Goal: Task Accomplishment & Management: Manage account settings

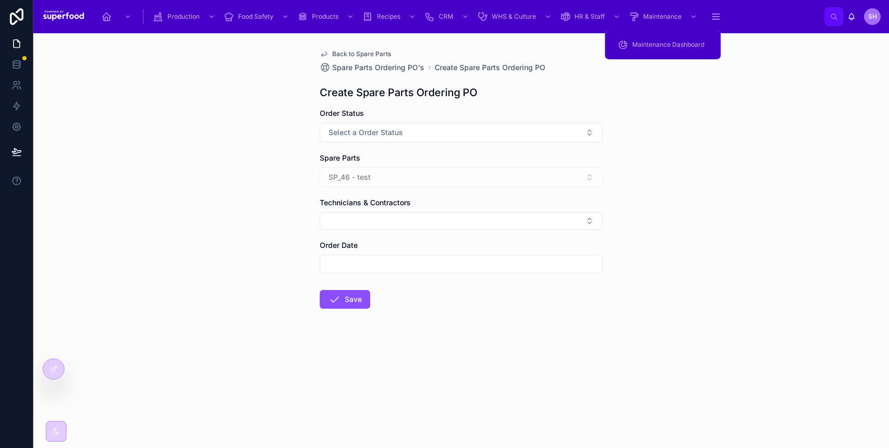
click at [665, 45] on span "Maintenance Dashboard" at bounding box center [668, 45] width 72 height 8
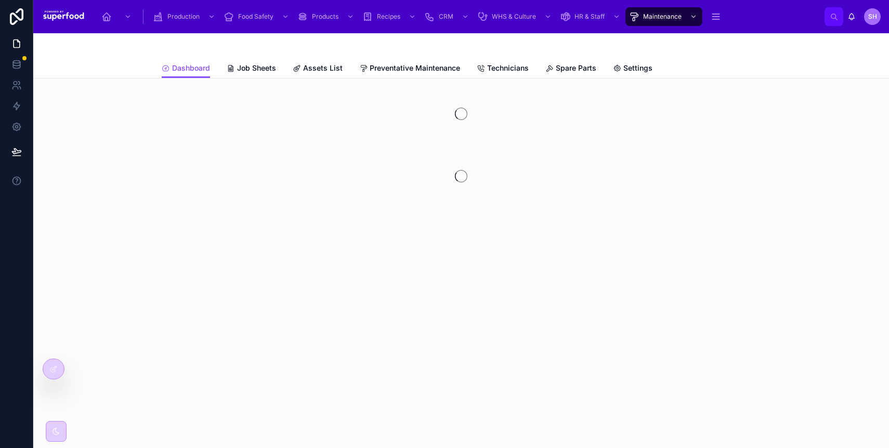
click at [303, 70] on span "Assets List" at bounding box center [323, 68] width 40 height 10
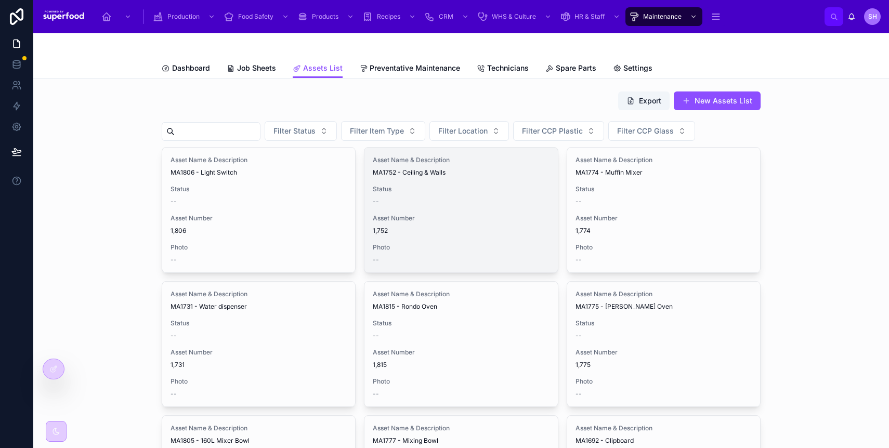
click at [408, 198] on div "--" at bounding box center [461, 202] width 176 height 8
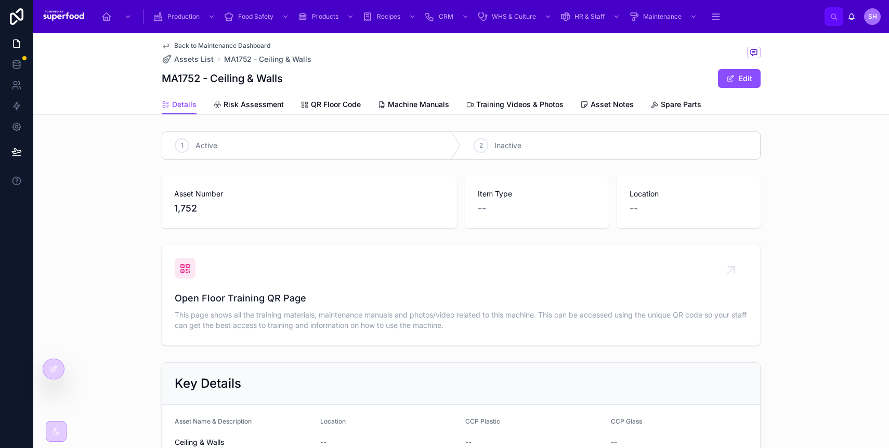
click at [56, 362] on div at bounding box center [53, 369] width 21 height 20
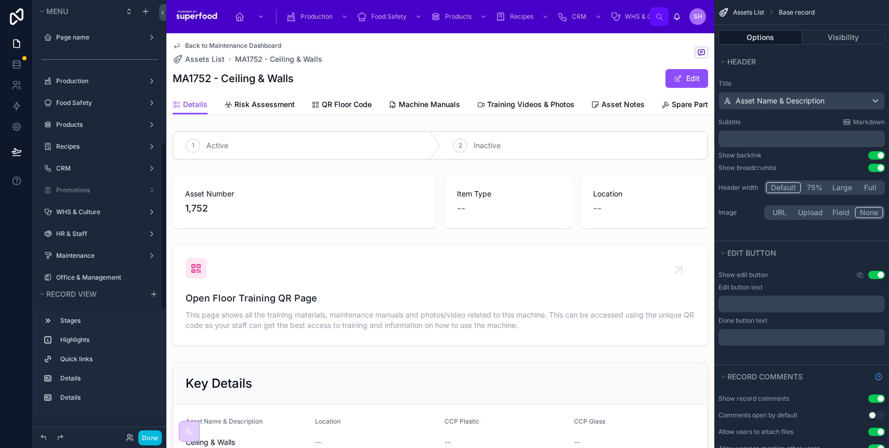
scroll to position [364, 0]
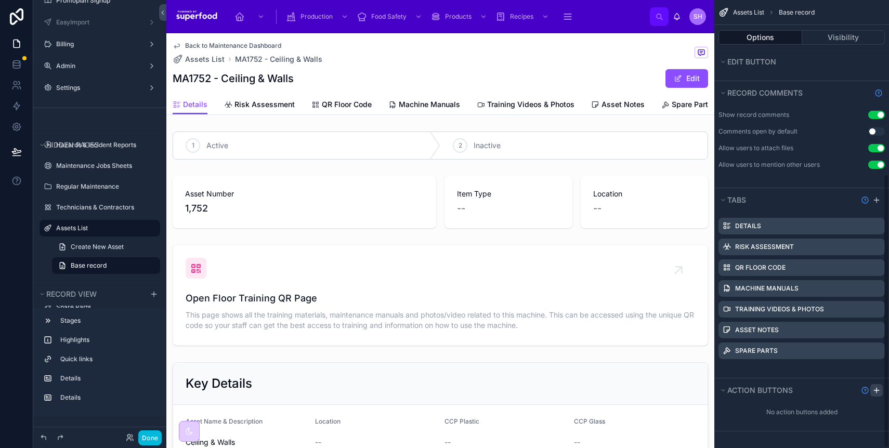
click at [875, 395] on div "scrollable content" at bounding box center [876, 390] width 12 height 12
click at [0, 0] on icon "scrollable content" at bounding box center [0, 0] width 0 height 0
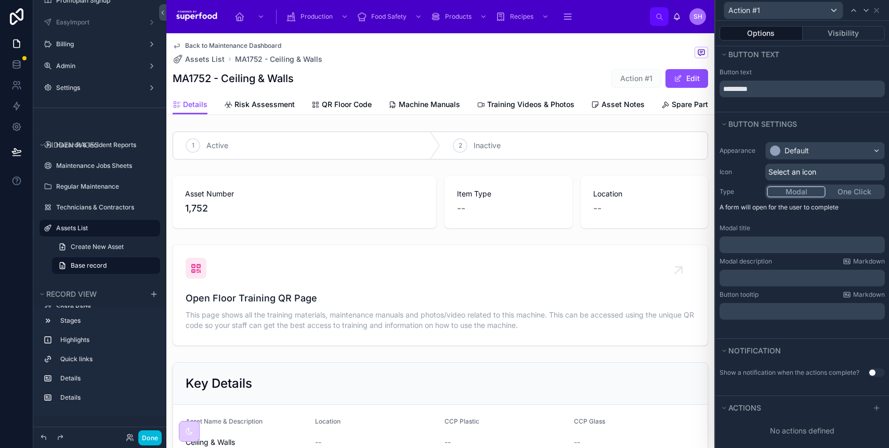
scroll to position [6, 0]
click at [872, 407] on icon at bounding box center [876, 405] width 8 height 8
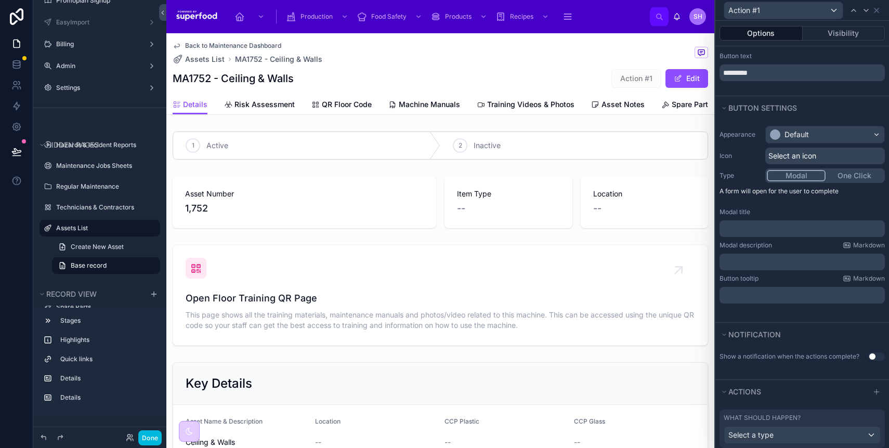
scroll to position [61, 0]
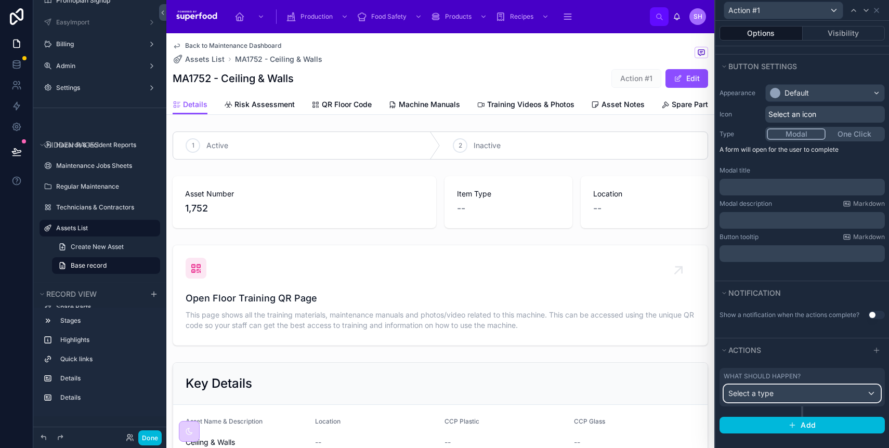
click at [782, 393] on div "Select a type" at bounding box center [802, 393] width 156 height 17
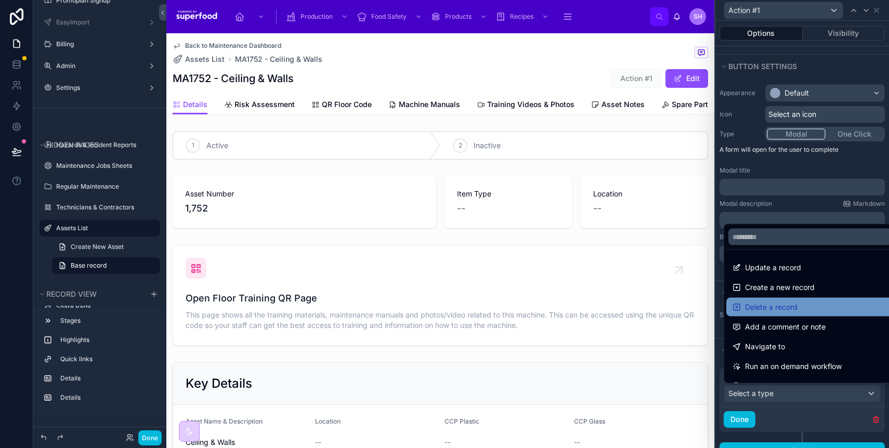
click at [768, 306] on span "Delete a record" at bounding box center [771, 307] width 52 height 12
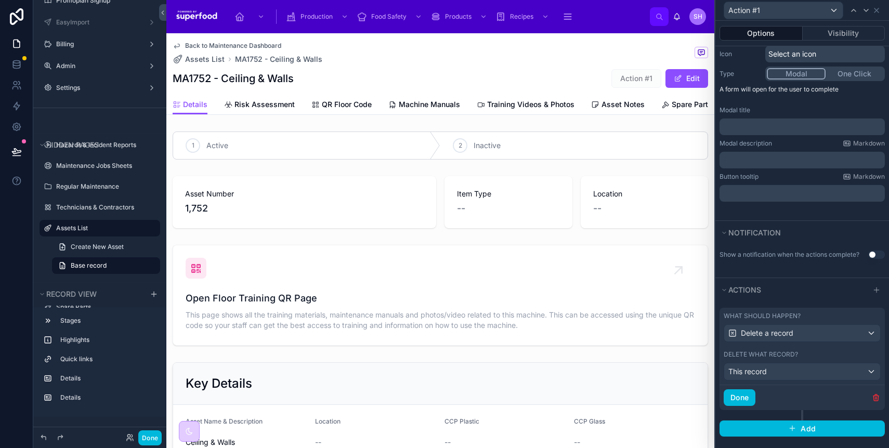
scroll to position [125, 0]
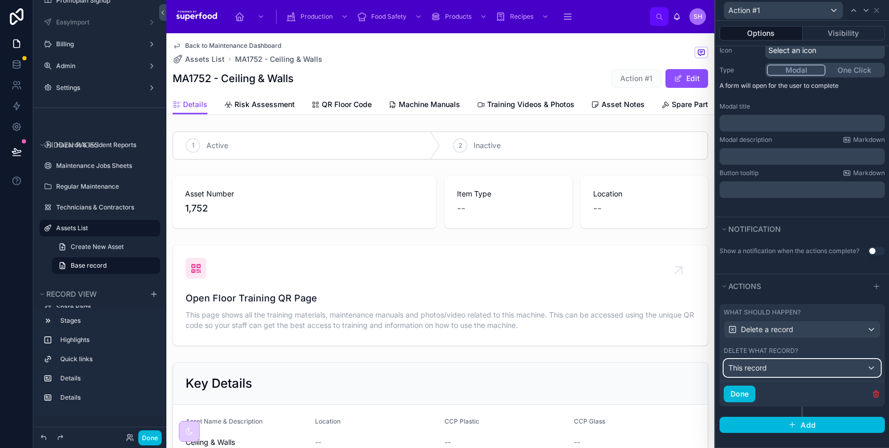
click at [768, 371] on div "This record" at bounding box center [802, 368] width 156 height 17
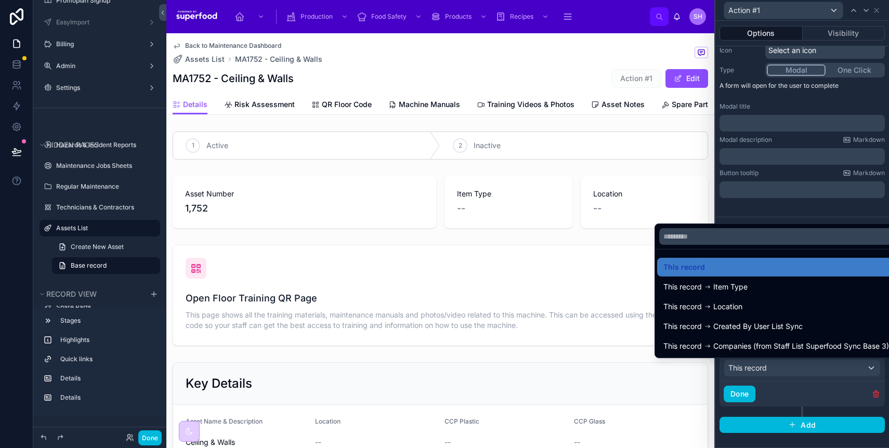
click at [768, 371] on div at bounding box center [802, 224] width 174 height 448
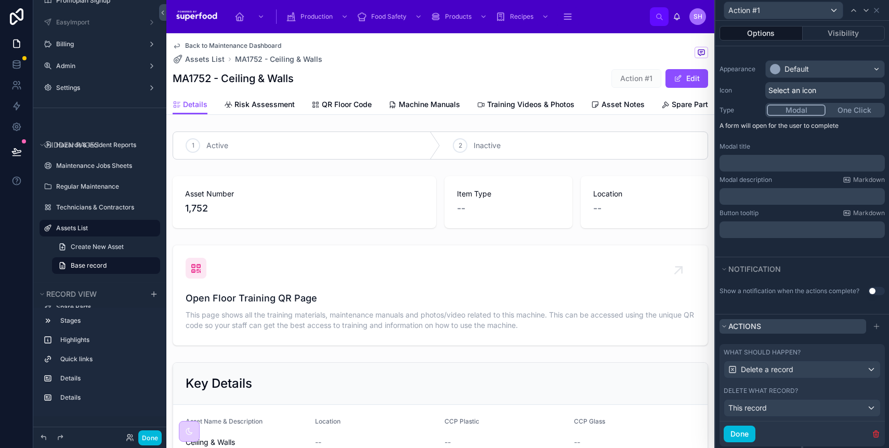
scroll to position [0, 0]
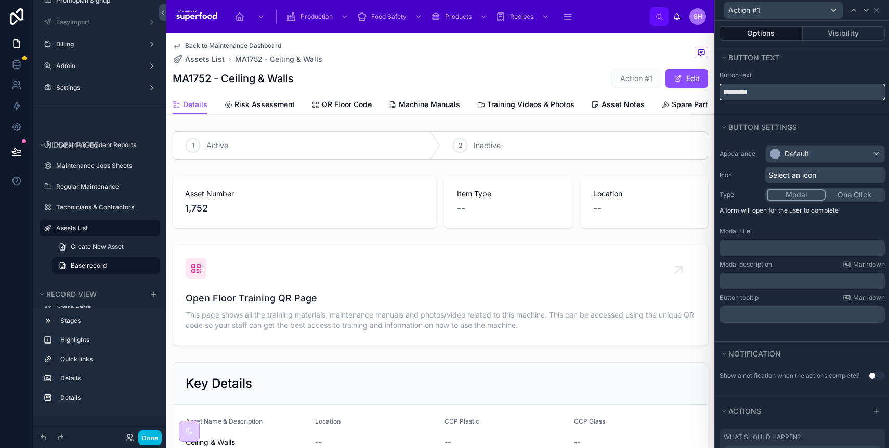
click at [753, 93] on input "*********" at bounding box center [801, 92] width 165 height 17
type input "******"
click at [784, 148] on div "Default" at bounding box center [825, 154] width 119 height 17
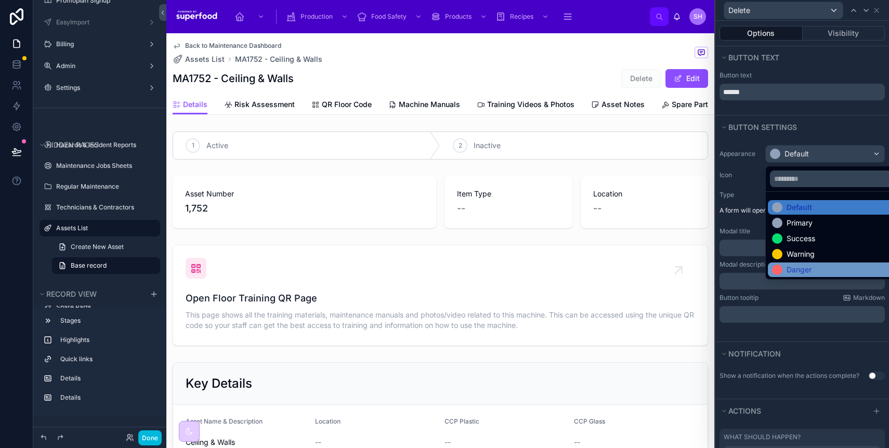
click at [802, 272] on div "Danger" at bounding box center [798, 270] width 25 height 10
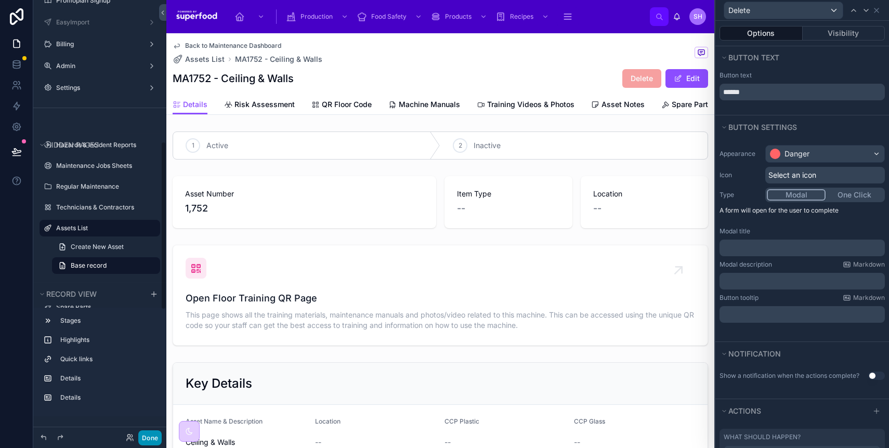
click at [150, 437] on button "Done" at bounding box center [149, 437] width 23 height 15
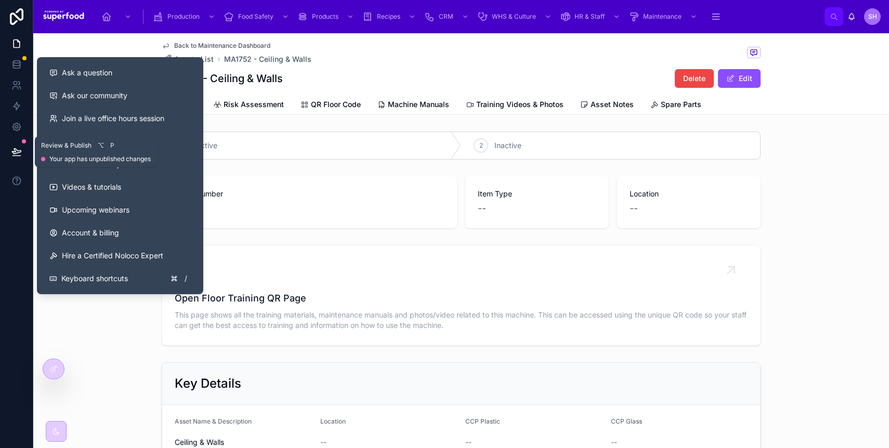
click at [21, 153] on icon at bounding box center [16, 152] width 10 height 10
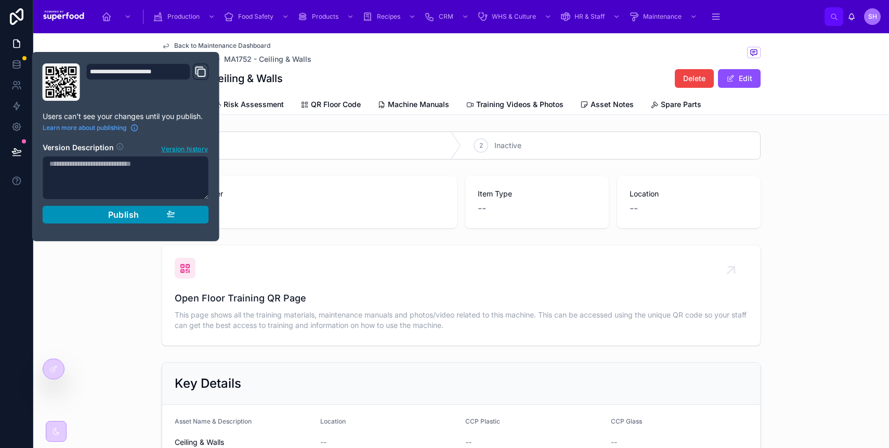
click at [79, 222] on button "Publish" at bounding box center [126, 215] width 166 height 18
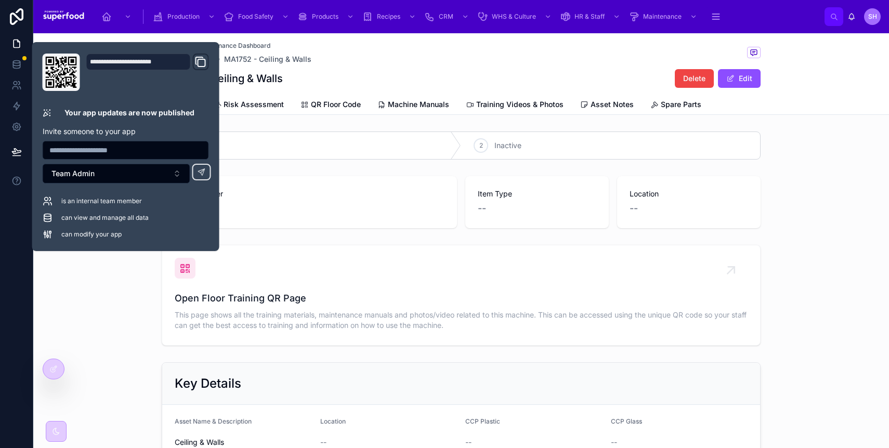
click at [399, 68] on div "Back to Maintenance Dashboard Assets List MA1752 - Ceiling & Walls MA1752 - Cei…" at bounding box center [461, 63] width 599 height 61
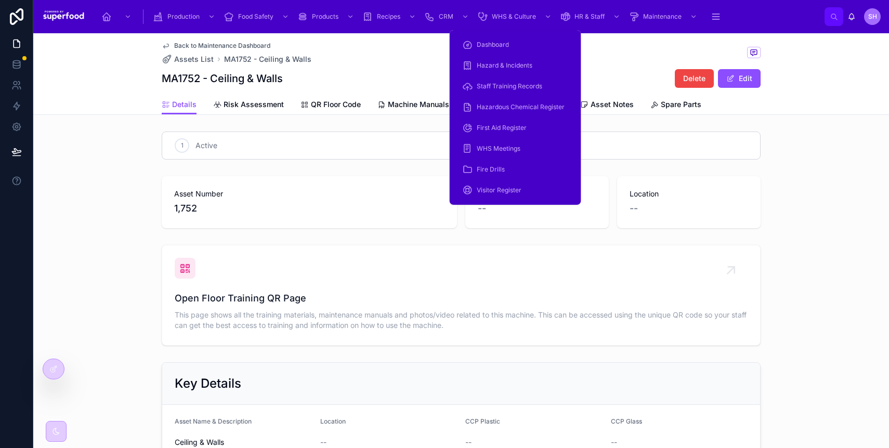
click at [505, 67] on span "Hazard & Incidents" at bounding box center [505, 65] width 56 height 8
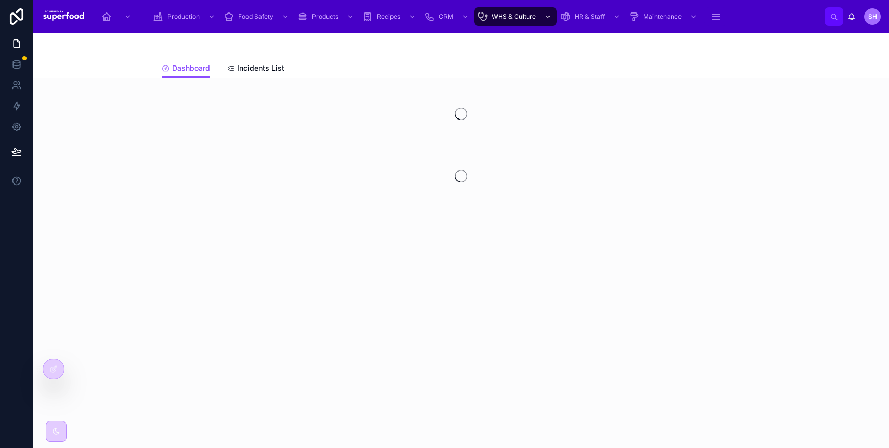
click at [246, 74] on link "Incidents List" at bounding box center [256, 69] width 58 height 21
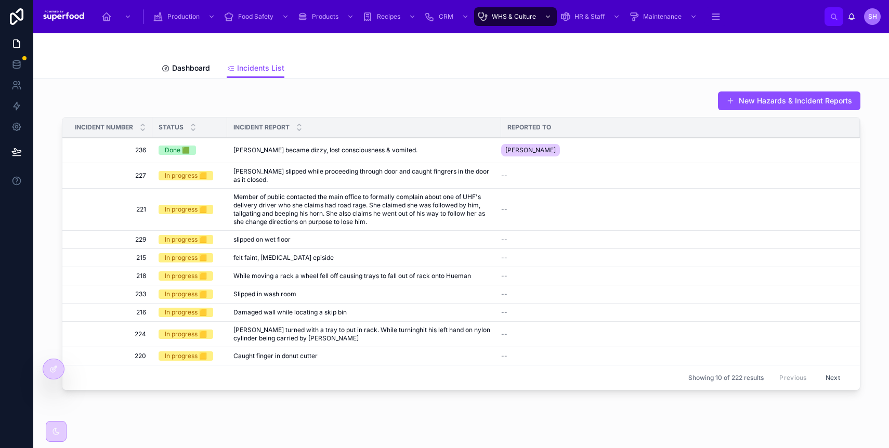
click at [48, 364] on div at bounding box center [53, 369] width 21 height 20
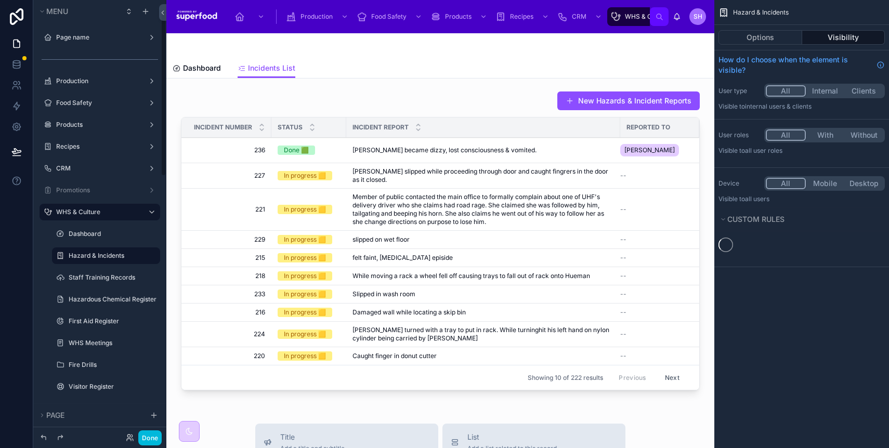
scroll to position [27, 0]
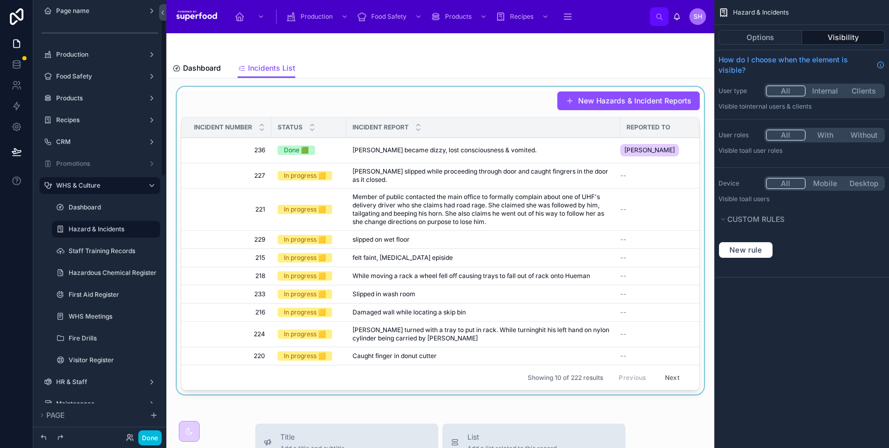
click at [375, 111] on div at bounding box center [440, 243] width 531 height 312
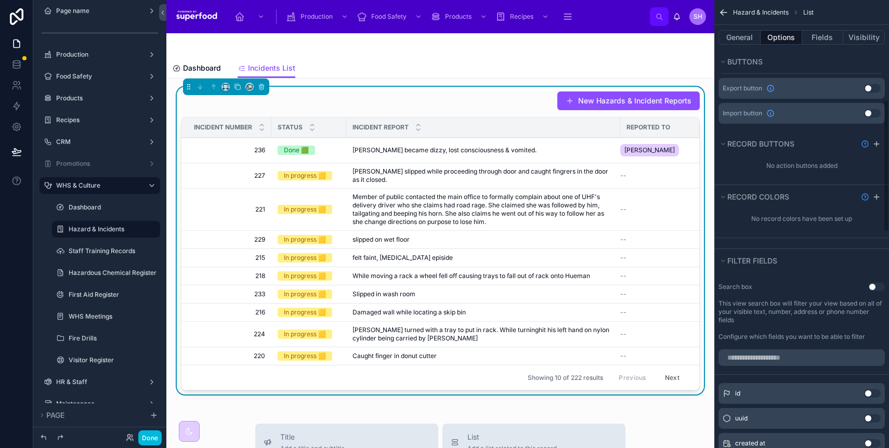
scroll to position [468, 0]
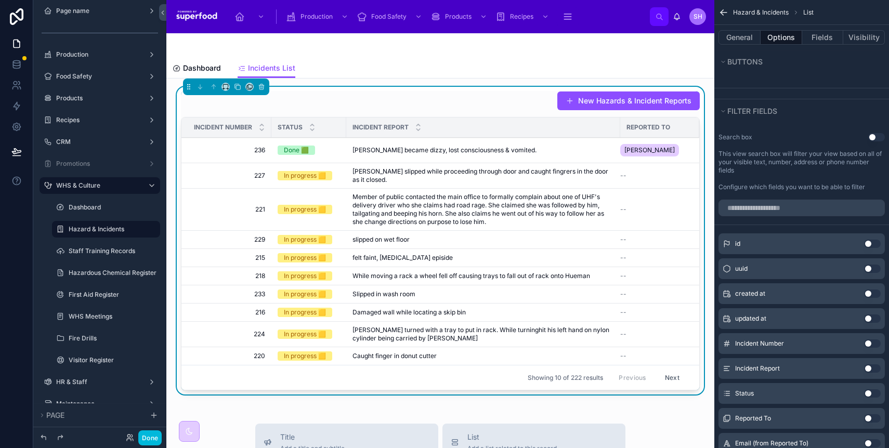
click at [873, 135] on button "Use setting" at bounding box center [876, 137] width 17 height 8
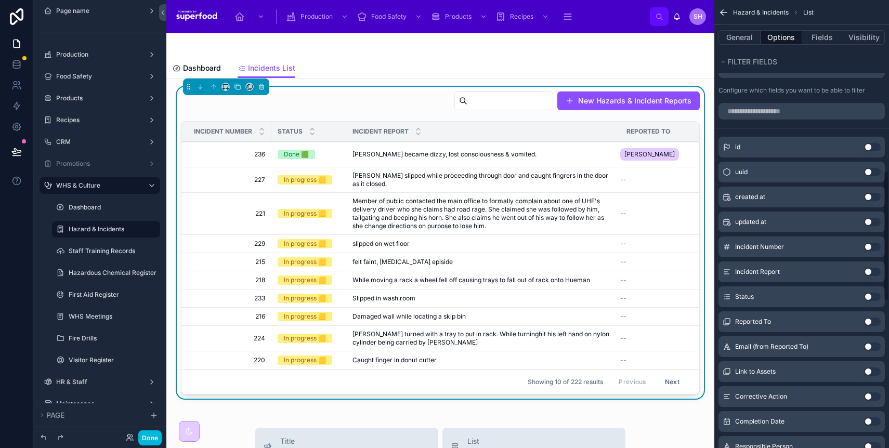
scroll to position [590, 0]
click at [867, 295] on button "Use setting" at bounding box center [872, 296] width 17 height 8
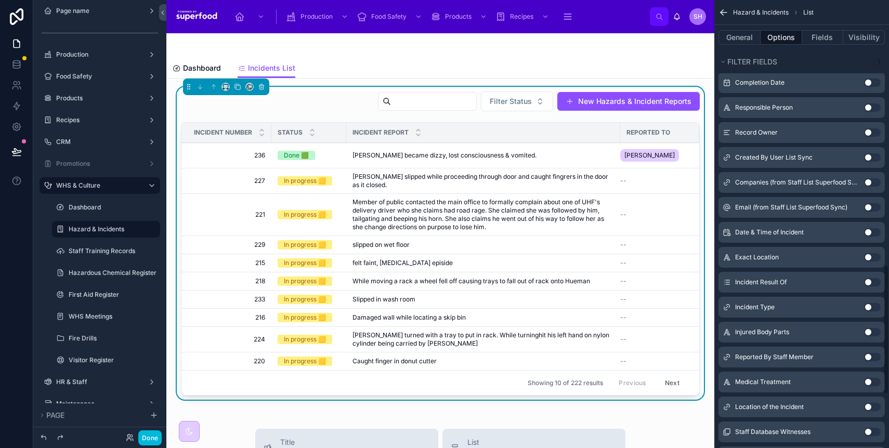
scroll to position [952, 0]
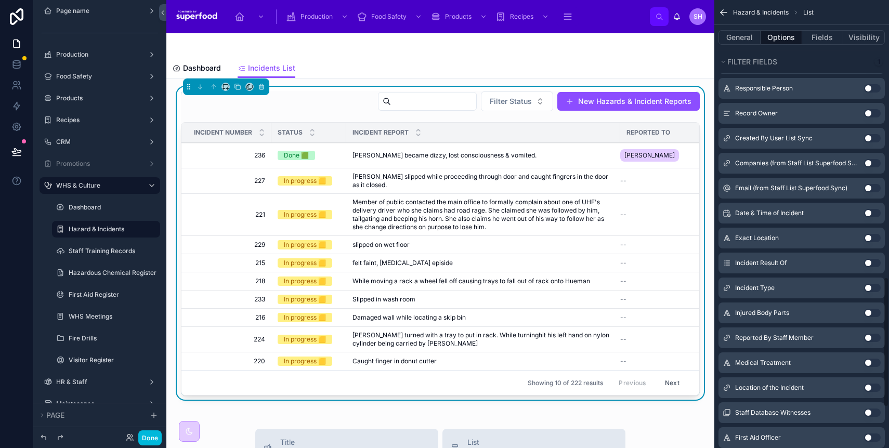
click at [866, 263] on button "Use setting" at bounding box center [872, 263] width 17 height 8
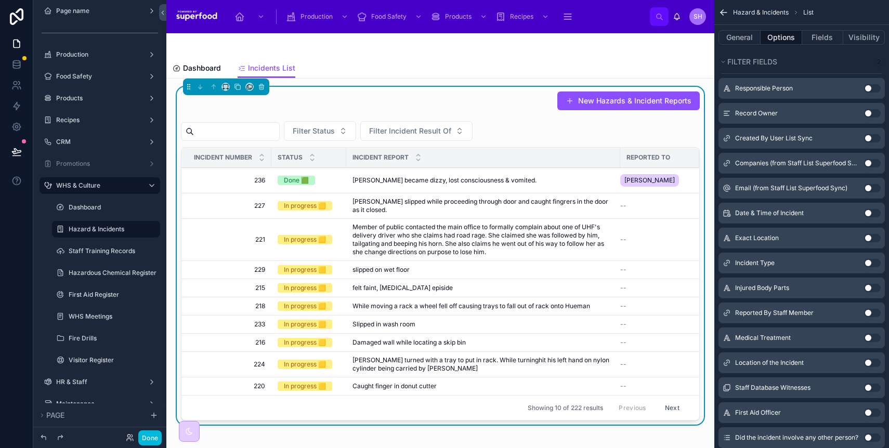
click at [866, 261] on button "Use setting" at bounding box center [872, 263] width 17 height 8
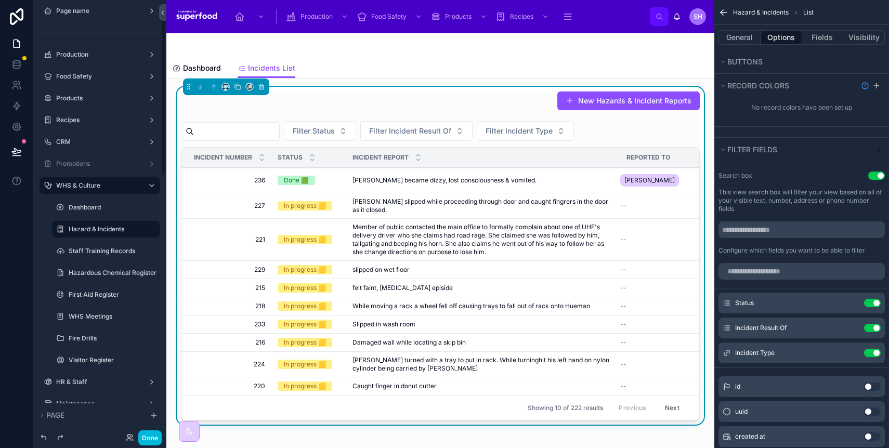
scroll to position [508, 0]
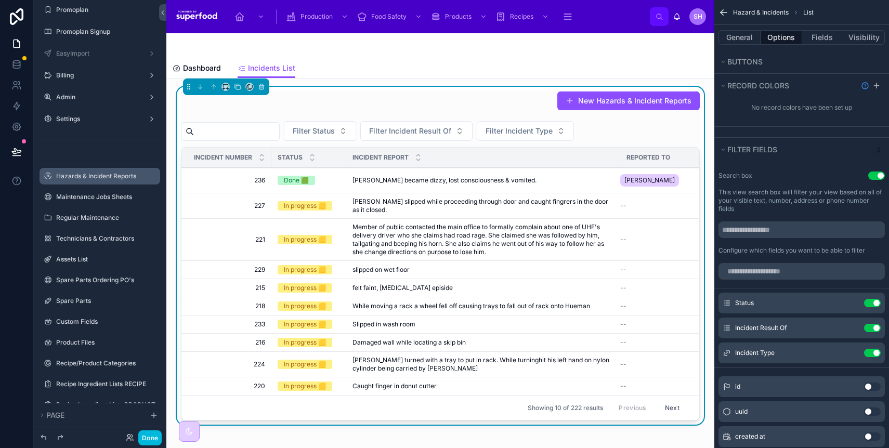
click at [123, 172] on div "Hazards & Incident Reports" at bounding box center [107, 176] width 102 height 8
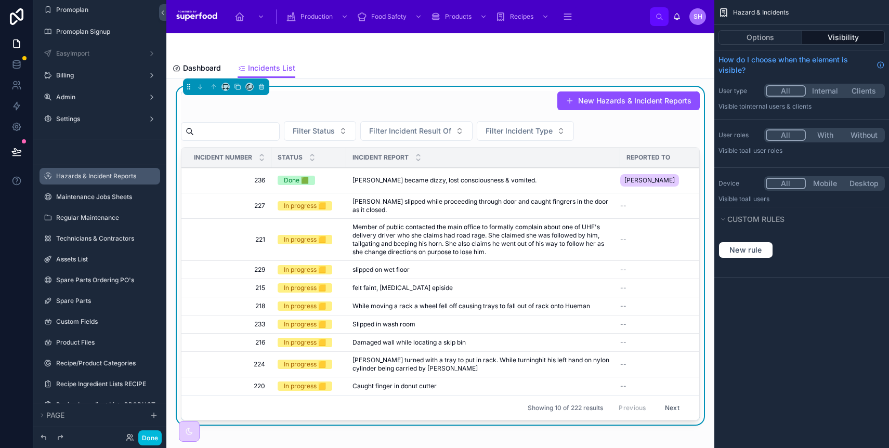
scroll to position [0, 0]
click at [348, 97] on div "New Hazards & Incident Reports" at bounding box center [440, 103] width 519 height 24
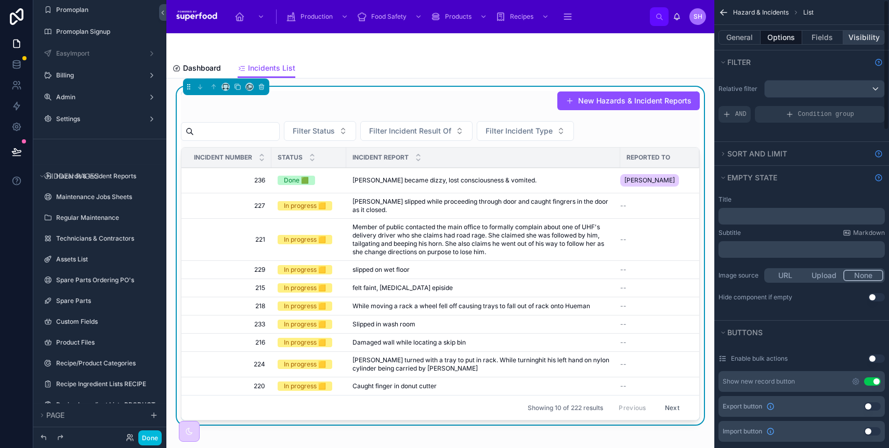
click at [872, 35] on button "Visibility" at bounding box center [864, 37] width 42 height 15
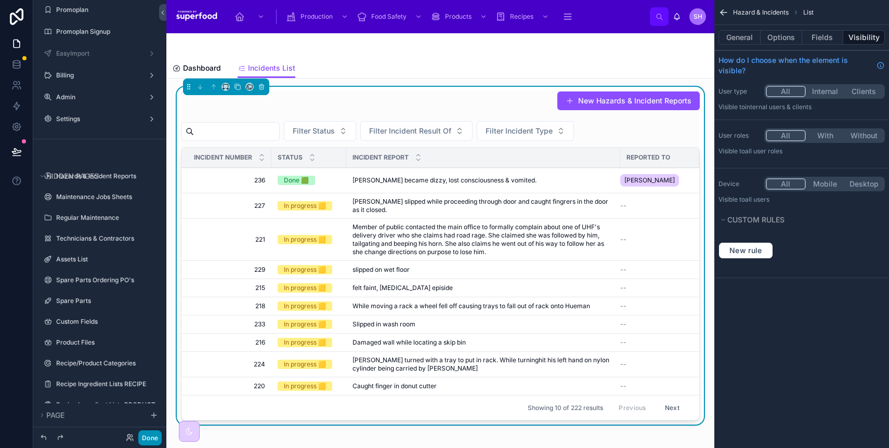
click at [156, 437] on button "Done" at bounding box center [149, 437] width 23 height 15
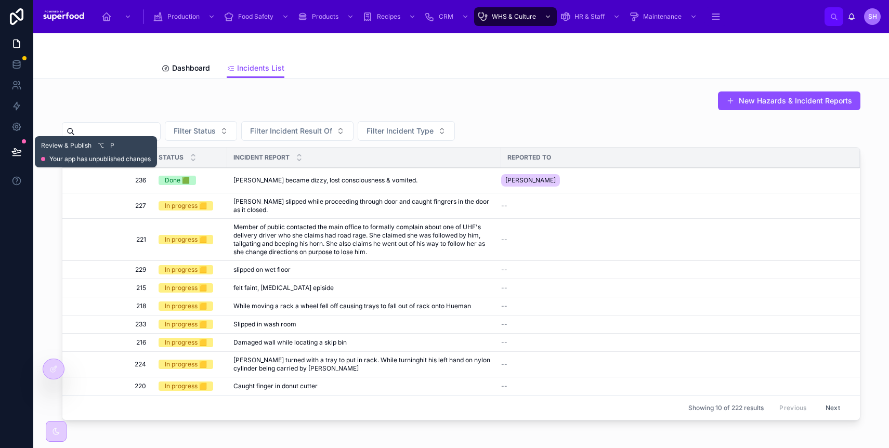
click at [15, 154] on icon at bounding box center [16, 152] width 10 height 10
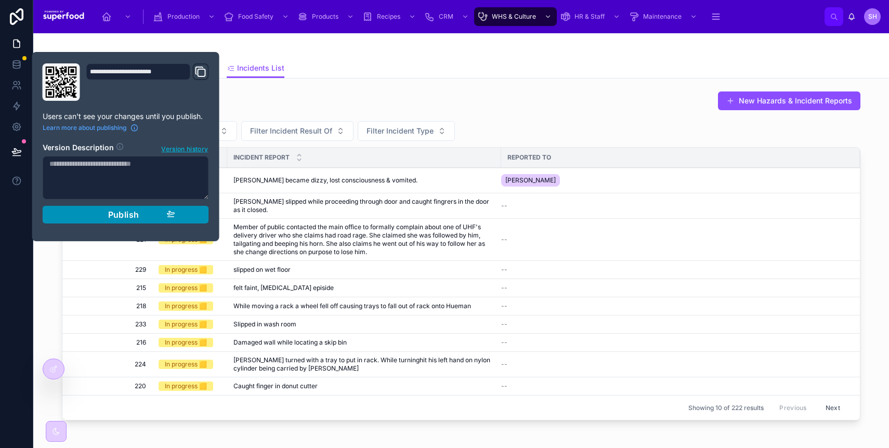
click at [123, 219] on span "Publish" at bounding box center [123, 214] width 31 height 10
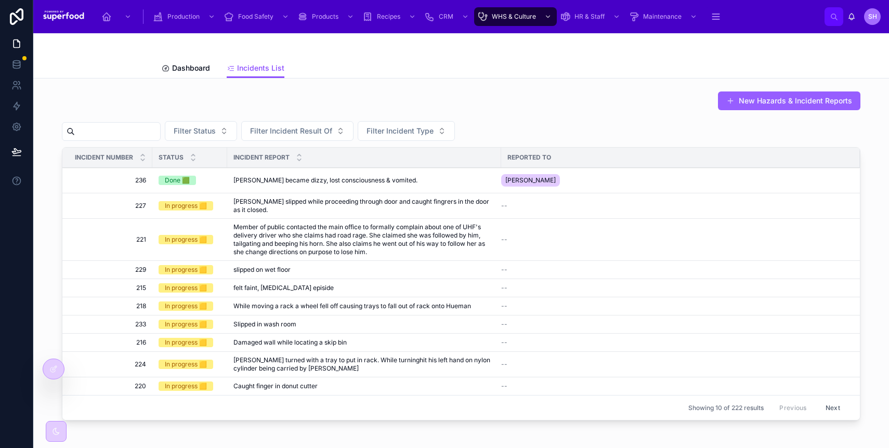
click at [768, 101] on button "New Hazards & Incident Reports" at bounding box center [789, 100] width 142 height 19
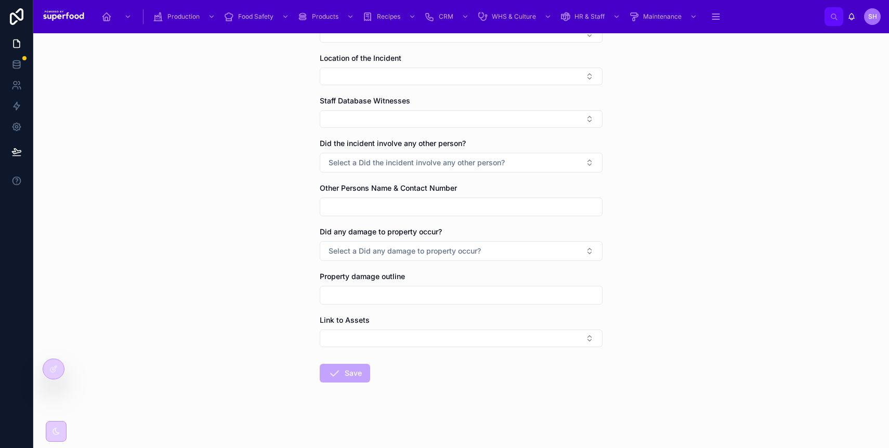
scroll to position [440, 0]
click at [49, 368] on icon at bounding box center [53, 369] width 8 height 8
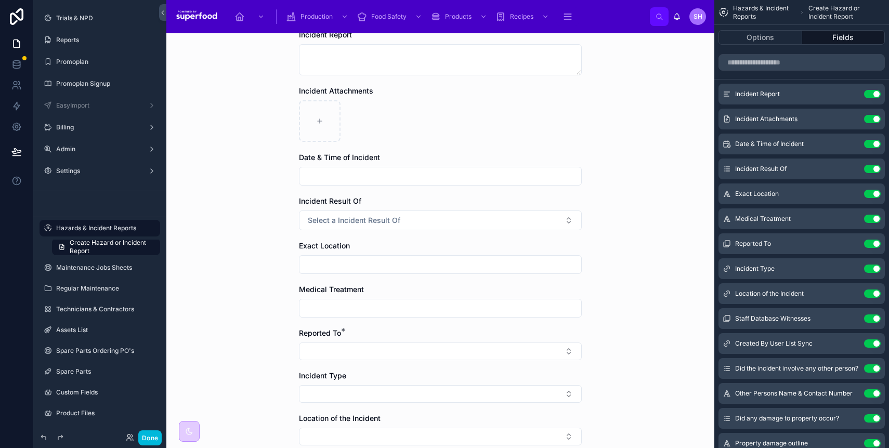
scroll to position [0, 0]
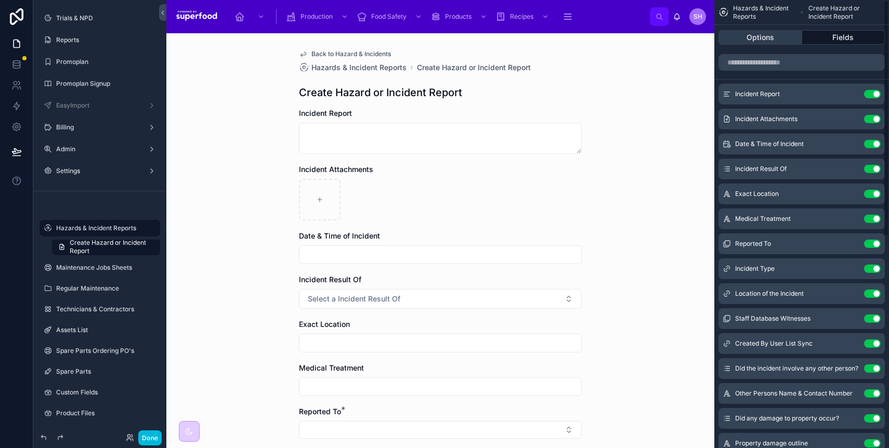
click at [752, 43] on button "Options" at bounding box center [760, 37] width 84 height 15
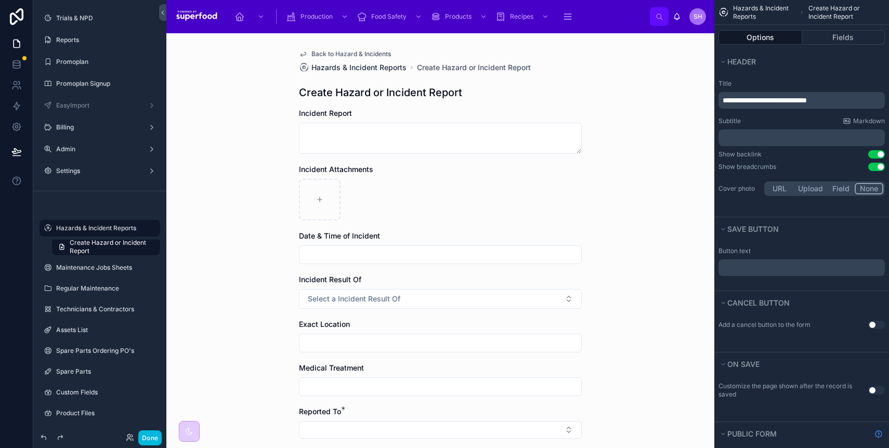
click at [350, 72] on span "Hazards & Incident Reports" at bounding box center [358, 67] width 95 height 10
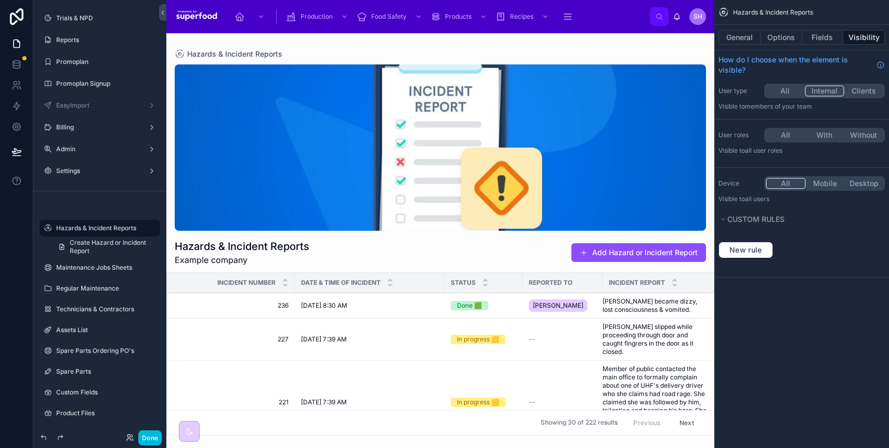
click at [784, 95] on button "All" at bounding box center [785, 90] width 39 height 11
click at [149, 436] on button "Done" at bounding box center [149, 437] width 23 height 15
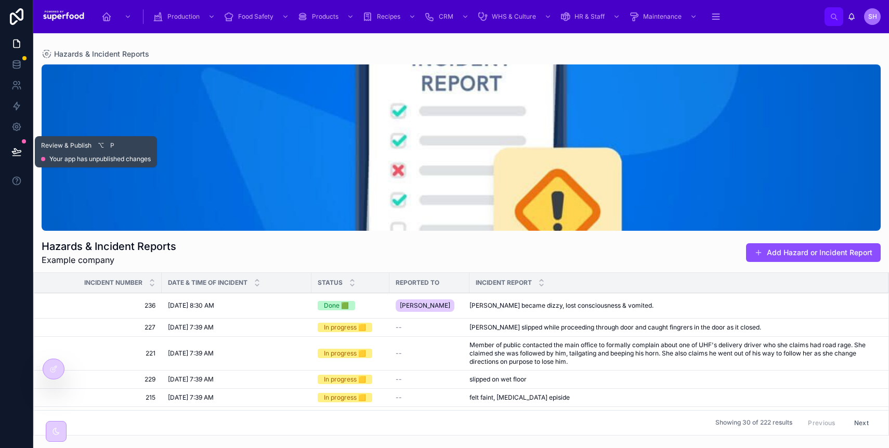
click at [16, 148] on icon at bounding box center [16, 152] width 10 height 10
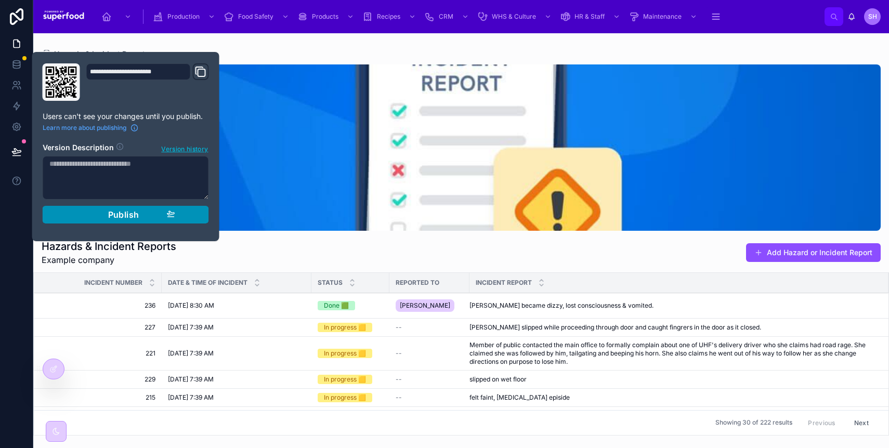
click at [144, 216] on div "Publish" at bounding box center [125, 214] width 99 height 10
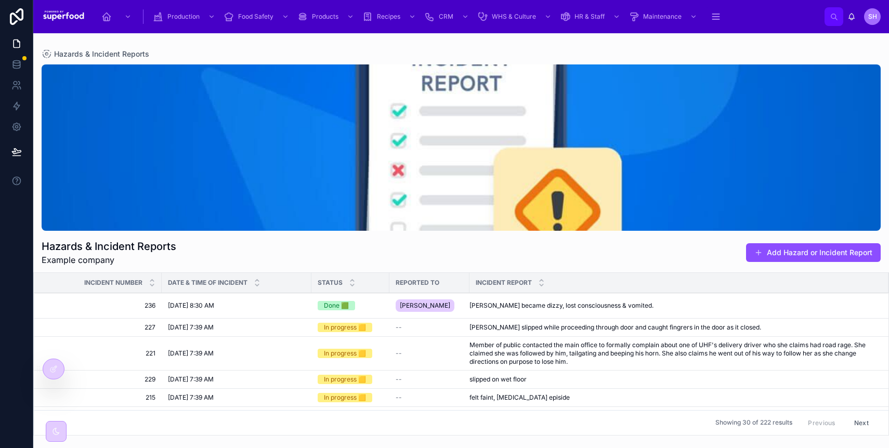
click at [231, 310] on td "[DATE] 8:30 AM [DATE] 8:30 AM" at bounding box center [237, 305] width 150 height 25
click at [212, 304] on span "[DATE] 8:30 AM" at bounding box center [191, 305] width 46 height 8
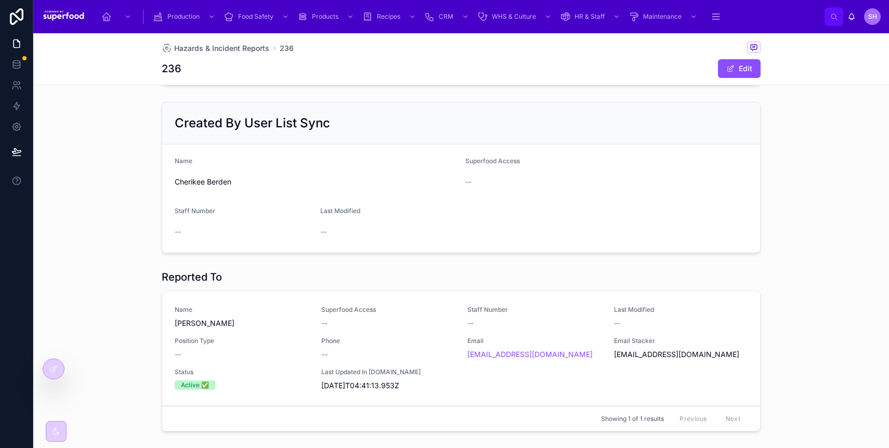
scroll to position [616, 0]
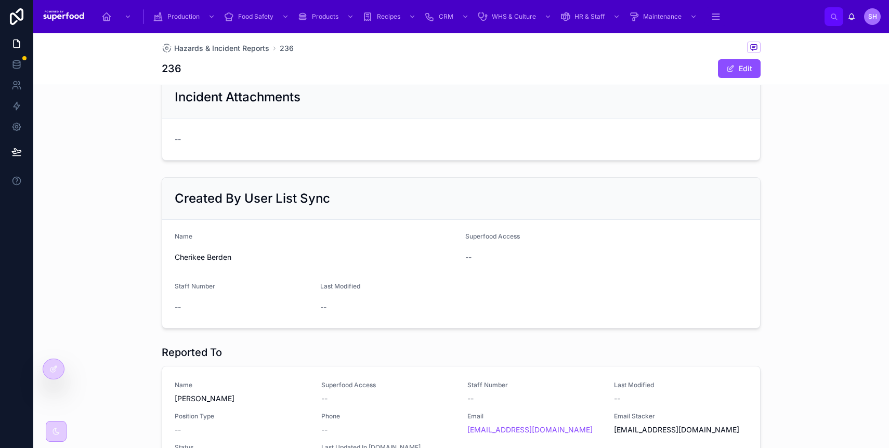
click at [53, 371] on icon at bounding box center [53, 369] width 8 height 8
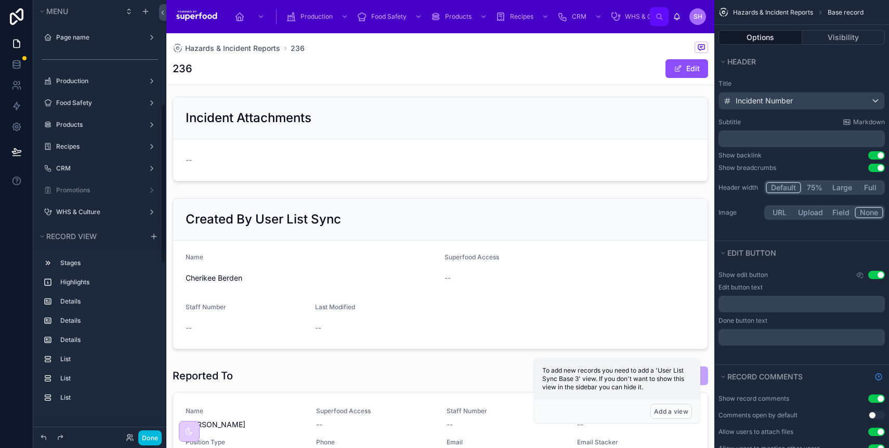
scroll to position [281, 0]
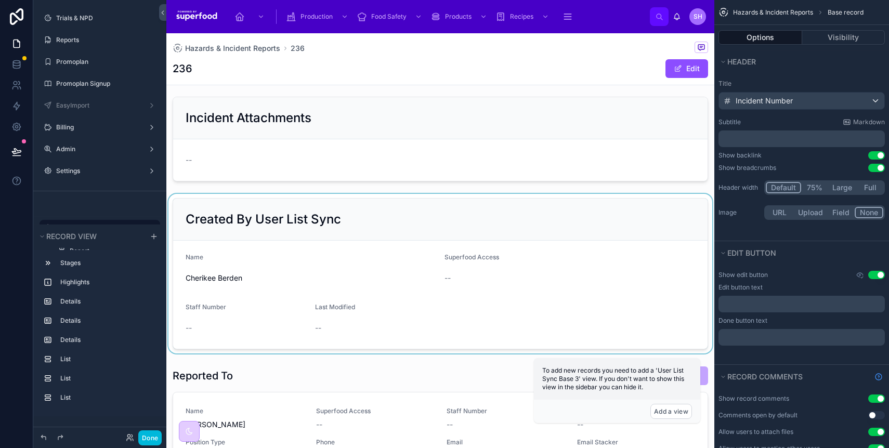
click at [282, 194] on div at bounding box center [440, 274] width 548 height 160
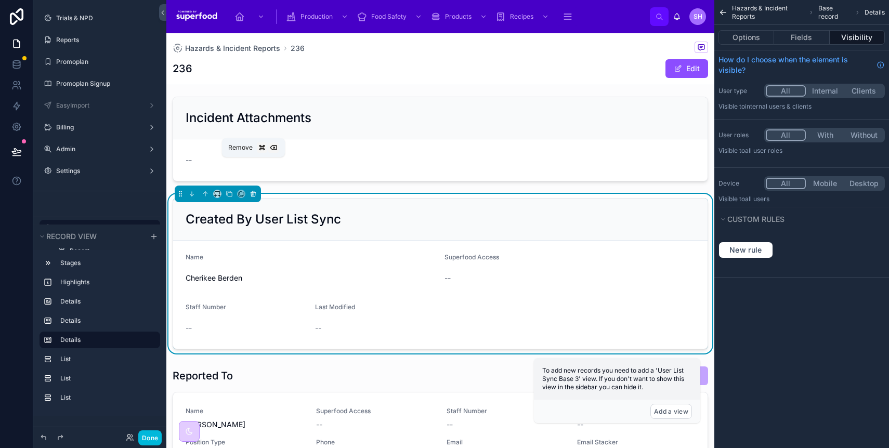
click at [249, 190] on icon at bounding box center [252, 193] width 7 height 7
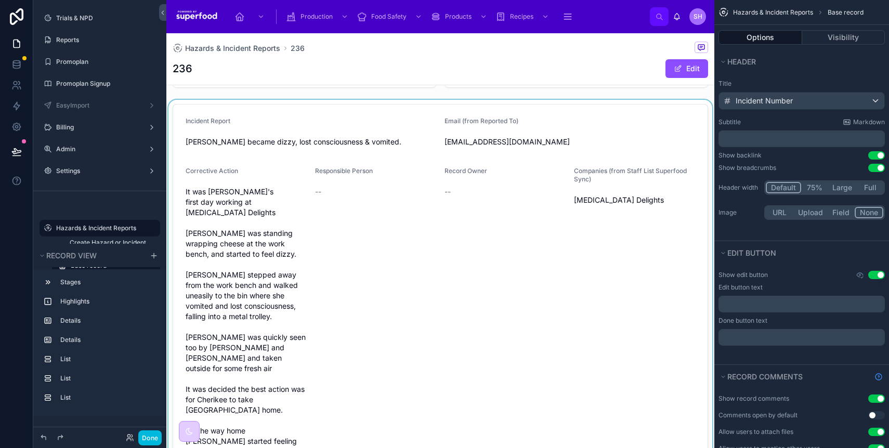
scroll to position [85, 0]
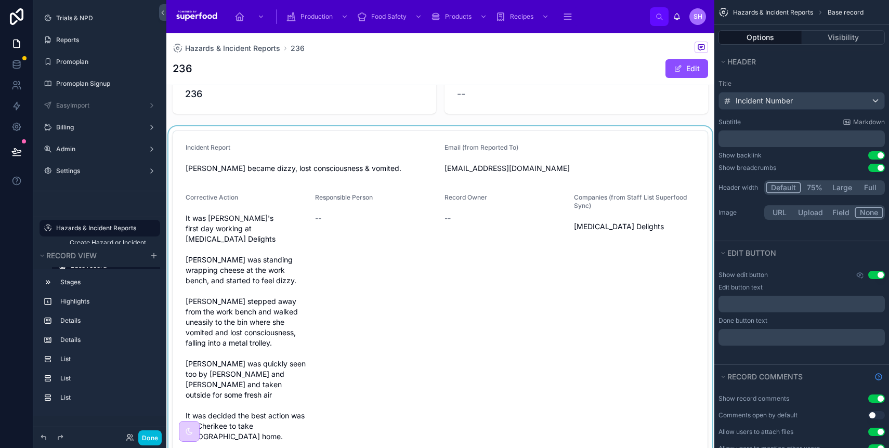
click at [366, 222] on div at bounding box center [440, 371] width 548 height 490
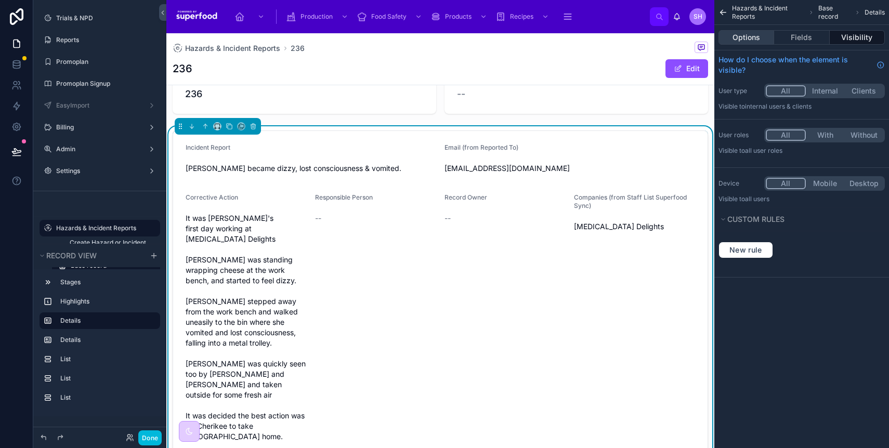
click at [739, 40] on button "Options" at bounding box center [746, 37] width 56 height 15
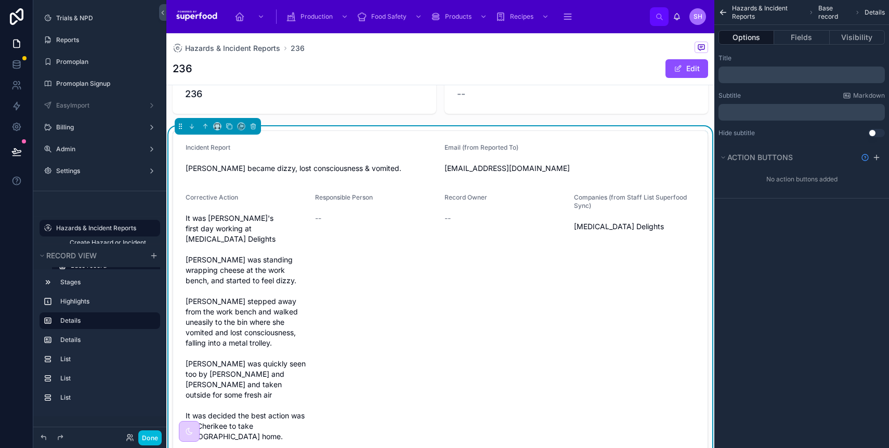
click at [751, 76] on p "﻿" at bounding box center [802, 75] width 160 height 8
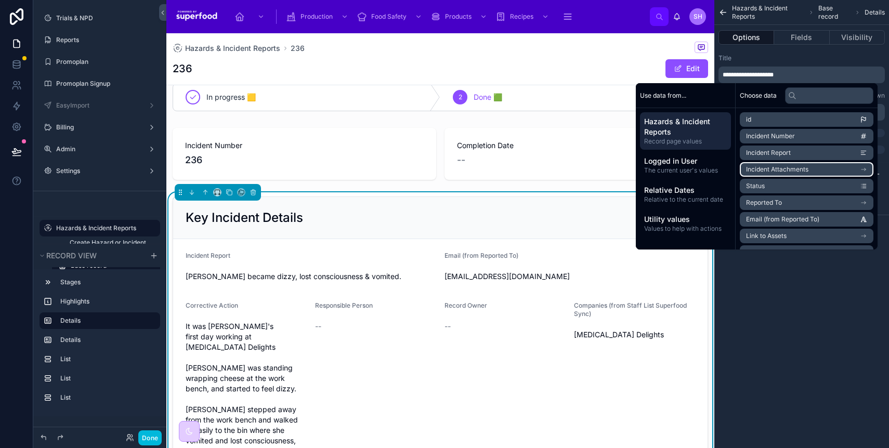
scroll to position [0, 0]
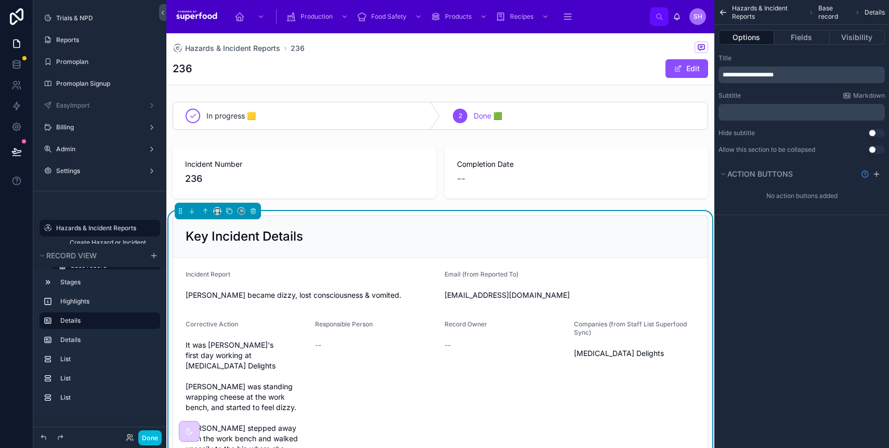
click at [721, 11] on icon "scrollable content" at bounding box center [721, 11] width 3 height 3
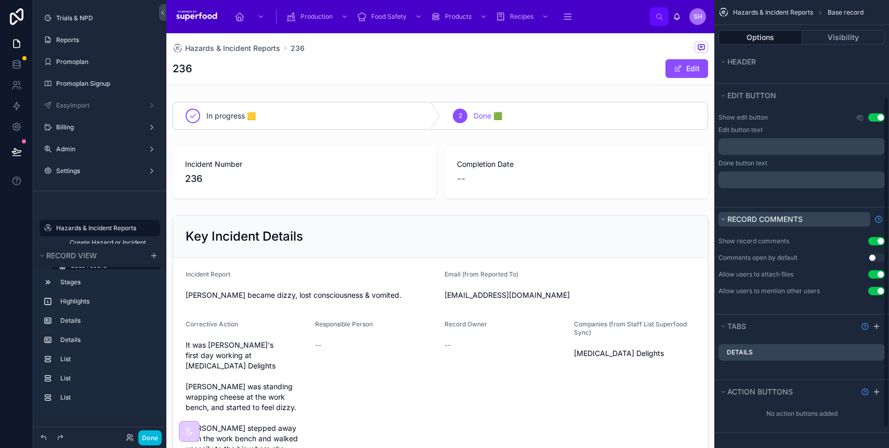
scroll to position [159, 0]
click at [0, 0] on icon "scrollable content" at bounding box center [0, 0] width 0 height 0
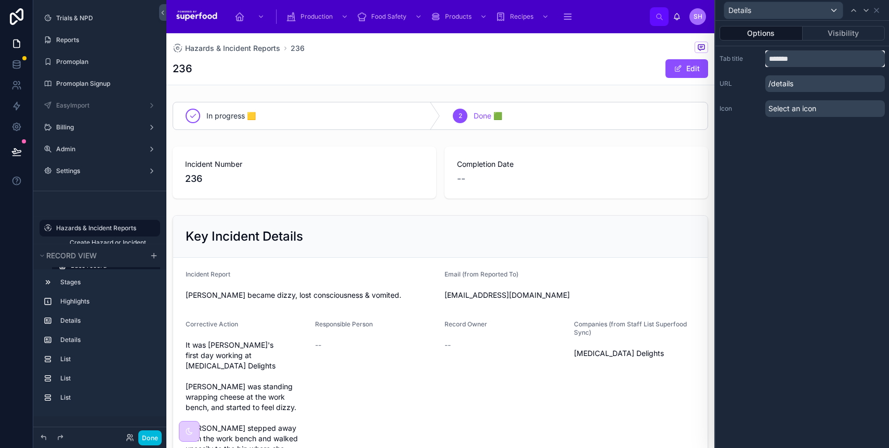
click at [790, 59] on input "*******" at bounding box center [825, 58] width 120 height 17
type input "**********"
click at [784, 115] on div "Select an icon" at bounding box center [825, 108] width 120 height 17
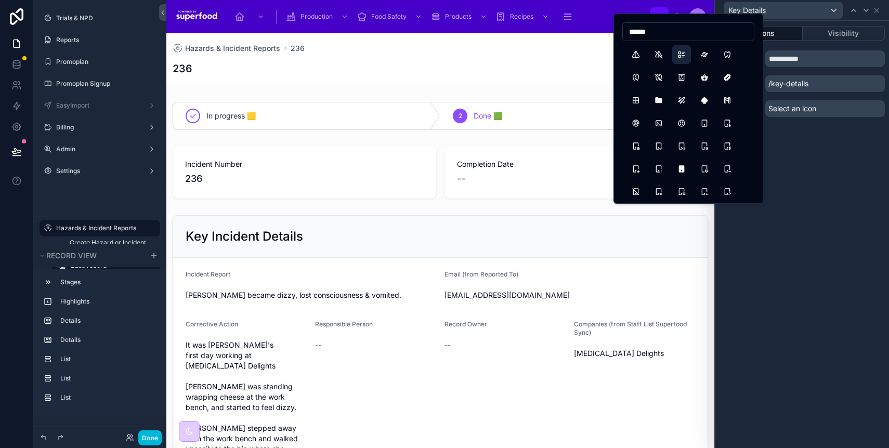
type input "******"
click at [679, 52] on button "ListDetails" at bounding box center [681, 54] width 19 height 19
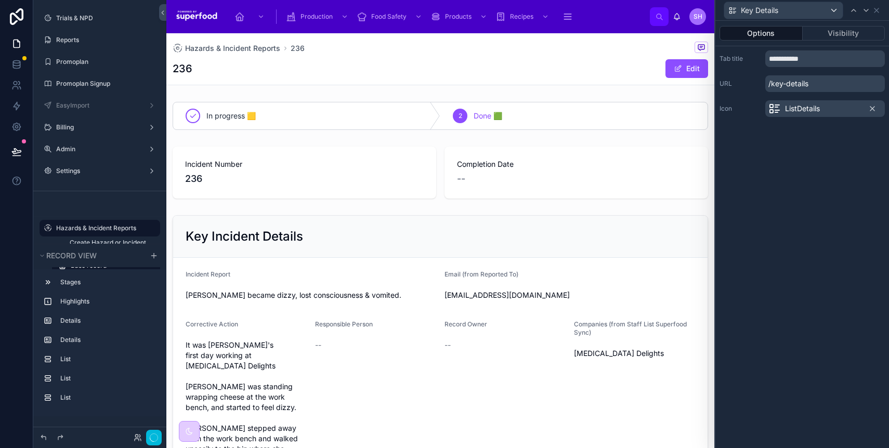
click at [818, 161] on div "**********" at bounding box center [802, 234] width 174 height 427
click at [875, 8] on icon at bounding box center [876, 10] width 8 height 8
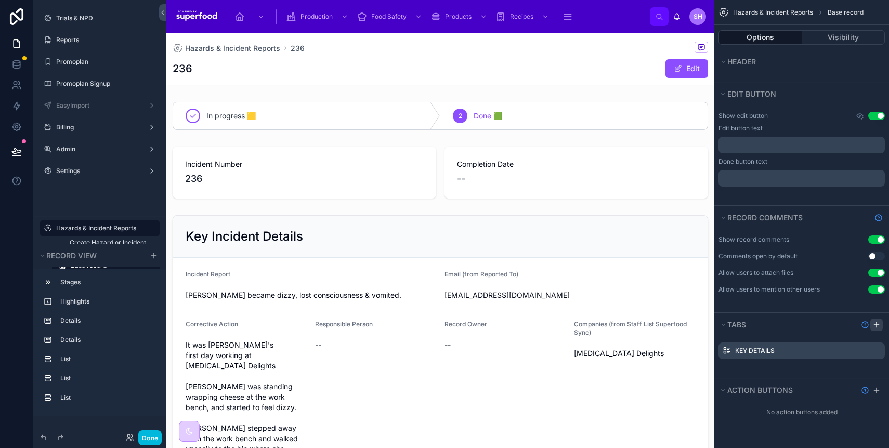
click at [878, 322] on icon "scrollable content" at bounding box center [876, 325] width 8 height 8
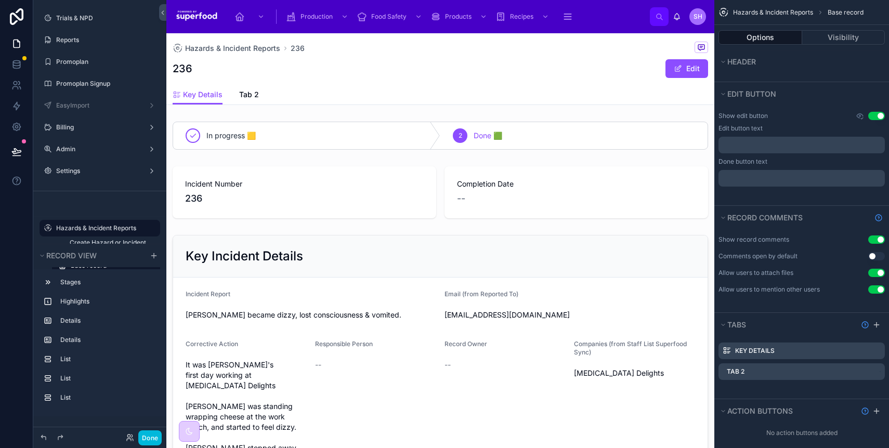
click at [0, 0] on icon "scrollable content" at bounding box center [0, 0] width 0 height 0
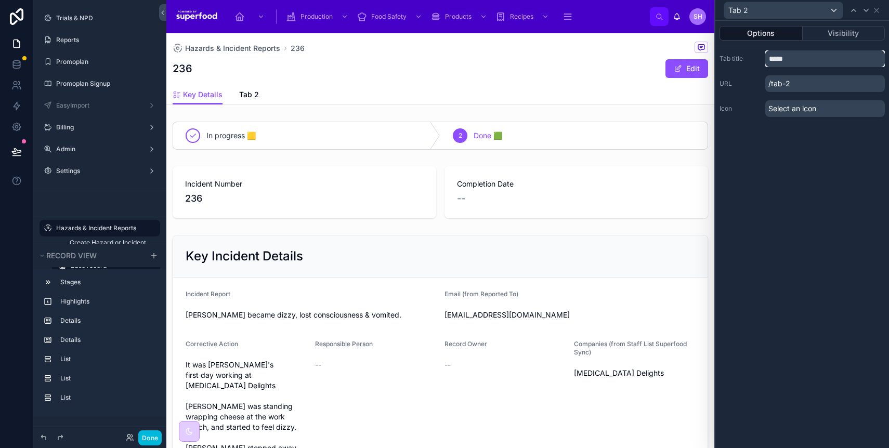
click at [774, 58] on input "*****" at bounding box center [825, 58] width 120 height 17
type input "**********"
click at [794, 109] on span "Select an icon" at bounding box center [792, 108] width 48 height 10
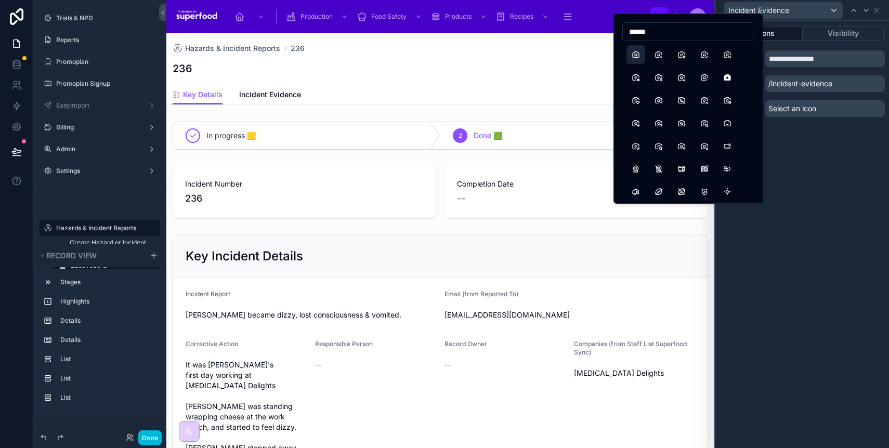
type input "******"
click at [640, 59] on button "Camera" at bounding box center [635, 54] width 19 height 19
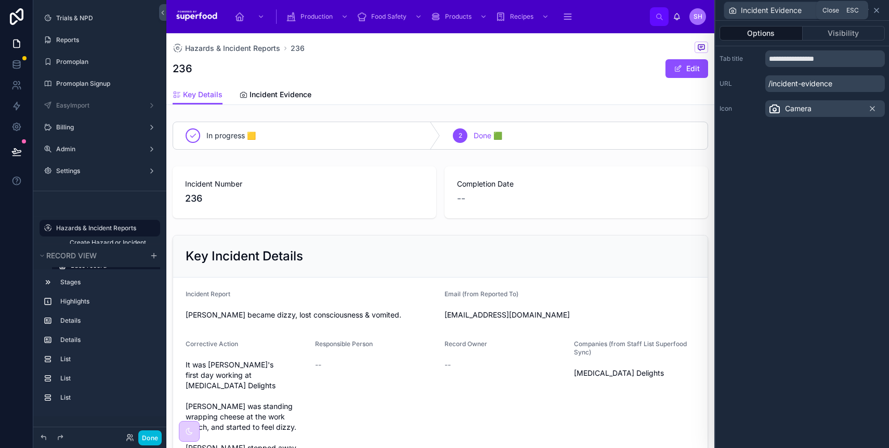
click at [874, 9] on icon at bounding box center [876, 10] width 8 height 8
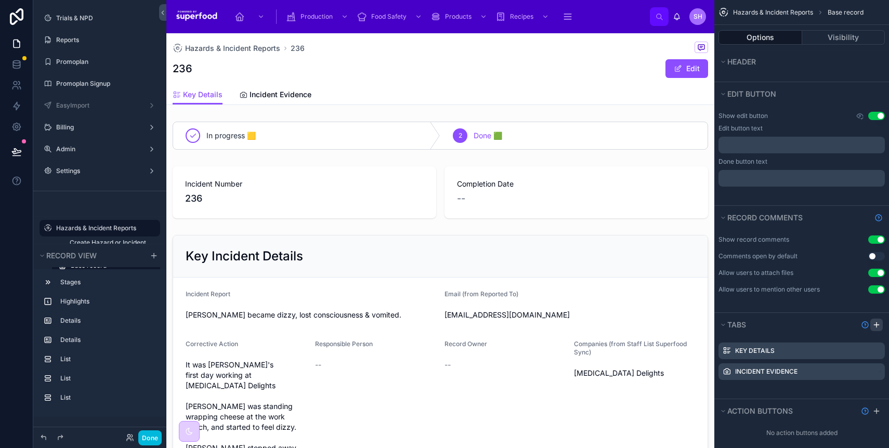
click at [877, 327] on icon "scrollable content" at bounding box center [876, 325] width 8 height 8
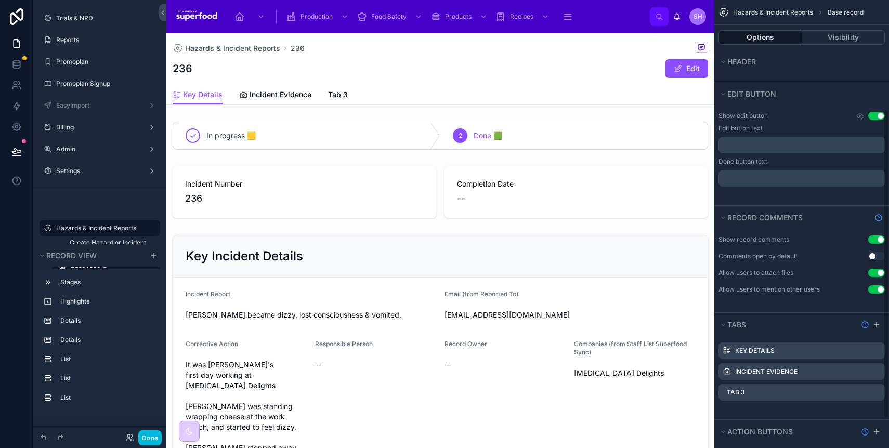
click at [0, 0] on icon "scrollable content" at bounding box center [0, 0] width 0 height 0
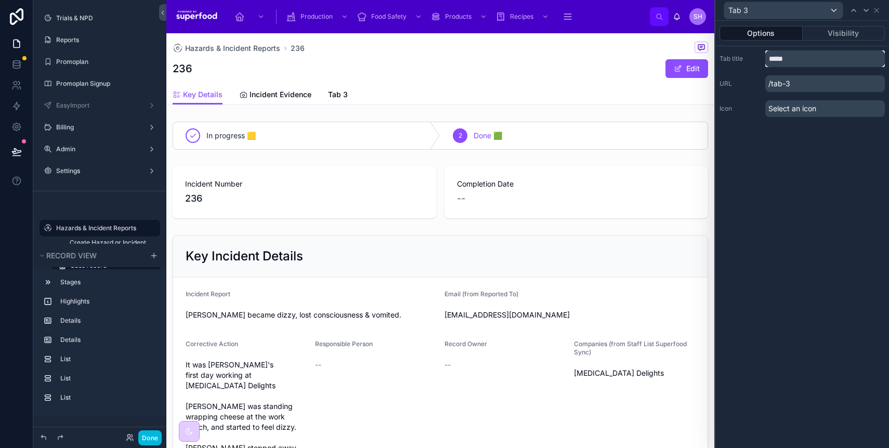
click at [774, 66] on input "*****" at bounding box center [825, 58] width 120 height 17
type input "****"
click at [798, 111] on span "Select an icon" at bounding box center [792, 108] width 48 height 10
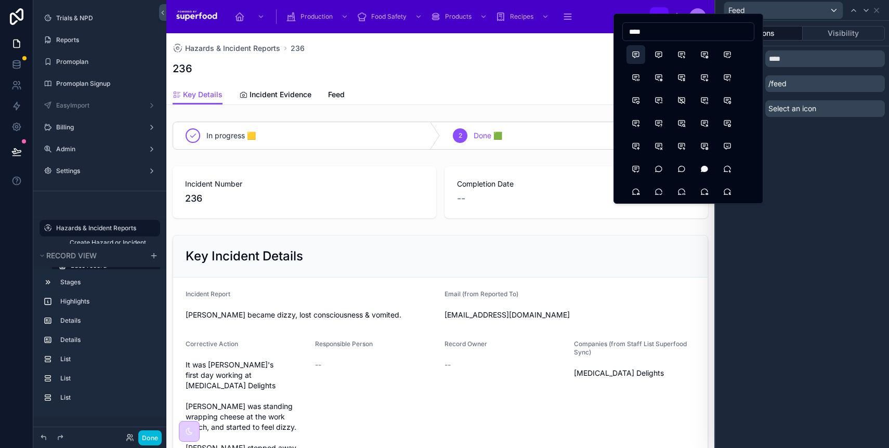
type input "****"
click at [631, 55] on button "Message" at bounding box center [635, 54] width 19 height 19
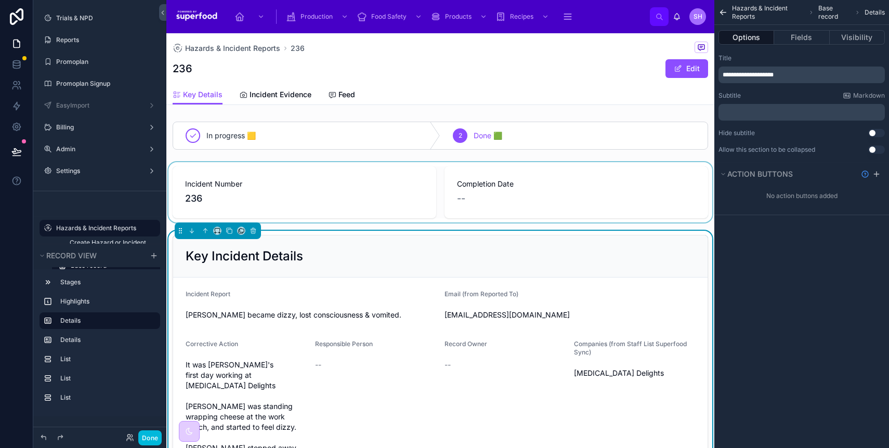
click at [392, 175] on div at bounding box center [440, 192] width 548 height 60
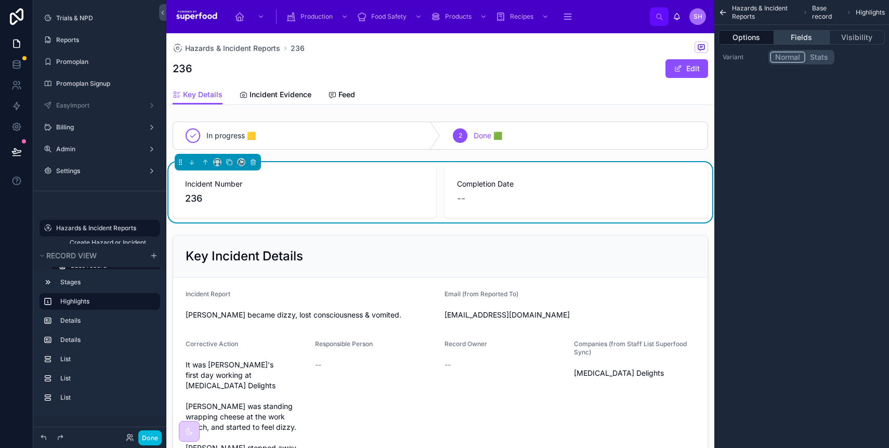
click at [793, 35] on button "Fields" at bounding box center [801, 37] width 55 height 15
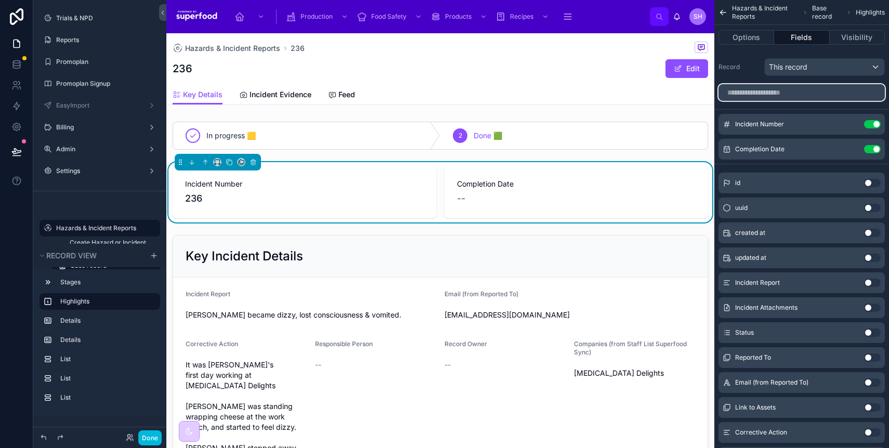
click at [791, 96] on input "scrollable content" at bounding box center [801, 92] width 166 height 17
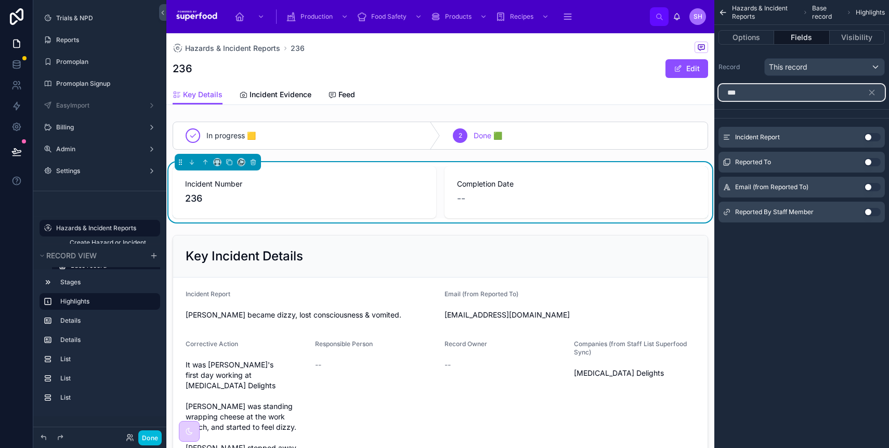
type input "***"
click at [874, 161] on button "Use setting" at bounding box center [872, 162] width 17 height 8
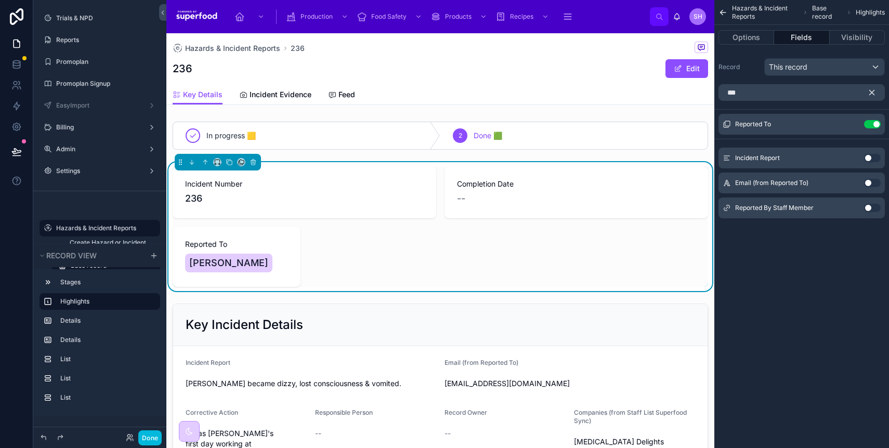
click at [872, 93] on icon "scrollable content" at bounding box center [872, 92] width 5 height 5
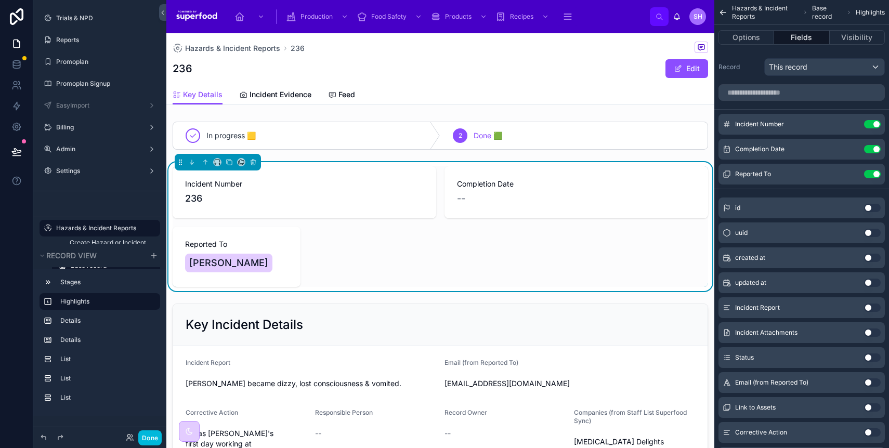
click at [0, 0] on icon "scrollable content" at bounding box center [0, 0] width 0 height 0
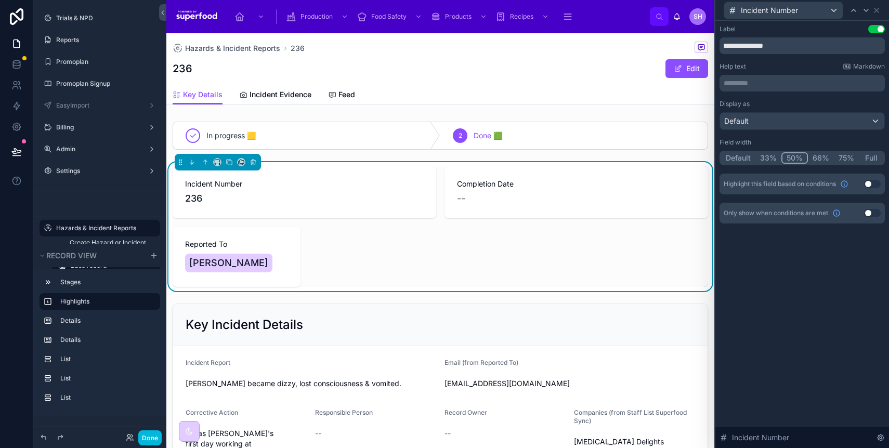
click at [732, 157] on button "Default" at bounding box center [738, 157] width 34 height 11
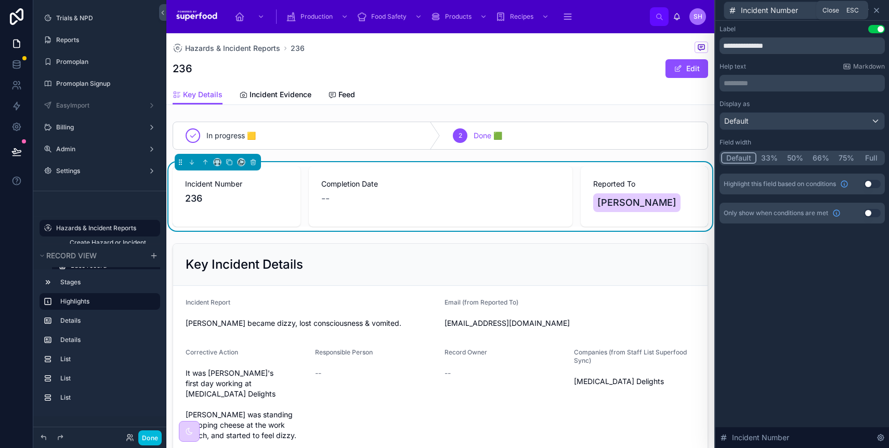
click at [875, 12] on icon at bounding box center [876, 10] width 8 height 8
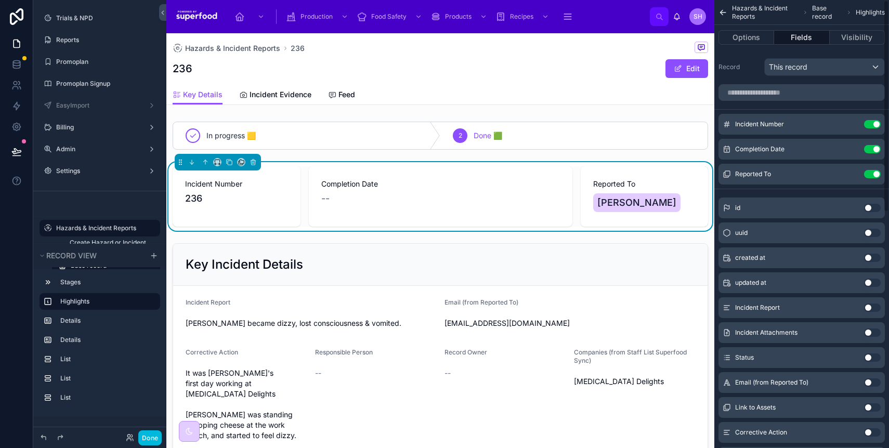
click at [0, 0] on icon "scrollable content" at bounding box center [0, 0] width 0 height 0
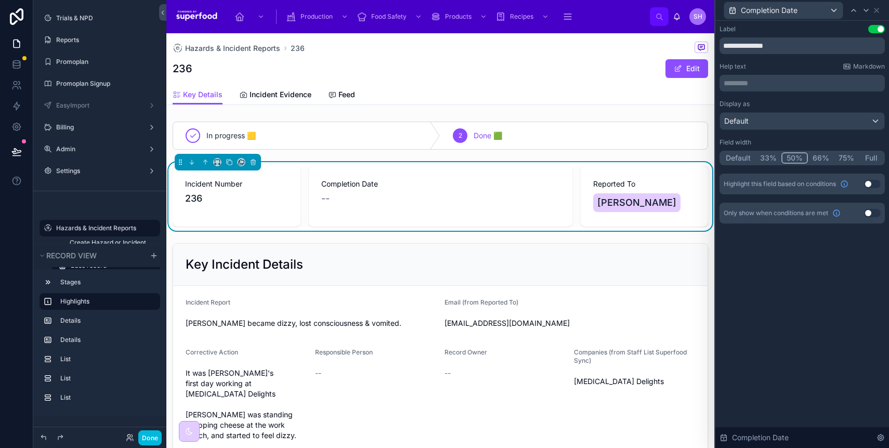
click at [734, 160] on button "Default" at bounding box center [738, 157] width 34 height 11
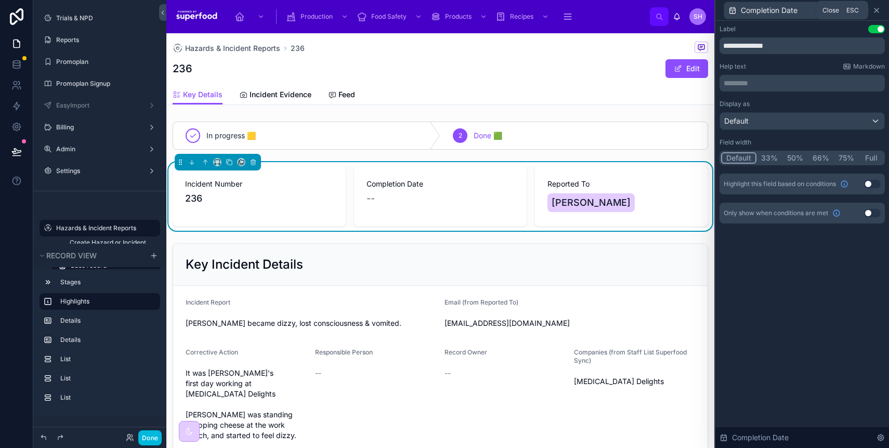
click at [877, 9] on icon at bounding box center [876, 10] width 8 height 8
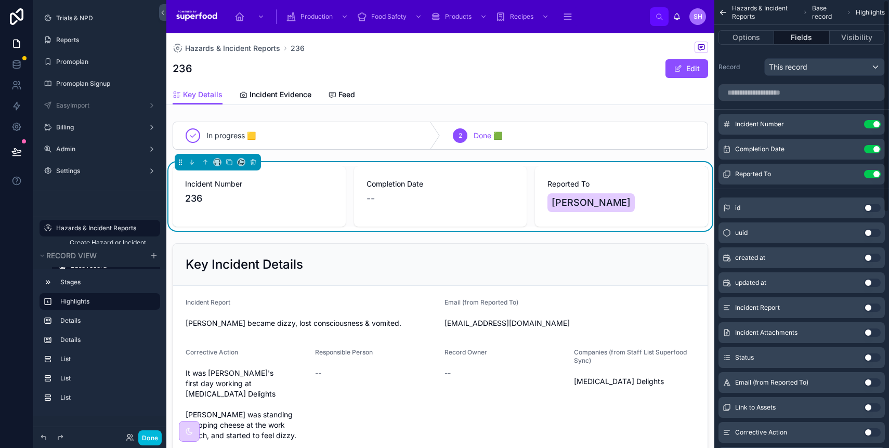
click at [0, 0] on icon "scrollable content" at bounding box center [0, 0] width 0 height 0
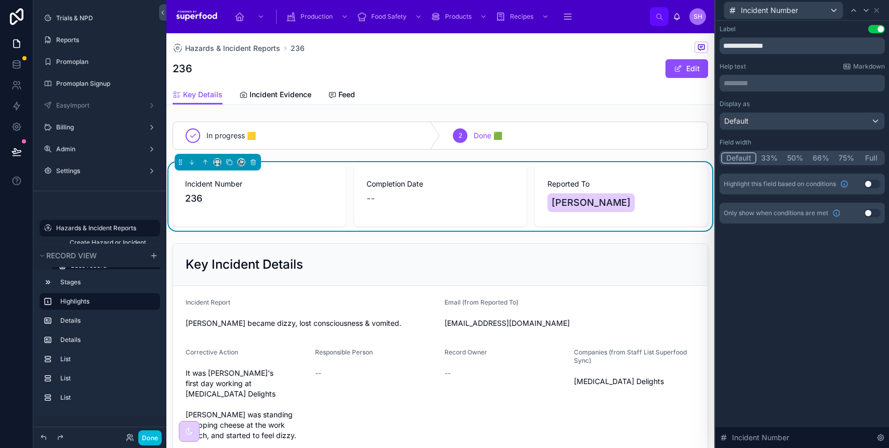
click at [872, 182] on button "Use setting" at bounding box center [872, 184] width 17 height 8
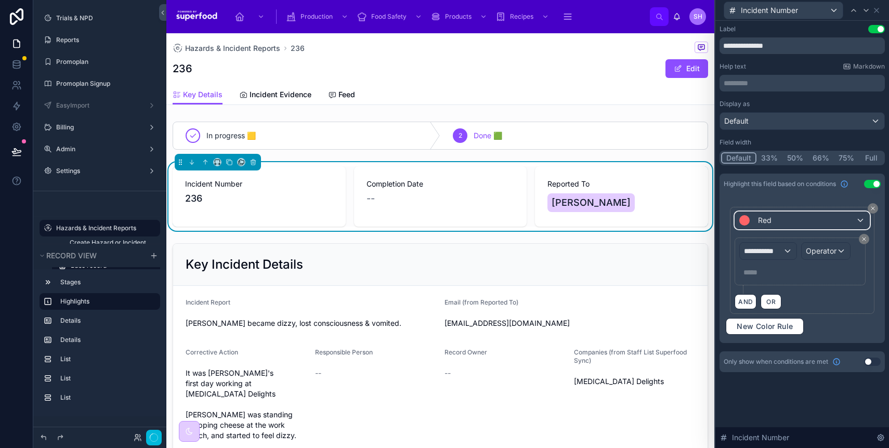
click at [754, 226] on div "Red" at bounding box center [802, 220] width 134 height 17
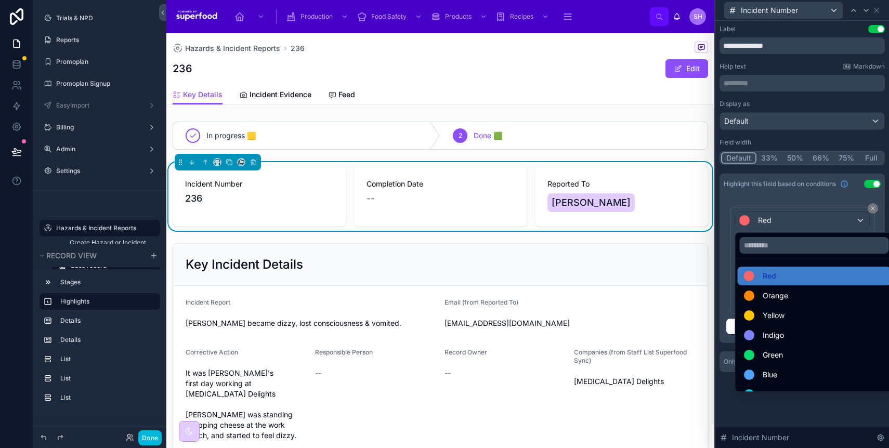
click at [776, 357] on span "Green" at bounding box center [773, 355] width 20 height 12
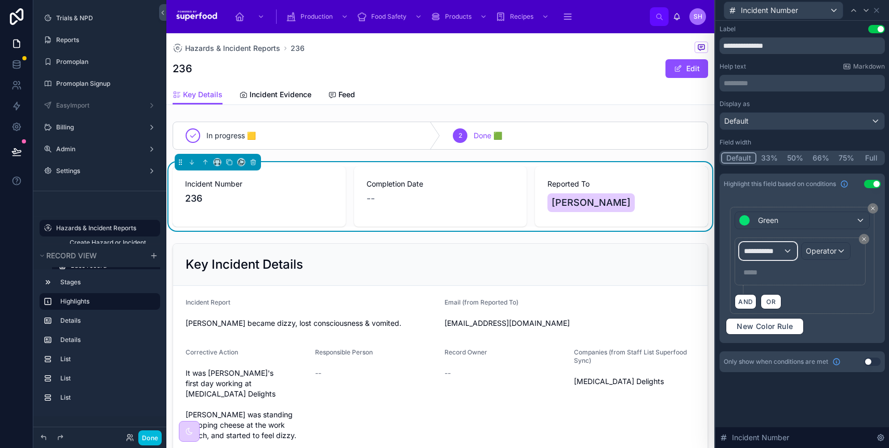
click at [776, 257] on div "**********" at bounding box center [768, 251] width 56 height 17
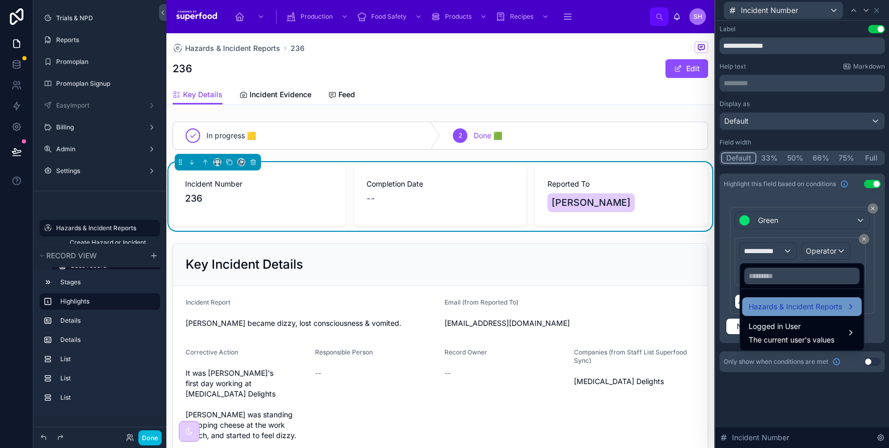
click at [785, 305] on span "Hazards & Incident Reports" at bounding box center [795, 306] width 94 height 12
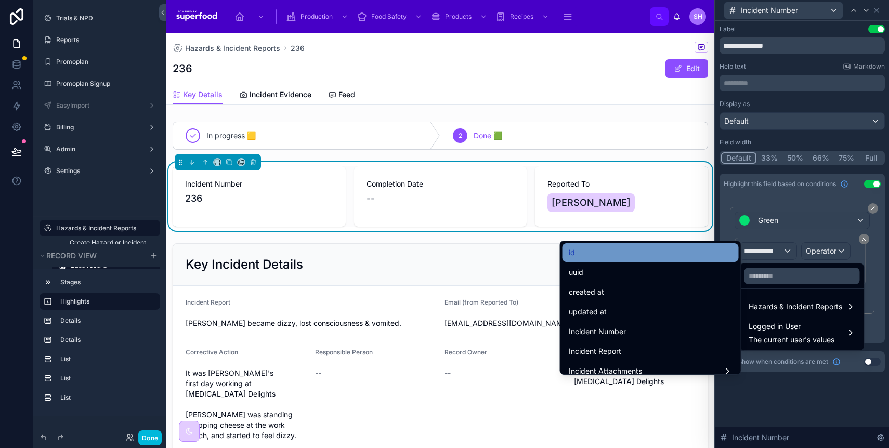
click at [614, 258] on div "id" at bounding box center [651, 252] width 164 height 12
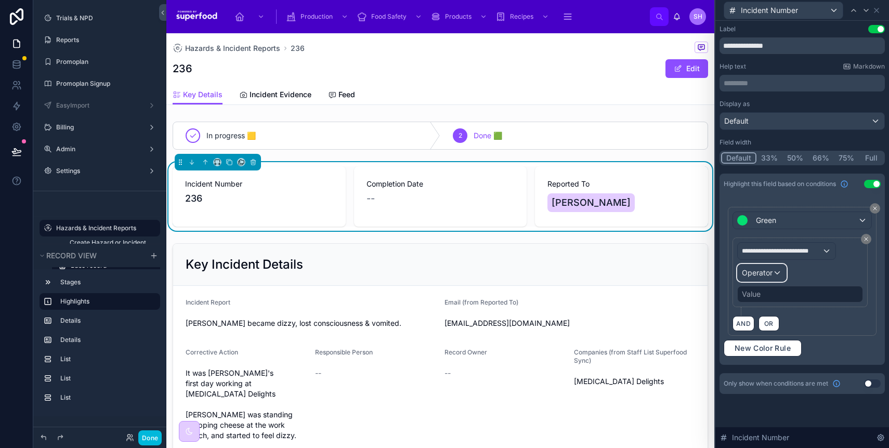
click at [764, 268] on span "Operator" at bounding box center [757, 273] width 31 height 10
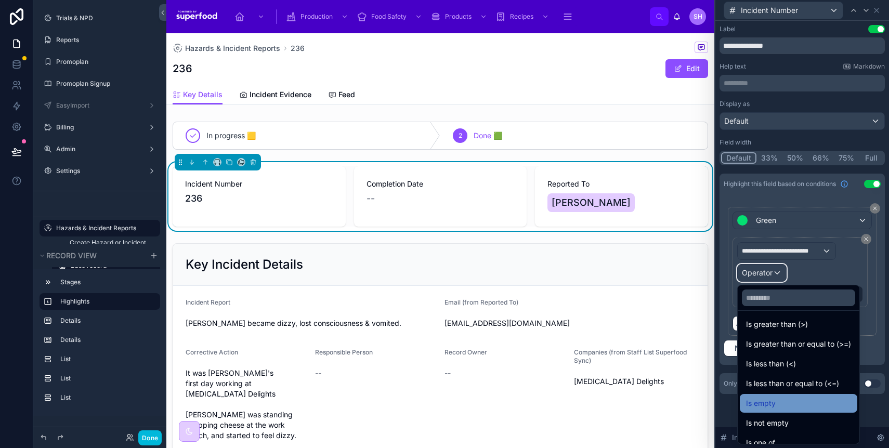
scroll to position [74, 0]
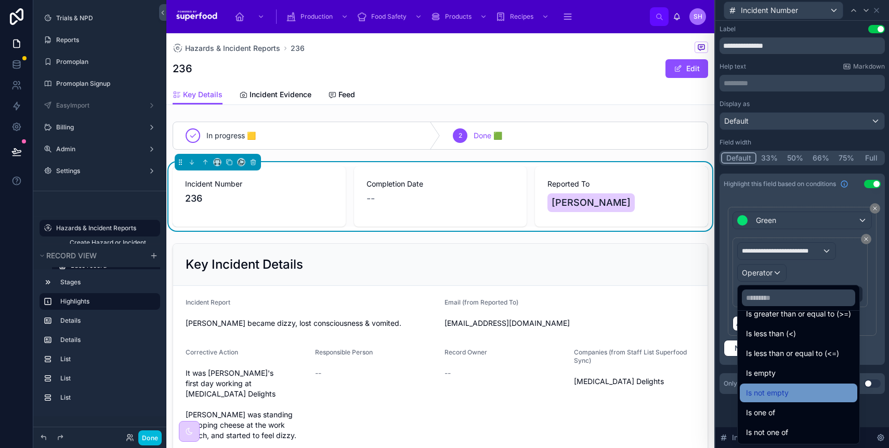
click at [778, 393] on span "Is not empty" at bounding box center [767, 393] width 43 height 12
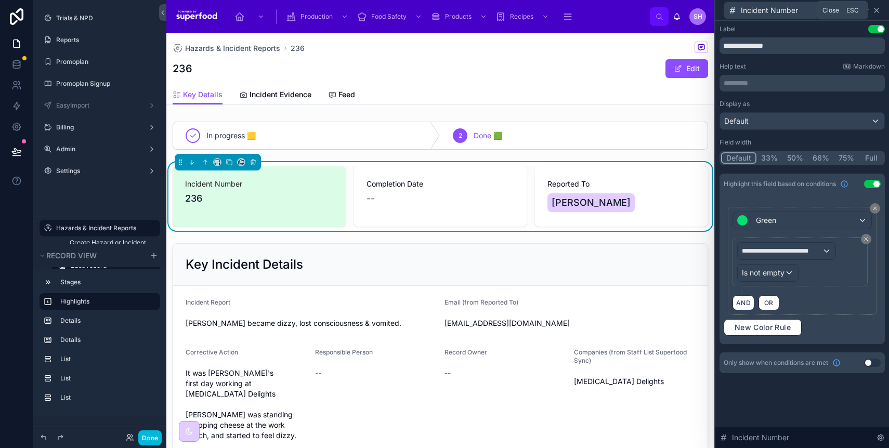
click at [878, 8] on icon at bounding box center [876, 10] width 4 height 4
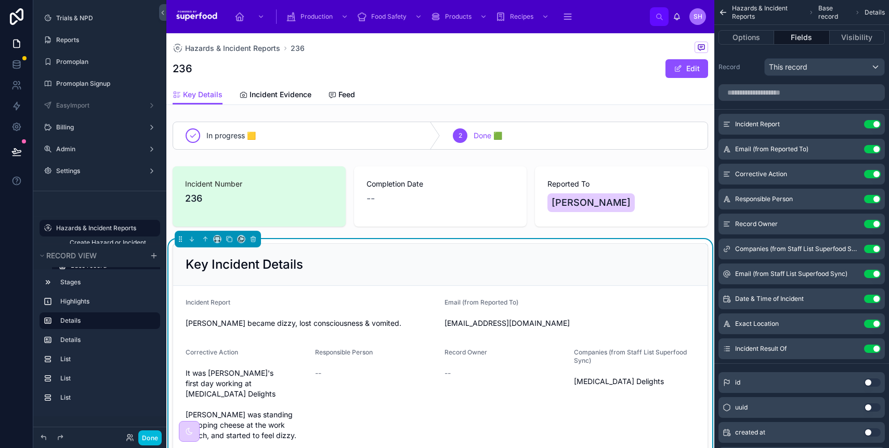
click at [868, 149] on button "Use setting" at bounding box center [872, 149] width 17 height 8
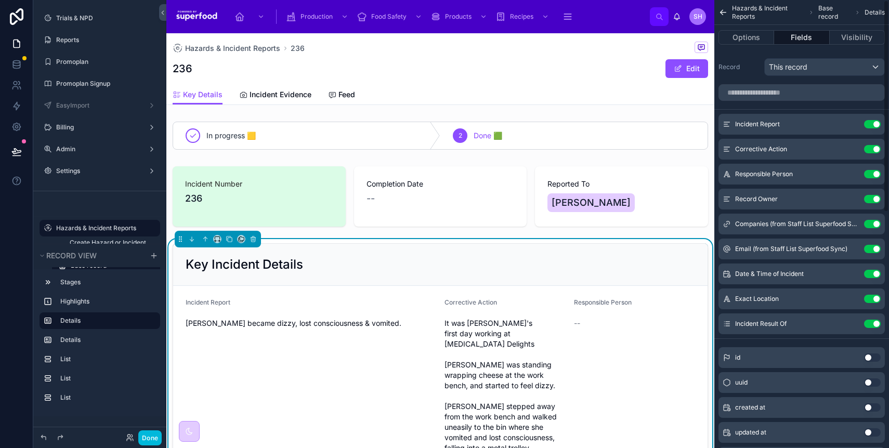
click at [403, 254] on div "Key Incident Details" at bounding box center [440, 265] width 534 height 42
click at [869, 196] on button "Use setting" at bounding box center [872, 199] width 17 height 8
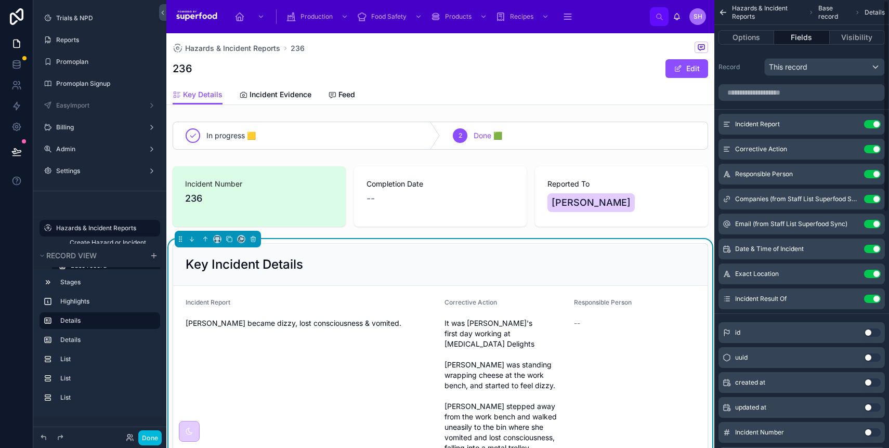
click at [873, 172] on button "Use setting" at bounding box center [872, 174] width 17 height 8
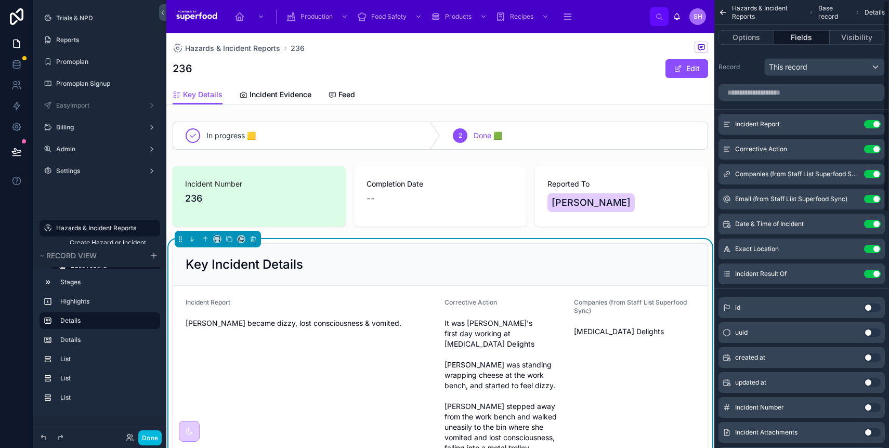
click at [873, 150] on button "Use setting" at bounding box center [872, 149] width 17 height 8
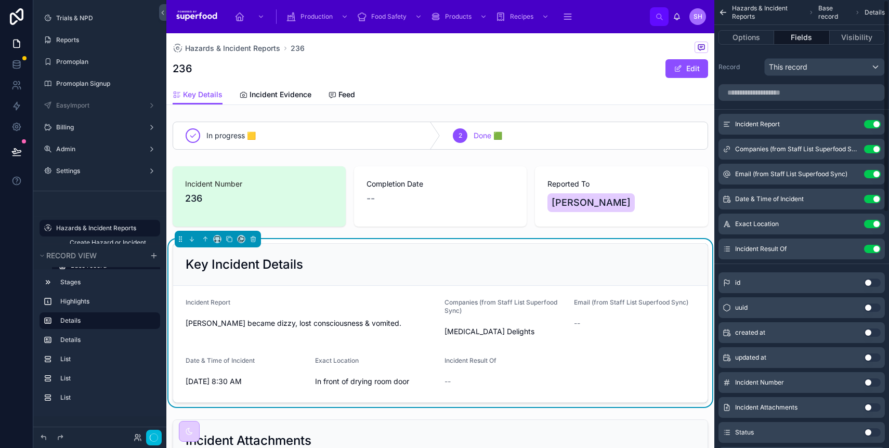
click at [873, 150] on button "Use setting" at bounding box center [872, 149] width 17 height 8
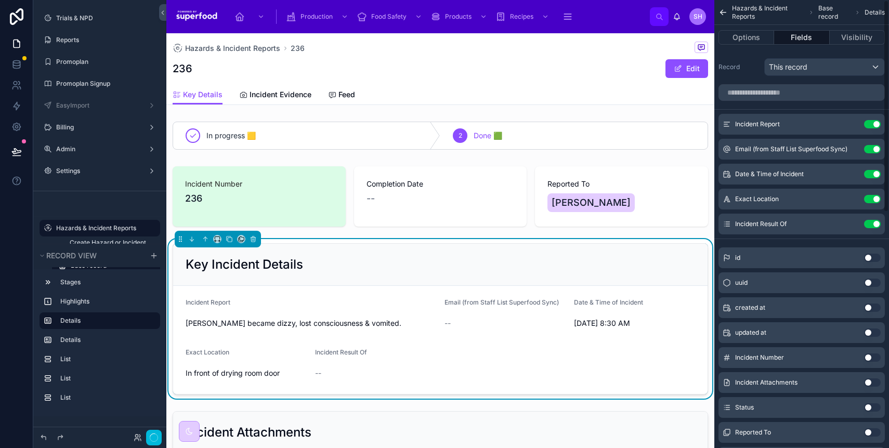
click at [873, 150] on button "Use setting" at bounding box center [872, 149] width 17 height 8
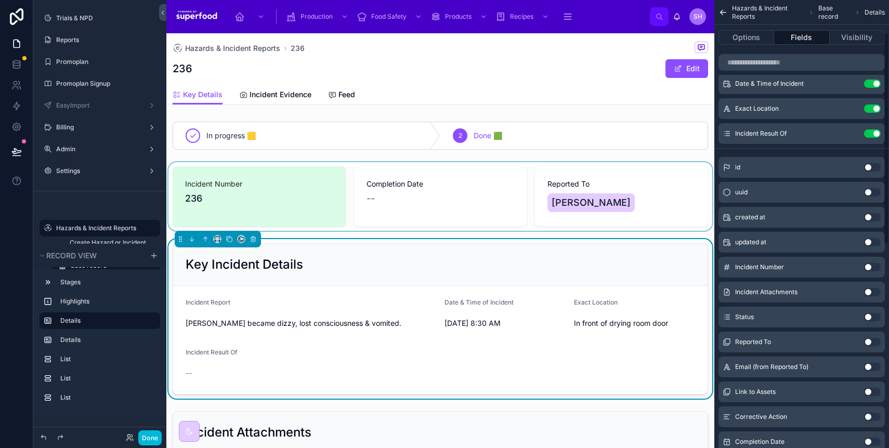
scroll to position [68, 0]
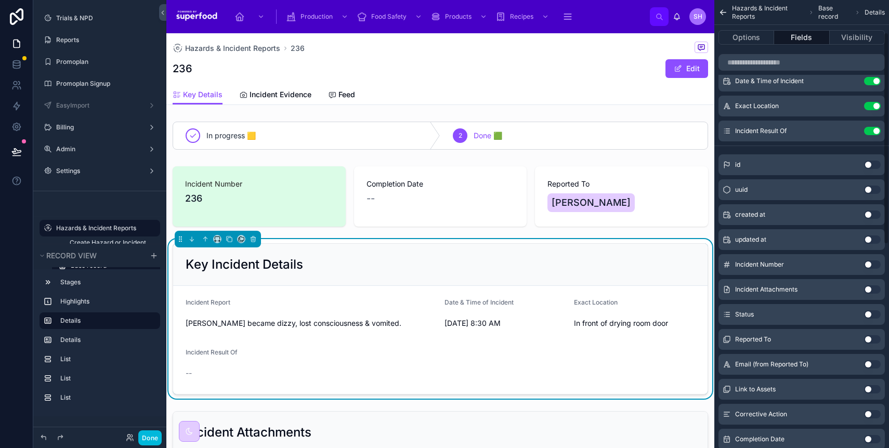
click at [304, 256] on div "Key Incident Details" at bounding box center [440, 265] width 534 height 42
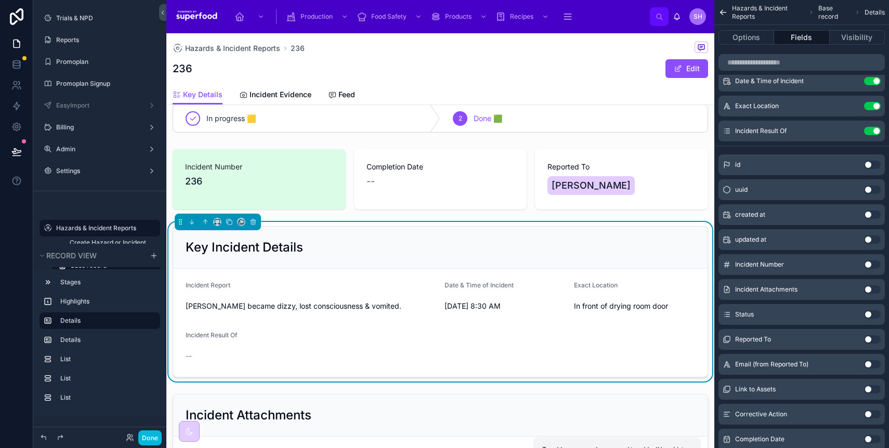
scroll to position [149, 0]
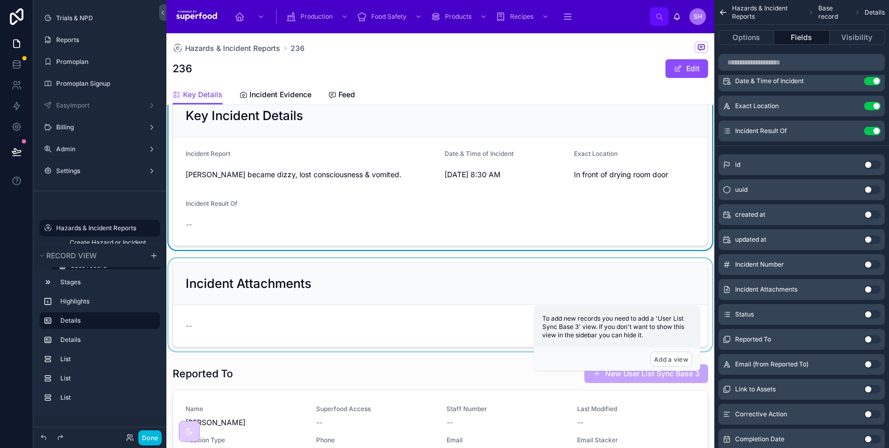
click at [331, 280] on div at bounding box center [440, 304] width 548 height 93
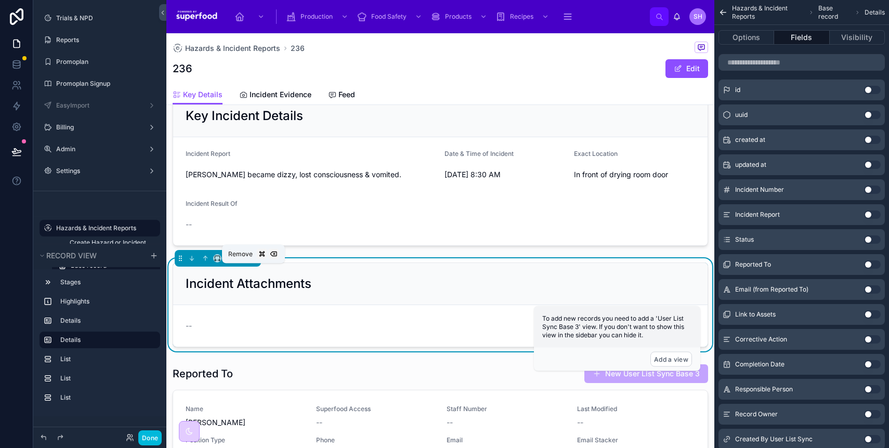
click at [251, 262] on icon at bounding box center [252, 258] width 7 height 7
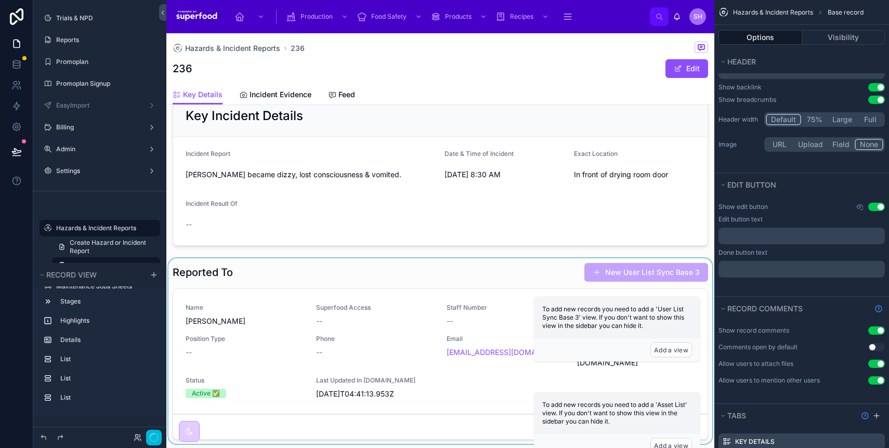
click at [269, 289] on div at bounding box center [440, 353] width 548 height 190
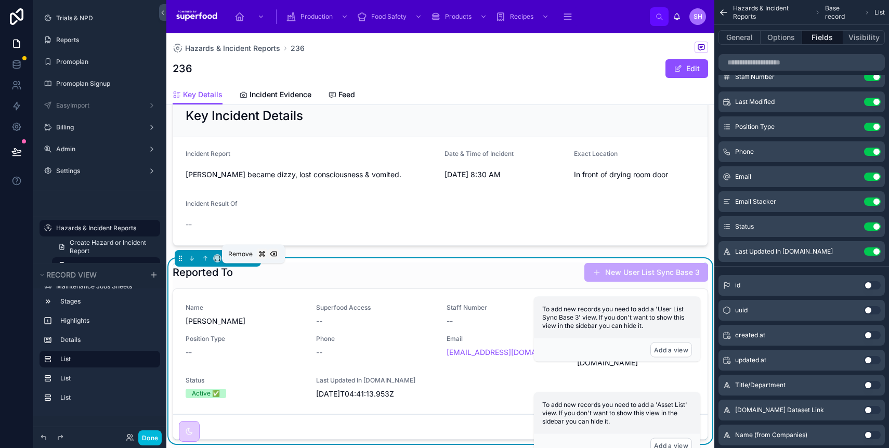
click at [256, 262] on icon at bounding box center [252, 258] width 7 height 7
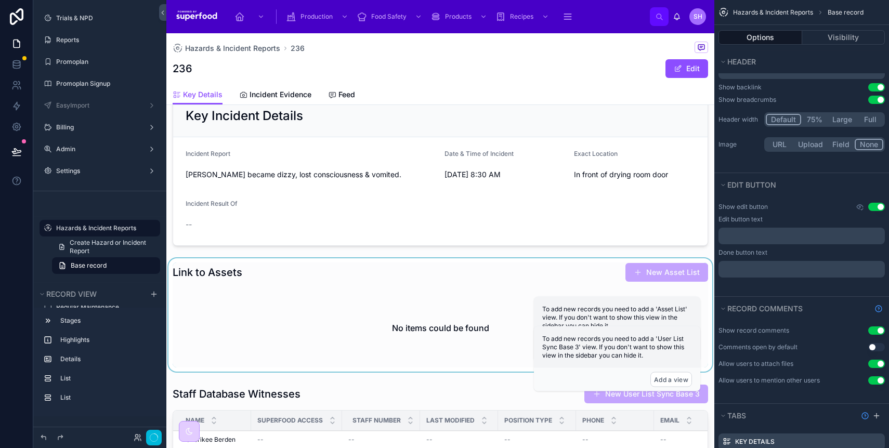
click at [266, 281] on div at bounding box center [440, 314] width 548 height 113
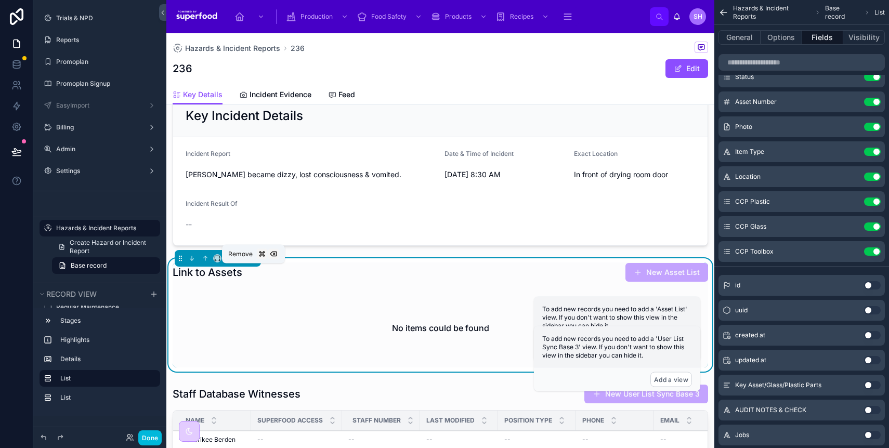
click at [251, 261] on icon at bounding box center [253, 259] width 4 height 4
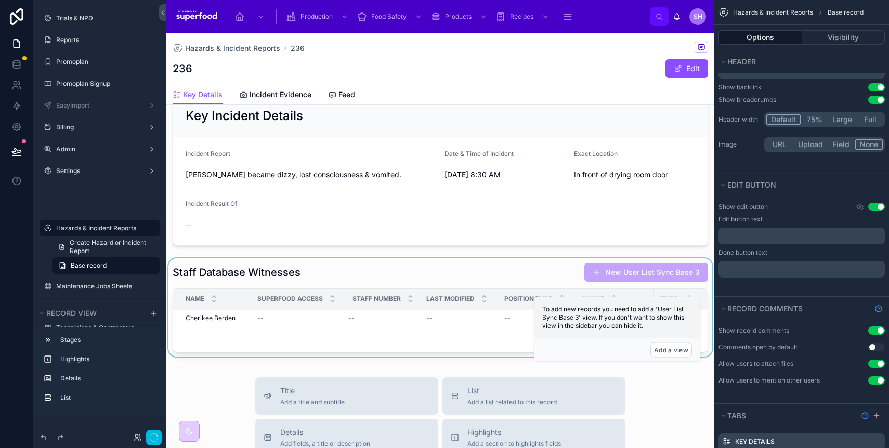
click at [262, 277] on div at bounding box center [440, 309] width 548 height 102
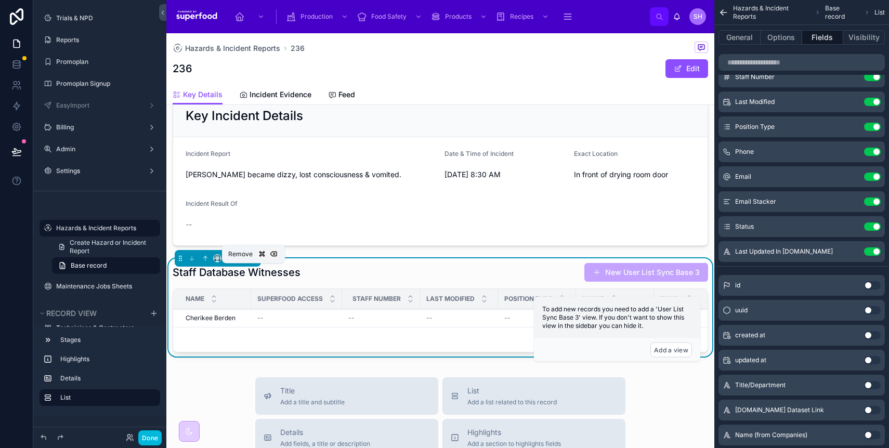
click at [251, 262] on icon at bounding box center [252, 258] width 7 height 7
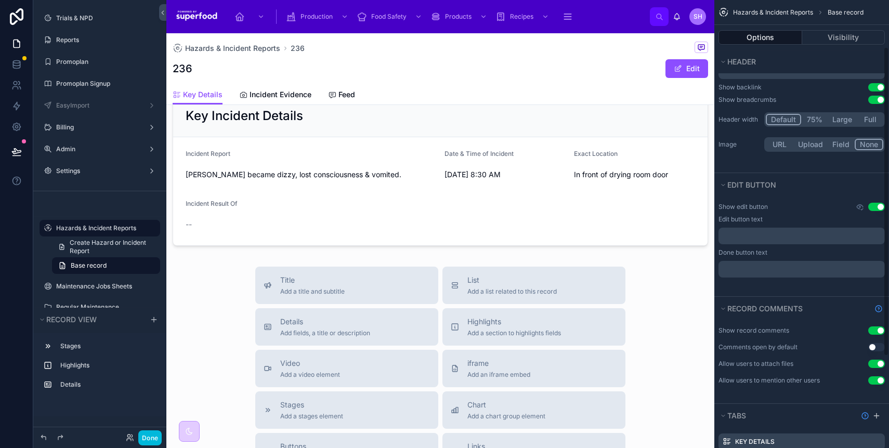
click at [219, 329] on div "Title Add a title and subtitle List Add a list related to this record Details A…" at bounding box center [440, 452] width 548 height 370
click at [310, 337] on span "Add fields, a title or description" at bounding box center [325, 333] width 90 height 8
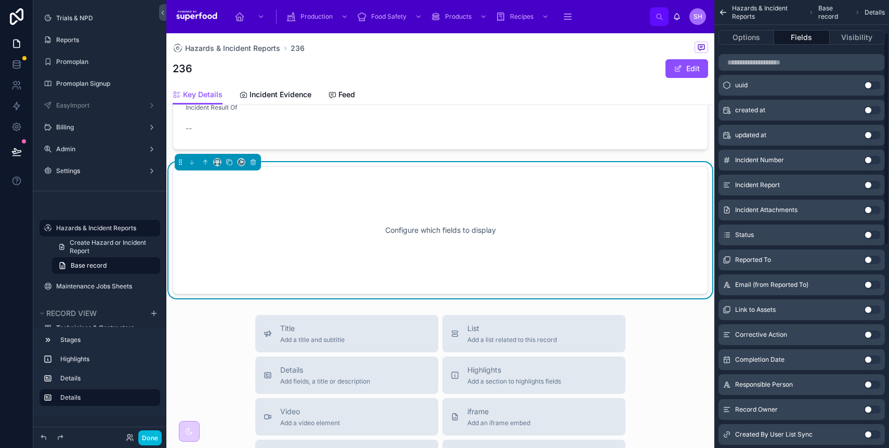
scroll to position [245, 0]
click at [757, 38] on button "Options" at bounding box center [746, 37] width 56 height 15
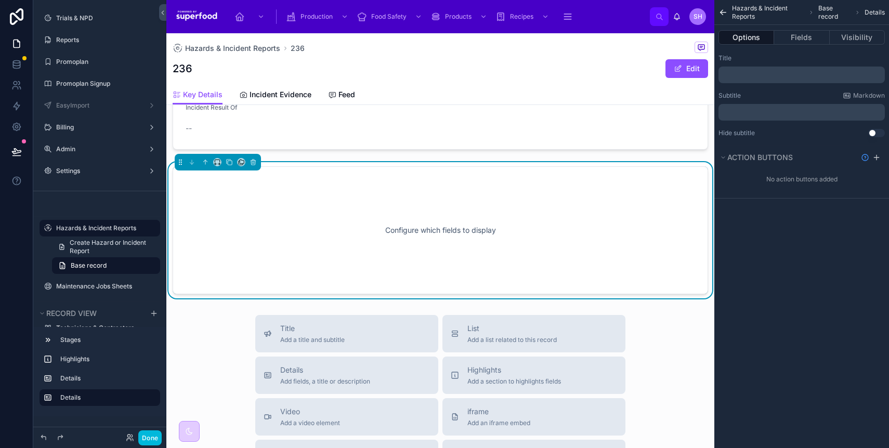
click at [759, 79] on div "﻿" at bounding box center [801, 75] width 166 height 17
click at [758, 75] on p "﻿" at bounding box center [802, 75] width 160 height 8
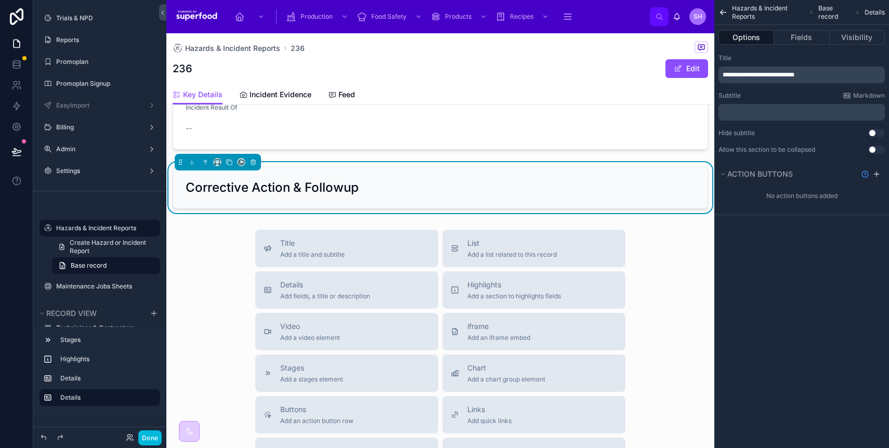
click at [765, 61] on div "Title" at bounding box center [801, 58] width 166 height 8
click at [726, 11] on icon "scrollable content" at bounding box center [722, 12] width 9 height 10
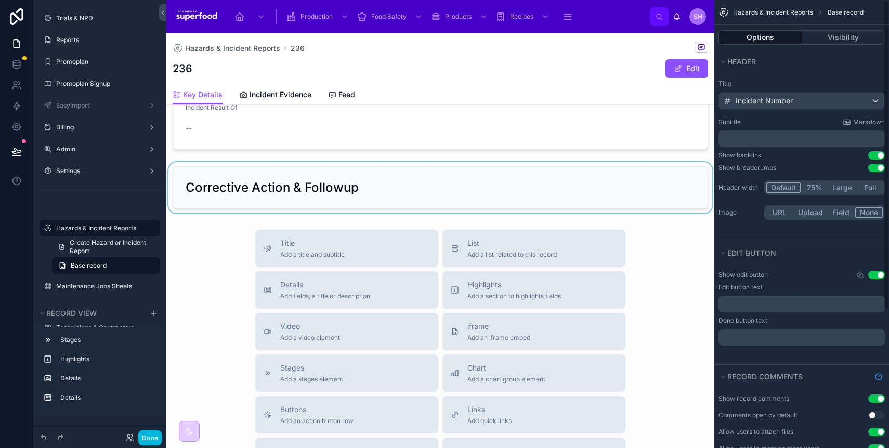
click at [509, 190] on div at bounding box center [440, 187] width 548 height 51
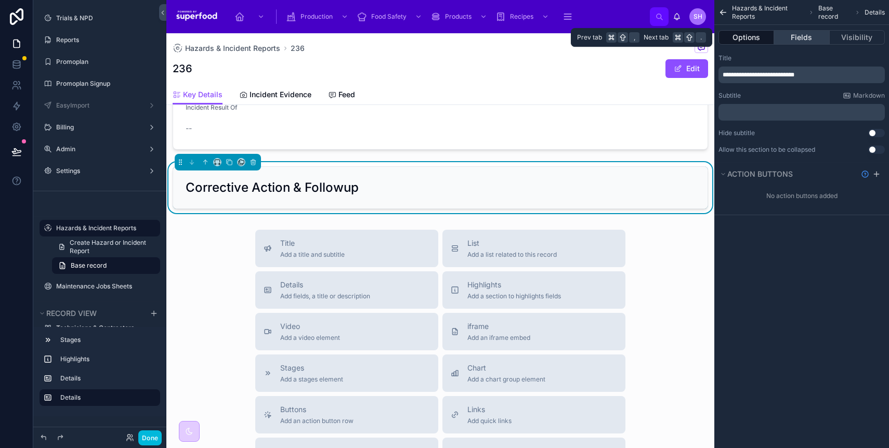
click at [786, 33] on button "Fields" at bounding box center [801, 37] width 55 height 15
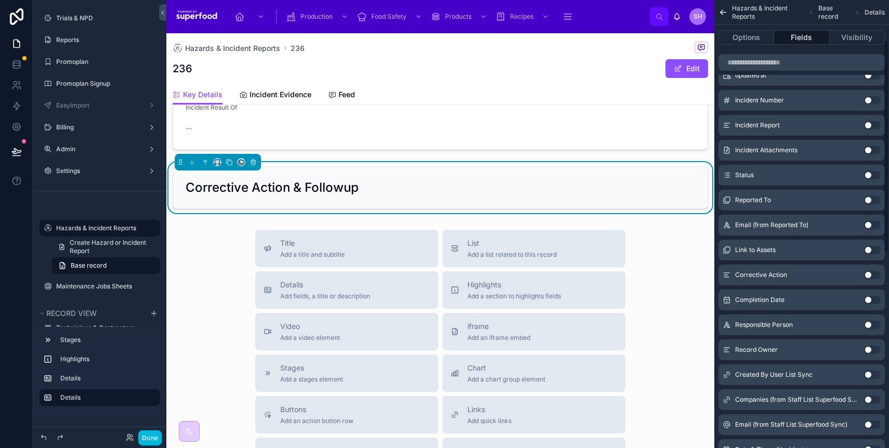
scroll to position [197, 0]
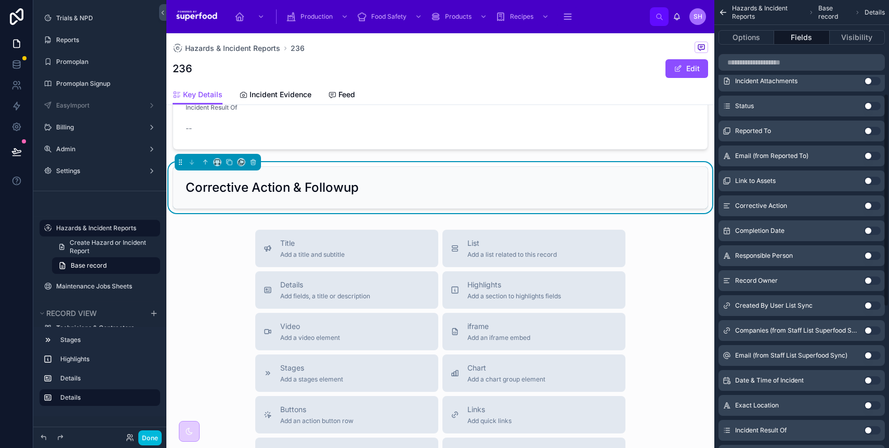
click at [869, 204] on button "Use setting" at bounding box center [872, 206] width 17 height 8
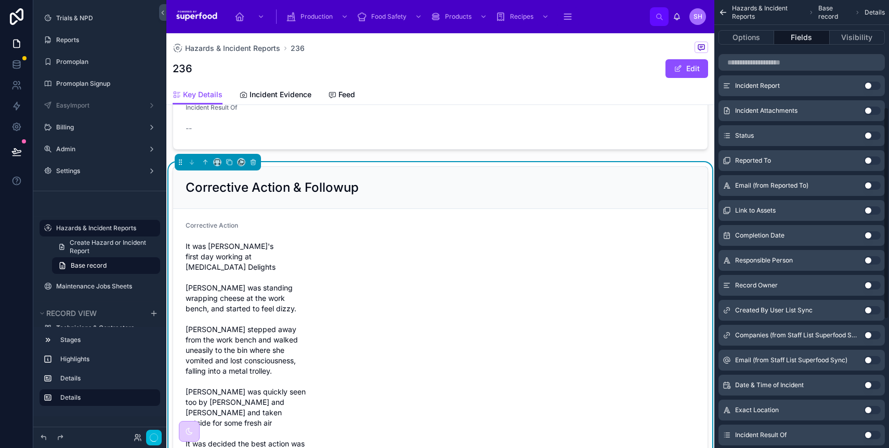
scroll to position [227, 0]
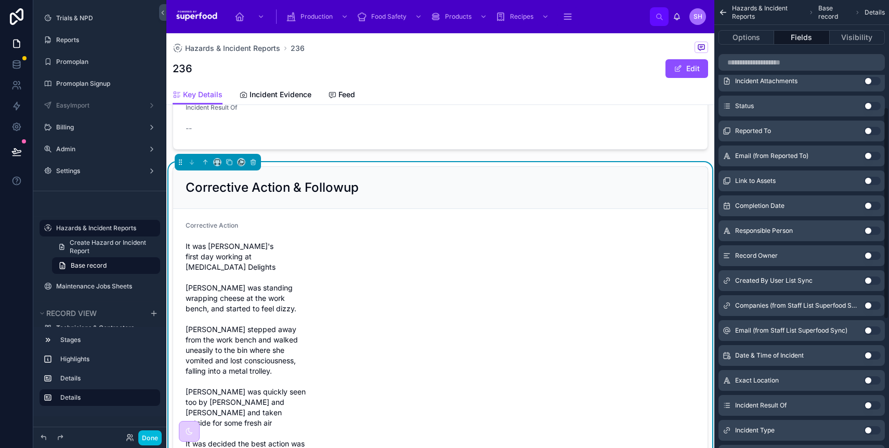
click at [870, 207] on button "Use setting" at bounding box center [872, 206] width 17 height 8
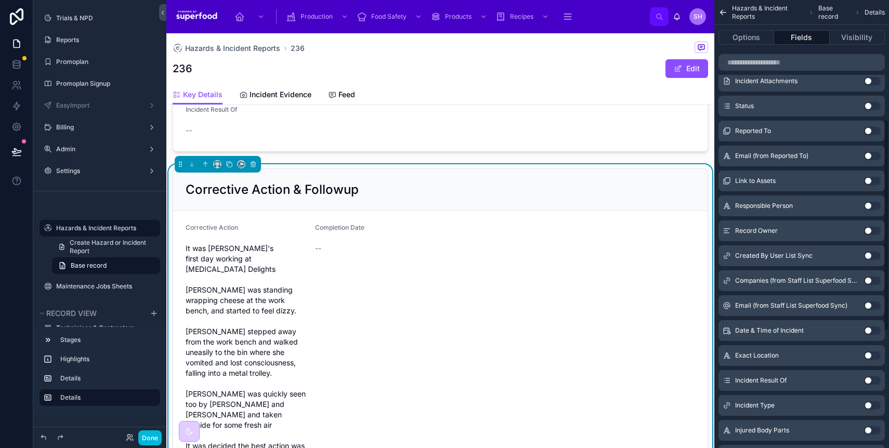
scroll to position [0, 0]
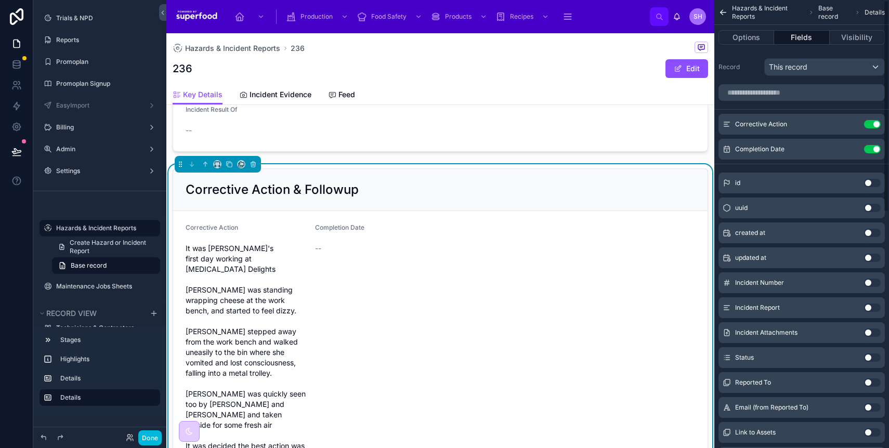
click at [0, 0] on icon "scrollable content" at bounding box center [0, 0] width 0 height 0
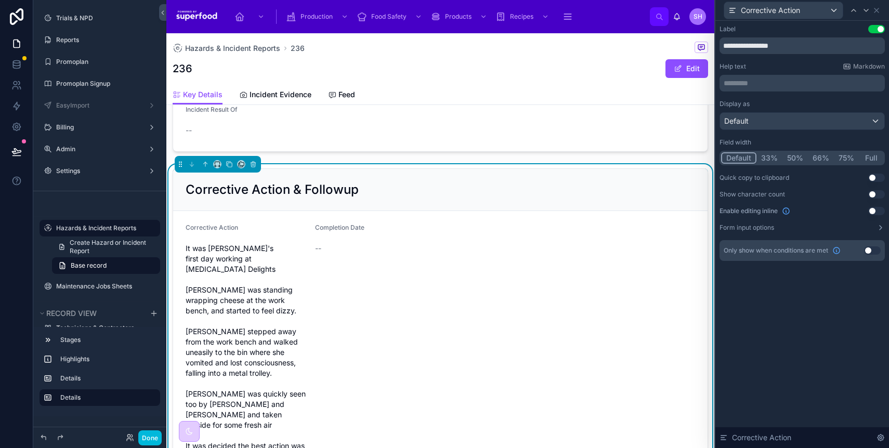
click at [874, 156] on button "Full" at bounding box center [871, 157] width 24 height 11
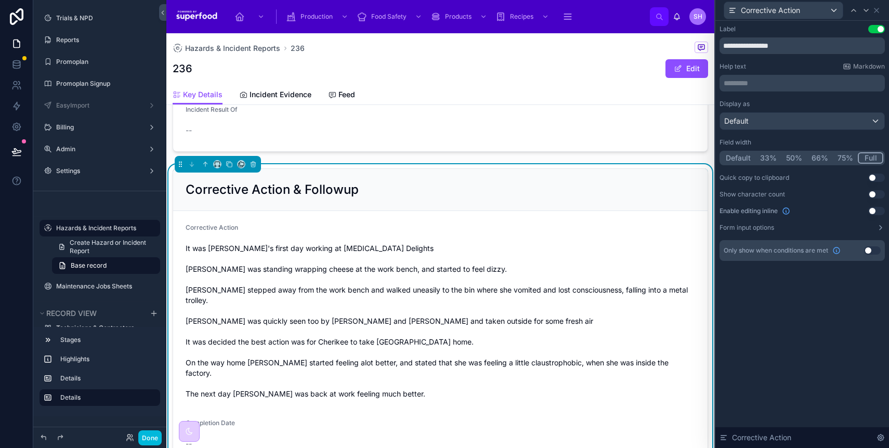
click at [873, 177] on button "Use setting" at bounding box center [876, 178] width 17 height 8
click at [874, 211] on button "Use setting" at bounding box center [876, 211] width 17 height 8
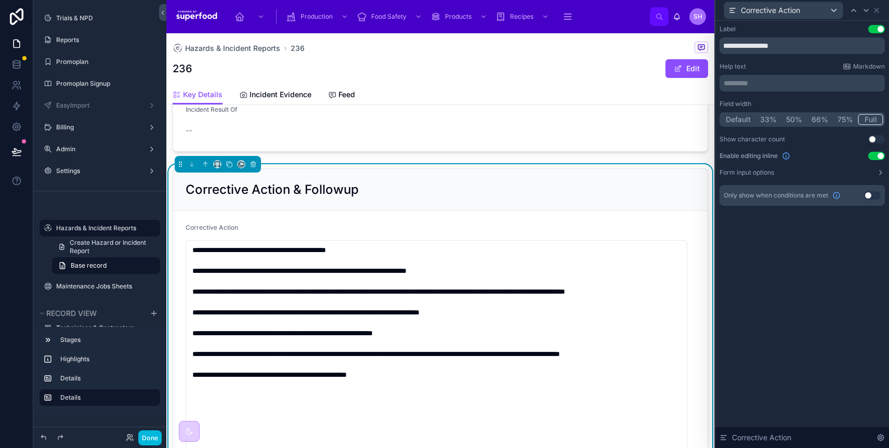
click at [875, 156] on button "Use setting" at bounding box center [876, 156] width 17 height 8
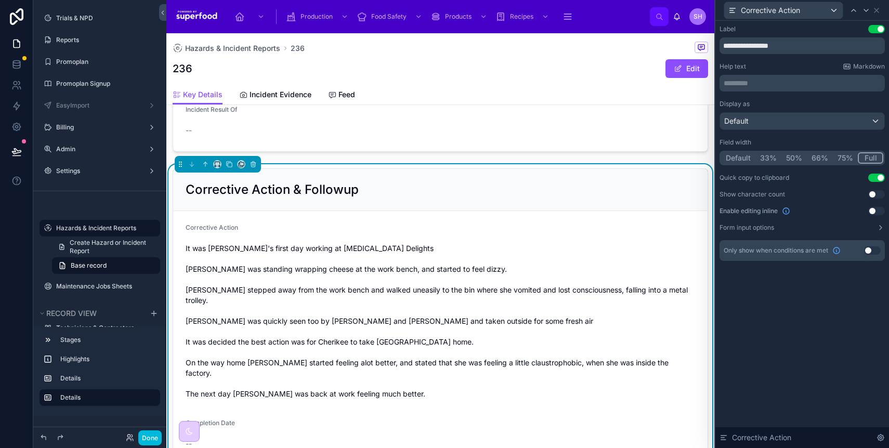
click at [871, 229] on button "Form input options" at bounding box center [801, 228] width 165 height 8
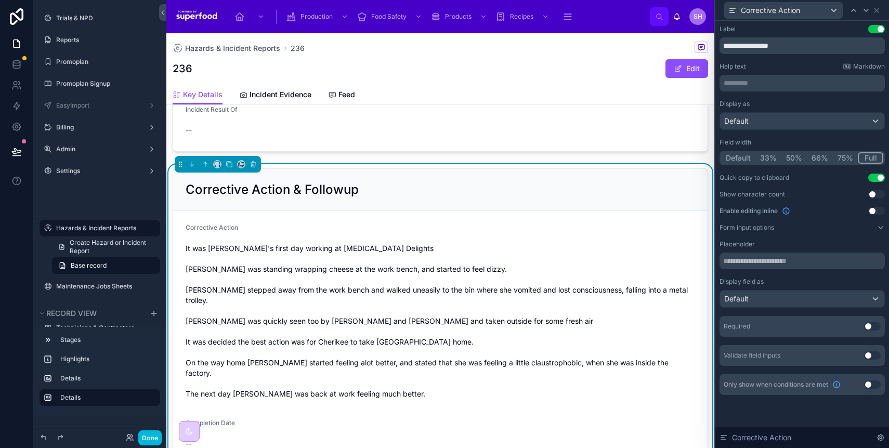
click at [871, 229] on button "Form input options" at bounding box center [801, 228] width 165 height 8
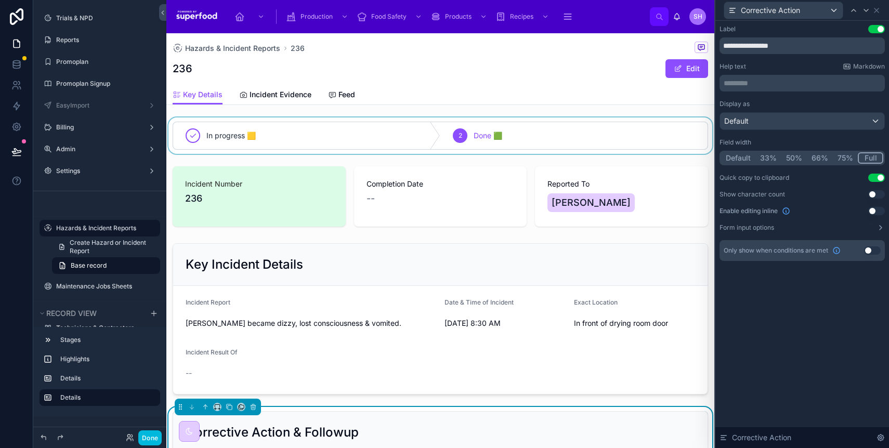
click at [471, 134] on div at bounding box center [440, 135] width 548 height 36
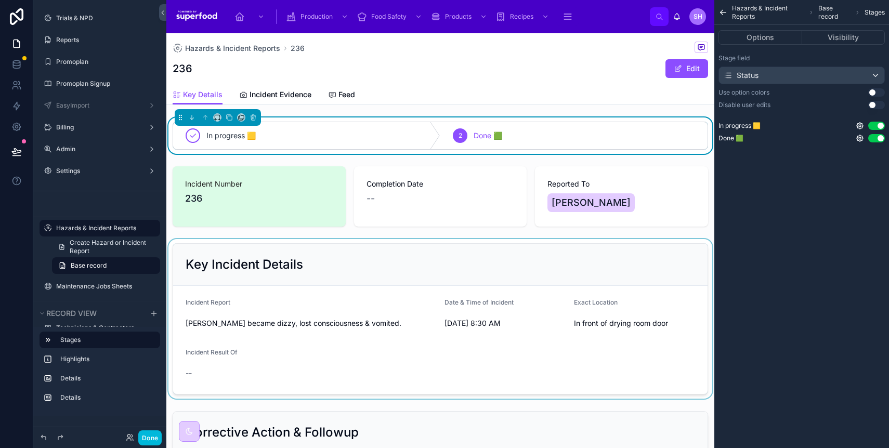
click at [369, 313] on div at bounding box center [440, 319] width 548 height 160
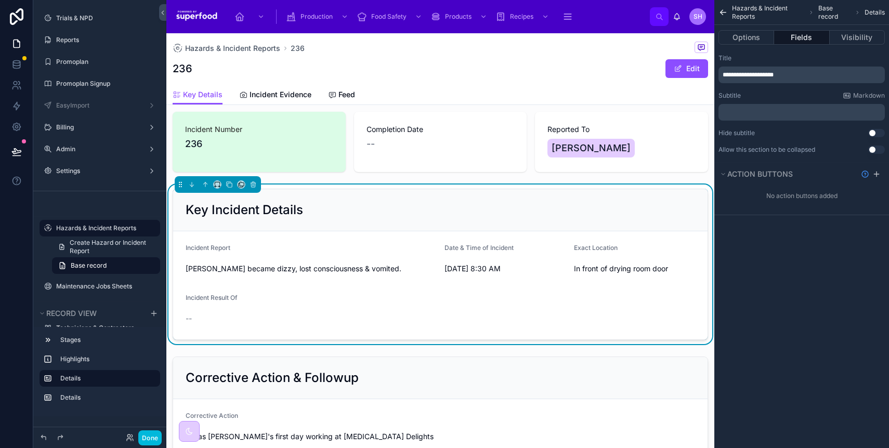
scroll to position [43, 0]
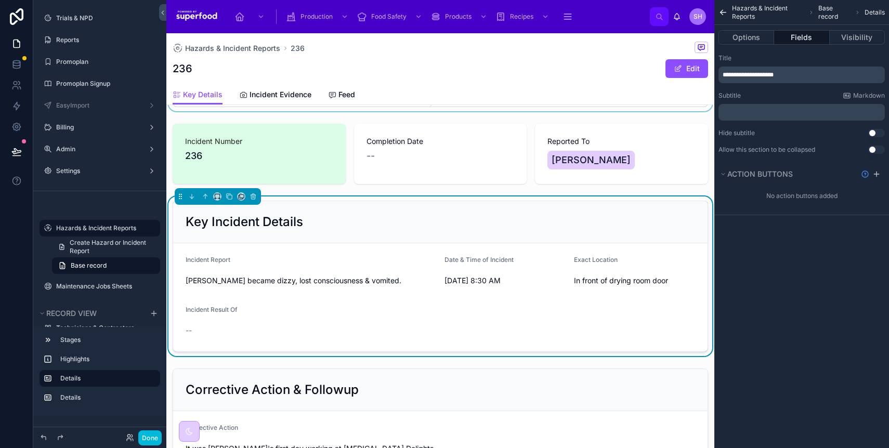
click at [413, 333] on form "Incident Report [PERSON_NAME] became dizzy, lost consciousness & vomited. Date …" at bounding box center [440, 297] width 534 height 108
click at [745, 37] on button "Options" at bounding box center [746, 37] width 56 height 15
click at [789, 38] on button "Fields" at bounding box center [801, 37] width 55 height 15
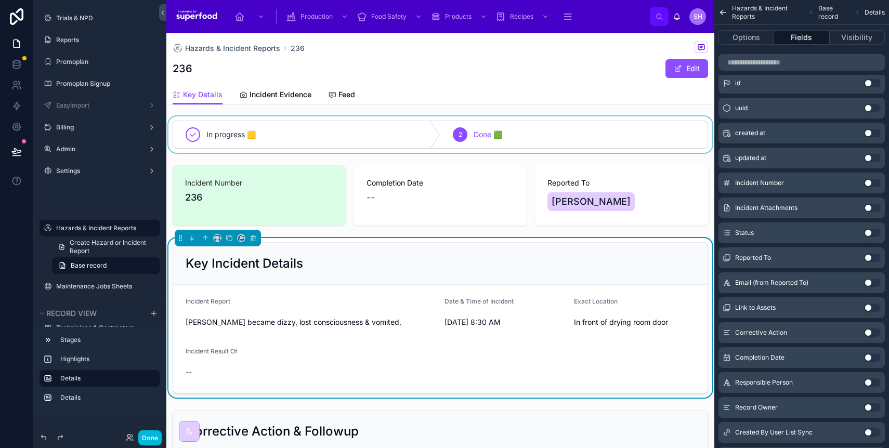
scroll to position [0, 0]
click at [268, 100] on link "Incident Evidence" at bounding box center [275, 95] width 72 height 21
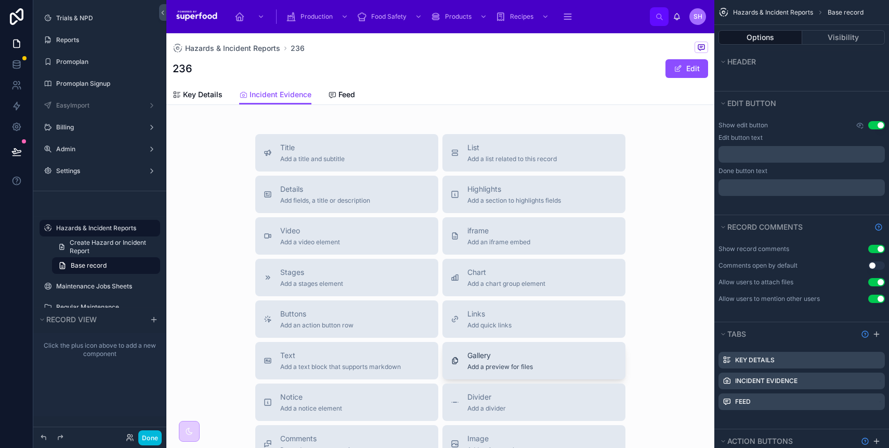
click at [533, 363] on div "Gallery Add a preview for files" at bounding box center [534, 360] width 166 height 21
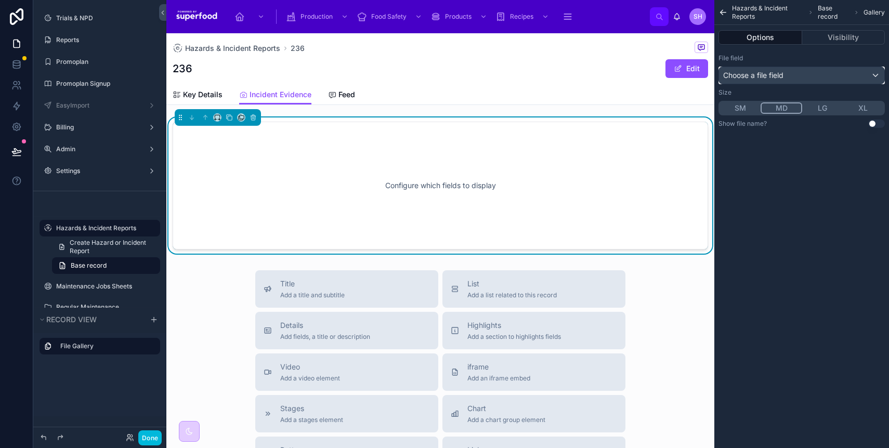
click at [802, 73] on div "Choose a file field" at bounding box center [801, 75] width 165 height 17
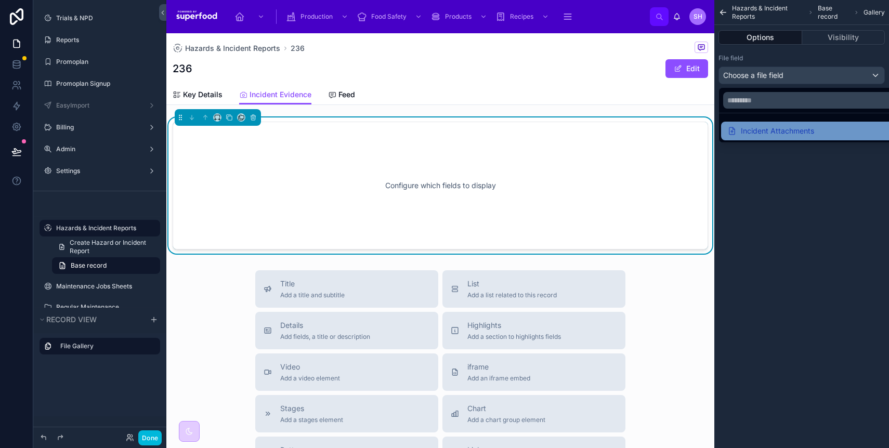
click at [798, 132] on div "Incident Attachments" at bounding box center [770, 131] width 87 height 12
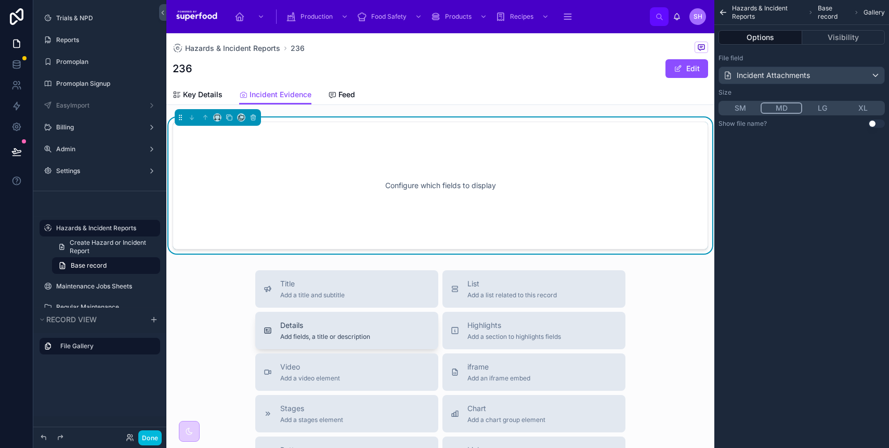
click at [371, 324] on div "Details Add fields, a title or description" at bounding box center [347, 330] width 166 height 21
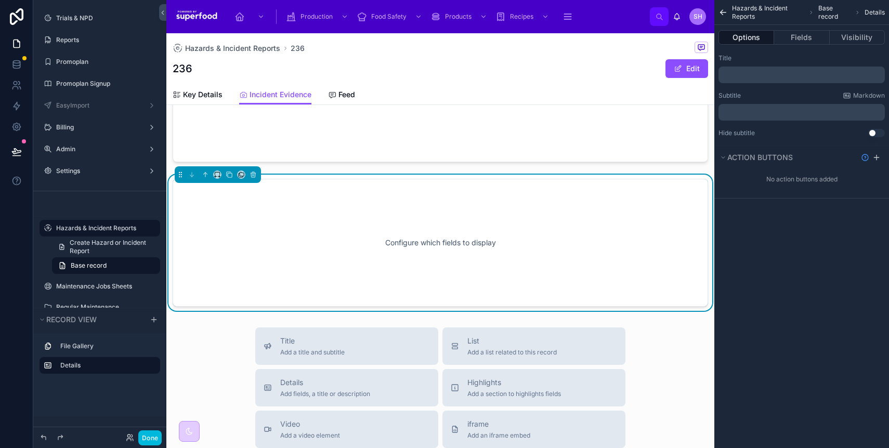
scroll to position [89, 0]
click at [798, 41] on button "Fields" at bounding box center [801, 37] width 55 height 15
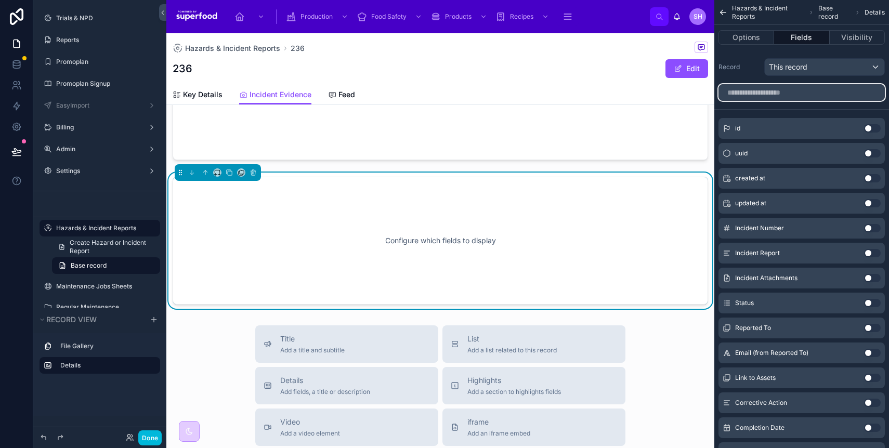
click at [770, 100] on input "scrollable content" at bounding box center [801, 92] width 166 height 17
click at [870, 277] on button "Use setting" at bounding box center [872, 278] width 17 height 8
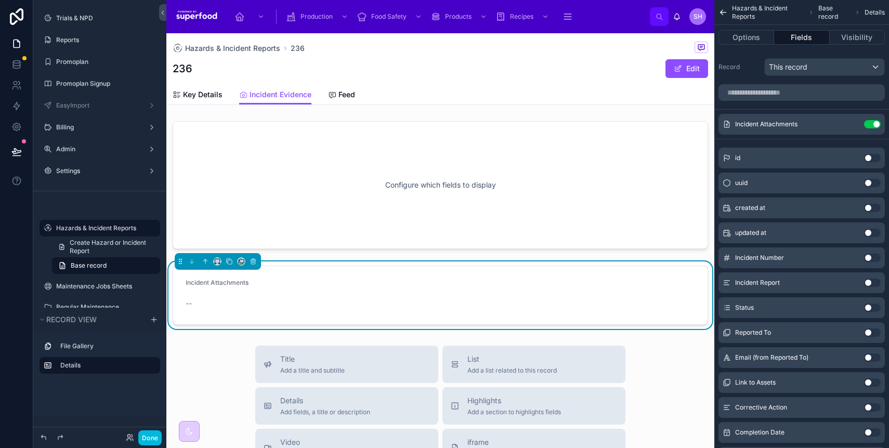
scroll to position [0, 0]
click at [202, 259] on icon at bounding box center [205, 261] width 7 height 7
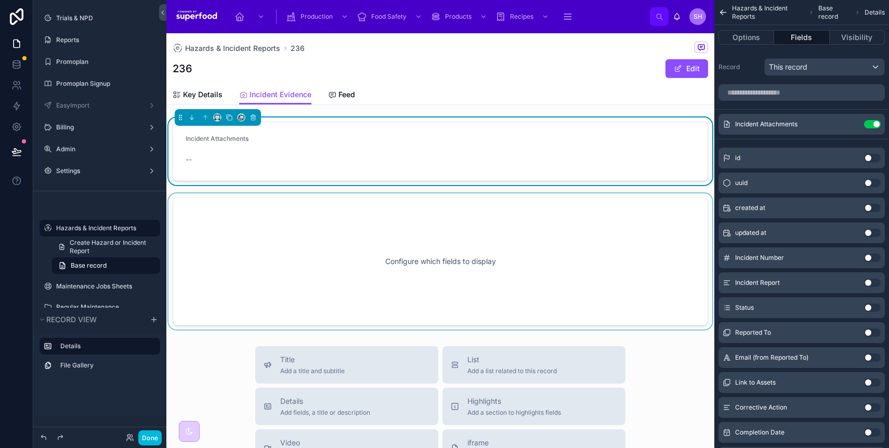
click at [355, 272] on div at bounding box center [440, 261] width 548 height 136
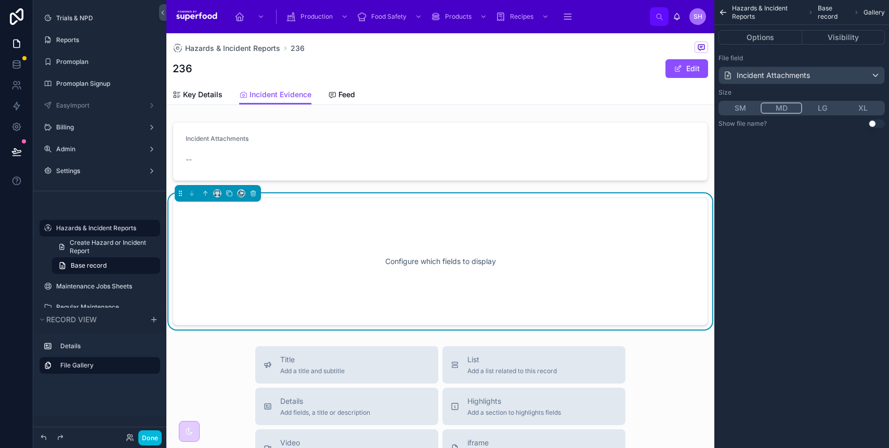
click at [821, 108] on button "LG" at bounding box center [822, 107] width 41 height 11
click at [822, 224] on div "Hazards & Incident Reports Base record Gallery Options Visibility File field In…" at bounding box center [801, 224] width 175 height 448
click at [471, 143] on div at bounding box center [440, 151] width 548 height 68
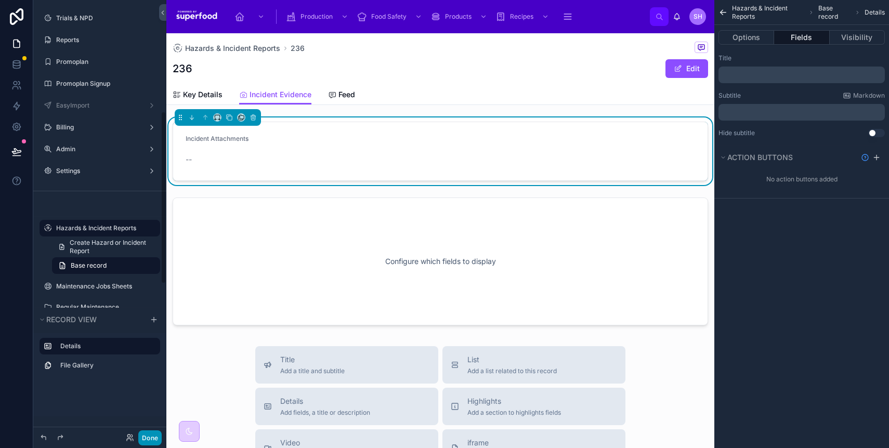
click at [146, 440] on button "Done" at bounding box center [149, 437] width 23 height 15
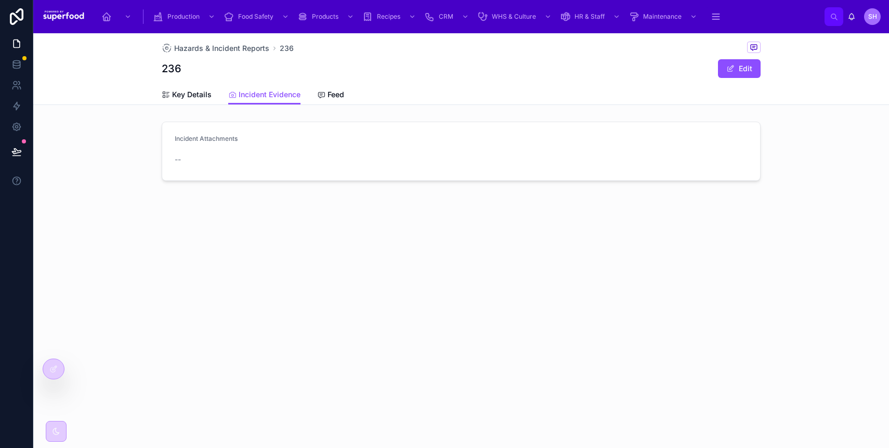
click at [196, 94] on span "Key Details" at bounding box center [192, 94] width 40 height 10
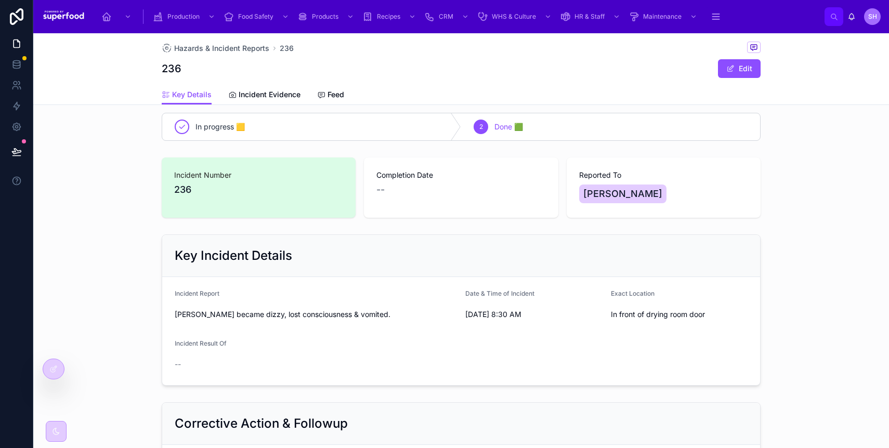
scroll to position [9, 0]
click at [56, 371] on icon at bounding box center [53, 369] width 8 height 8
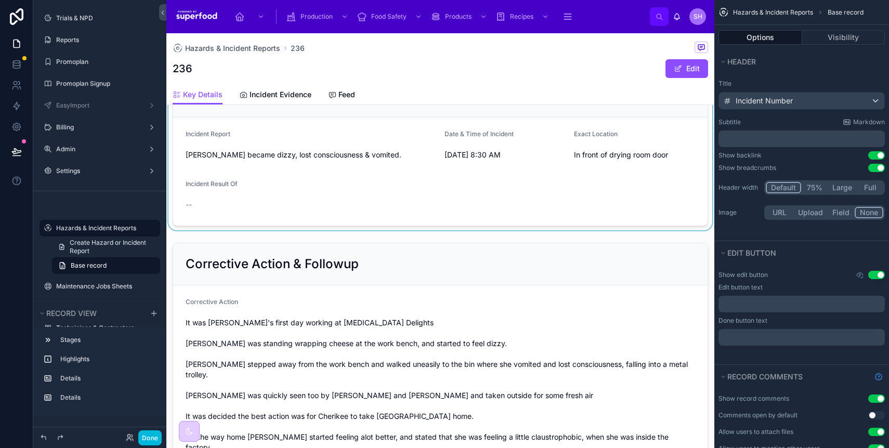
scroll to position [488, 0]
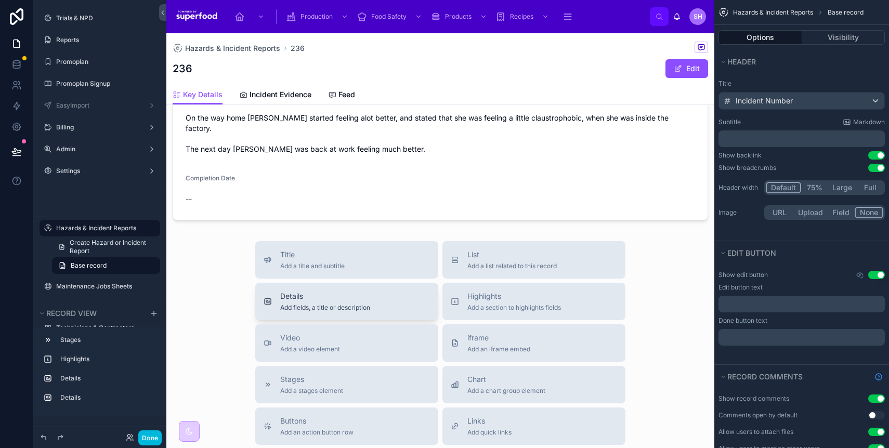
click at [332, 291] on span "Details" at bounding box center [325, 296] width 90 height 10
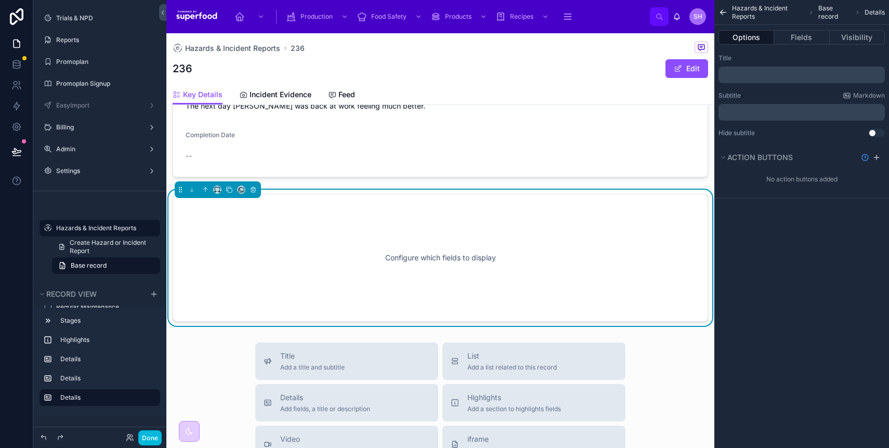
scroll to position [537, 0]
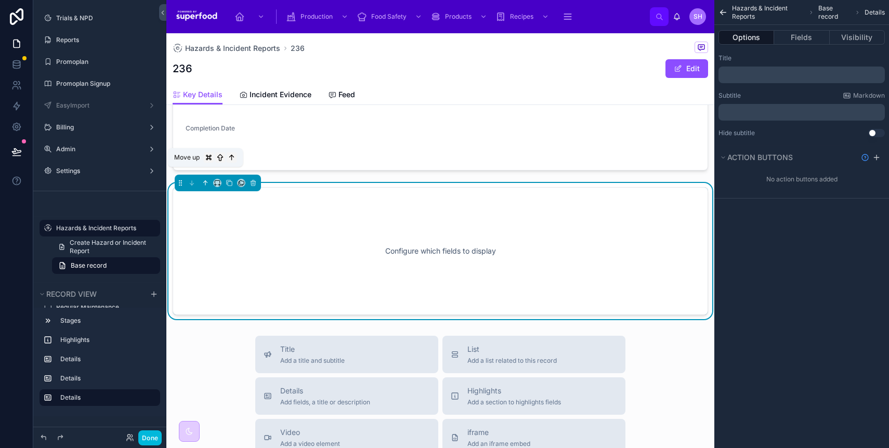
click at [205, 179] on icon at bounding box center [205, 182] width 7 height 7
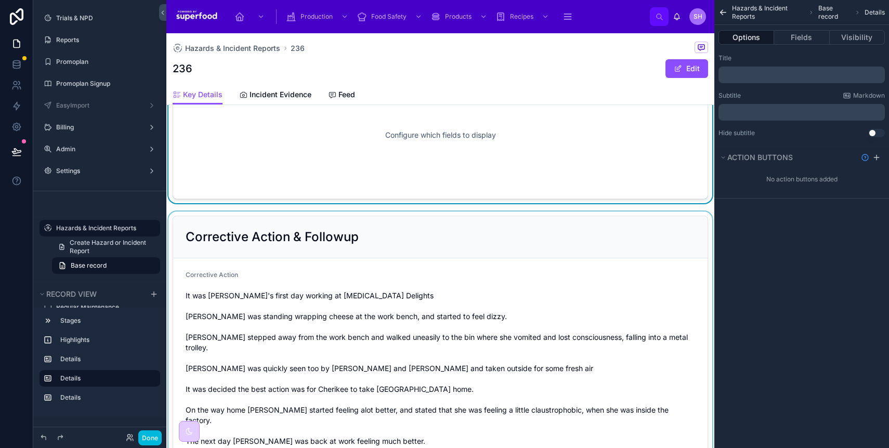
scroll to position [148, 0]
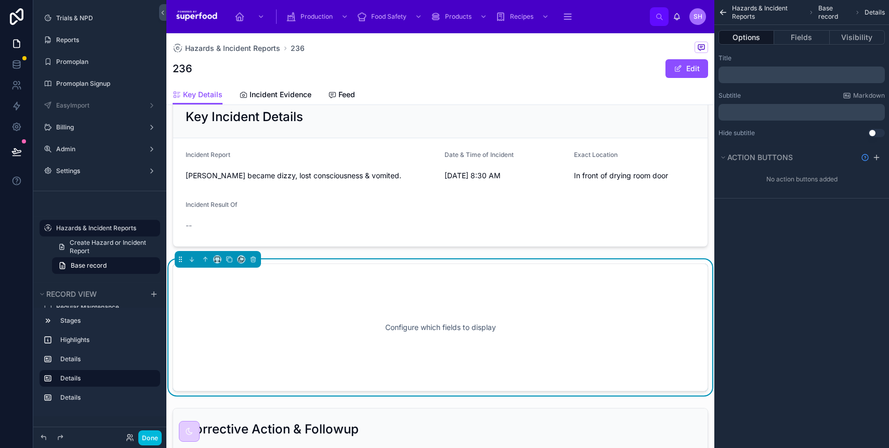
click at [739, 77] on p "﻿" at bounding box center [802, 75] width 160 height 8
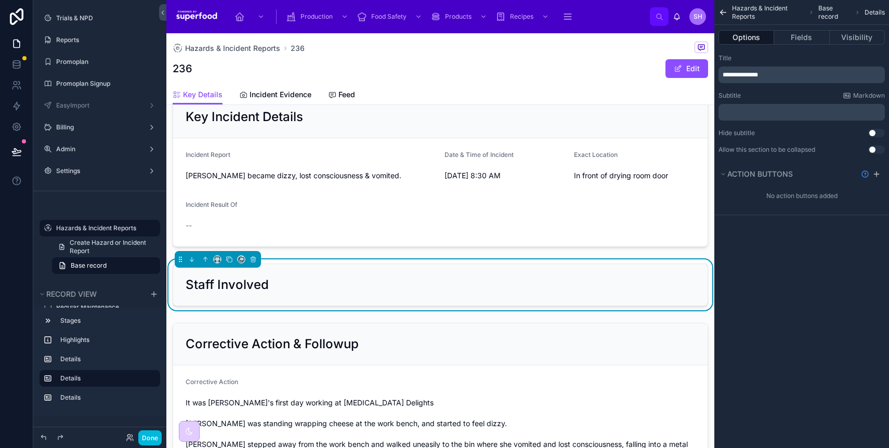
click at [786, 316] on div "**********" at bounding box center [801, 224] width 175 height 448
click at [722, 9] on icon "scrollable content" at bounding box center [722, 12] width 9 height 10
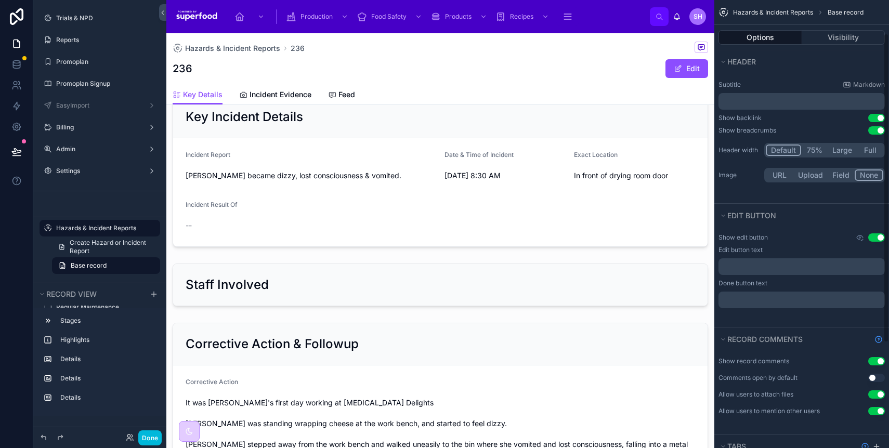
scroll to position [0, 0]
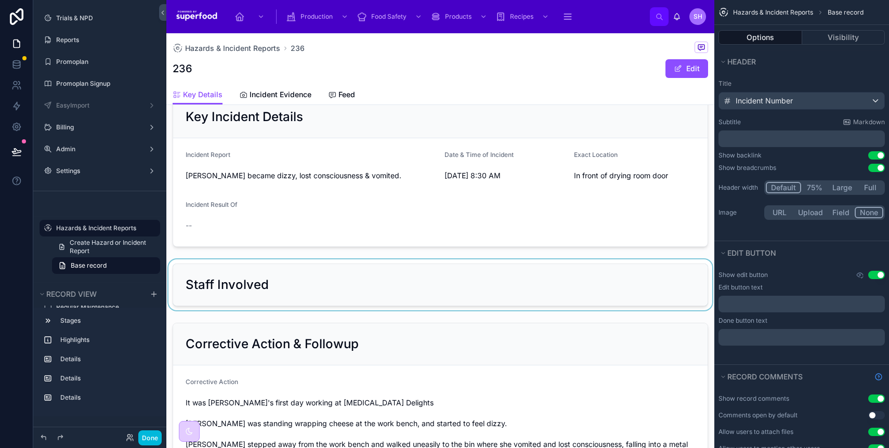
click at [322, 287] on div at bounding box center [440, 284] width 548 height 51
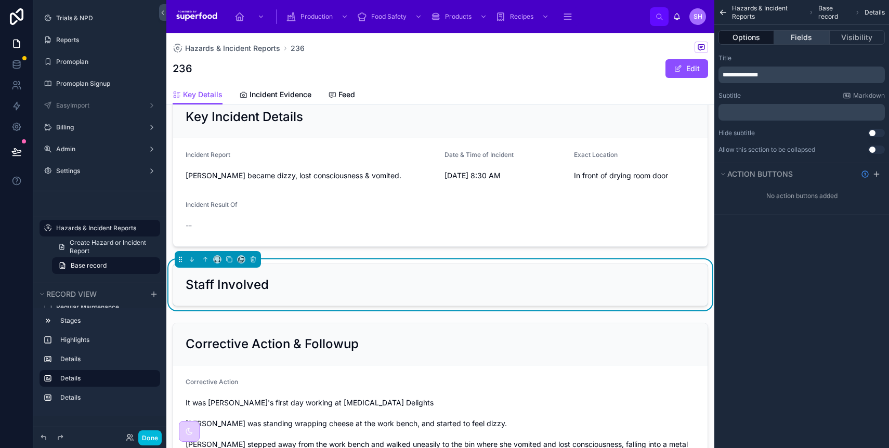
click at [805, 36] on button "Fields" at bounding box center [801, 37] width 55 height 15
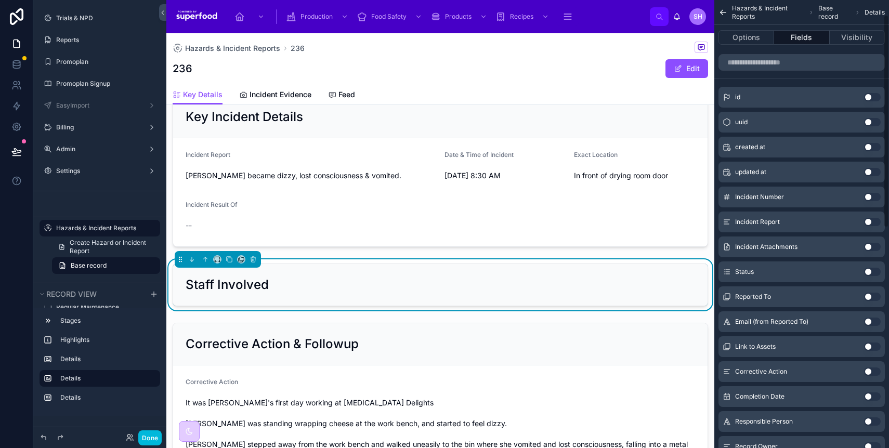
scroll to position [47, 0]
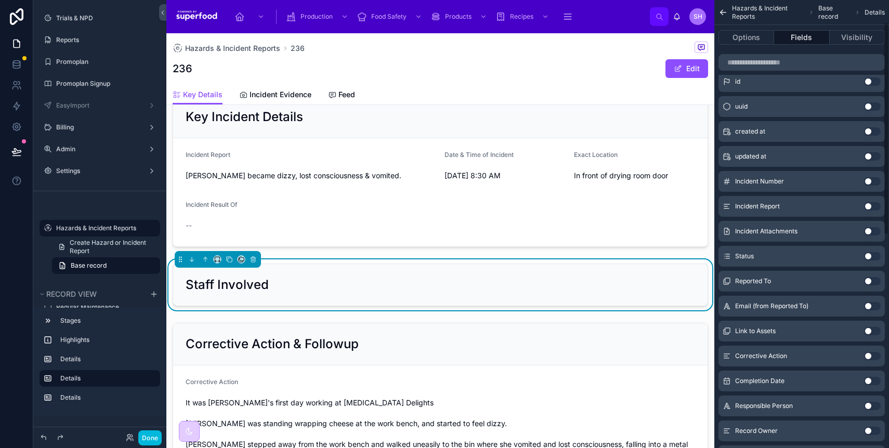
click at [865, 282] on button "Use setting" at bounding box center [872, 281] width 17 height 8
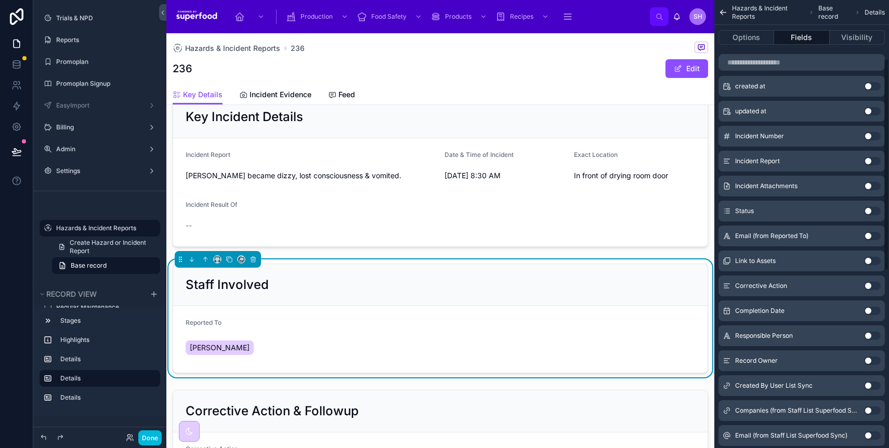
scroll to position [124, 0]
click at [865, 334] on button "Use setting" at bounding box center [872, 334] width 17 height 8
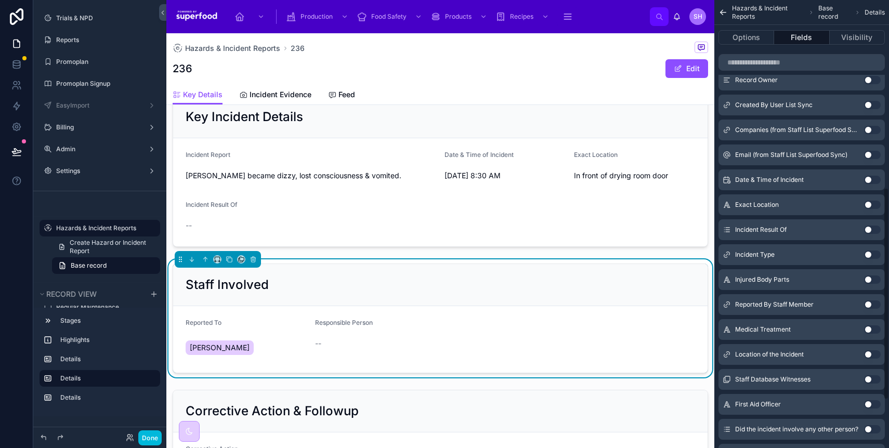
scroll to position [403, 0]
click at [868, 304] on button "Use setting" at bounding box center [872, 303] width 17 height 8
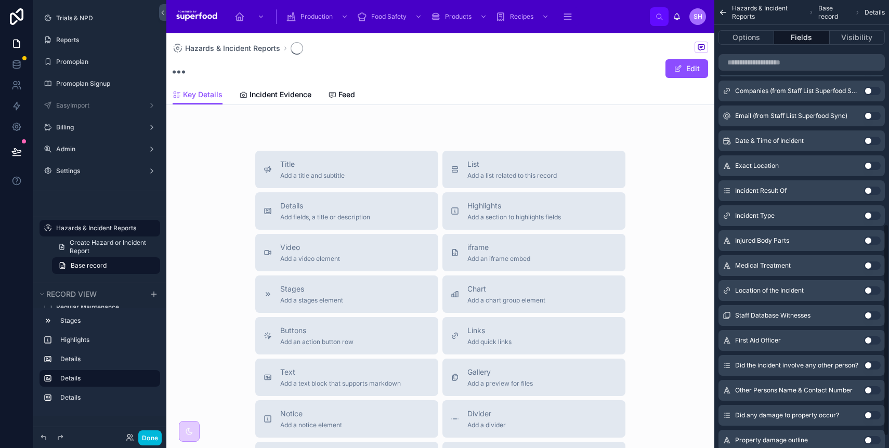
scroll to position [498, 0]
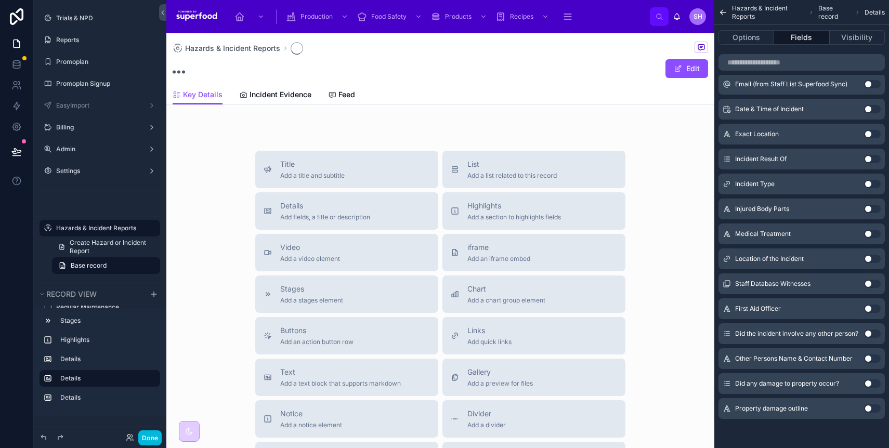
click at [868, 307] on button "Use setting" at bounding box center [872, 309] width 17 height 8
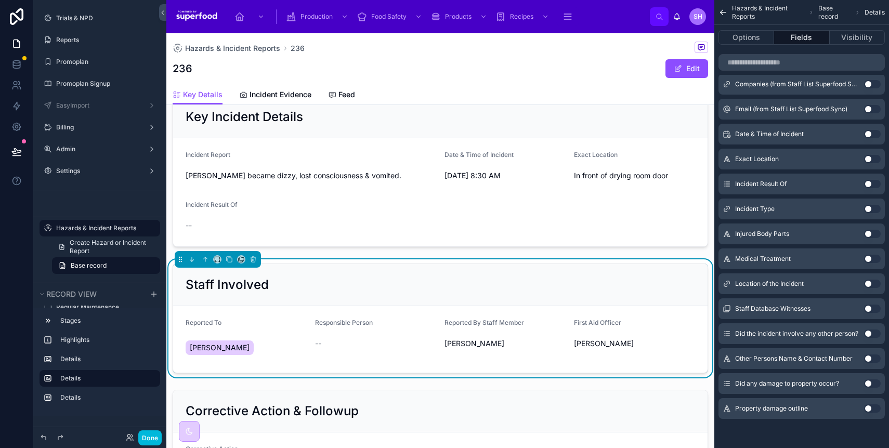
click at [869, 309] on button "Use setting" at bounding box center [872, 309] width 17 height 8
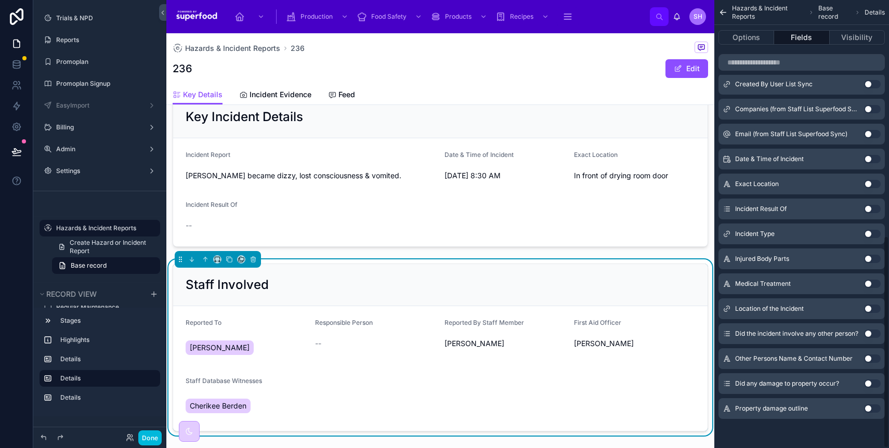
click at [867, 331] on button "Use setting" at bounding box center [872, 334] width 17 height 8
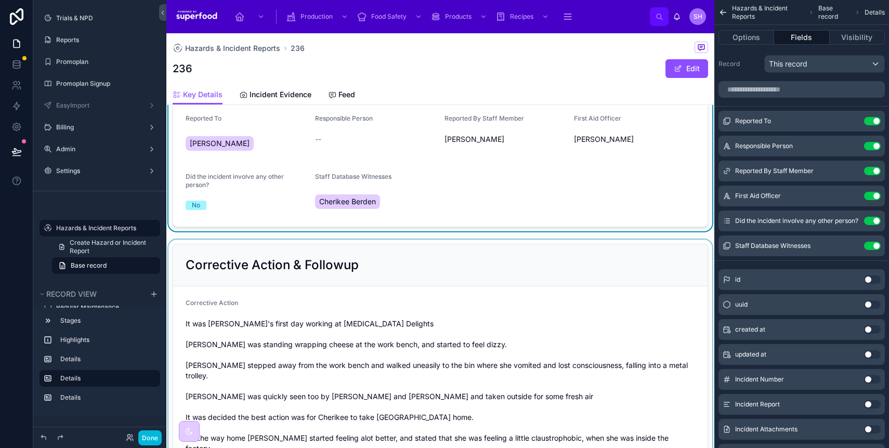
scroll to position [351, 0]
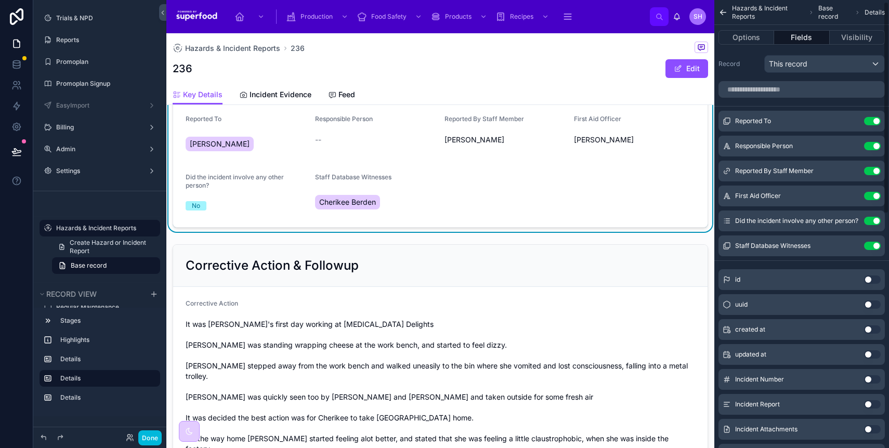
click at [726, 9] on icon "scrollable content" at bounding box center [722, 12] width 9 height 10
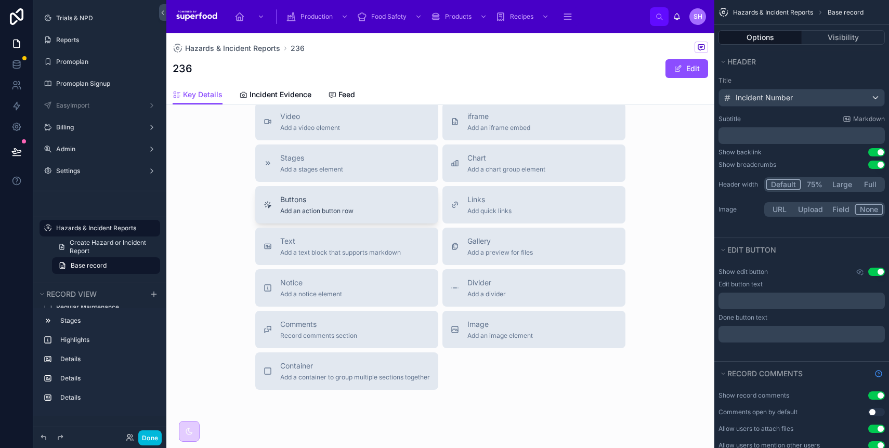
scroll to position [835, 0]
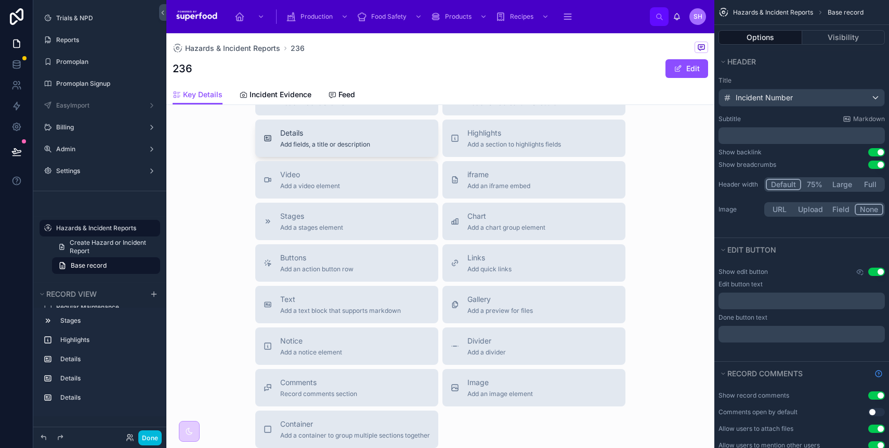
click at [361, 142] on button "Details Add fields, a title or description" at bounding box center [346, 138] width 183 height 37
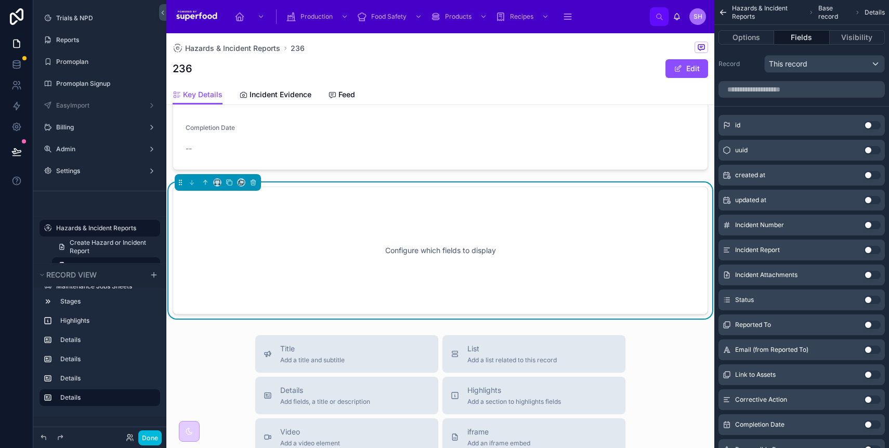
scroll to position [722, 0]
click at [753, 37] on button "Options" at bounding box center [746, 37] width 56 height 15
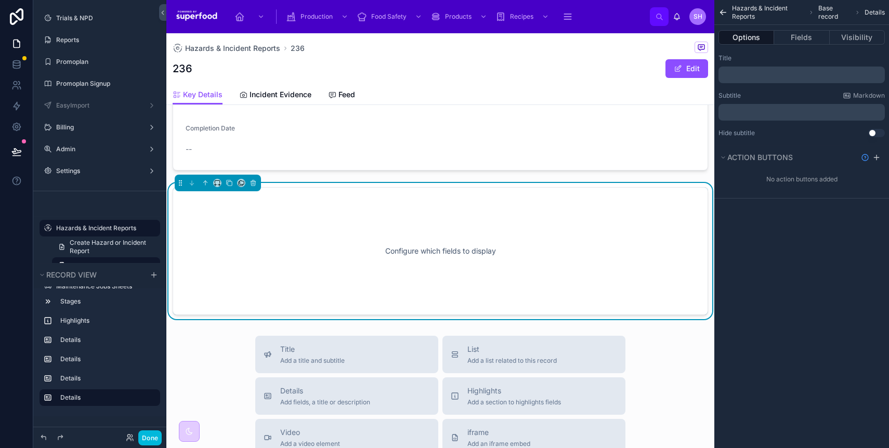
scroll to position [0, 0]
click at [740, 75] on p "﻿" at bounding box center [802, 75] width 160 height 8
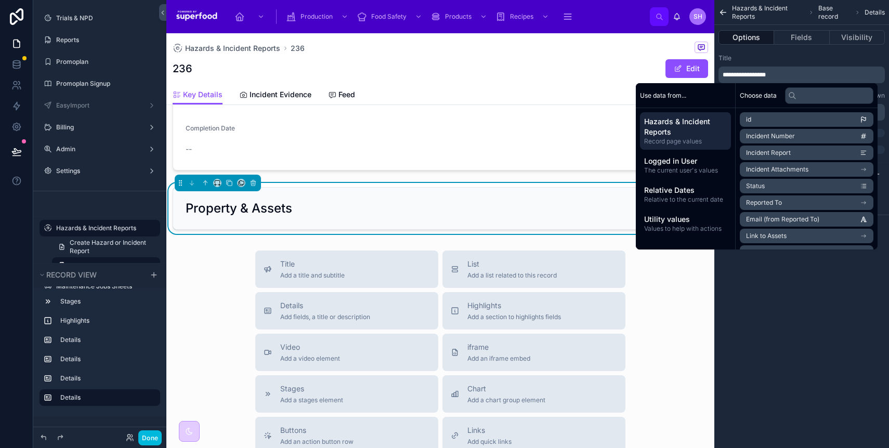
click at [755, 60] on div "Title" at bounding box center [801, 58] width 166 height 8
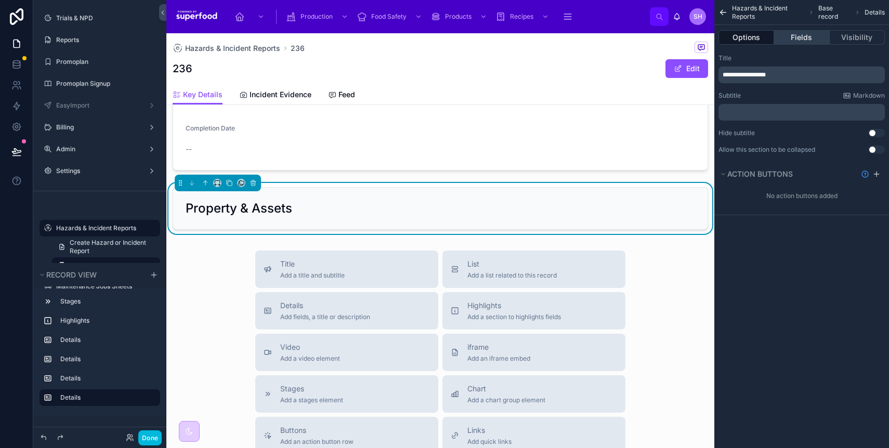
click at [795, 32] on button "Fields" at bounding box center [801, 37] width 55 height 15
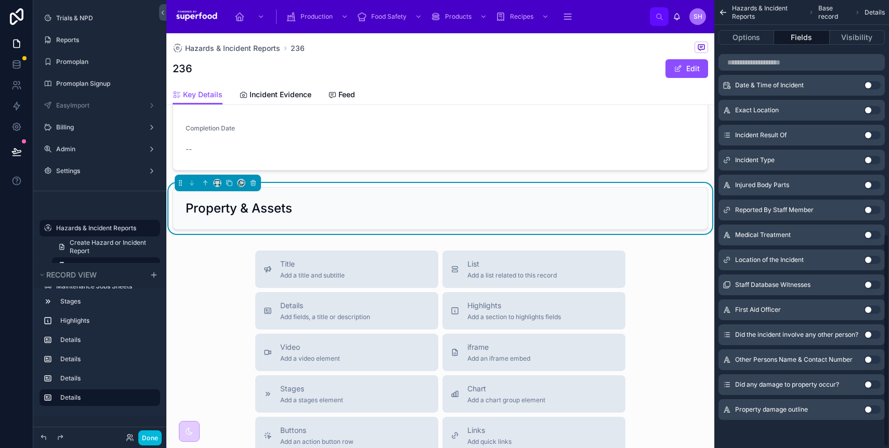
scroll to position [493, 0]
click at [872, 259] on button "Use setting" at bounding box center [872, 259] width 17 height 8
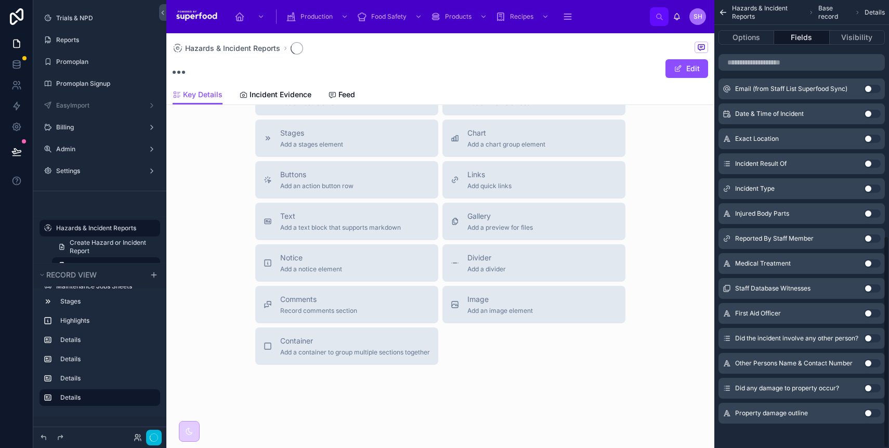
scroll to position [498, 0]
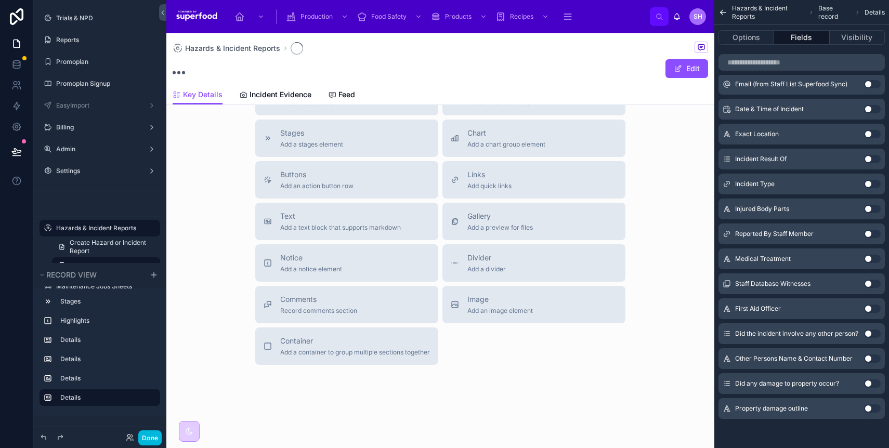
click at [873, 330] on button "Use setting" at bounding box center [872, 334] width 17 height 8
click at [874, 384] on button "Use setting" at bounding box center [872, 383] width 17 height 8
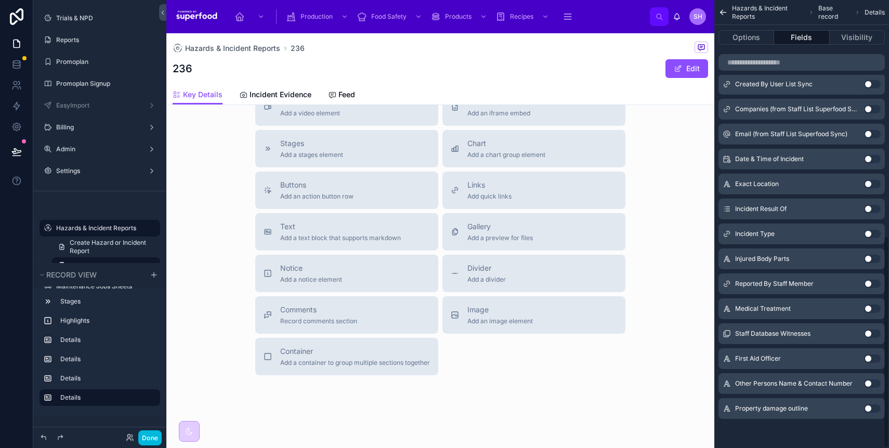
click at [870, 410] on button "Use setting" at bounding box center [872, 408] width 17 height 8
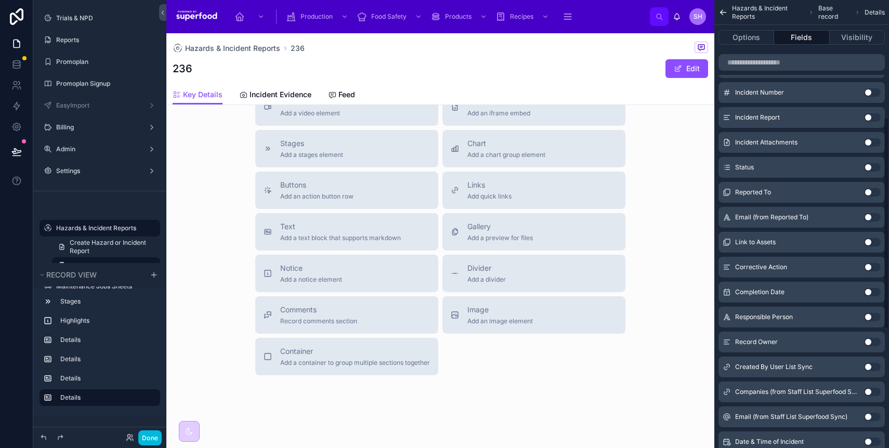
scroll to position [240, 0]
click at [872, 240] on button "Use setting" at bounding box center [872, 243] width 17 height 8
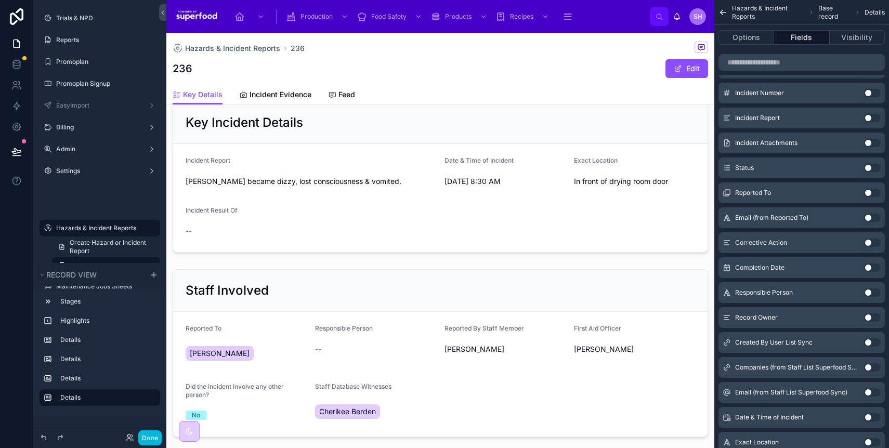
scroll to position [0, 0]
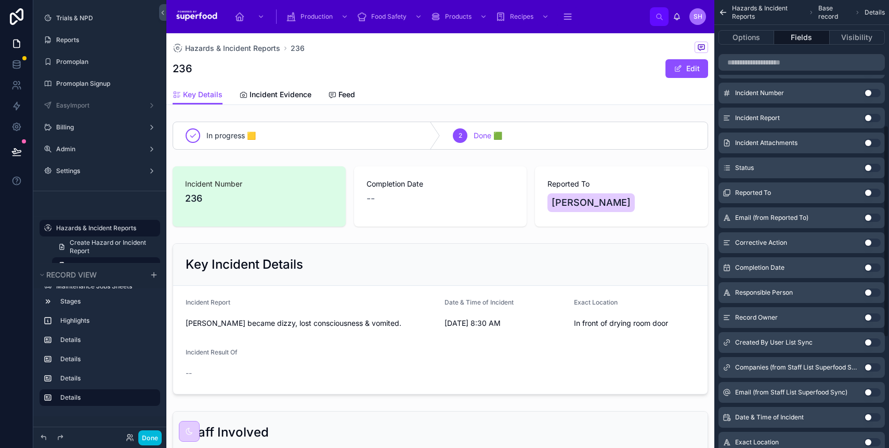
click at [782, 38] on button "Fields" at bounding box center [801, 37] width 55 height 15
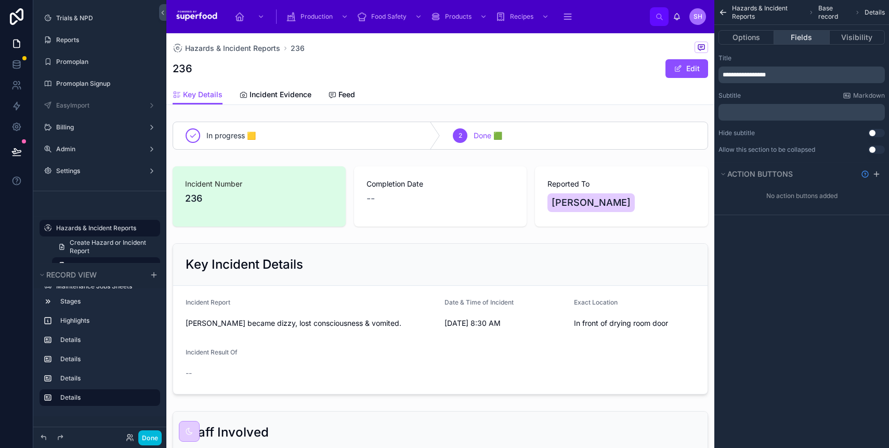
click at [801, 43] on button "Fields" at bounding box center [801, 37] width 55 height 15
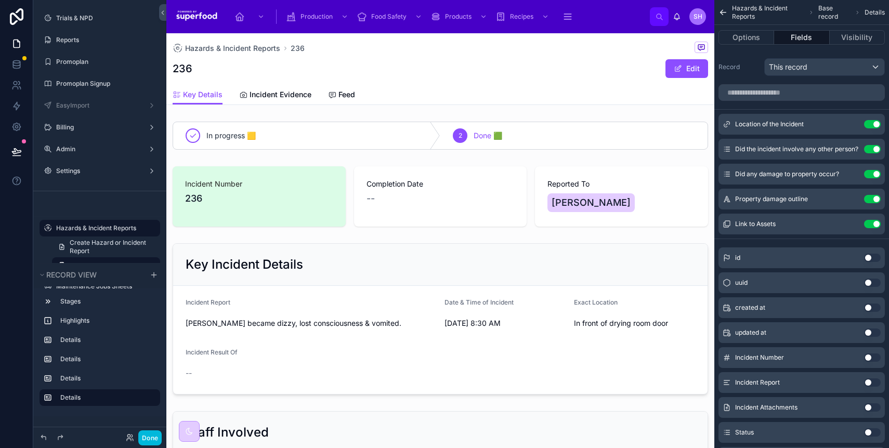
click at [869, 146] on button "Use setting" at bounding box center [872, 149] width 17 height 8
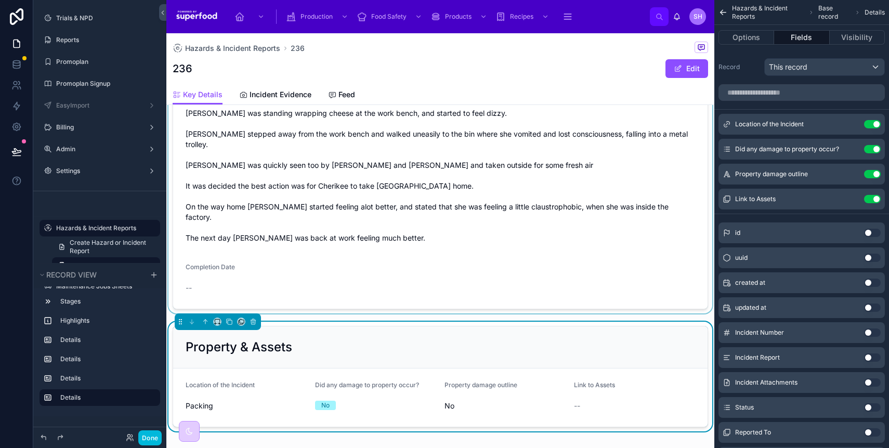
scroll to position [584, 0]
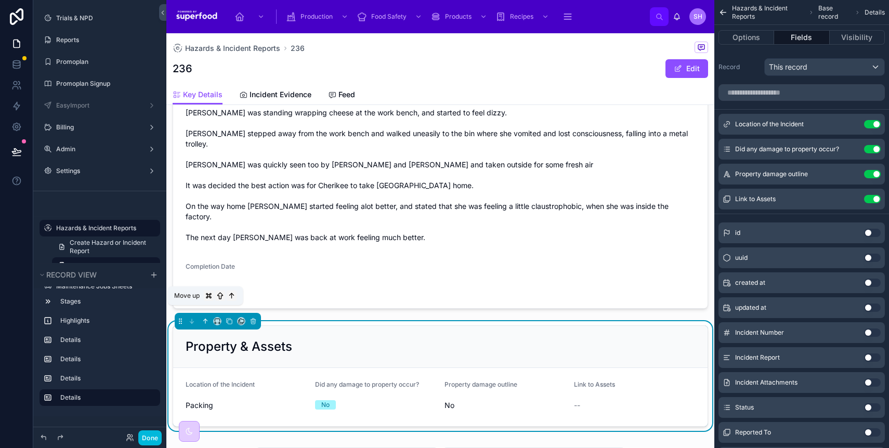
click at [207, 318] on icon at bounding box center [205, 321] width 7 height 7
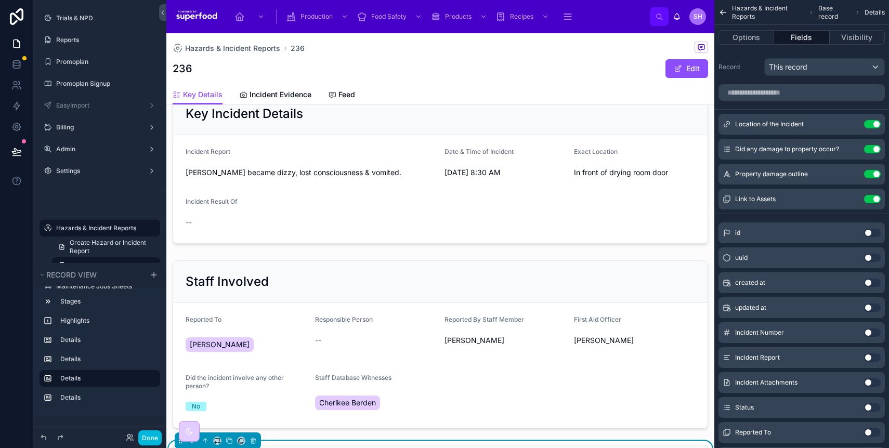
scroll to position [142, 0]
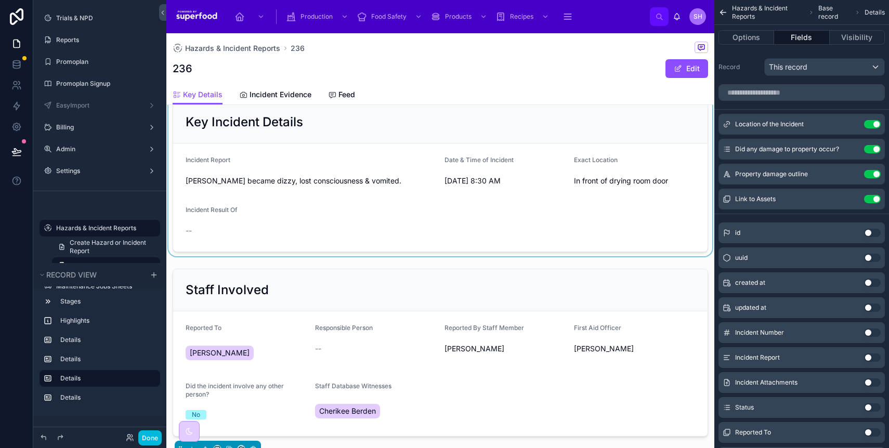
click at [413, 212] on div at bounding box center [440, 177] width 548 height 160
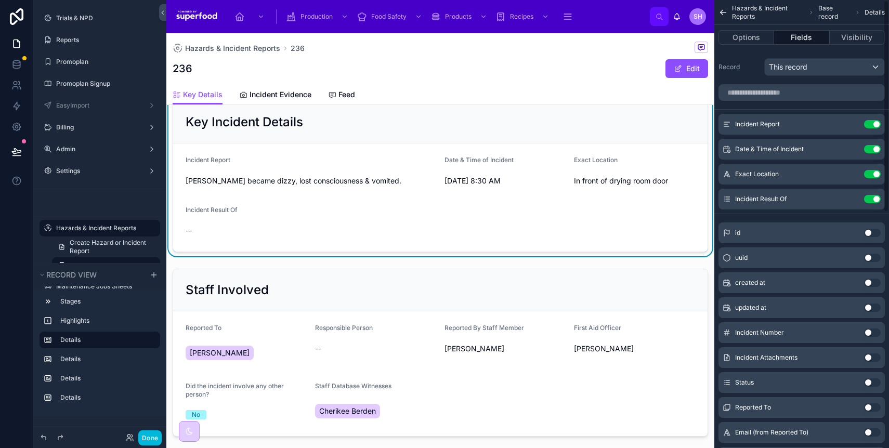
click at [869, 171] on button "Use setting" at bounding box center [872, 174] width 17 height 8
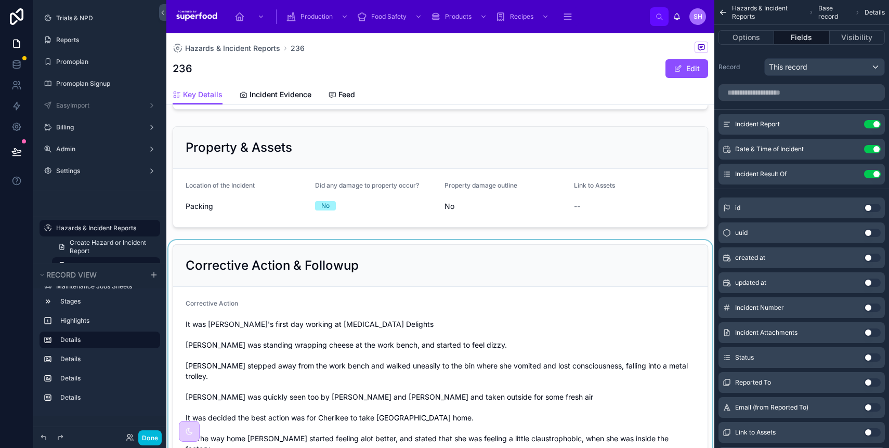
scroll to position [363, 0]
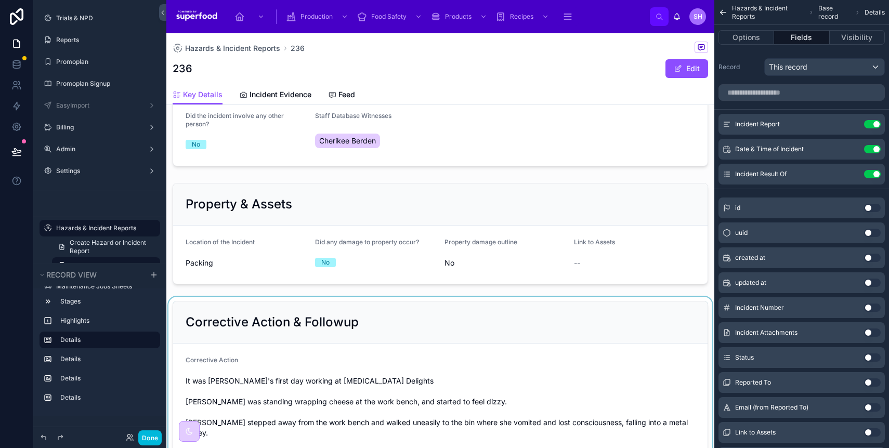
click at [446, 243] on div at bounding box center [440, 234] width 548 height 110
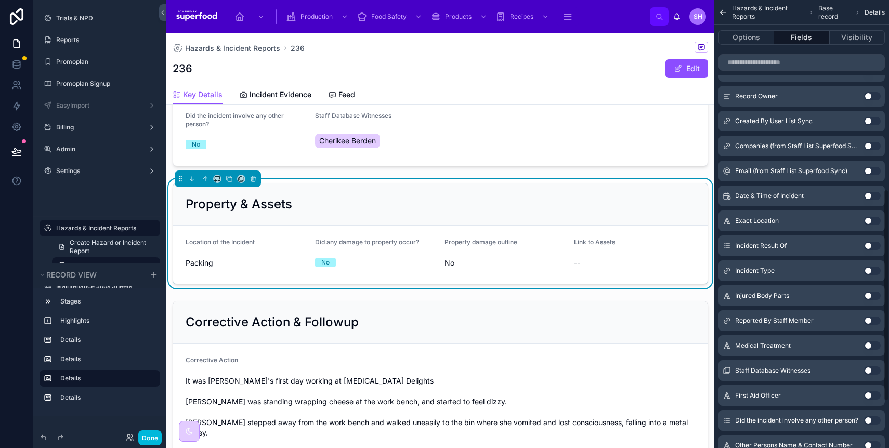
scroll to position [498, 0]
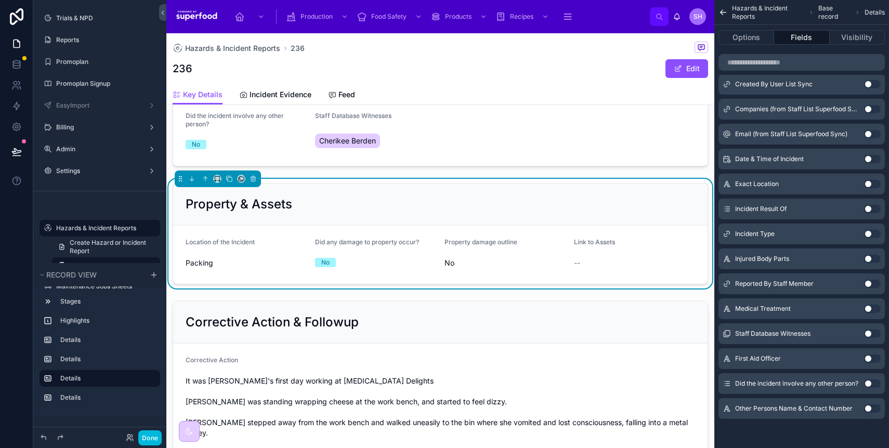
click at [872, 182] on button "Use setting" at bounding box center [872, 184] width 17 height 8
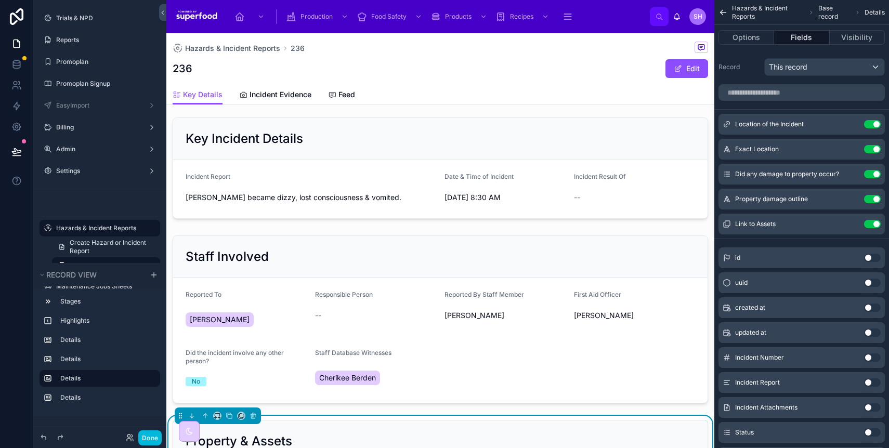
scroll to position [0, 0]
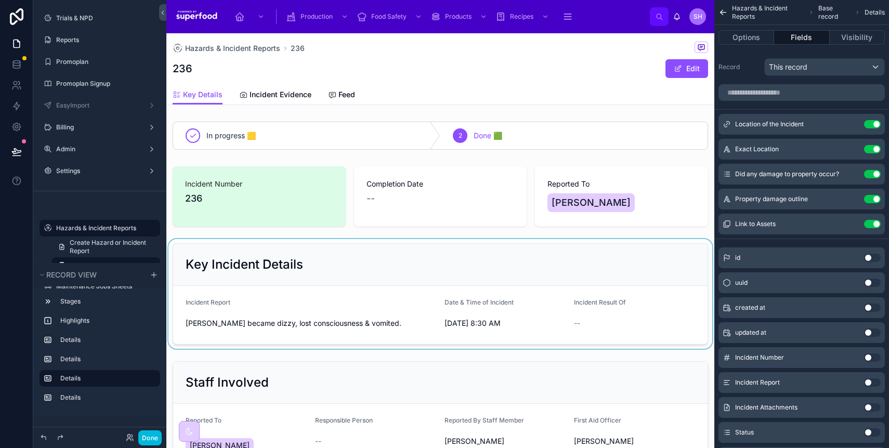
click at [513, 292] on div at bounding box center [440, 294] width 548 height 110
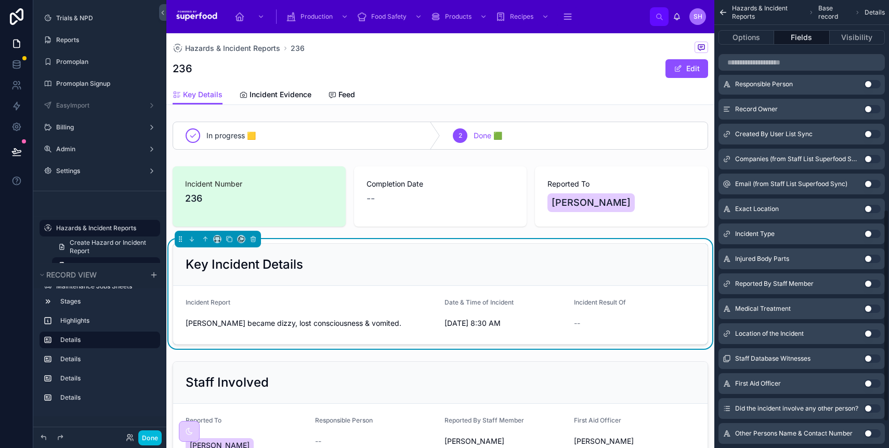
scroll to position [443, 0]
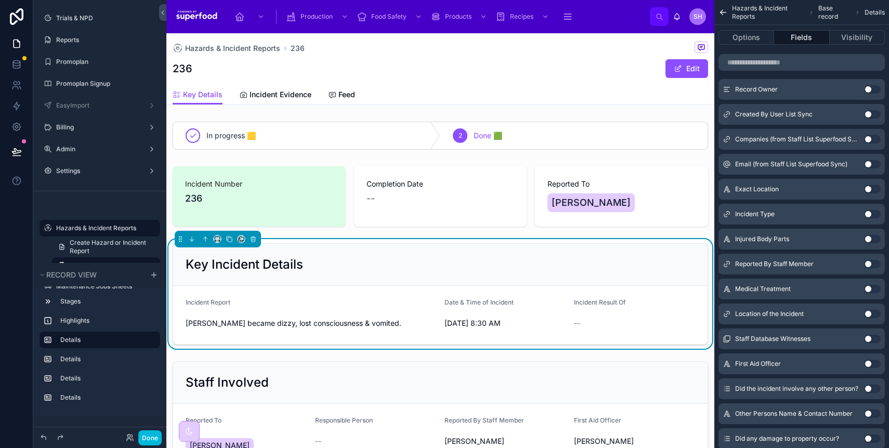
click at [867, 215] on button "Use setting" at bounding box center [872, 214] width 17 height 8
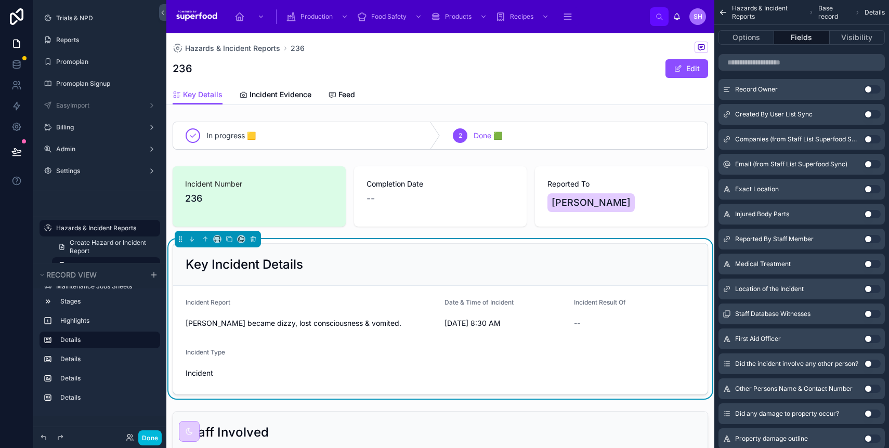
click at [867, 215] on button "Use setting" at bounding box center [872, 214] width 17 height 8
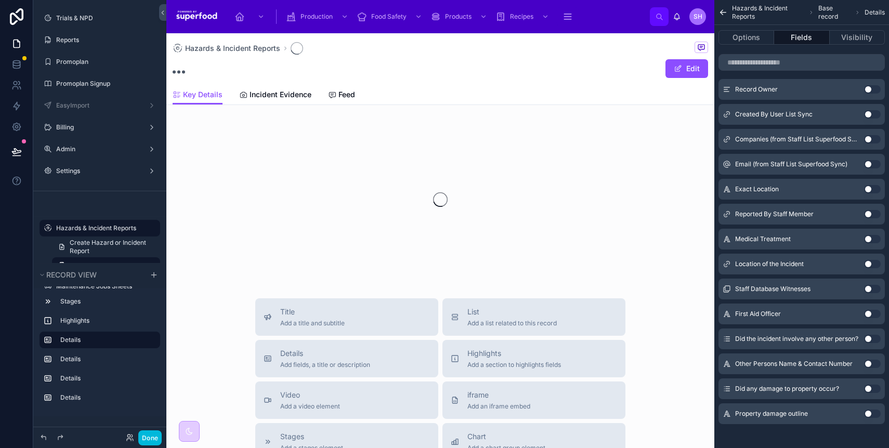
click at [871, 239] on button "Use setting" at bounding box center [872, 239] width 17 height 8
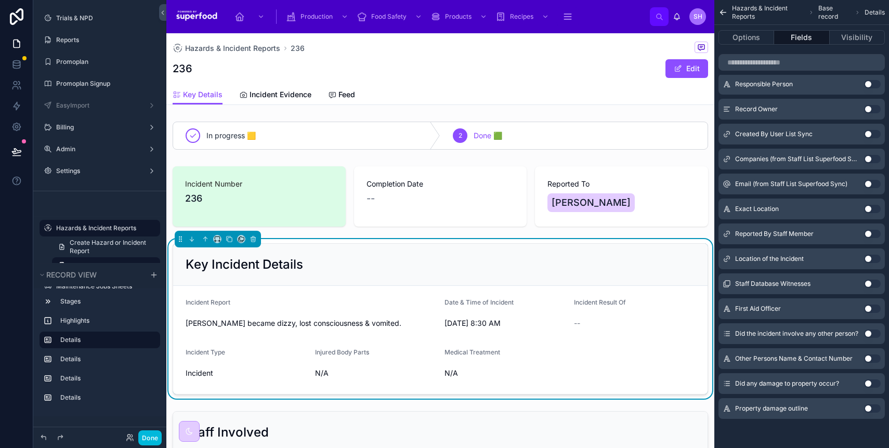
click at [601, 269] on div "Key Incident Details" at bounding box center [440, 264] width 509 height 17
click at [149, 438] on button "Done" at bounding box center [149, 437] width 23 height 15
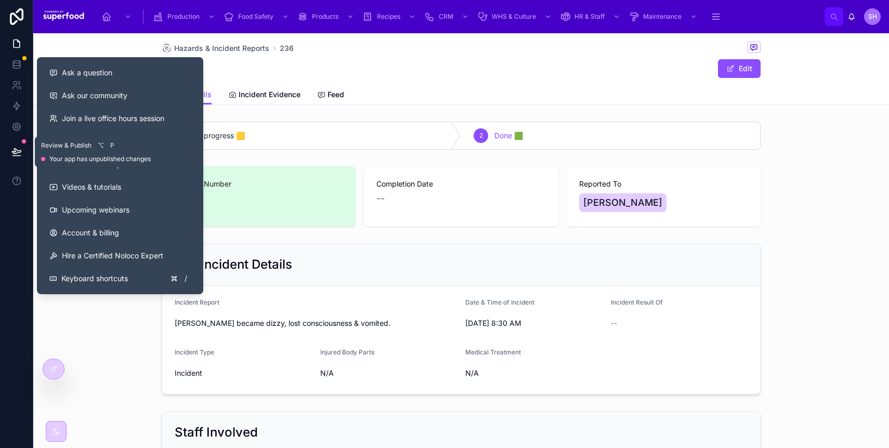
click at [18, 143] on button at bounding box center [16, 151] width 23 height 29
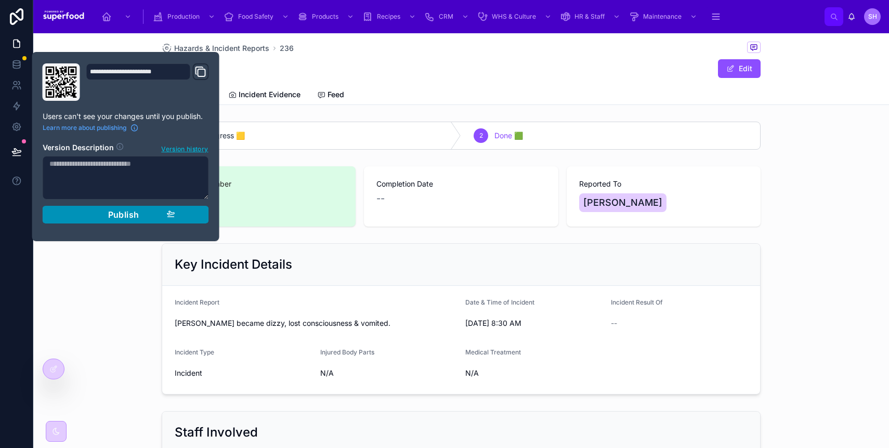
click at [95, 218] on div "Publish" at bounding box center [125, 214] width 99 height 10
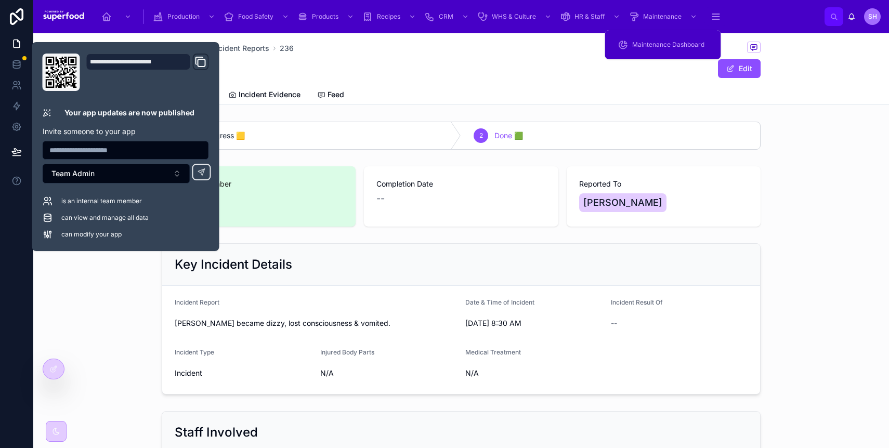
click at [653, 39] on div "Maintenance Dashboard" at bounding box center [663, 44] width 91 height 17
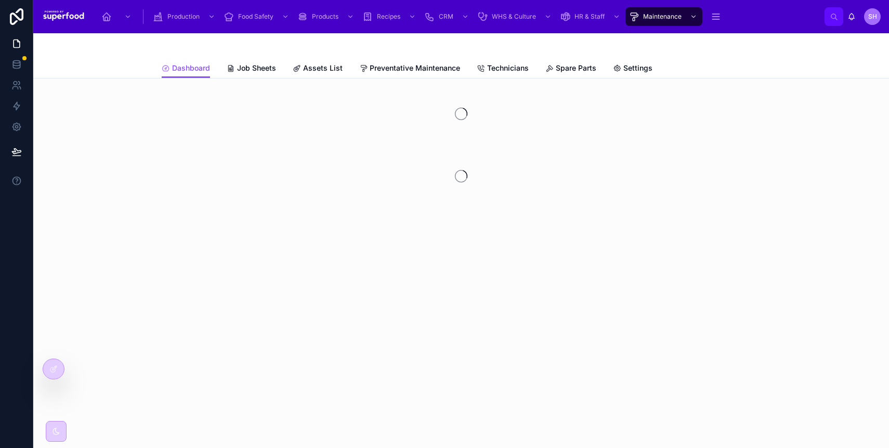
click at [308, 73] on span "Assets List" at bounding box center [323, 68] width 40 height 10
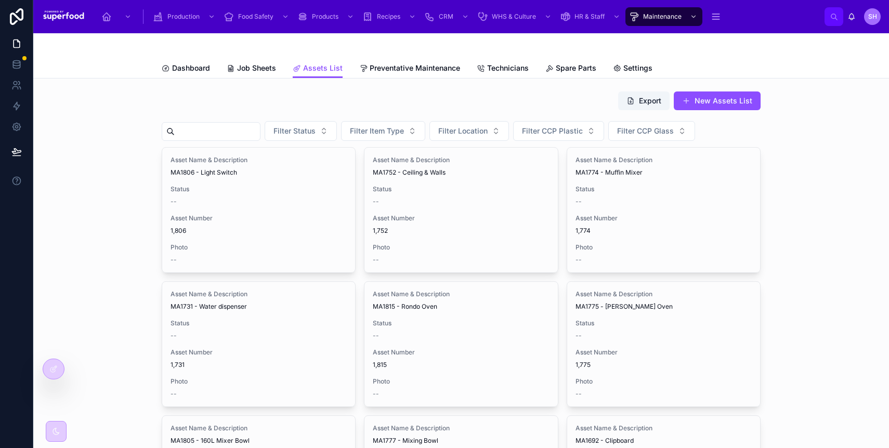
click at [228, 130] on input "text" at bounding box center [217, 131] width 85 height 15
type input "*"
type input "***"
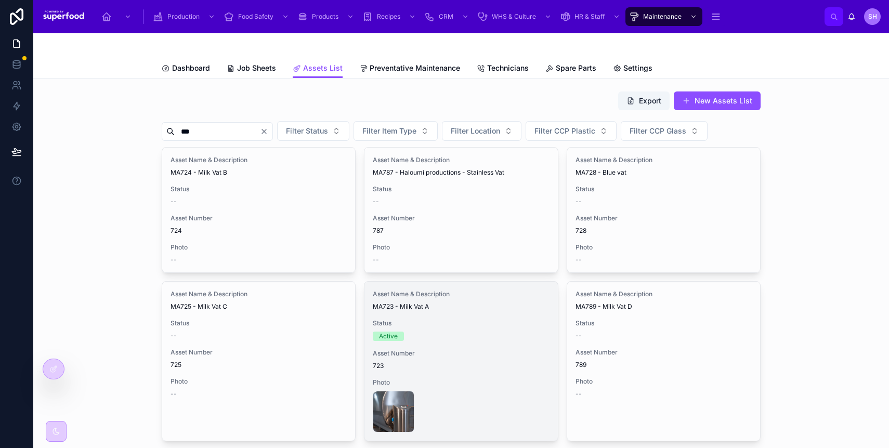
click at [445, 330] on div "Status Active" at bounding box center [461, 330] width 176 height 22
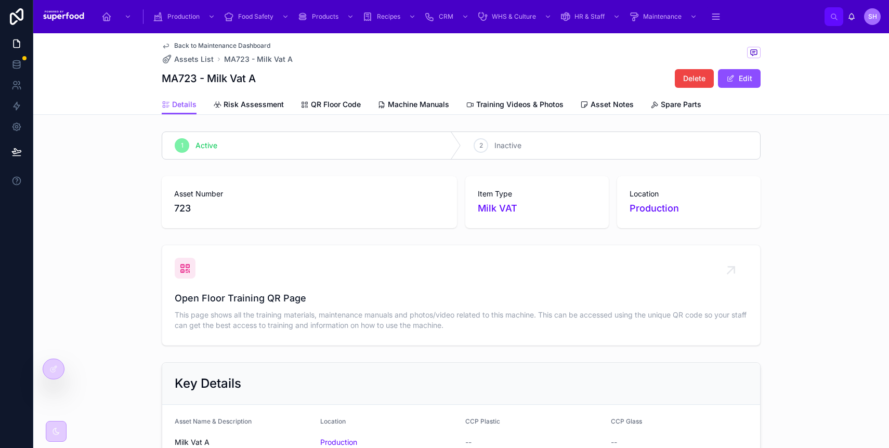
click at [422, 102] on span "Machine Manuals" at bounding box center [418, 104] width 61 height 10
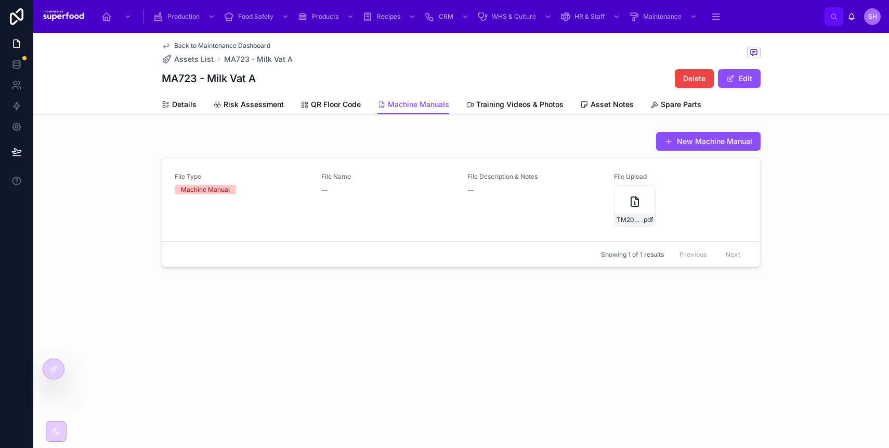
click at [55, 373] on div at bounding box center [53, 369] width 21 height 20
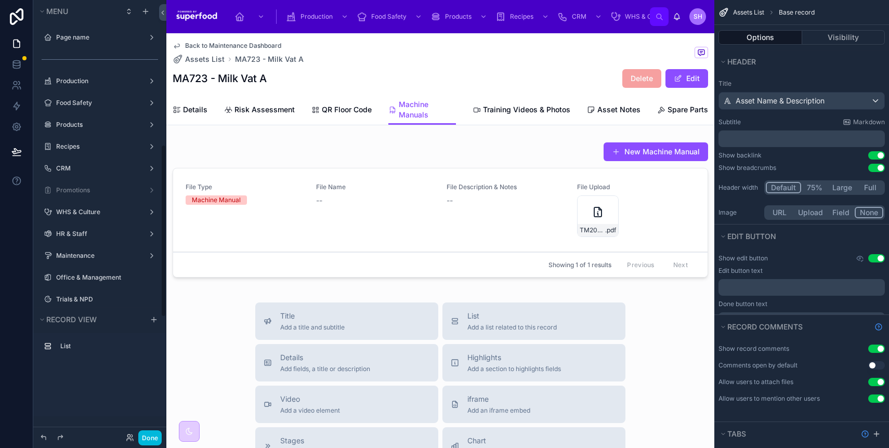
scroll to position [364, 0]
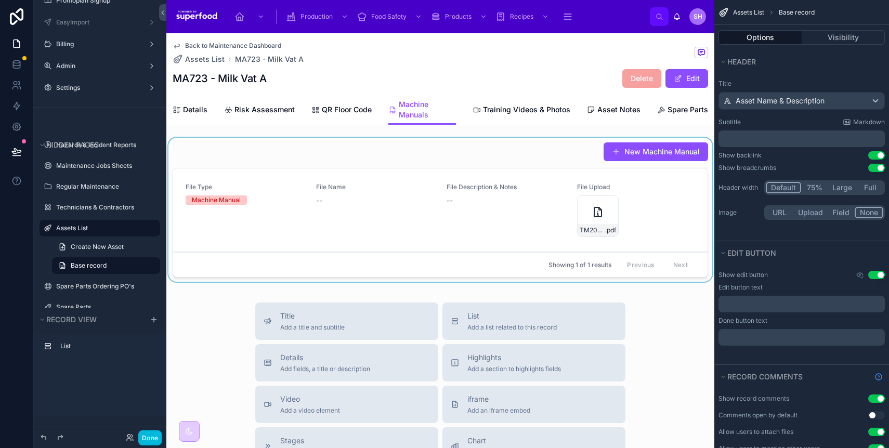
click at [397, 187] on div at bounding box center [440, 212] width 548 height 148
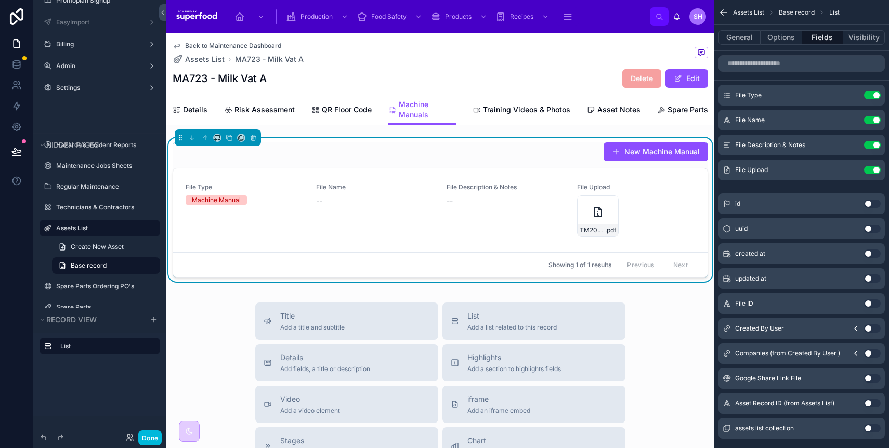
click at [388, 226] on div "File Name --" at bounding box center [375, 210] width 118 height 54
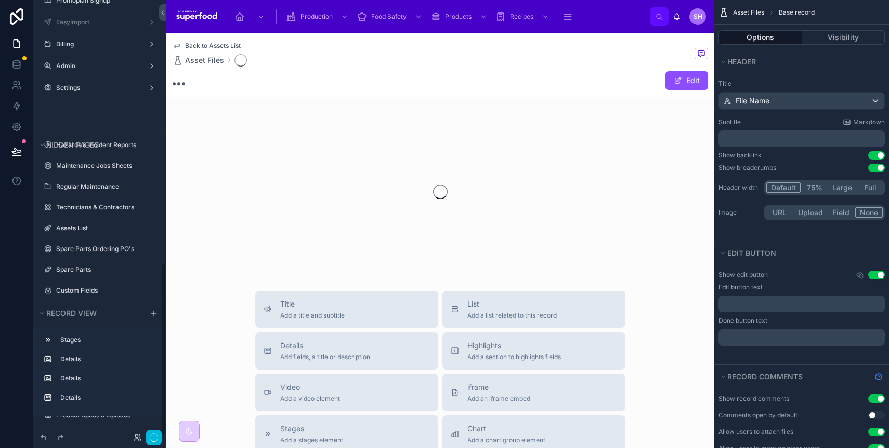
scroll to position [669, 0]
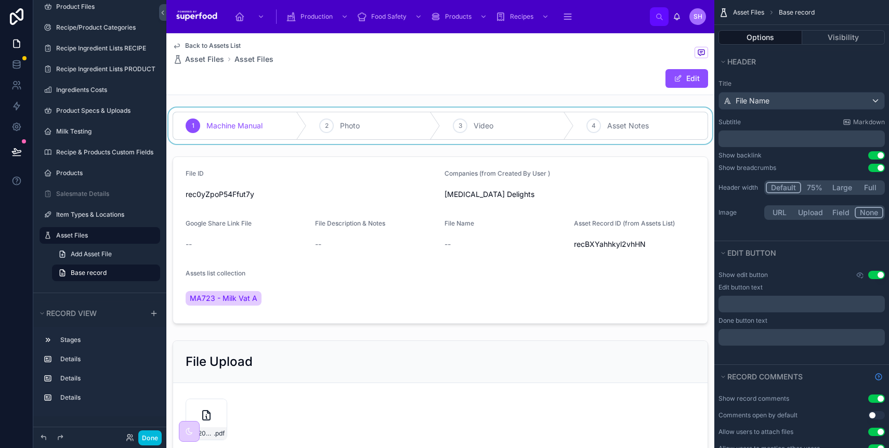
click at [397, 136] on div at bounding box center [440, 126] width 548 height 36
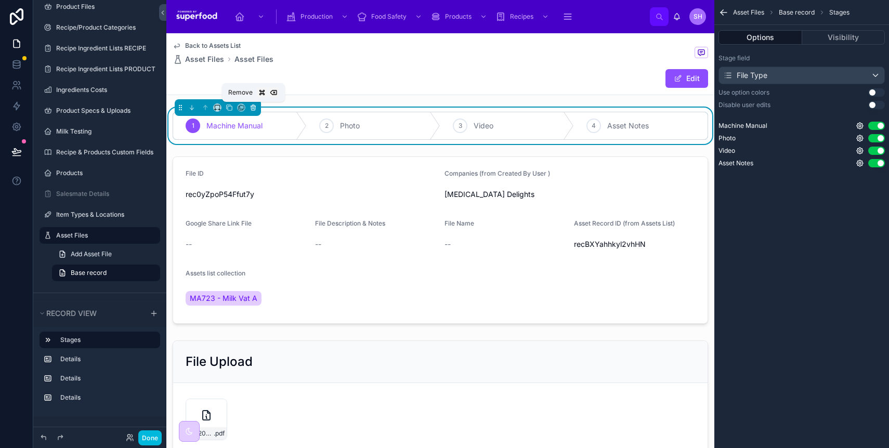
click at [254, 107] on icon at bounding box center [252, 107] width 7 height 7
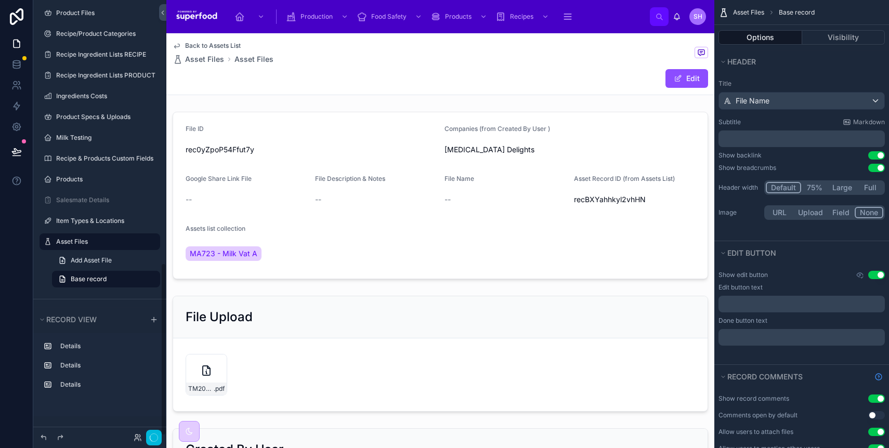
scroll to position [663, 0]
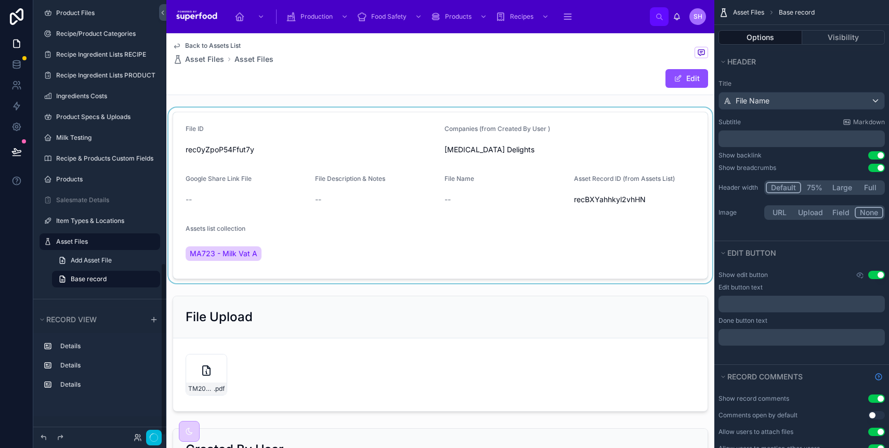
click at [364, 153] on div at bounding box center [440, 196] width 548 height 176
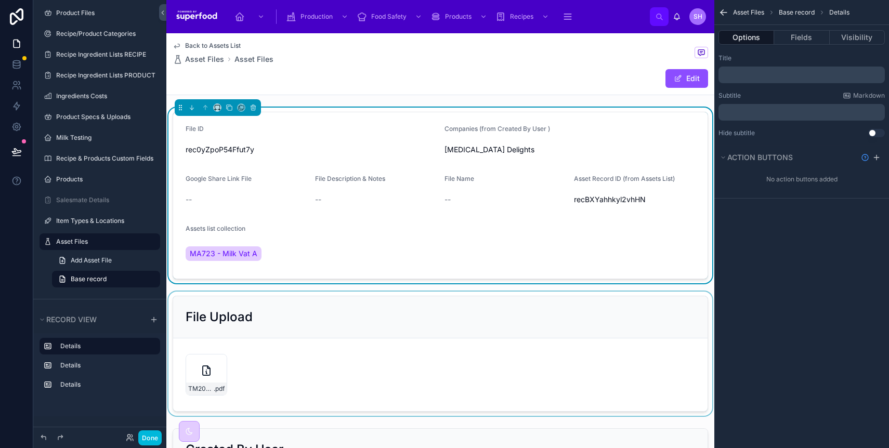
click at [343, 321] on div at bounding box center [440, 354] width 548 height 124
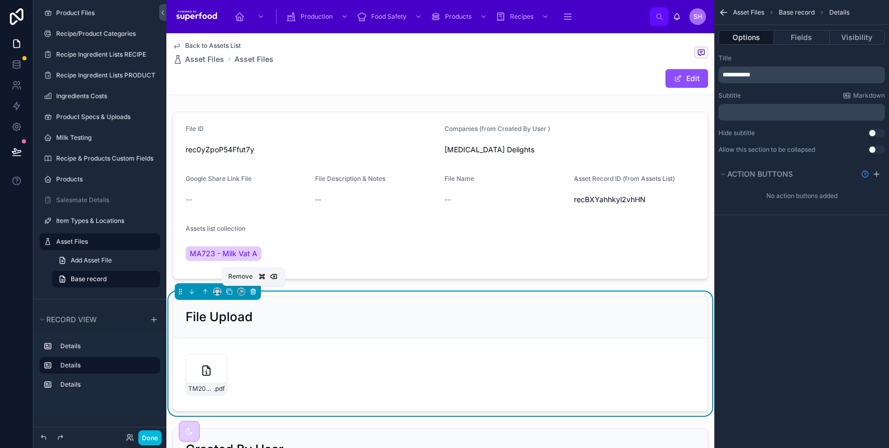
click at [254, 293] on icon at bounding box center [252, 291] width 7 height 7
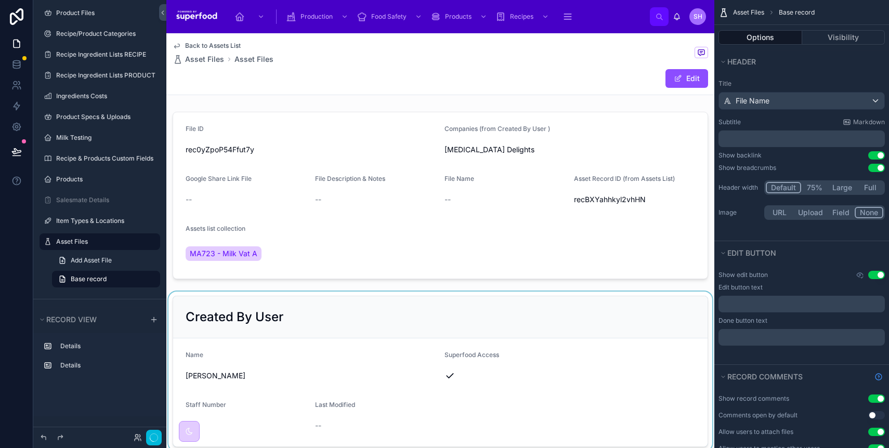
click at [261, 302] on div at bounding box center [440, 372] width 548 height 160
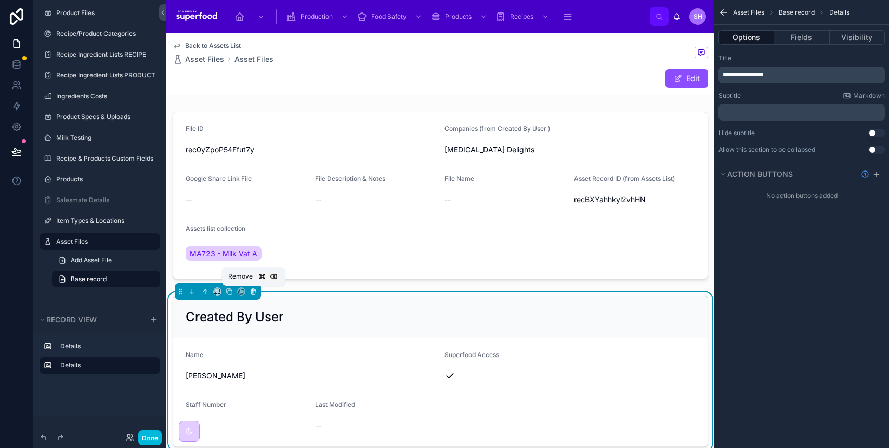
click at [253, 293] on icon at bounding box center [252, 291] width 7 height 7
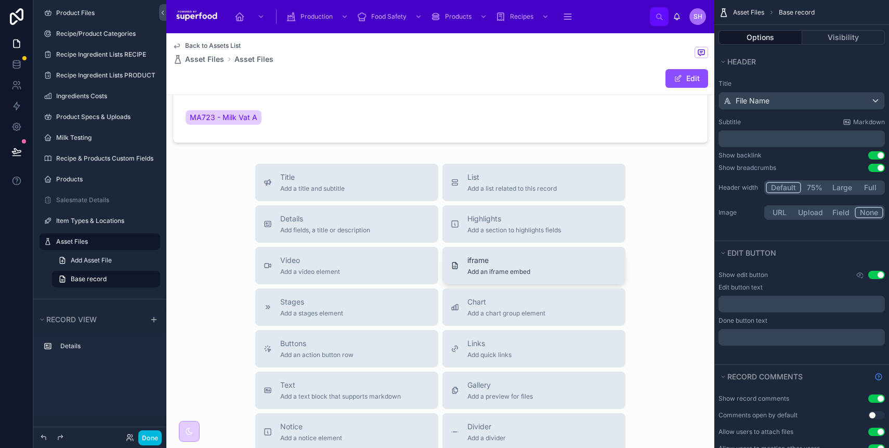
scroll to position [189, 0]
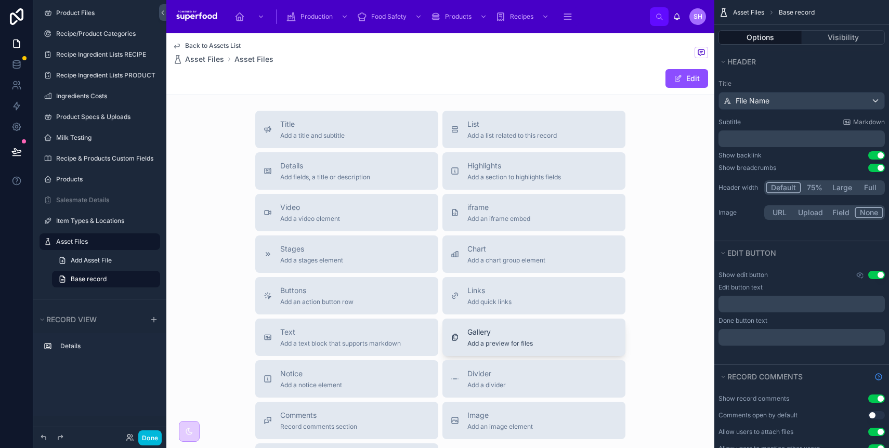
click at [489, 339] on span "Add a preview for files" at bounding box center [499, 343] width 65 height 8
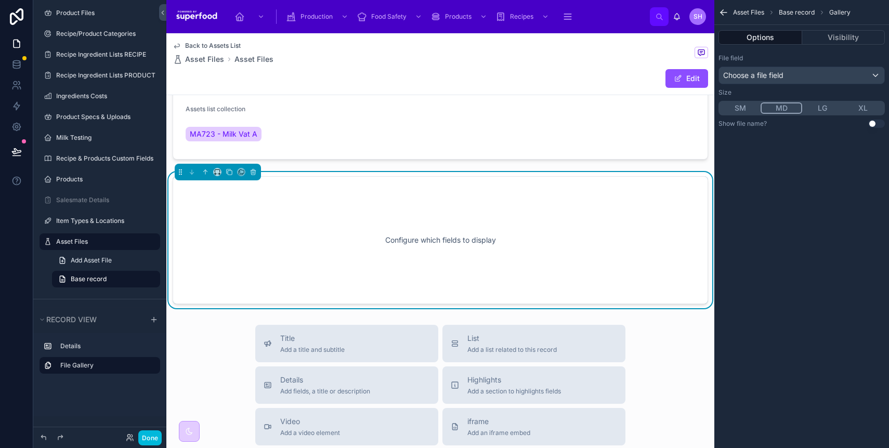
scroll to position [119, 0]
click at [776, 68] on div "Choose a file field" at bounding box center [801, 75] width 165 height 17
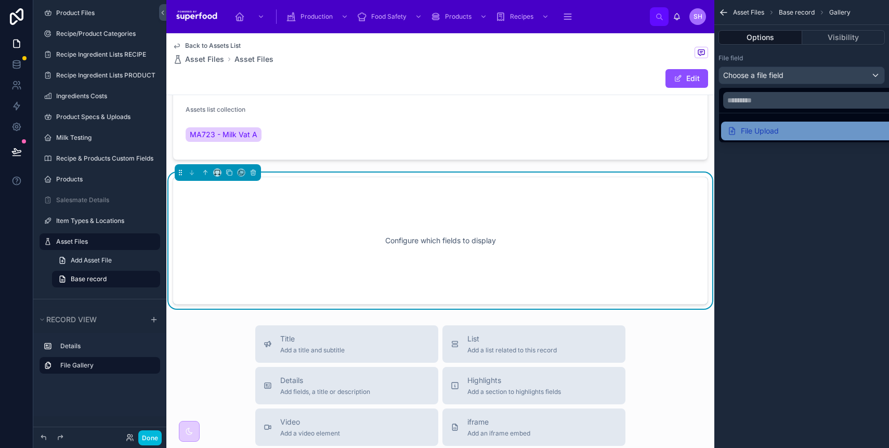
click at [773, 127] on div "File Upload" at bounding box center [752, 131] width 51 height 12
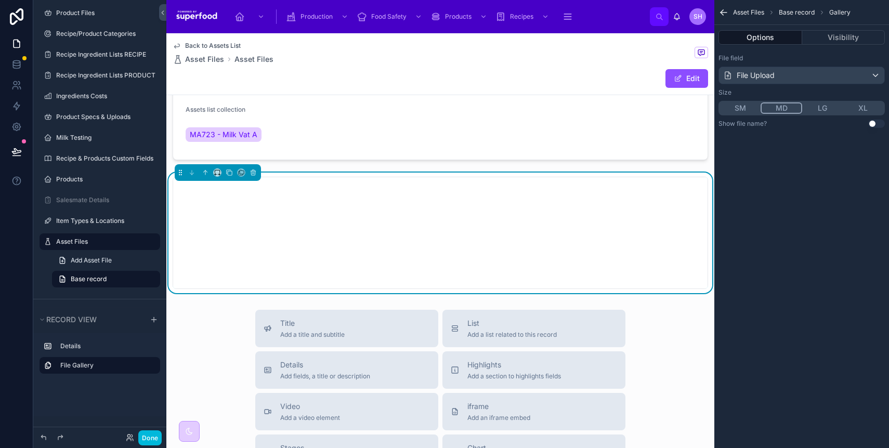
click at [860, 107] on button "XL" at bounding box center [863, 107] width 41 height 11
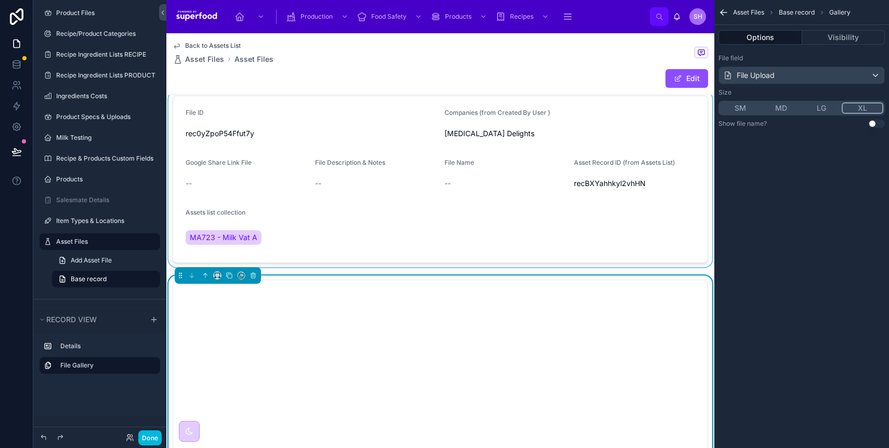
scroll to position [0, 0]
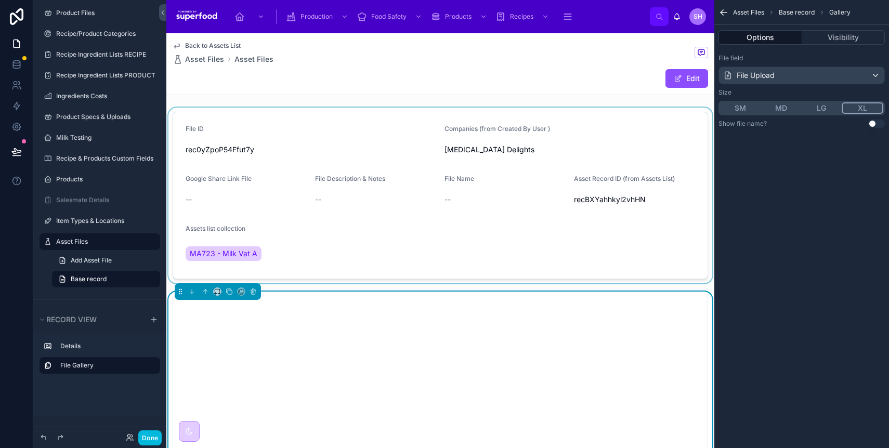
click at [378, 229] on div at bounding box center [440, 196] width 548 height 176
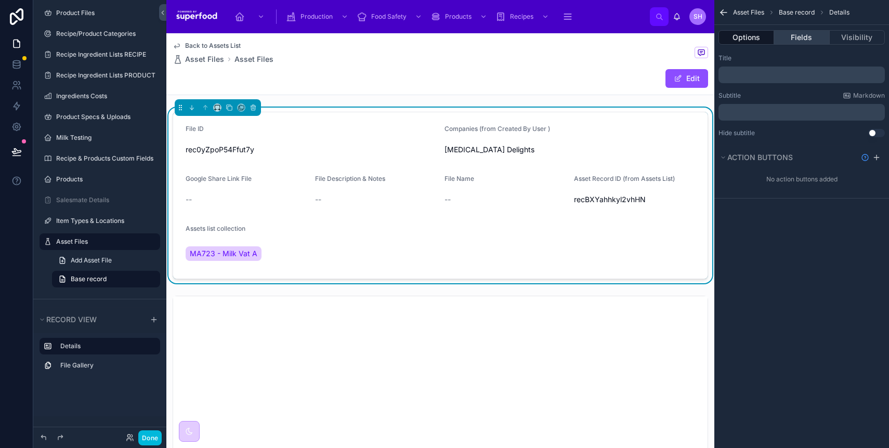
click at [781, 42] on button "Fields" at bounding box center [801, 37] width 55 height 15
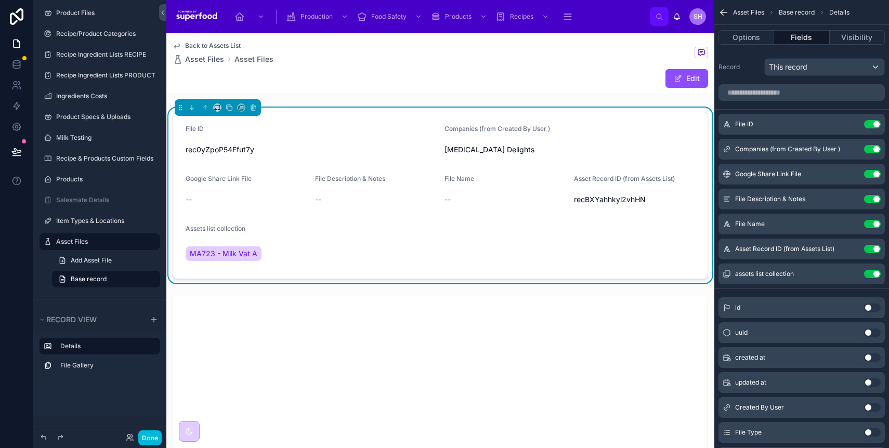
click at [869, 125] on button "Use setting" at bounding box center [872, 124] width 17 height 8
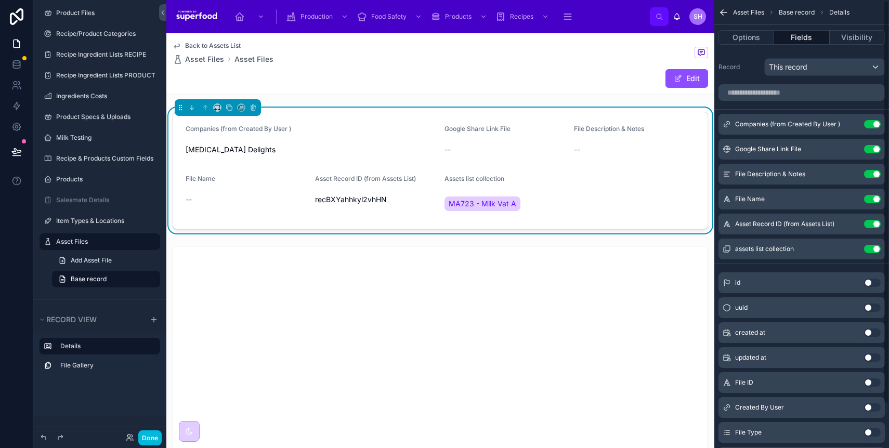
click at [869, 125] on button "Use setting" at bounding box center [872, 124] width 17 height 8
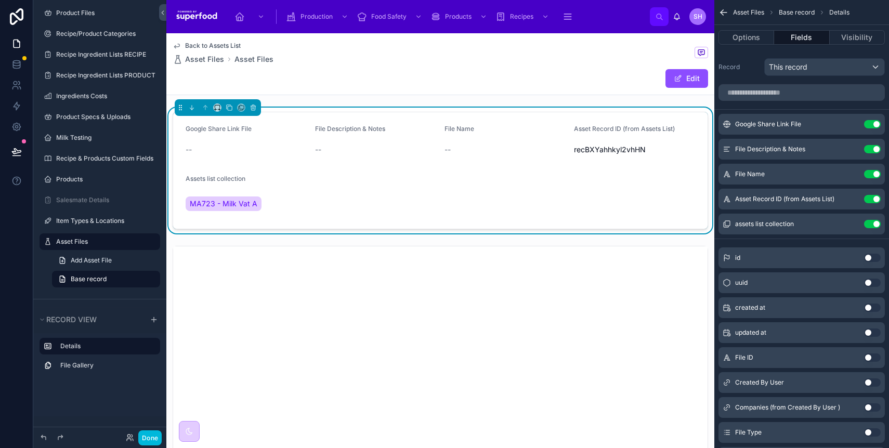
click at [869, 125] on button "Use setting" at bounding box center [872, 124] width 17 height 8
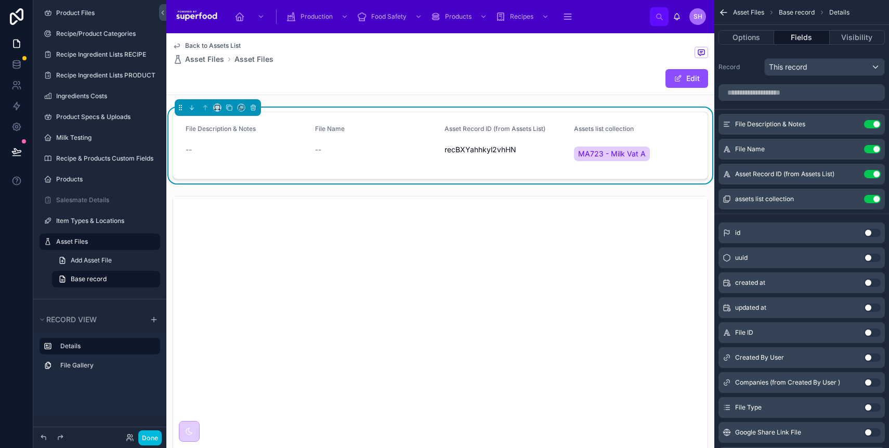
click at [872, 173] on button "Use setting" at bounding box center [872, 174] width 17 height 8
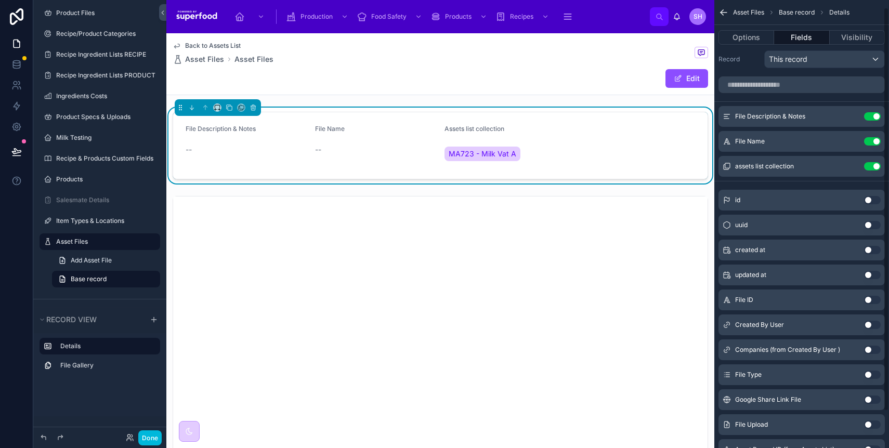
scroll to position [8, 0]
click at [0, 0] on icon "scrollable content" at bounding box center [0, 0] width 0 height 0
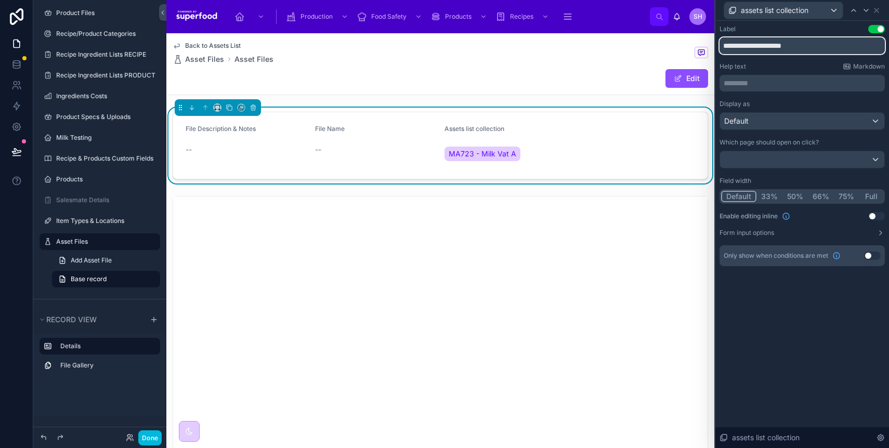
click at [799, 45] on input "**********" at bounding box center [801, 45] width 165 height 17
type input "**********"
click at [878, 9] on icon at bounding box center [876, 10] width 8 height 8
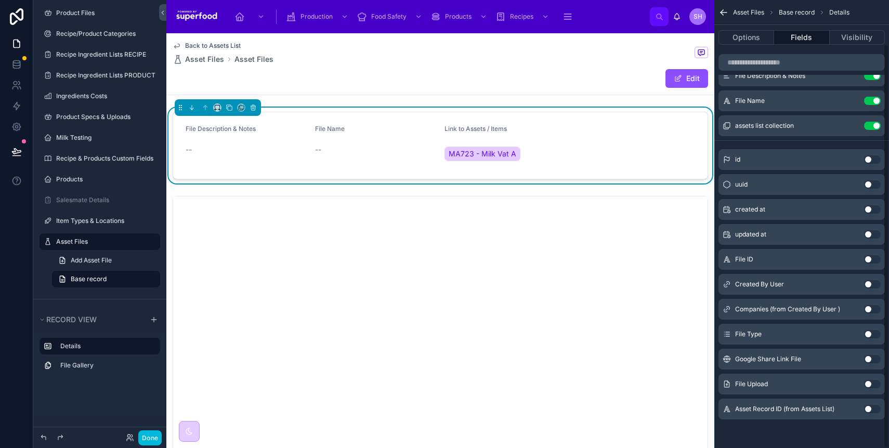
scroll to position [49, 0]
click at [866, 335] on button "Use setting" at bounding box center [872, 334] width 17 height 8
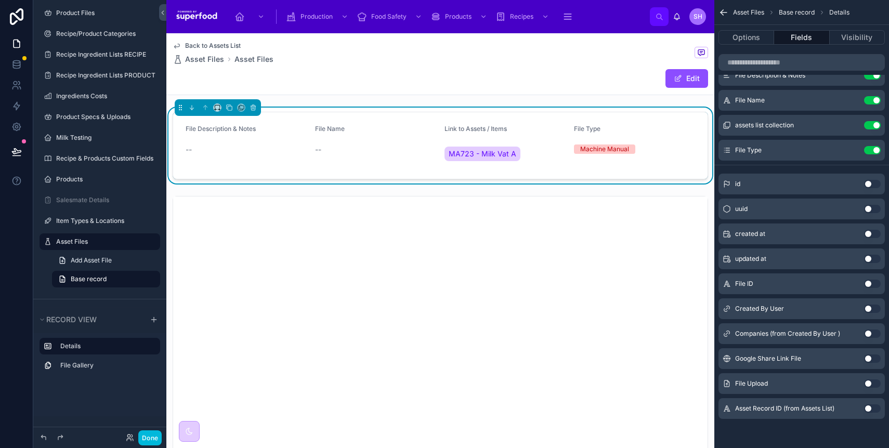
click at [876, 384] on button "Use setting" at bounding box center [872, 383] width 17 height 8
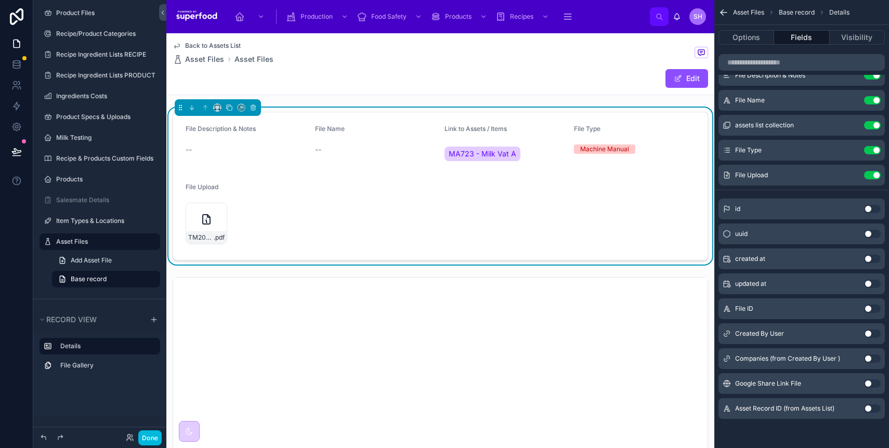
click at [727, 11] on icon "scrollable content" at bounding box center [723, 12] width 10 height 10
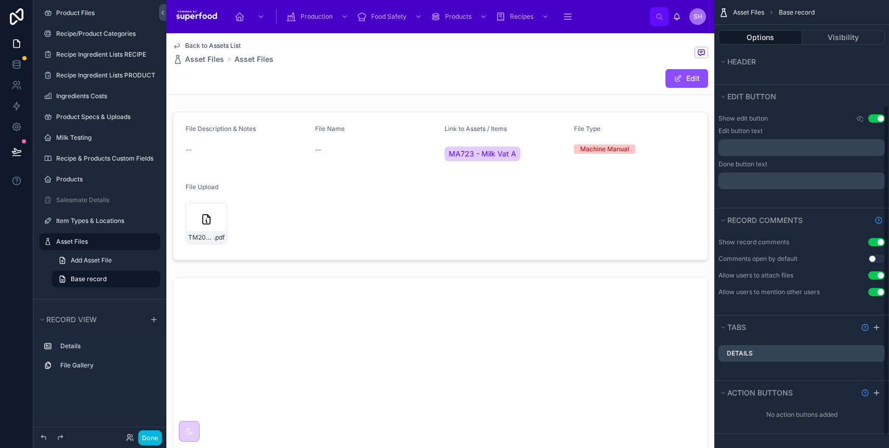
scroll to position [159, 0]
click at [877, 392] on icon "scrollable content" at bounding box center [876, 390] width 8 height 8
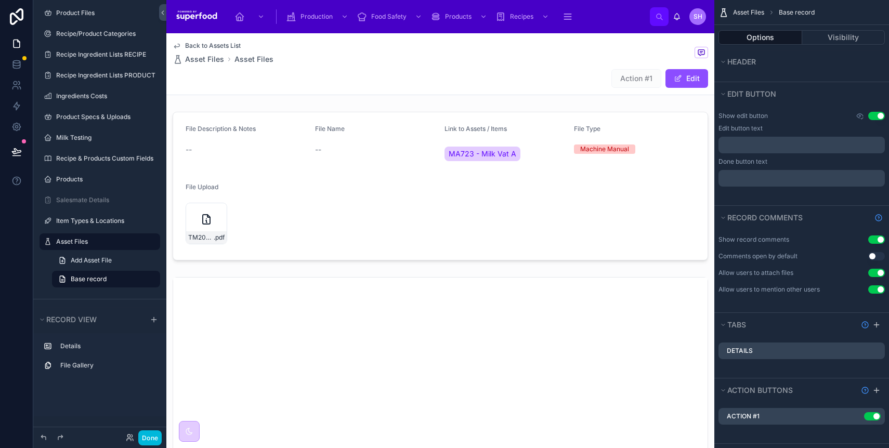
click at [0, 0] on icon "scrollable content" at bounding box center [0, 0] width 0 height 0
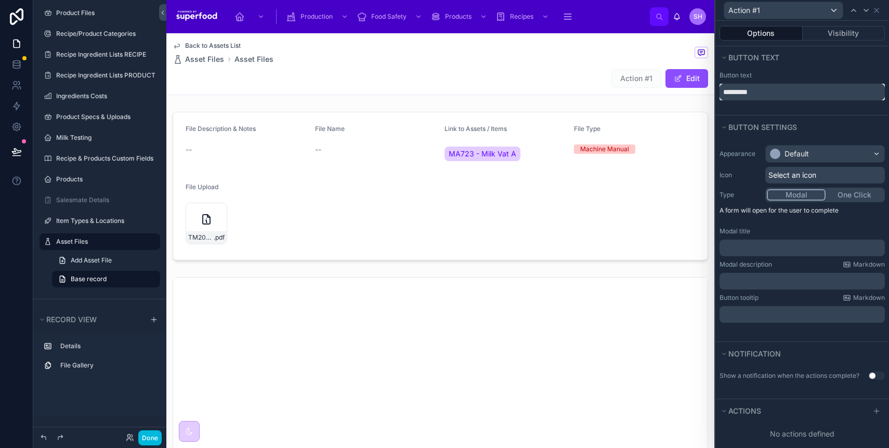
click at [771, 95] on input "*********" at bounding box center [801, 92] width 165 height 17
type input "******"
click at [819, 148] on div "Default" at bounding box center [825, 154] width 119 height 17
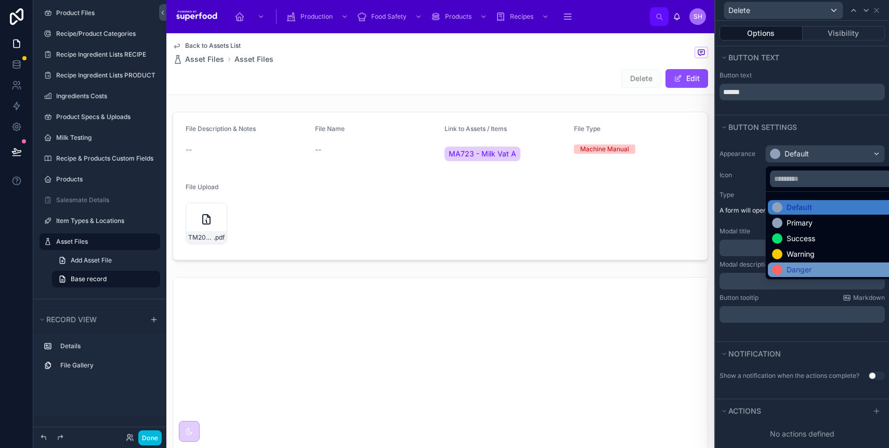
click at [809, 274] on div "Danger" at bounding box center [798, 270] width 25 height 10
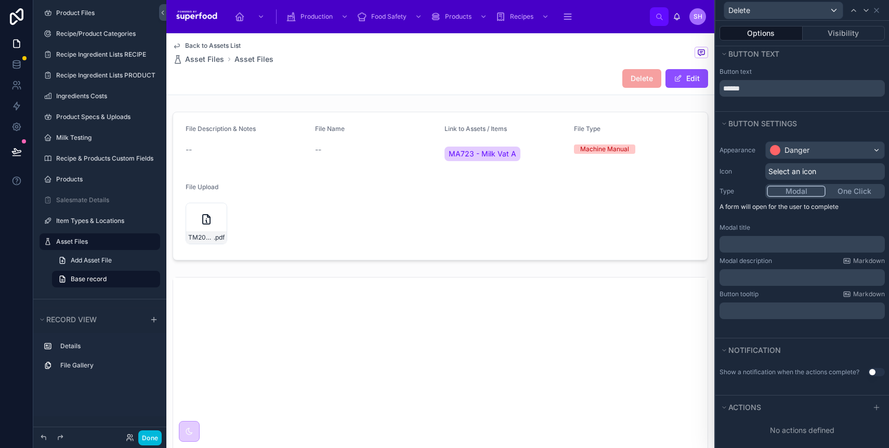
scroll to position [6, 0]
click at [872, 408] on icon at bounding box center [876, 405] width 8 height 8
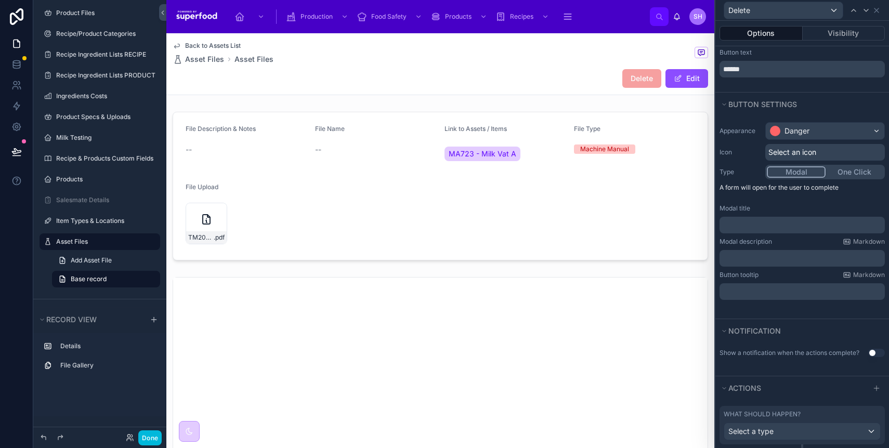
scroll to position [61, 0]
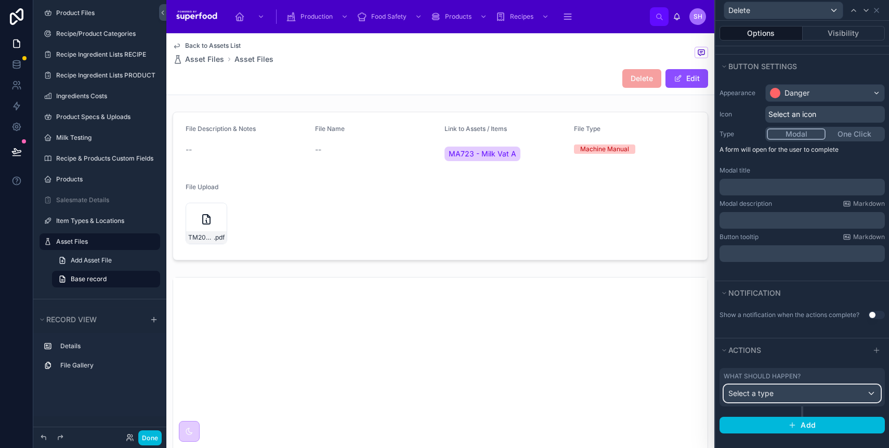
click at [773, 393] on span "Select a type" at bounding box center [750, 393] width 45 height 9
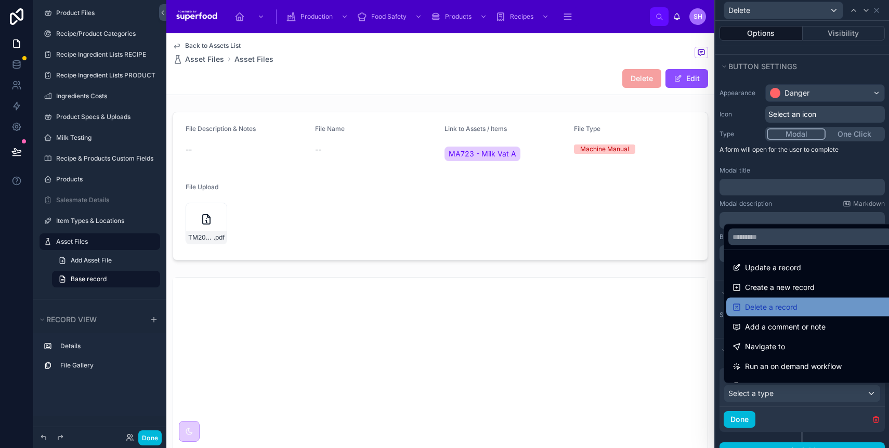
click at [765, 304] on span "Delete a record" at bounding box center [771, 307] width 52 height 12
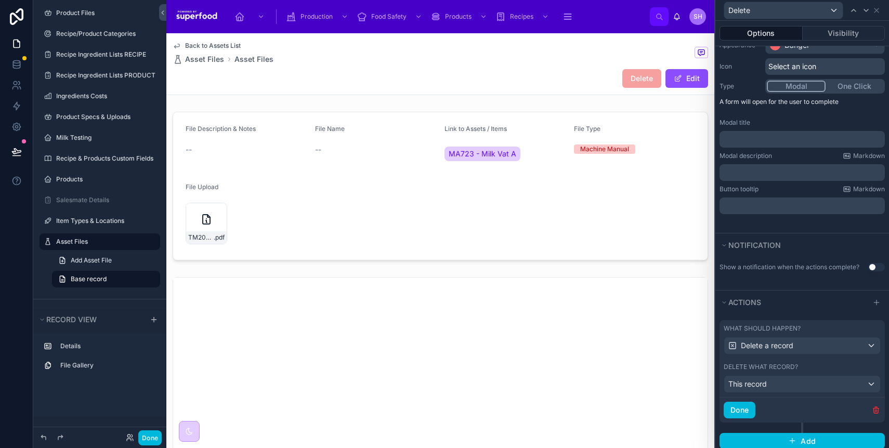
scroll to position [125, 0]
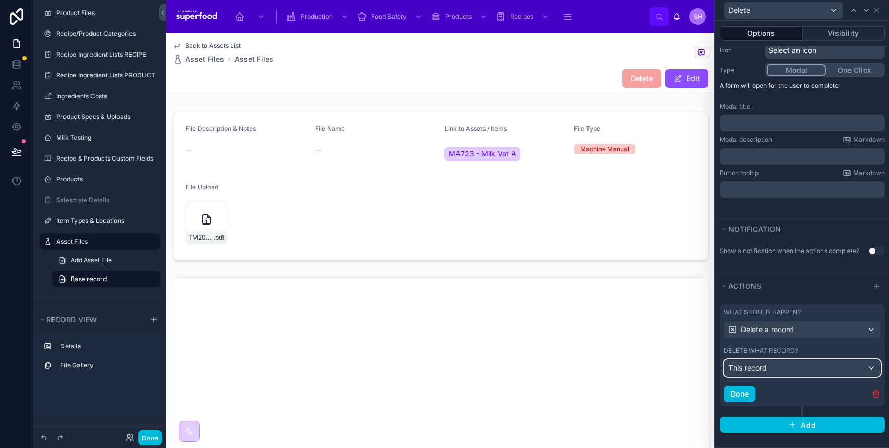
click at [791, 373] on div "This record" at bounding box center [802, 368] width 156 height 17
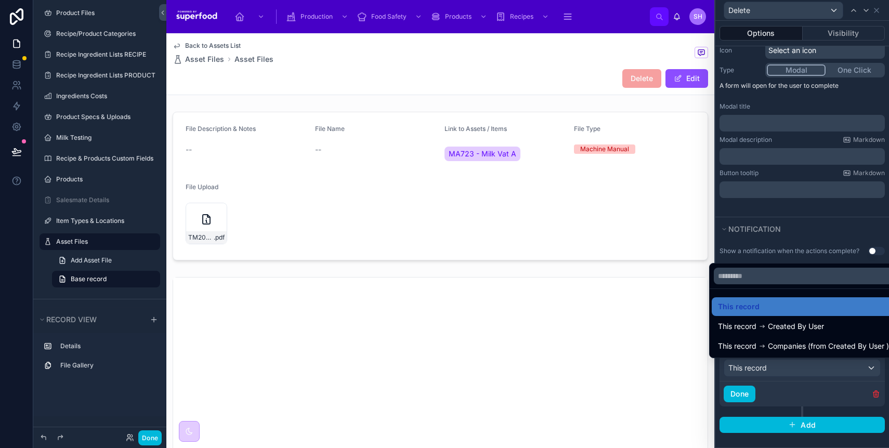
click at [809, 399] on div at bounding box center [802, 224] width 174 height 448
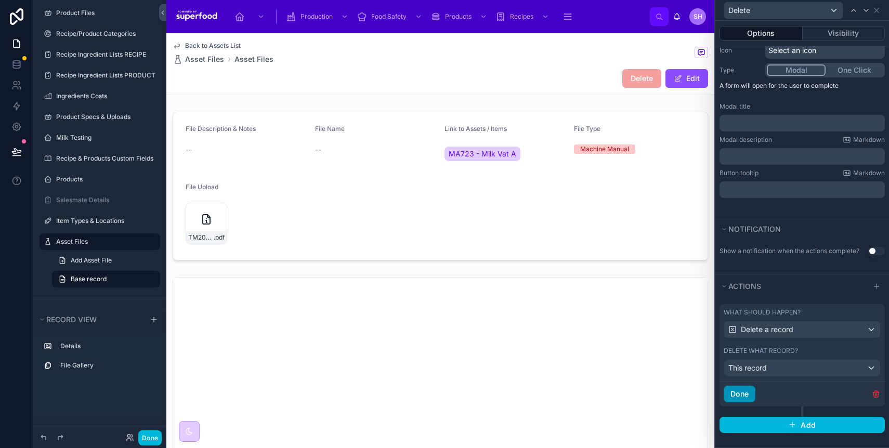
click at [751, 397] on button "Done" at bounding box center [740, 394] width 32 height 17
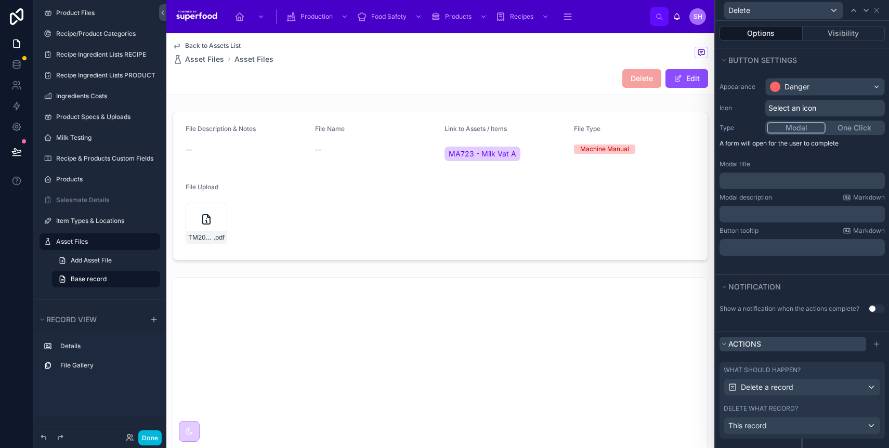
scroll to position [0, 0]
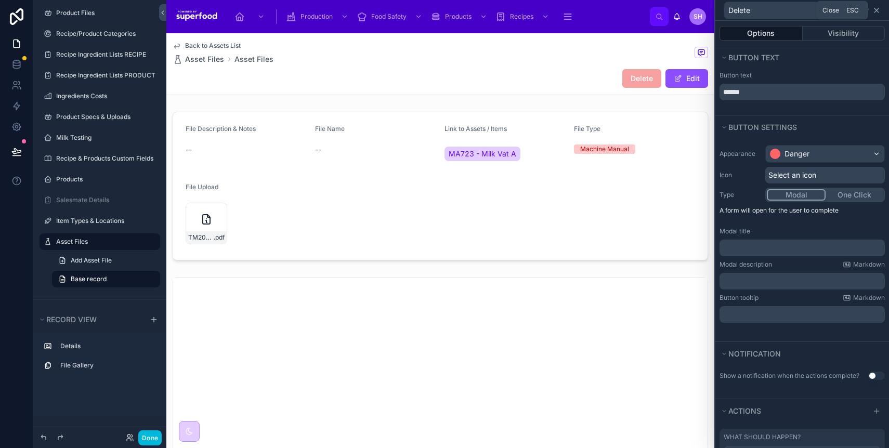
click at [878, 11] on icon at bounding box center [876, 10] width 8 height 8
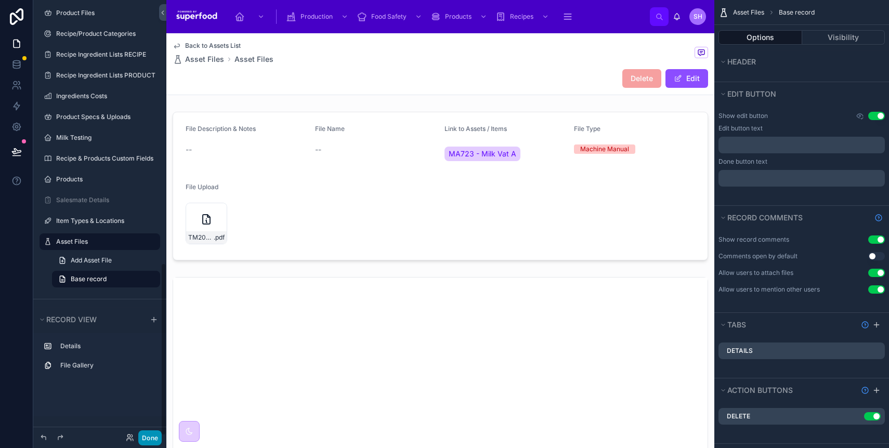
click at [159, 439] on button "Done" at bounding box center [149, 437] width 23 height 15
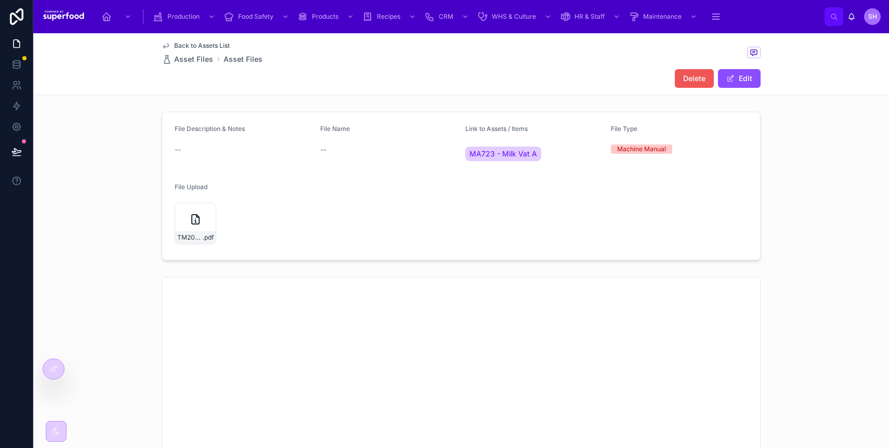
click at [695, 78] on span "Delete" at bounding box center [694, 78] width 22 height 10
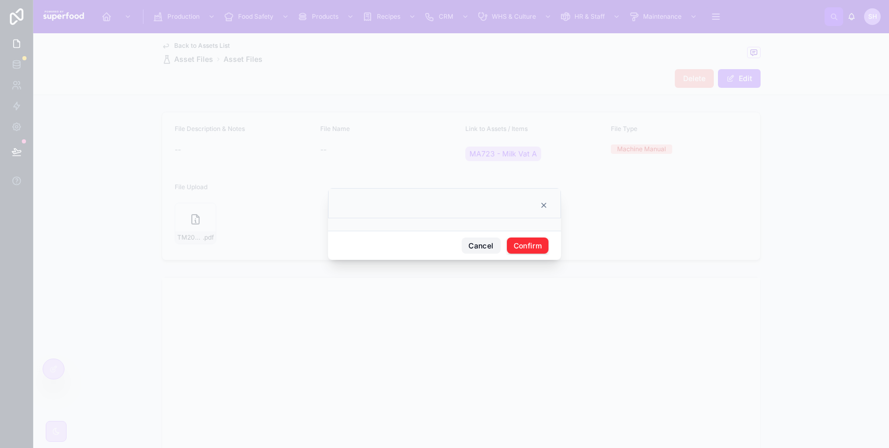
click at [478, 243] on button "Cancel" at bounding box center [481, 246] width 38 height 17
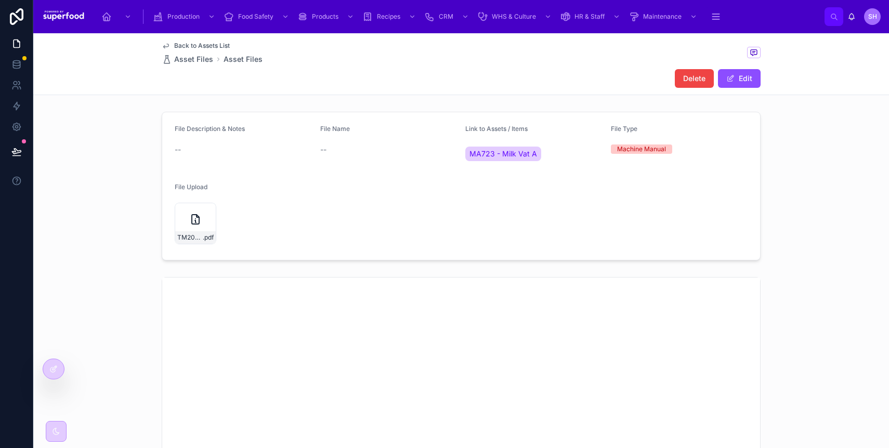
click at [47, 363] on div at bounding box center [53, 369] width 21 height 20
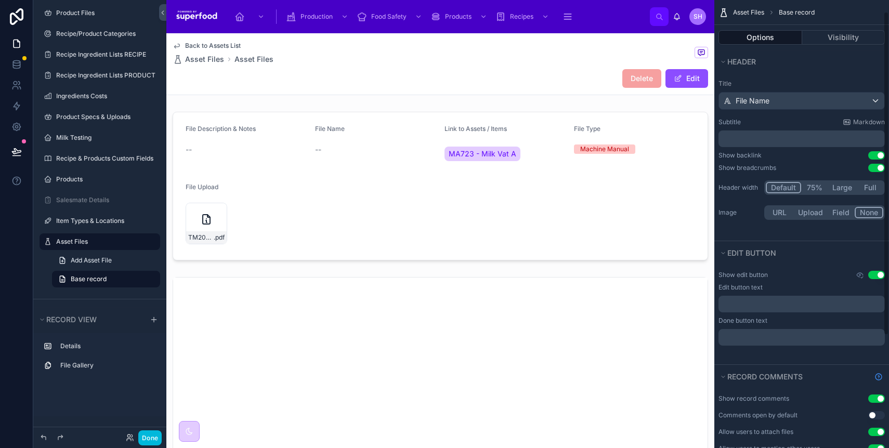
scroll to position [172, 0]
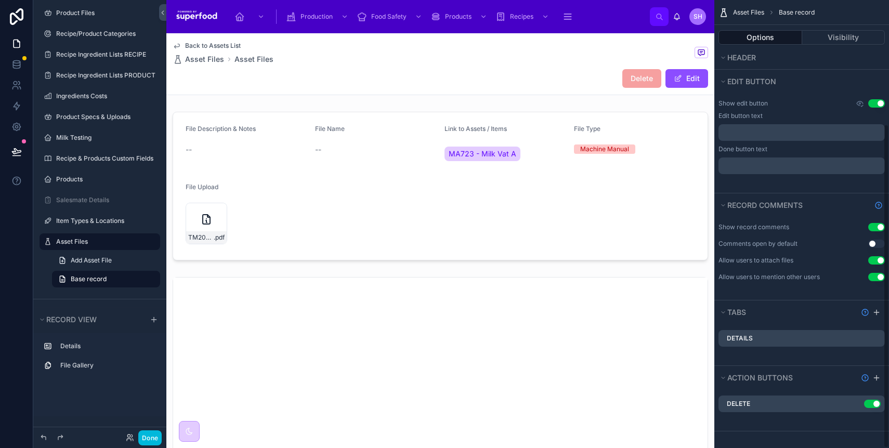
click at [853, 408] on div "Delete Use setting" at bounding box center [801, 404] width 166 height 17
click at [0, 0] on icon "scrollable content" at bounding box center [0, 0] width 0 height 0
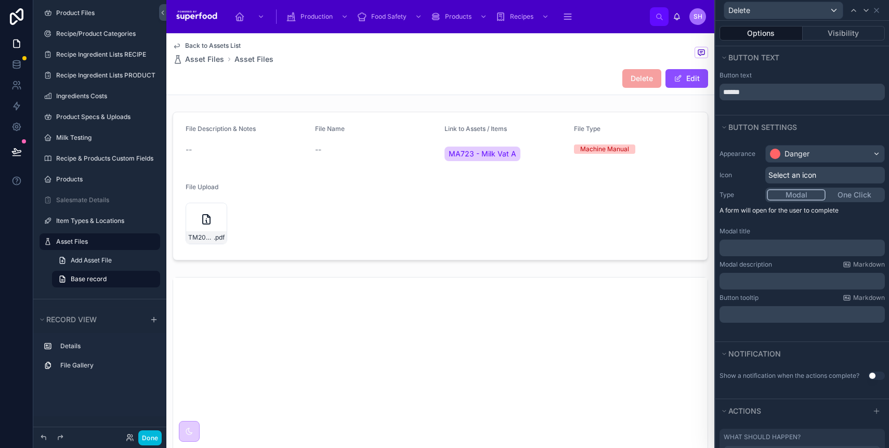
click at [853, 195] on button "One Click" at bounding box center [854, 194] width 58 height 11
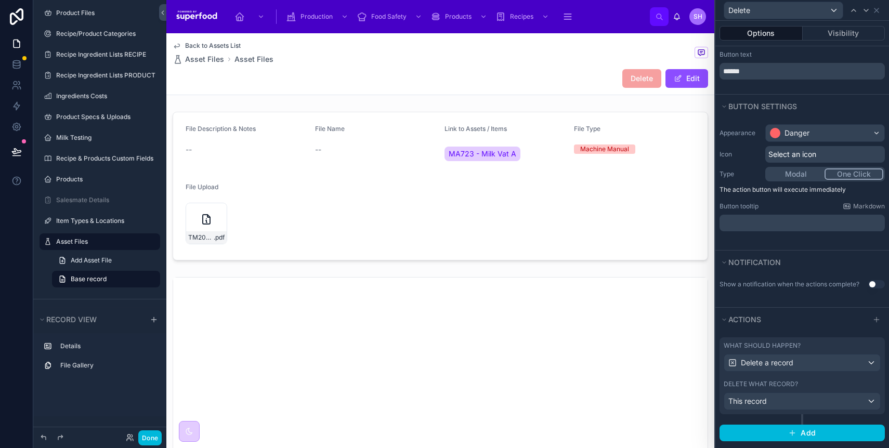
scroll to position [29, 0]
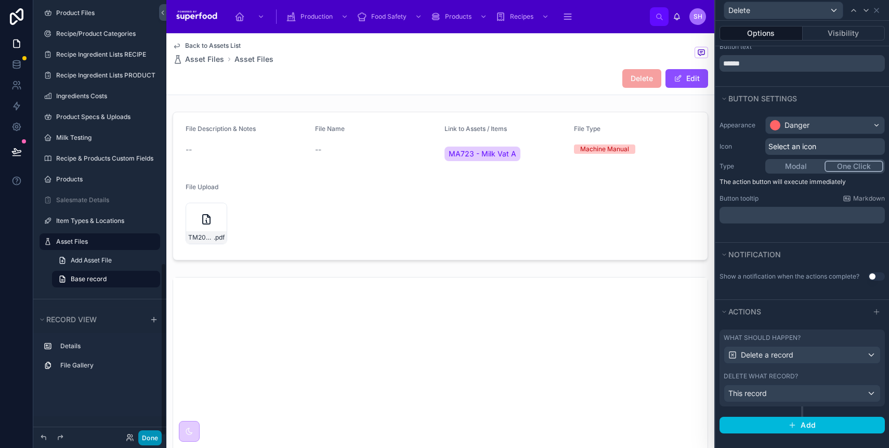
click at [145, 437] on button "Done" at bounding box center [149, 437] width 23 height 15
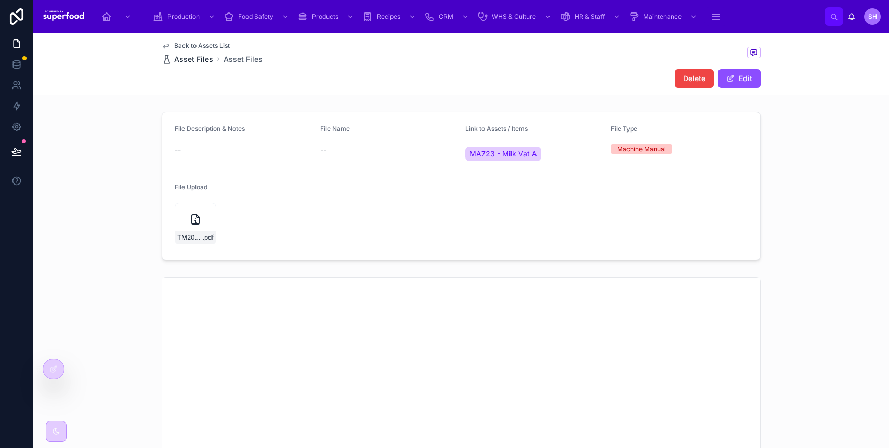
click at [183, 62] on span "Asset Files" at bounding box center [193, 59] width 39 height 10
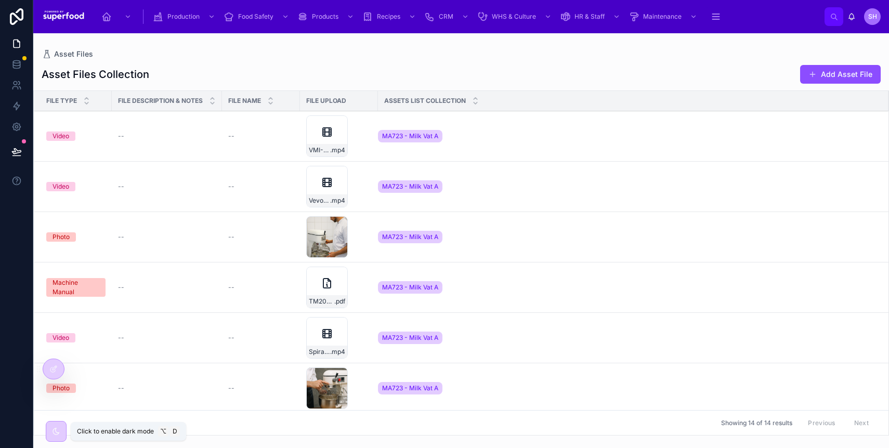
click at [59, 433] on icon at bounding box center [56, 431] width 8 height 8
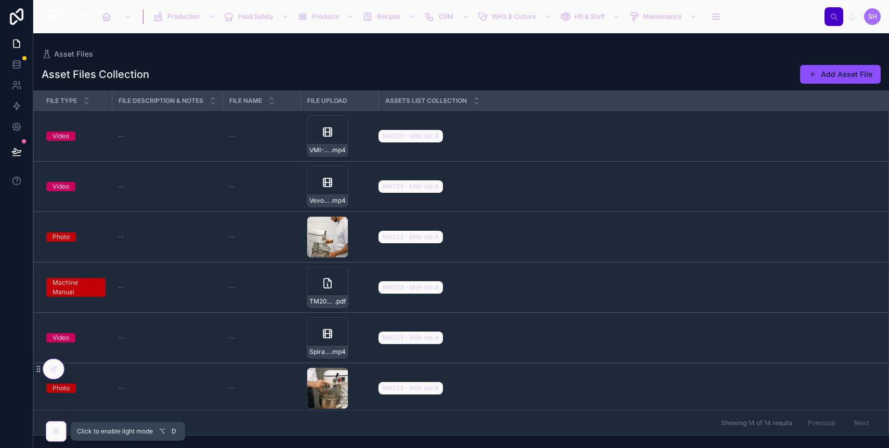
click at [59, 433] on icon at bounding box center [56, 431] width 8 height 8
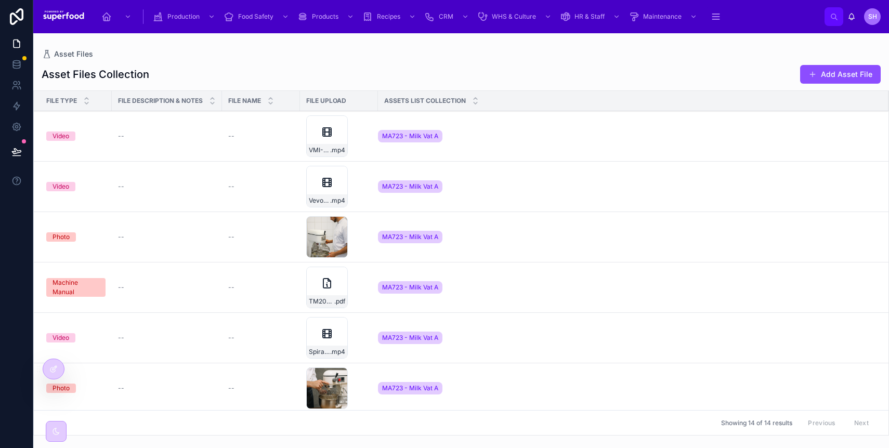
click at [51, 371] on icon at bounding box center [53, 369] width 8 height 8
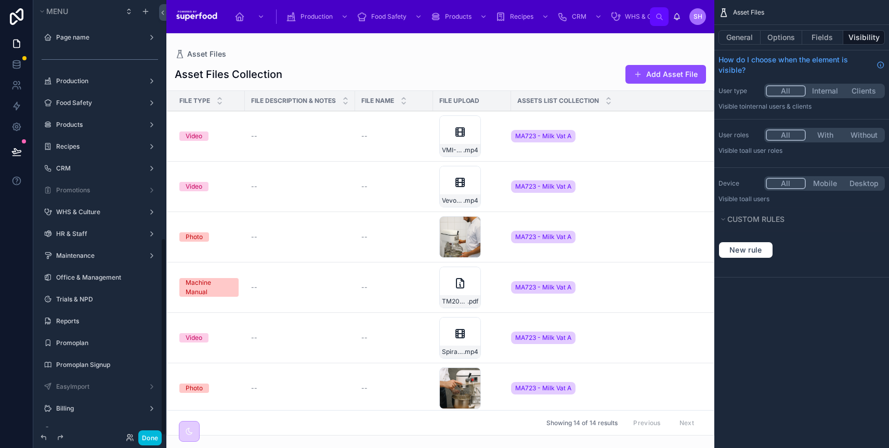
scroll to position [524, 0]
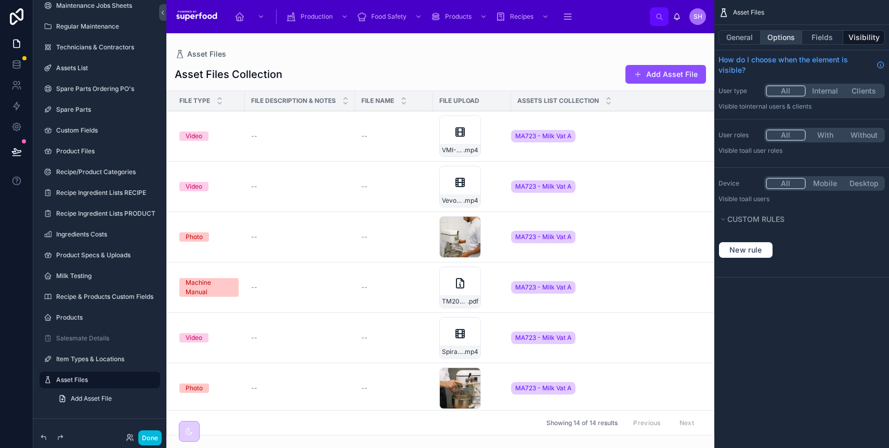
click at [767, 38] on button "Options" at bounding box center [781, 37] width 42 height 15
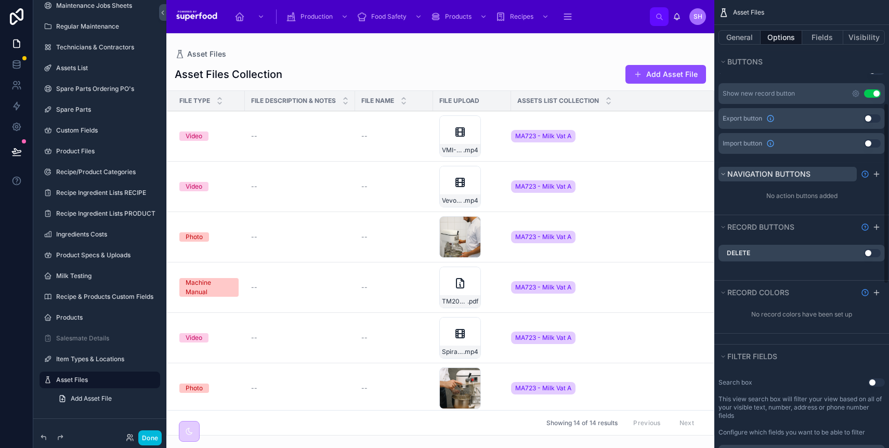
scroll to position [286, 0]
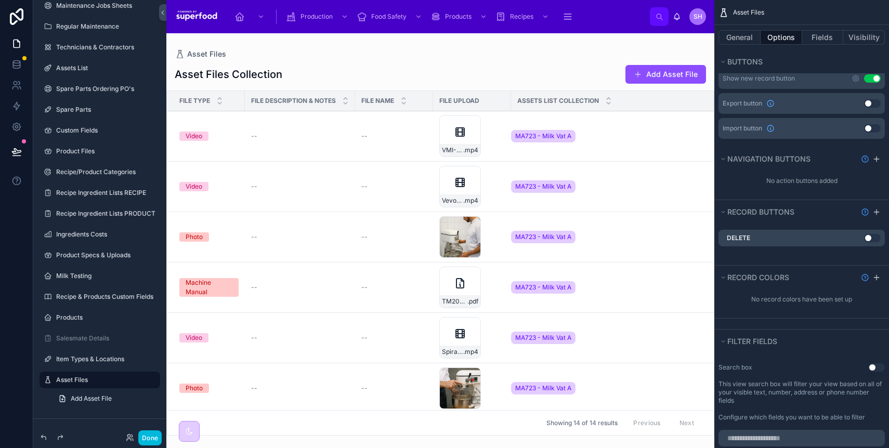
click at [869, 238] on button "Use setting" at bounding box center [872, 238] width 17 height 8
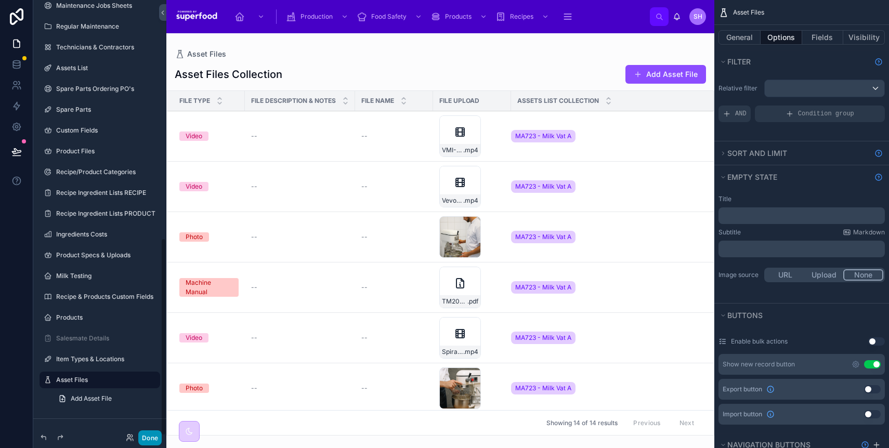
click at [147, 437] on button "Done" at bounding box center [149, 437] width 23 height 15
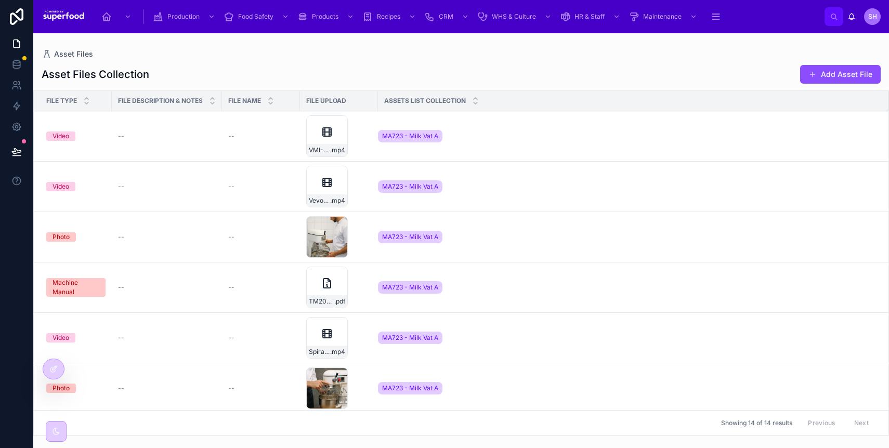
click at [57, 365] on icon at bounding box center [53, 369] width 8 height 8
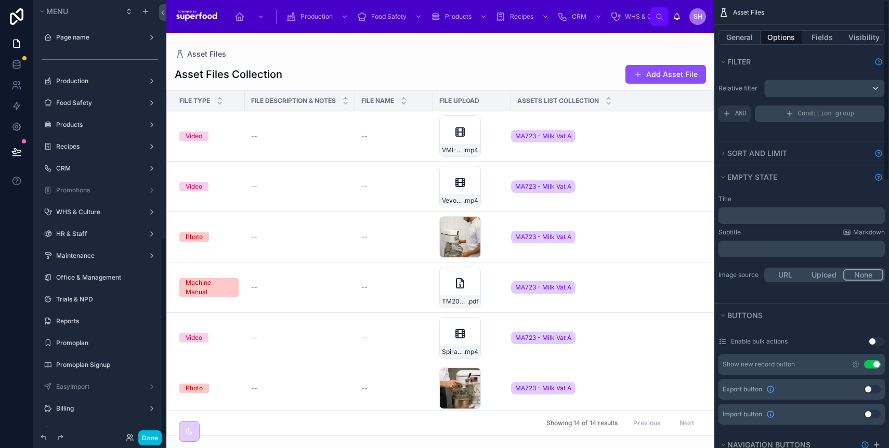
scroll to position [524, 0]
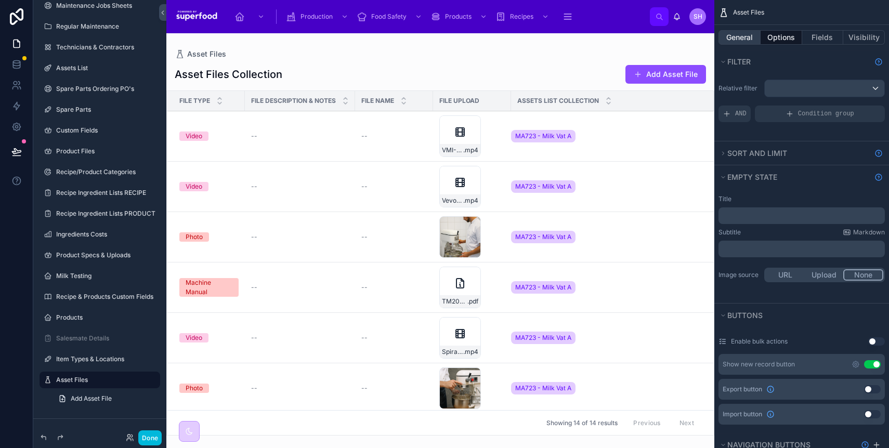
click at [727, 36] on button "General" at bounding box center [739, 37] width 42 height 15
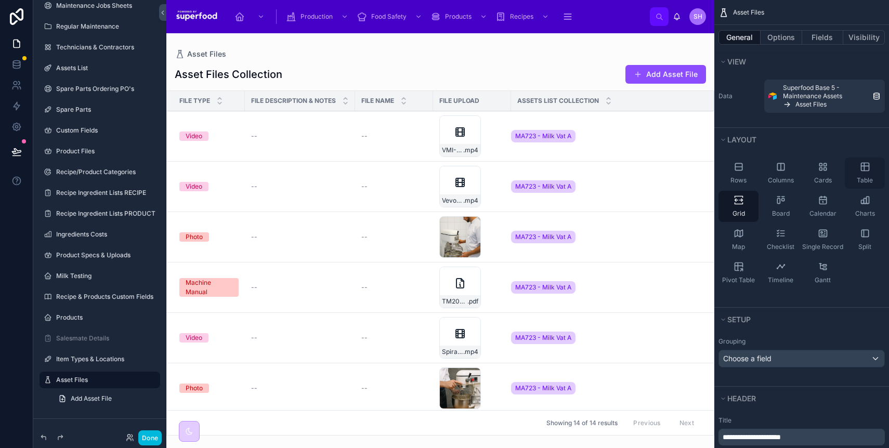
click at [859, 166] on div "Table" at bounding box center [865, 172] width 40 height 31
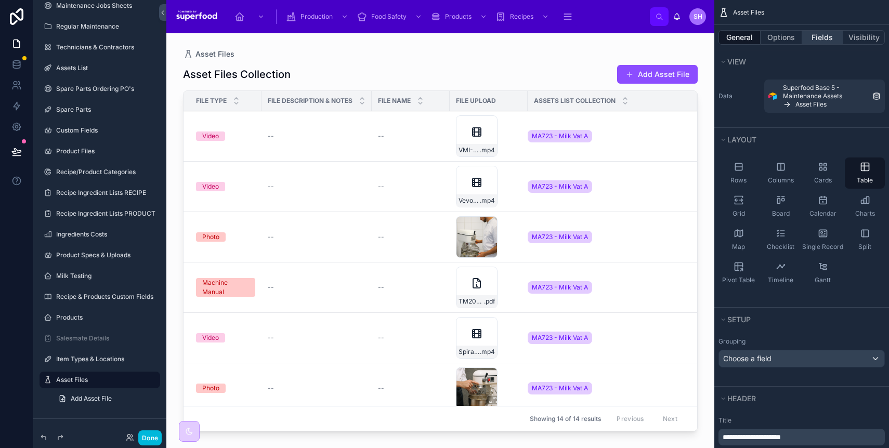
click at [825, 37] on button "Fields" at bounding box center [823, 37] width 42 height 15
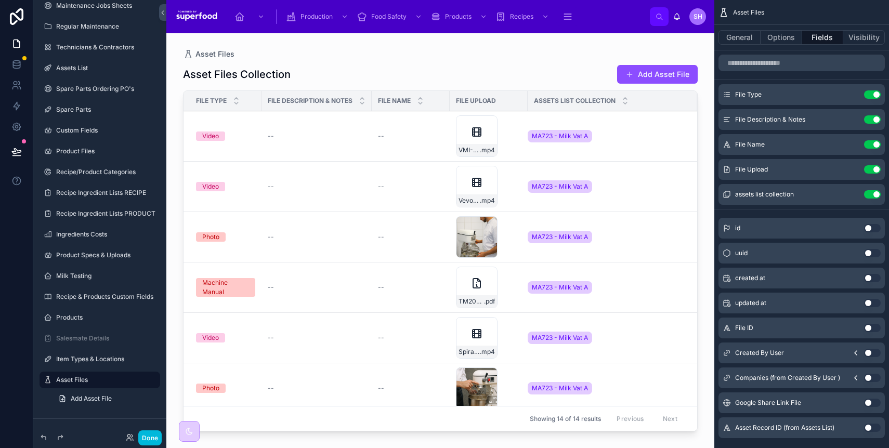
click at [872, 168] on button "Use setting" at bounding box center [872, 169] width 17 height 8
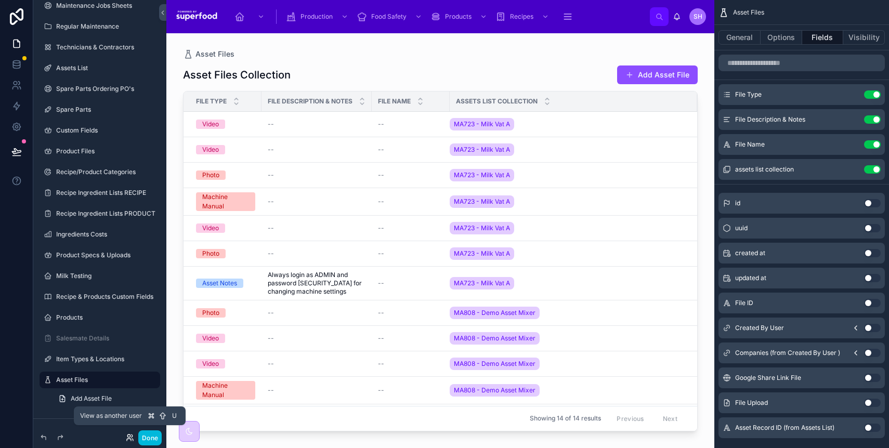
click at [134, 440] on icon at bounding box center [130, 437] width 8 height 8
click at [143, 439] on button "Done" at bounding box center [149, 437] width 23 height 15
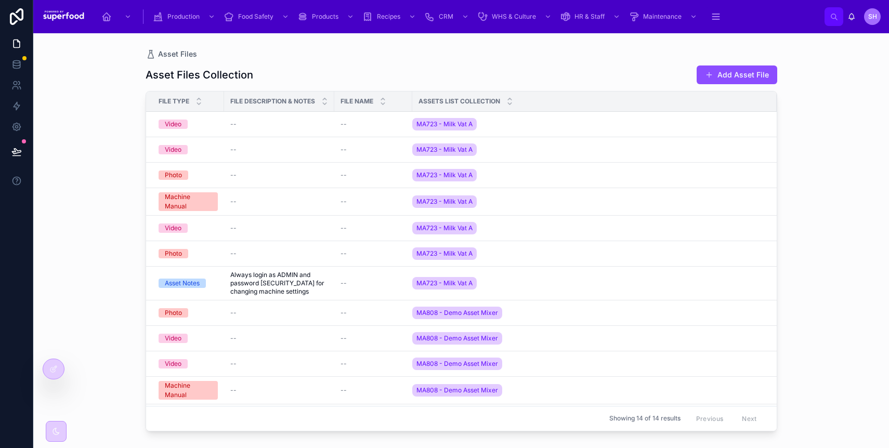
click at [0, 0] on span "Delete" at bounding box center [0, 0] width 0 height 0
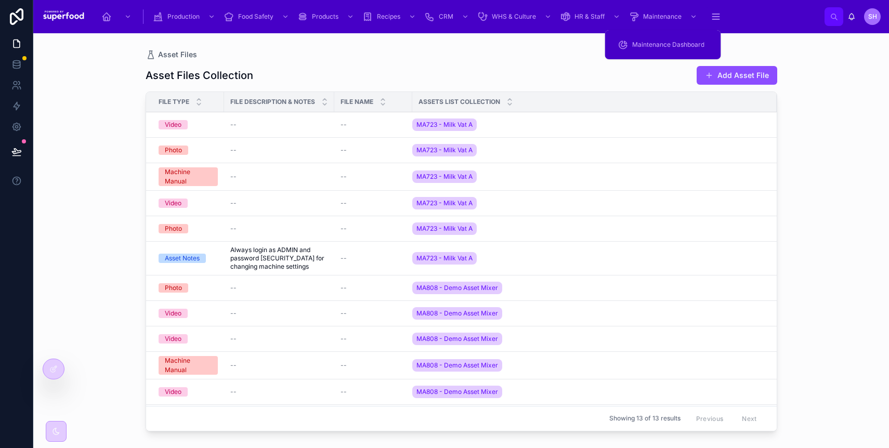
click at [667, 41] on span "Maintenance Dashboard" at bounding box center [668, 45] width 72 height 8
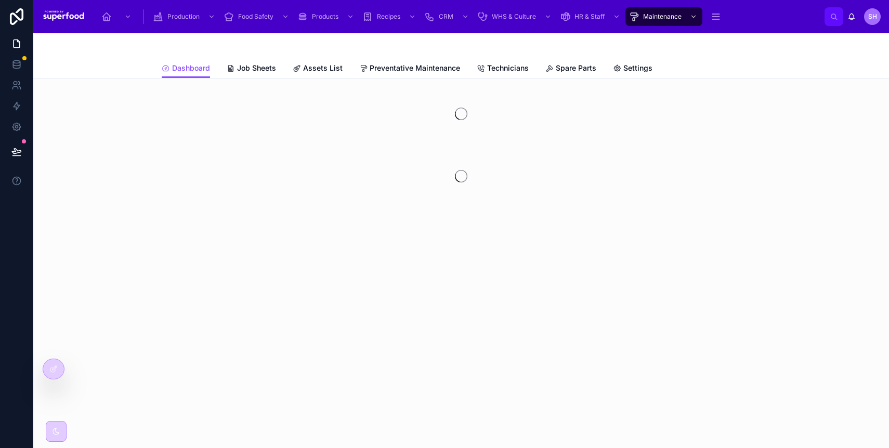
click at [324, 71] on span "Assets List" at bounding box center [323, 68] width 40 height 10
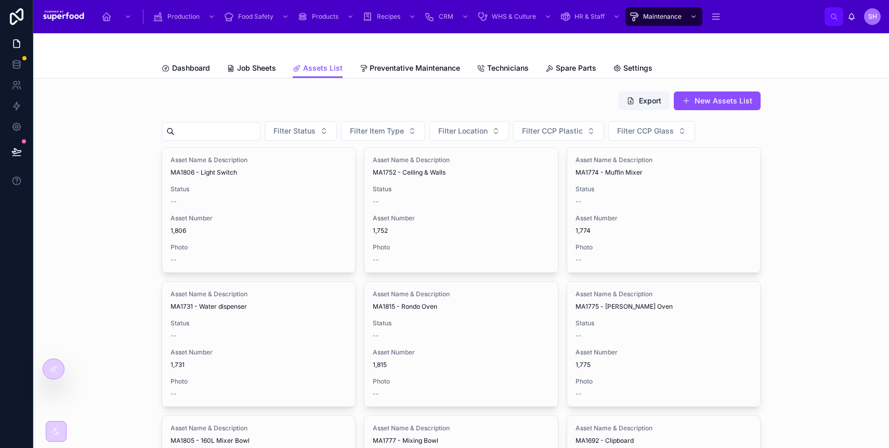
click at [208, 126] on input "text" at bounding box center [217, 131] width 85 height 15
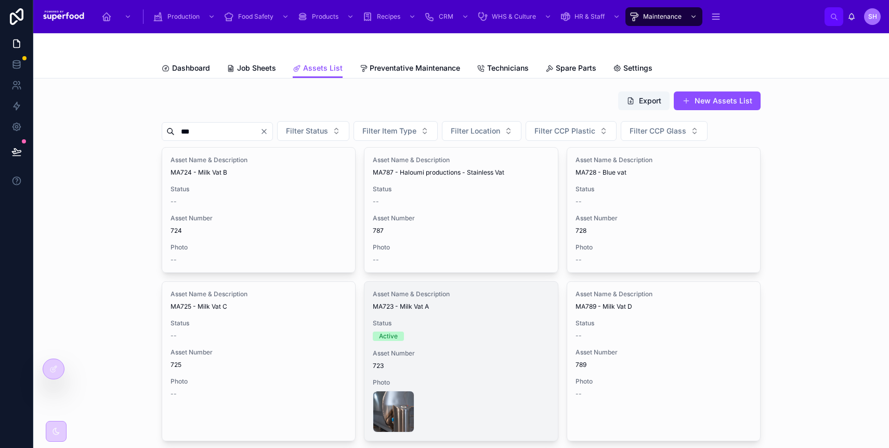
type input "***"
click at [445, 333] on div "Active" at bounding box center [461, 336] width 176 height 9
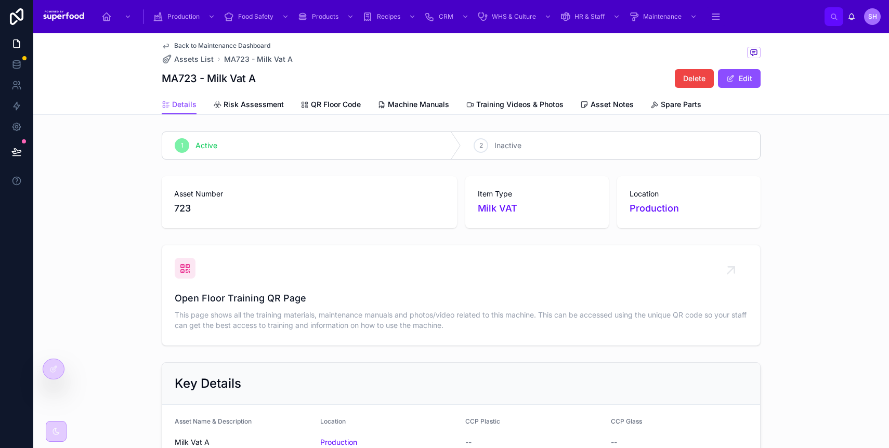
click at [542, 102] on span "Training Videos & Photos" at bounding box center [519, 104] width 87 height 10
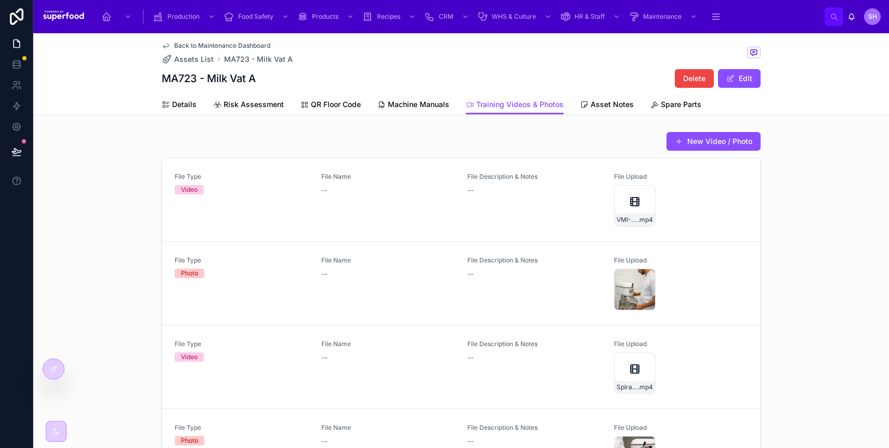
click at [597, 95] on link "Asset Notes" at bounding box center [607, 105] width 54 height 21
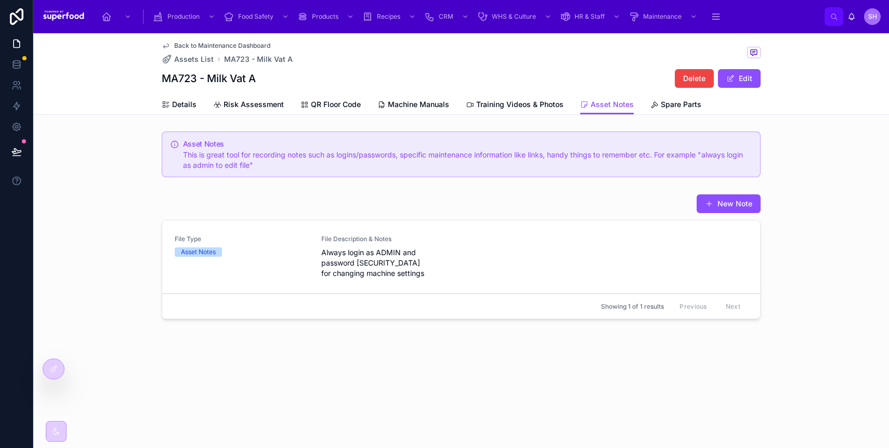
click at [538, 106] on span "Training Videos & Photos" at bounding box center [519, 104] width 87 height 10
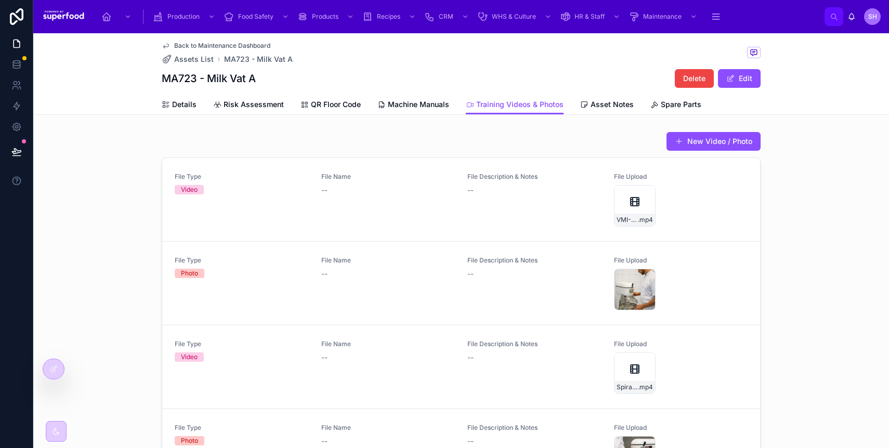
click at [60, 432] on icon at bounding box center [56, 431] width 8 height 8
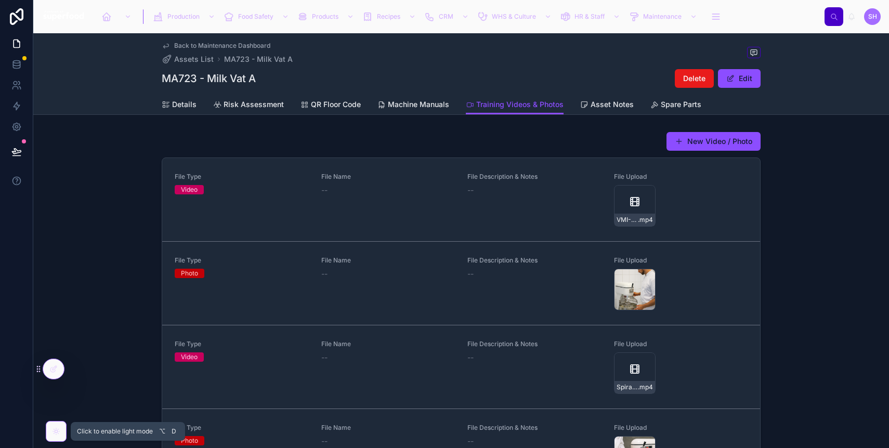
click at [60, 432] on icon at bounding box center [56, 431] width 8 height 8
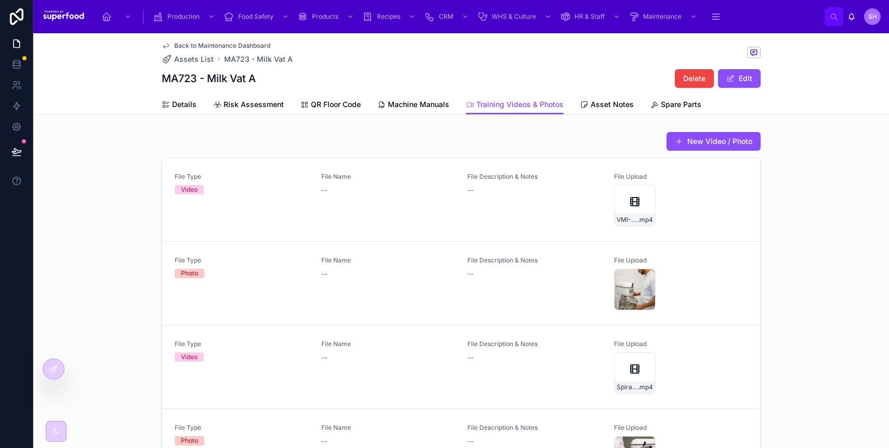
click at [48, 361] on div at bounding box center [53, 369] width 21 height 20
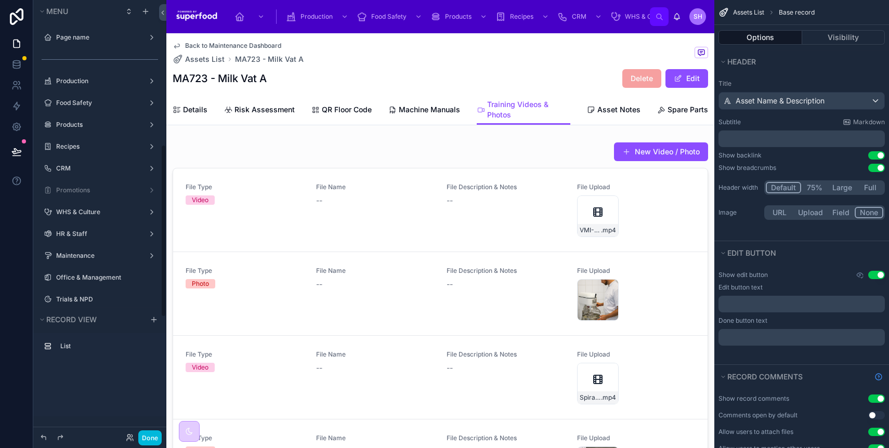
scroll to position [364, 0]
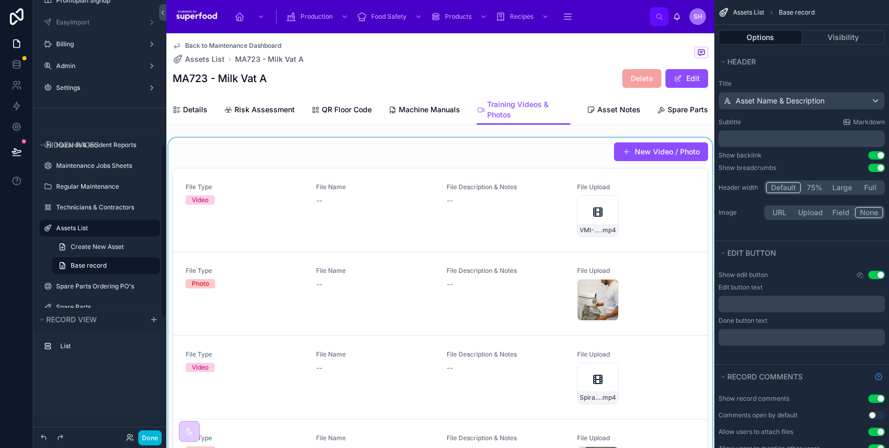
click at [523, 158] on div at bounding box center [440, 325] width 548 height 375
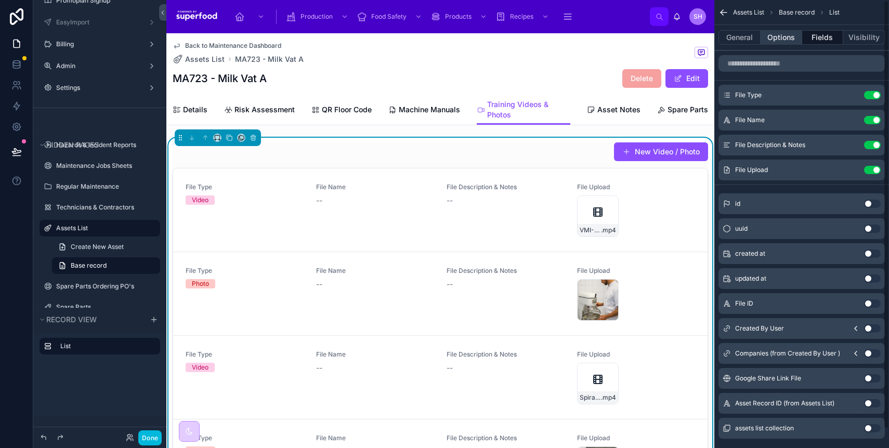
click at [780, 38] on button "Options" at bounding box center [781, 37] width 42 height 15
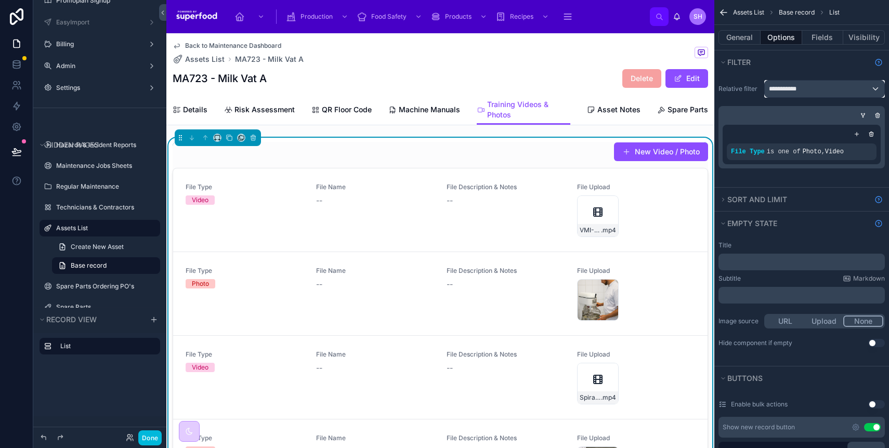
click at [800, 92] on span "**********" at bounding box center [785, 89] width 32 height 8
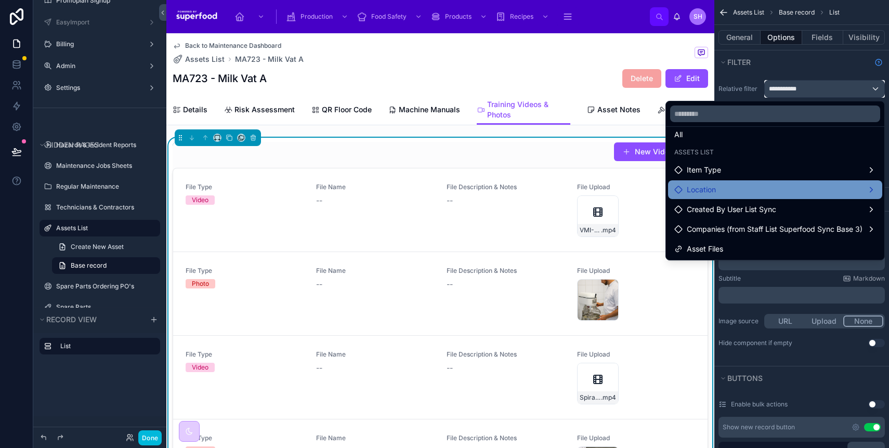
scroll to position [10, 0]
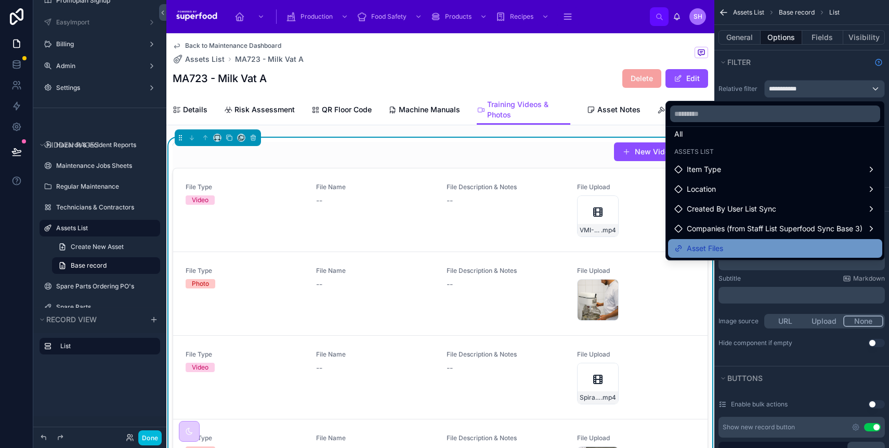
click at [747, 244] on div "Asset Files" at bounding box center [775, 248] width 202 height 12
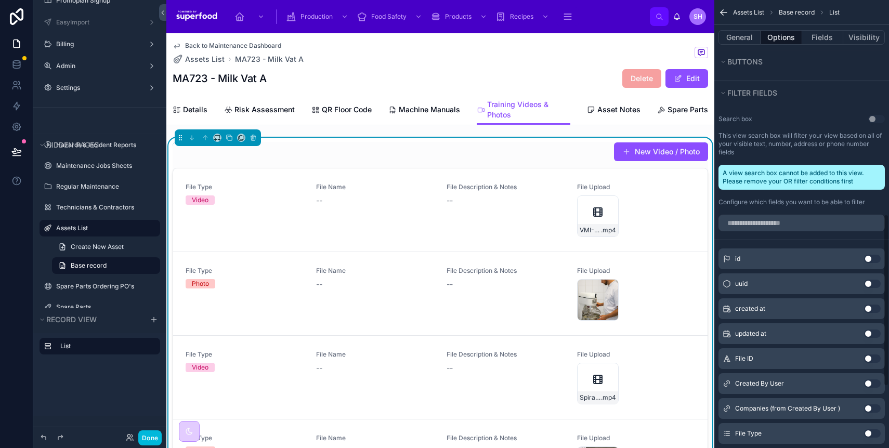
scroll to position [717, 0]
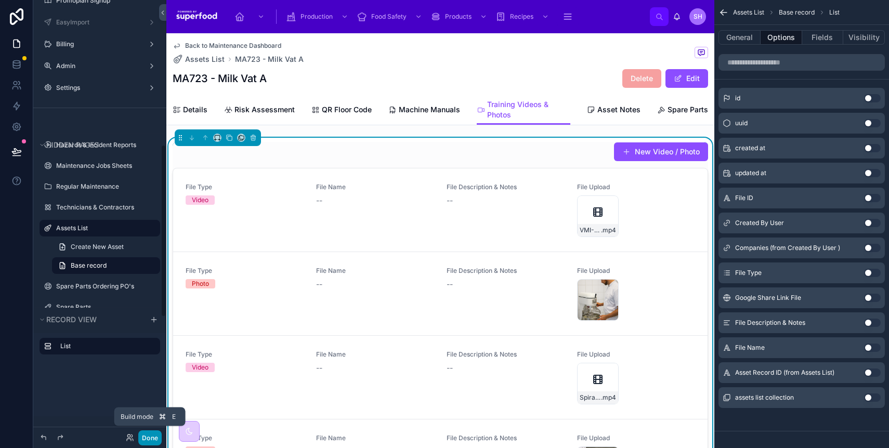
click at [150, 440] on button "Done" at bounding box center [149, 437] width 23 height 15
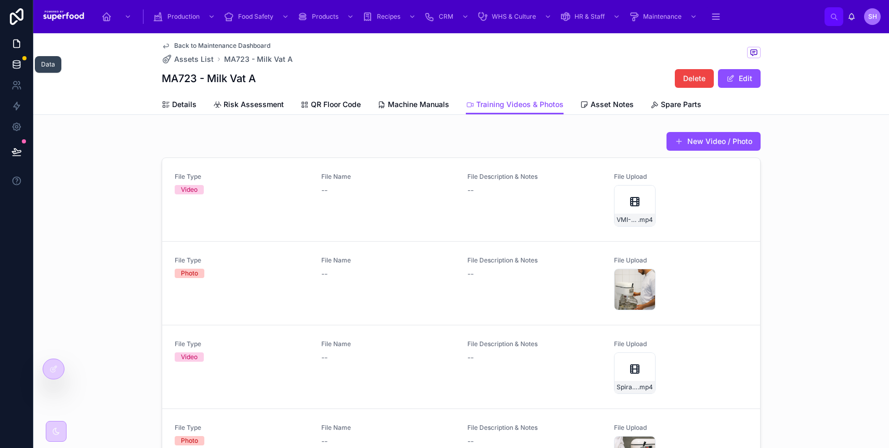
click at [21, 63] on icon at bounding box center [16, 64] width 10 height 10
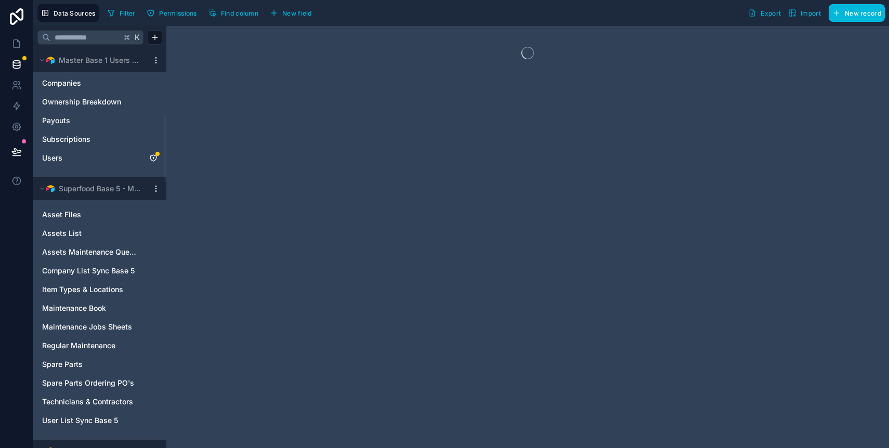
scroll to position [380, 0]
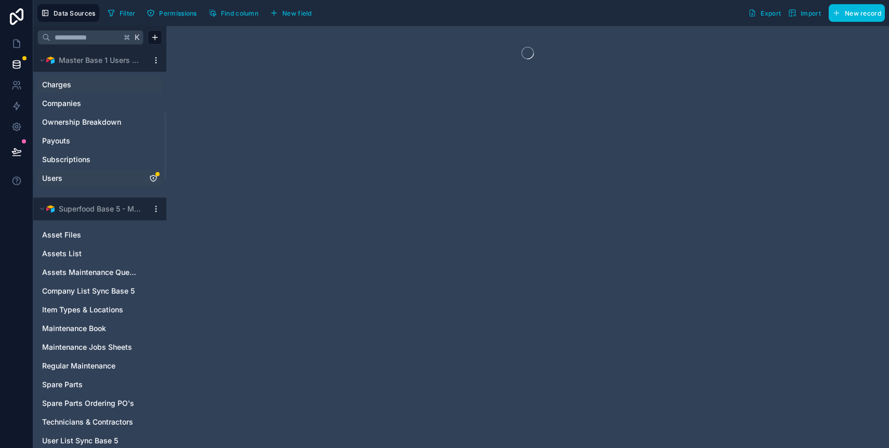
click at [76, 182] on link "Users" at bounding box center [89, 178] width 95 height 10
click at [179, 14] on span "Permissions" at bounding box center [177, 13] width 37 height 8
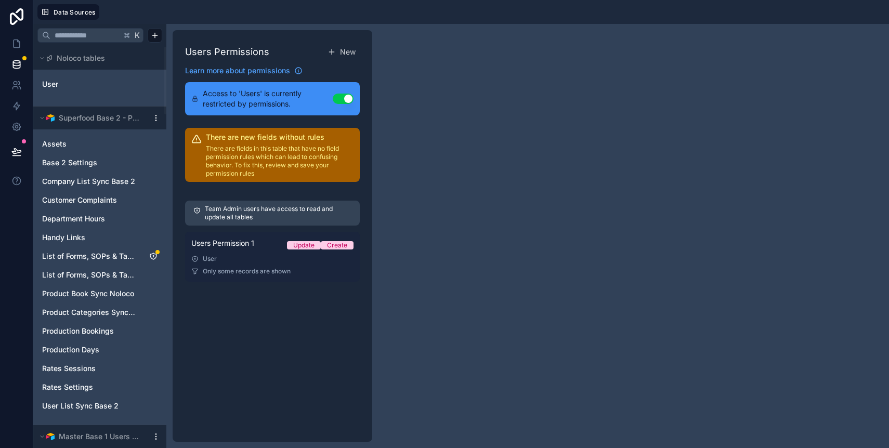
click at [274, 263] on link "Users Permission 1 Update Create User Only some records are shown" at bounding box center [272, 257] width 175 height 50
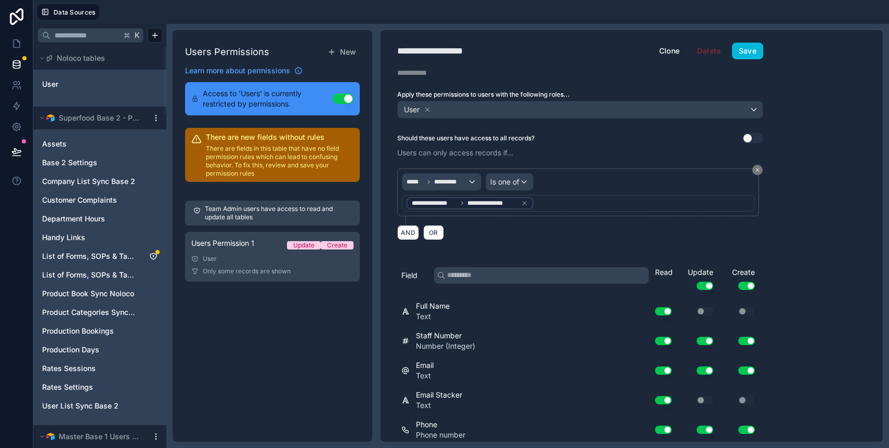
scroll to position [1050, 0]
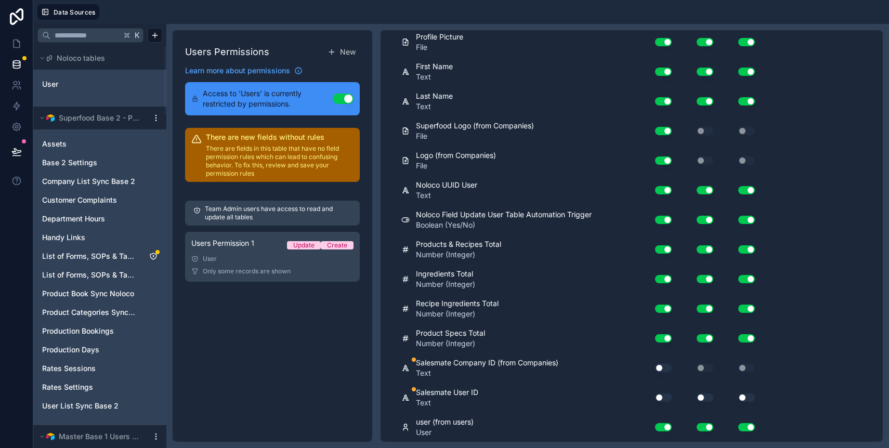
click at [664, 367] on button "Use setting" at bounding box center [663, 368] width 17 height 8
click at [664, 395] on button "Use setting" at bounding box center [663, 397] width 17 height 8
click at [703, 396] on button "Use setting" at bounding box center [705, 397] width 17 height 8
click at [742, 396] on button "Use setting" at bounding box center [746, 397] width 17 height 8
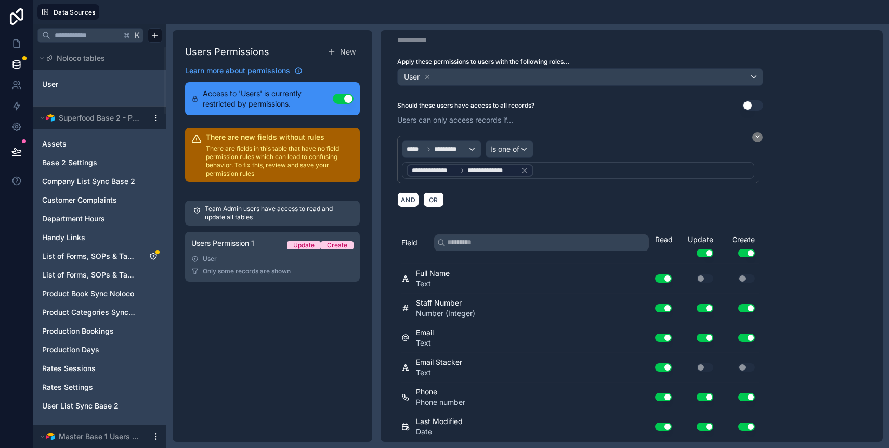
scroll to position [0, 0]
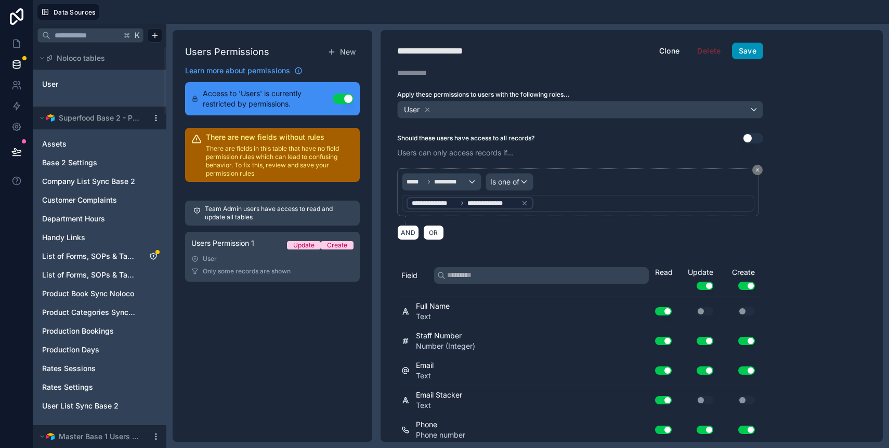
click at [743, 55] on button "Save" at bounding box center [747, 51] width 31 height 17
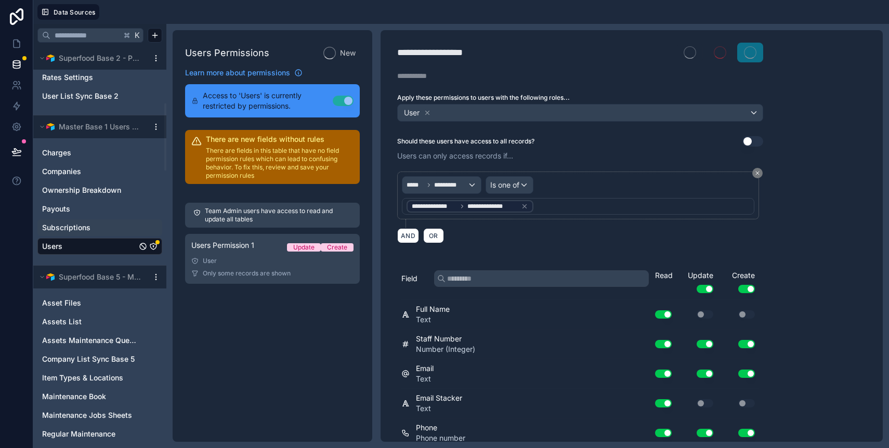
scroll to position [453, 0]
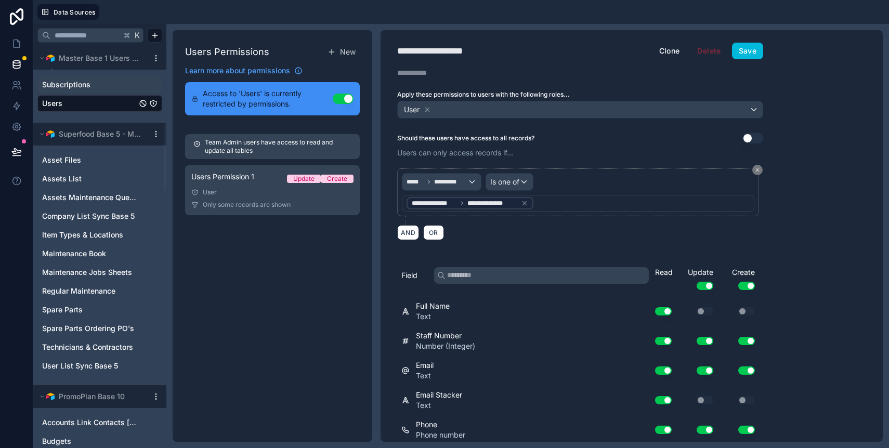
click at [63, 159] on span "Asset Files" at bounding box center [61, 160] width 39 height 10
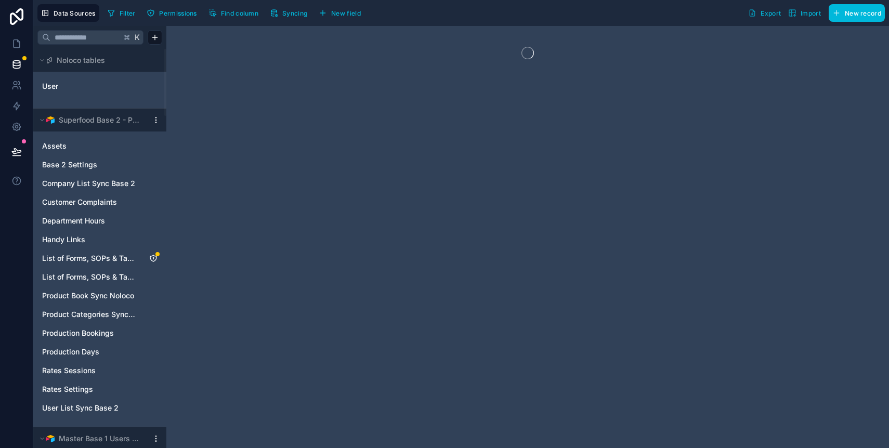
click at [178, 10] on span "Permissions" at bounding box center [177, 13] width 37 height 8
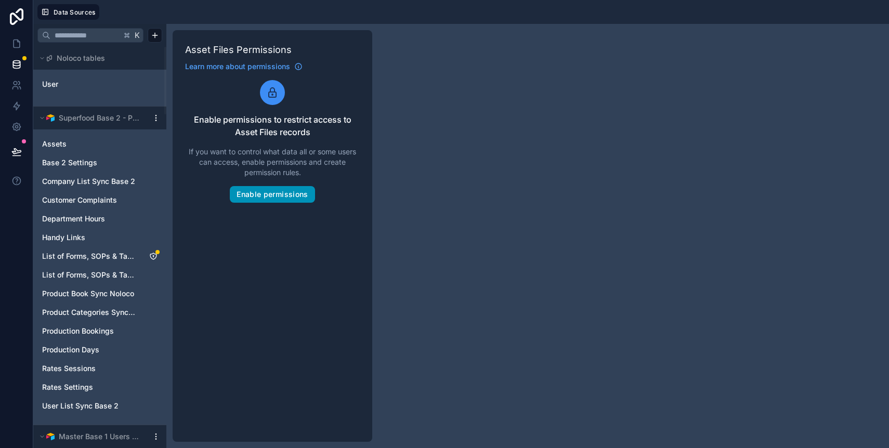
click at [283, 198] on button "Enable permissions" at bounding box center [272, 194] width 85 height 17
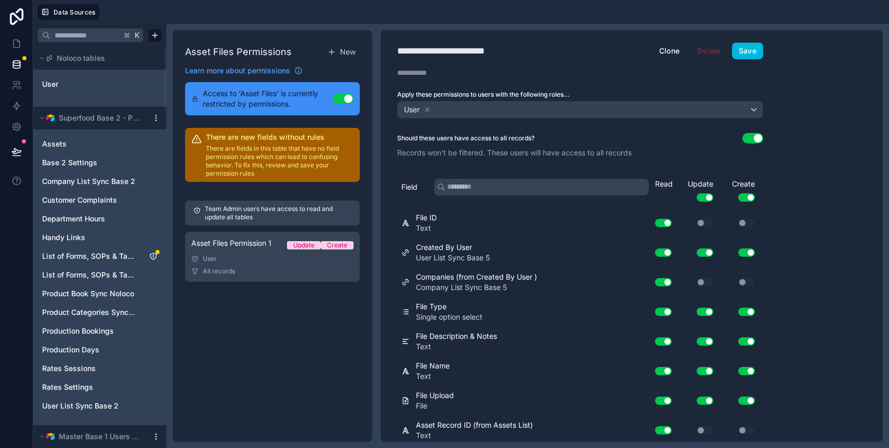
click at [756, 137] on button "Use setting" at bounding box center [752, 138] width 21 height 10
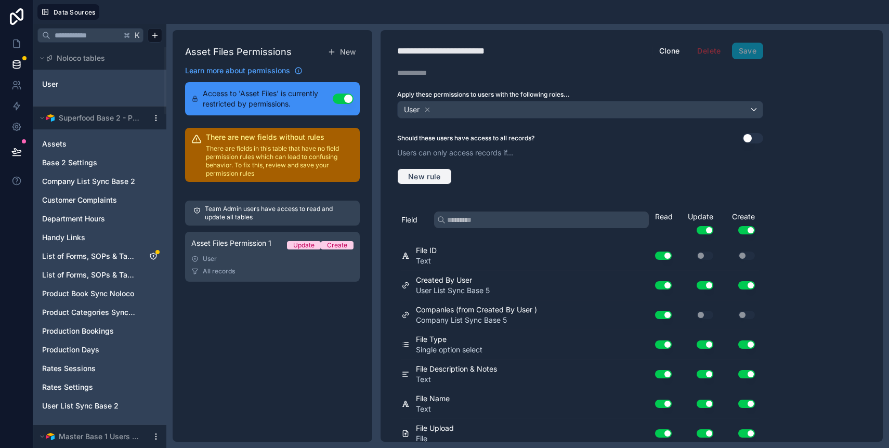
click at [428, 179] on span "New rule" at bounding box center [424, 176] width 41 height 9
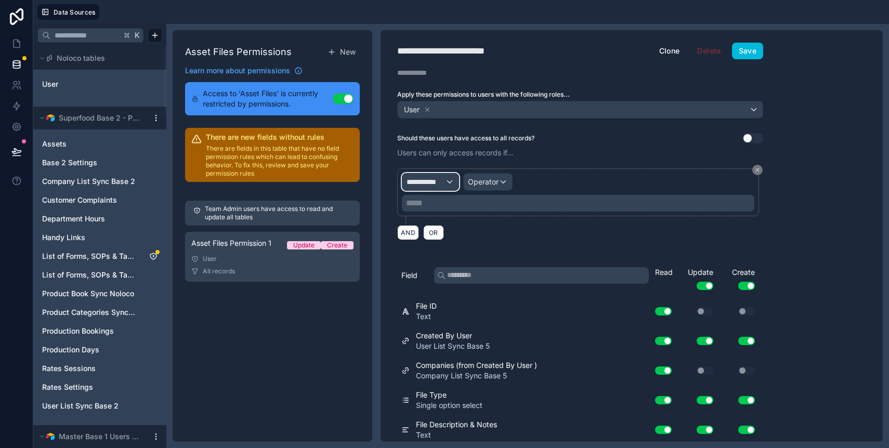
click at [443, 175] on div "**********" at bounding box center [430, 182] width 56 height 17
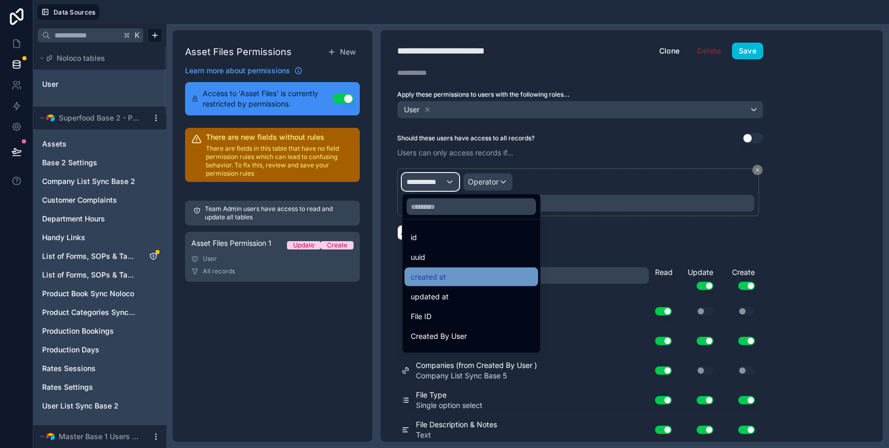
scroll to position [91, 0]
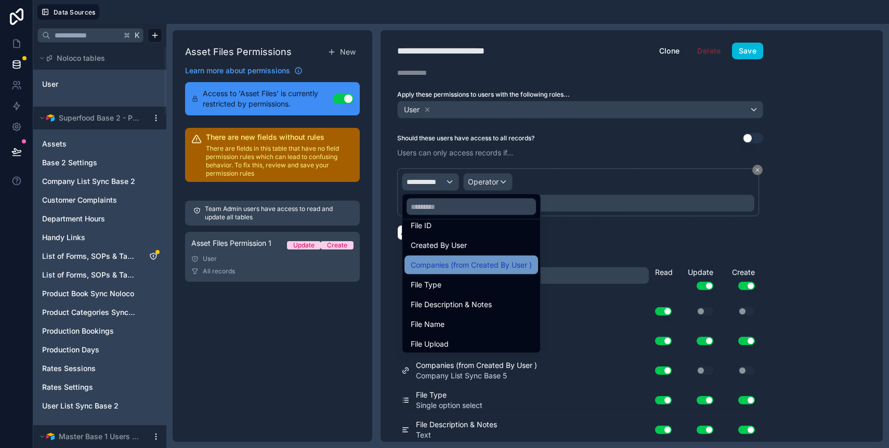
click at [456, 269] on span "Companies (from Created By User )" at bounding box center [471, 265] width 121 height 12
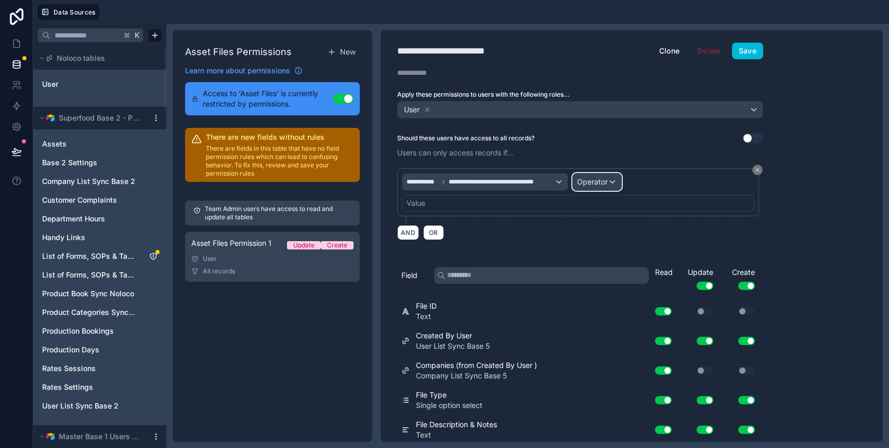
click at [594, 188] on div "Operator" at bounding box center [597, 182] width 48 height 17
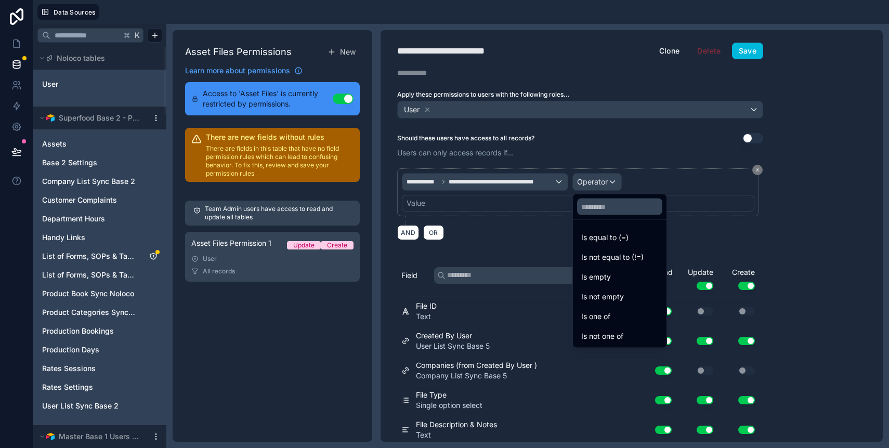
click at [614, 306] on ul "Is equal to (=) Is not equal to (!=) Is empty Is not empty Is one of Is not one…" at bounding box center [620, 284] width 94 height 128
click at [610, 311] on span "Is one of" at bounding box center [595, 316] width 29 height 12
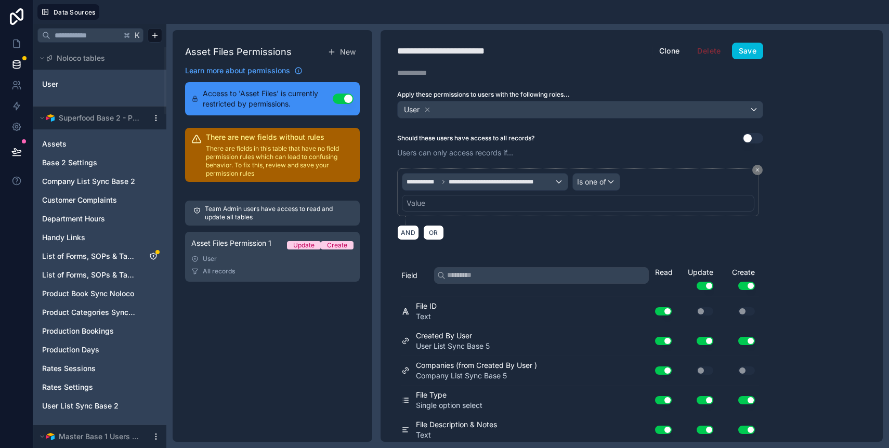
click at [532, 208] on div "Value" at bounding box center [578, 203] width 352 height 17
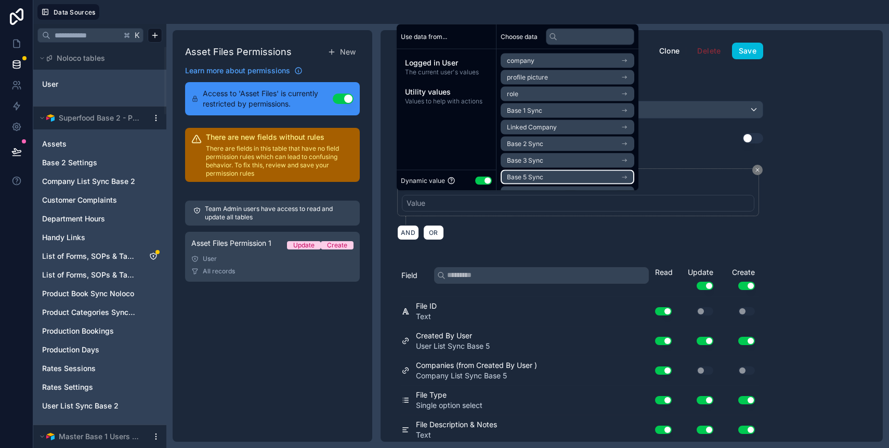
click at [525, 175] on span "Base 5 Sync" at bounding box center [525, 177] width 36 height 8
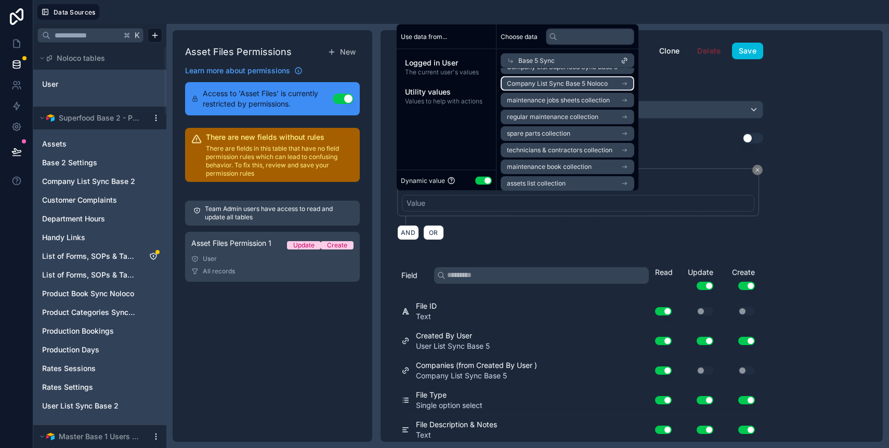
scroll to position [0, 0]
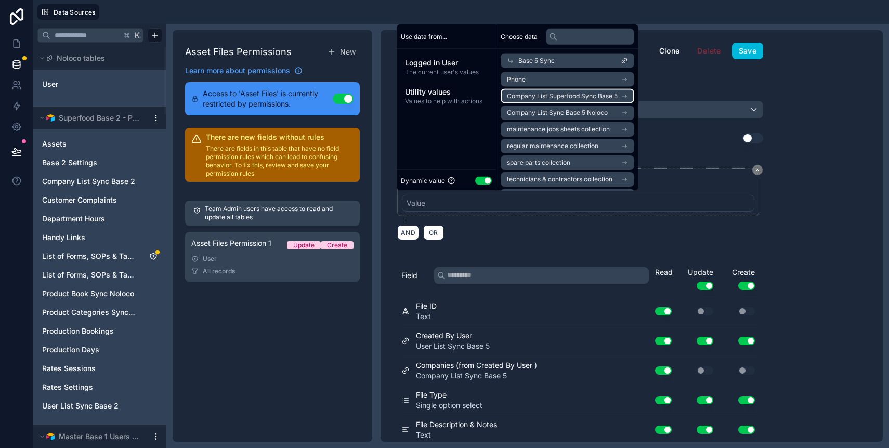
click at [552, 99] on span "Company List Superfood Sync Base 5" at bounding box center [562, 96] width 111 height 8
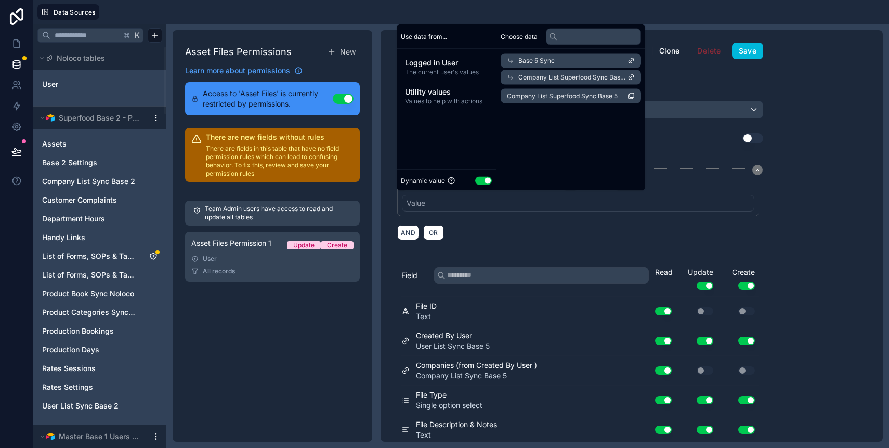
click at [552, 99] on span "Company List Superfood Sync Base 5" at bounding box center [562, 96] width 111 height 8
click at [657, 135] on div "Should these users have access to all records? Use setting" at bounding box center [580, 138] width 366 height 10
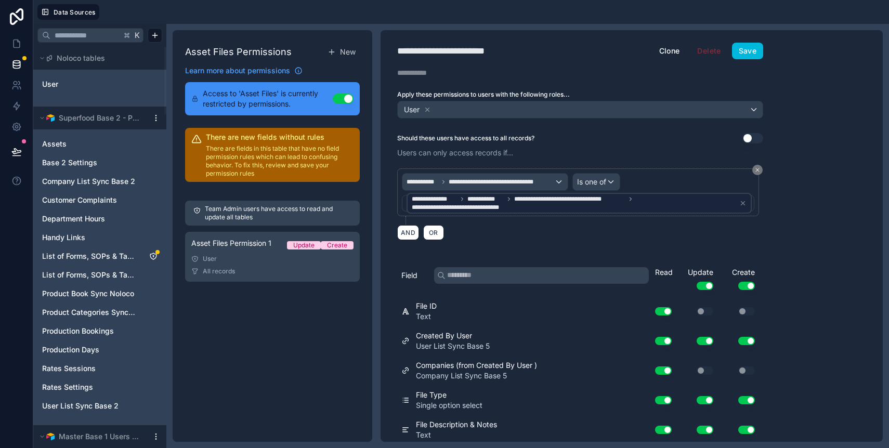
scroll to position [121, 0]
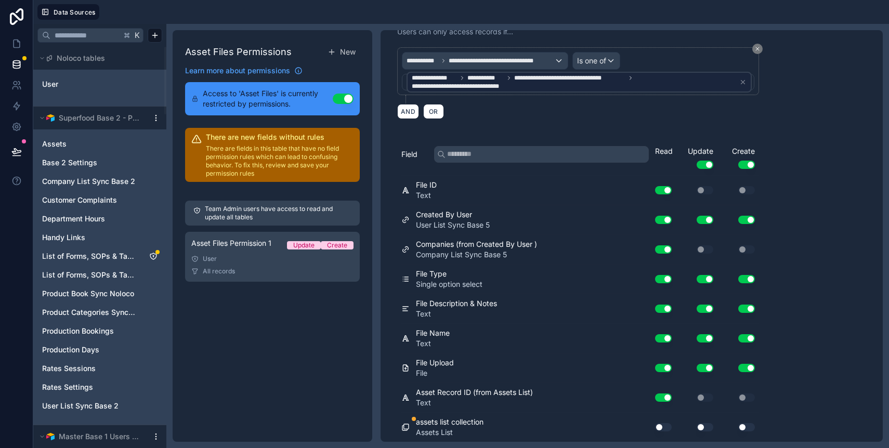
click at [660, 426] on button "Use setting" at bounding box center [663, 427] width 17 height 8
click at [704, 428] on button "Use setting" at bounding box center [705, 427] width 17 height 8
click at [742, 425] on button "Use setting" at bounding box center [746, 427] width 17 height 8
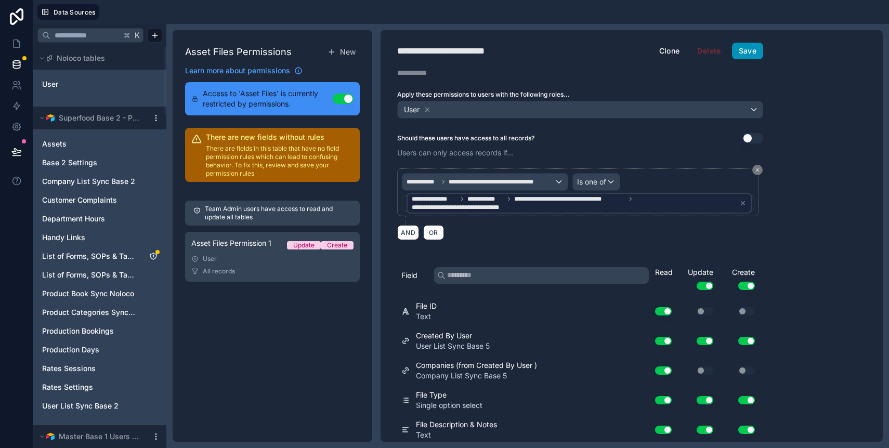
click at [744, 51] on button "Save" at bounding box center [747, 51] width 31 height 17
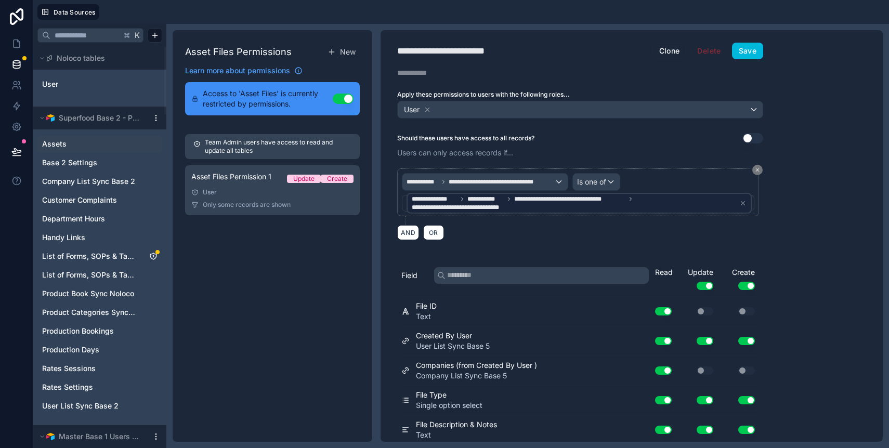
click at [64, 147] on span "Assets" at bounding box center [54, 144] width 24 height 10
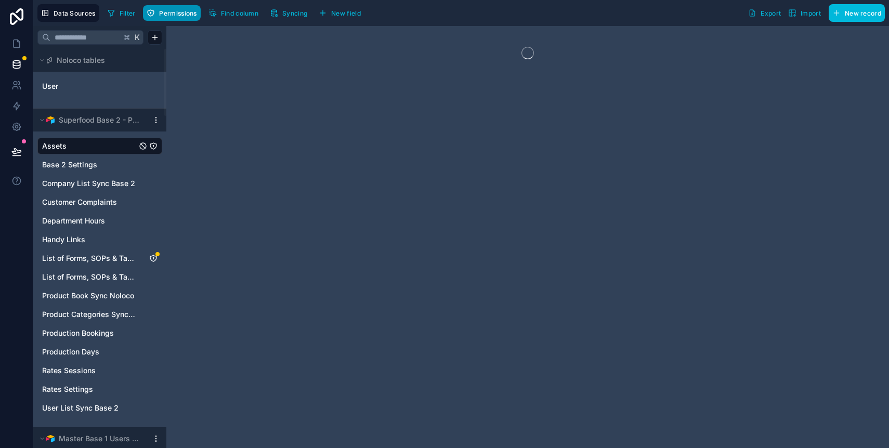
click at [163, 14] on span "Permissions" at bounding box center [177, 13] width 37 height 8
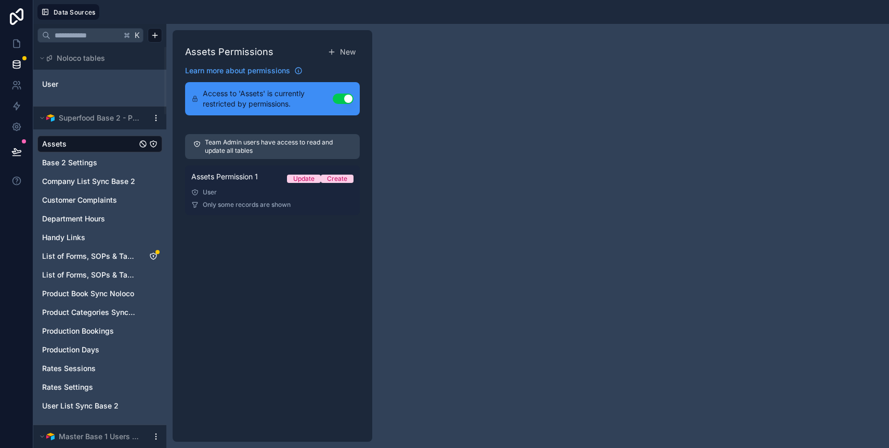
click at [252, 188] on link "Assets Permission 1 Update Create User Only some records are shown" at bounding box center [272, 190] width 175 height 50
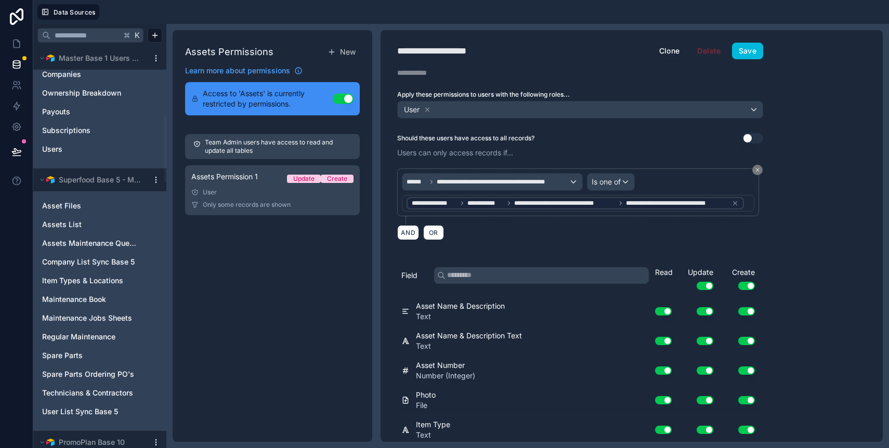
scroll to position [419, 0]
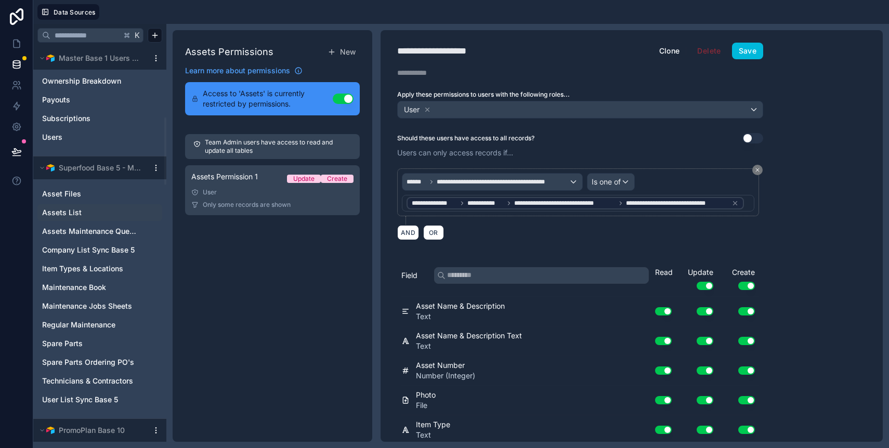
click at [73, 204] on div "Assets List" at bounding box center [99, 212] width 125 height 17
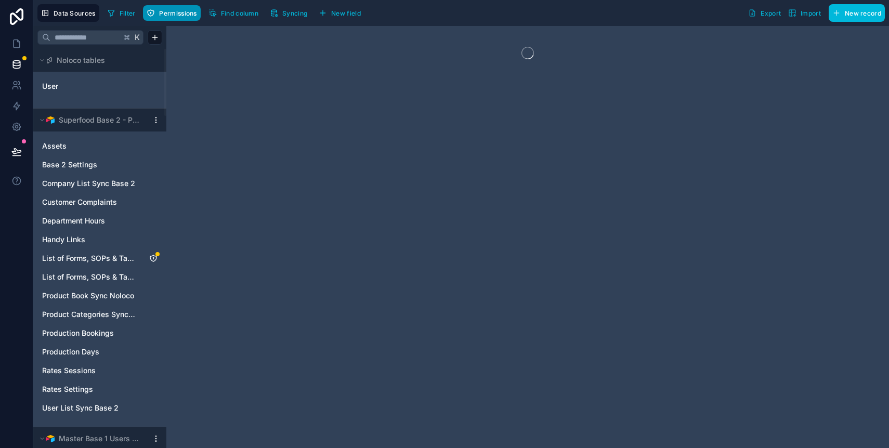
click at [177, 9] on span "Permissions" at bounding box center [177, 13] width 37 height 8
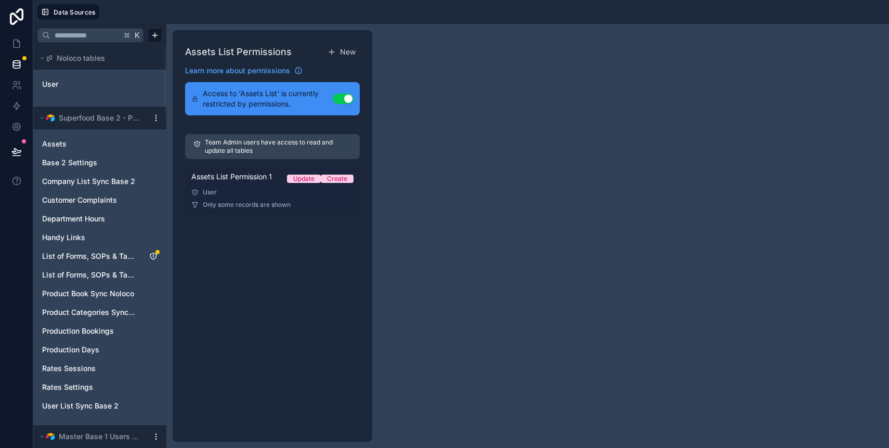
click at [231, 199] on link "Assets List Permission 1 Update Create User Only some records are shown" at bounding box center [272, 190] width 175 height 50
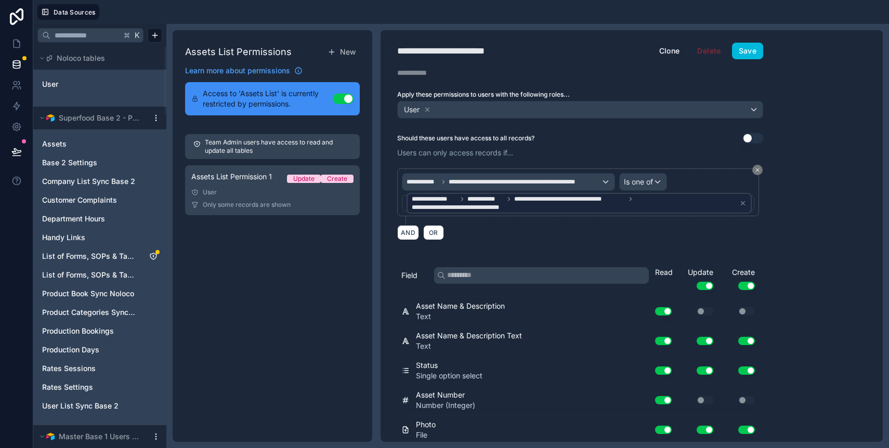
click at [736, 62] on div "**********" at bounding box center [579, 236] width 399 height 412
click at [742, 50] on button "Save" at bounding box center [747, 51] width 31 height 17
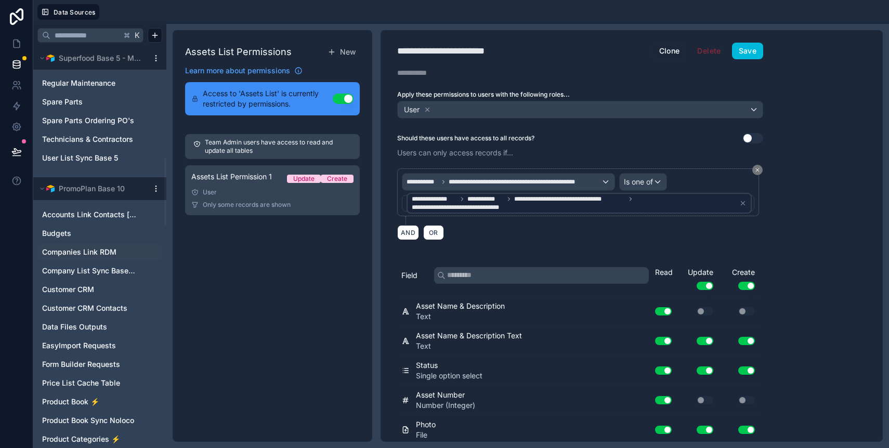
scroll to position [805, 0]
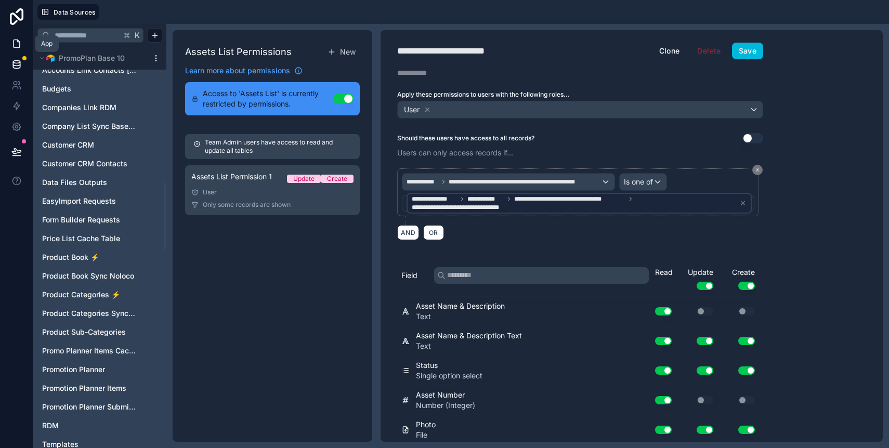
click at [14, 49] on link at bounding box center [16, 43] width 33 height 21
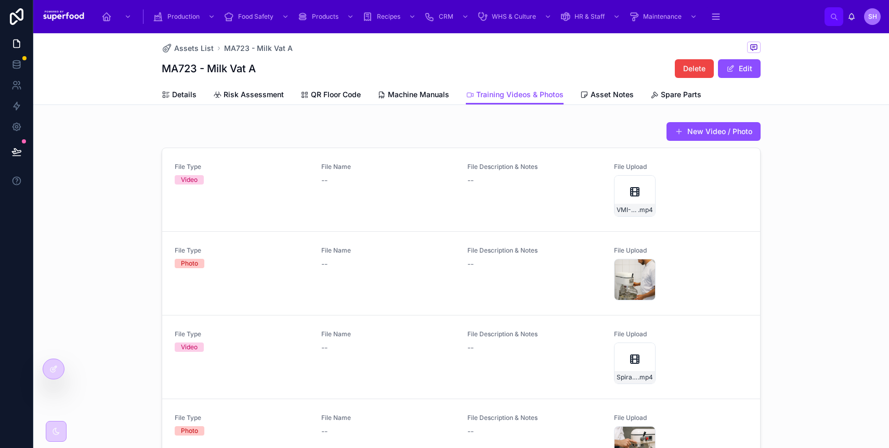
click at [54, 368] on icon at bounding box center [54, 368] width 4 height 4
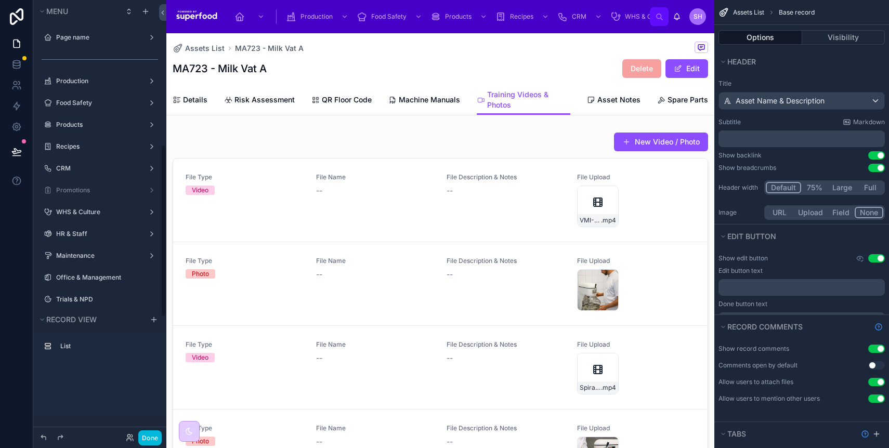
scroll to position [364, 0]
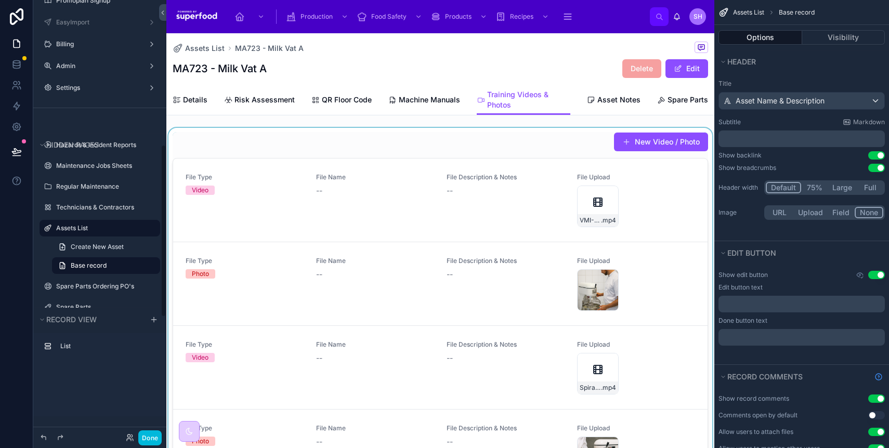
click at [355, 152] on div at bounding box center [440, 315] width 548 height 375
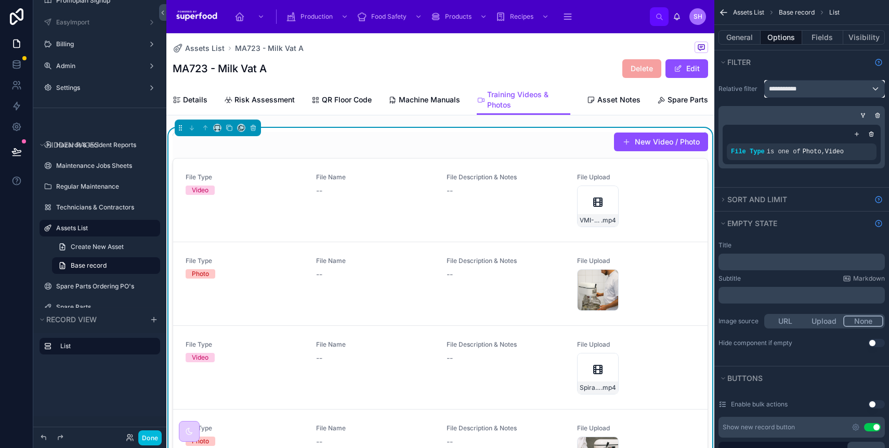
click at [849, 91] on div "**********" at bounding box center [825, 89] width 120 height 17
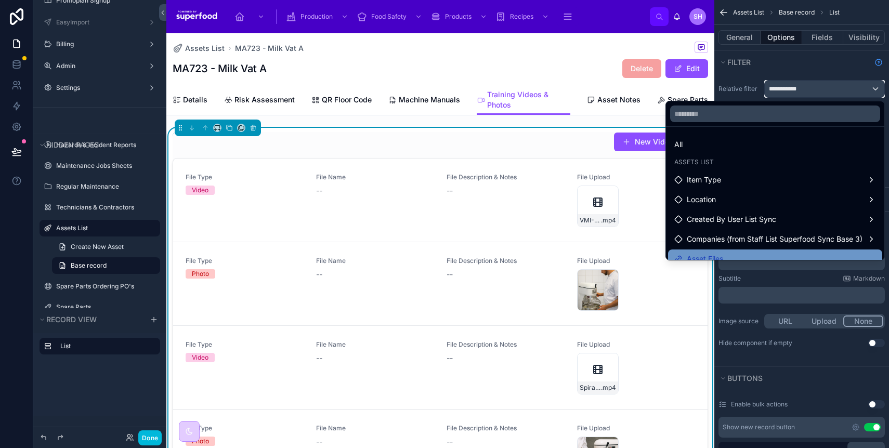
scroll to position [10, 0]
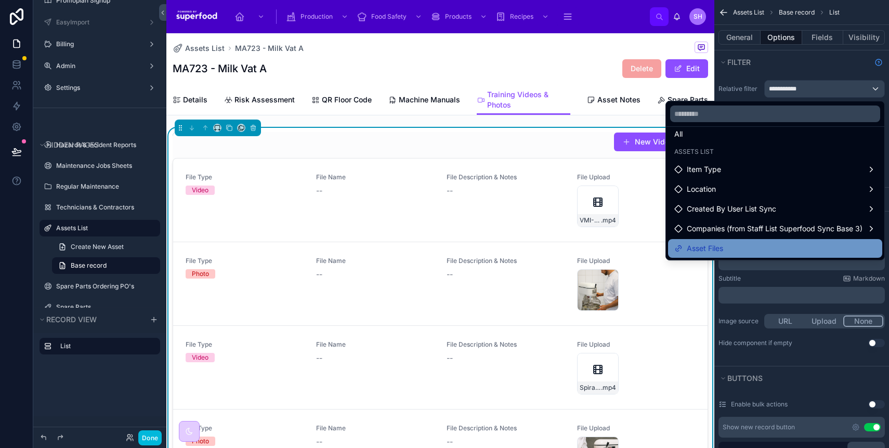
click at [743, 255] on div "Asset Files" at bounding box center [775, 248] width 214 height 19
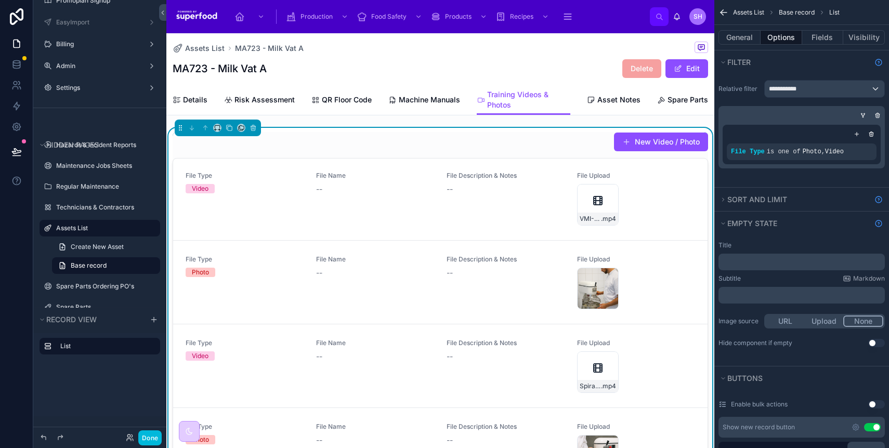
scroll to position [0, 0]
click at [158, 437] on button "Done" at bounding box center [149, 437] width 23 height 15
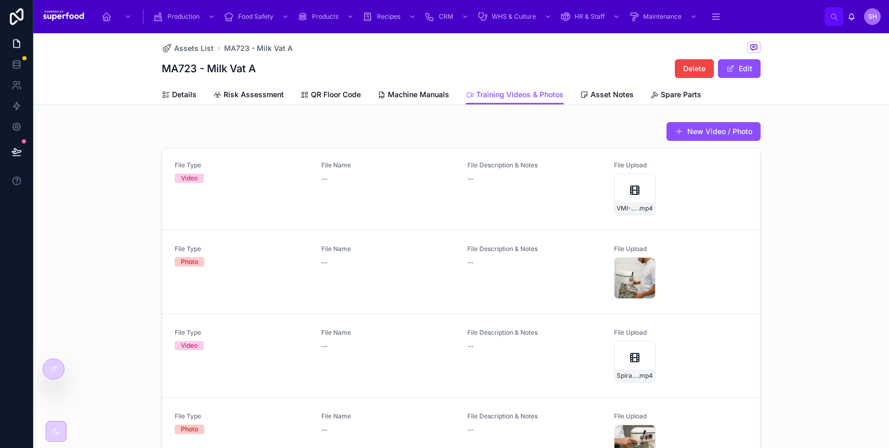
scroll to position [2, 0]
click at [415, 100] on link "Machine Manuals" at bounding box center [413, 95] width 72 height 21
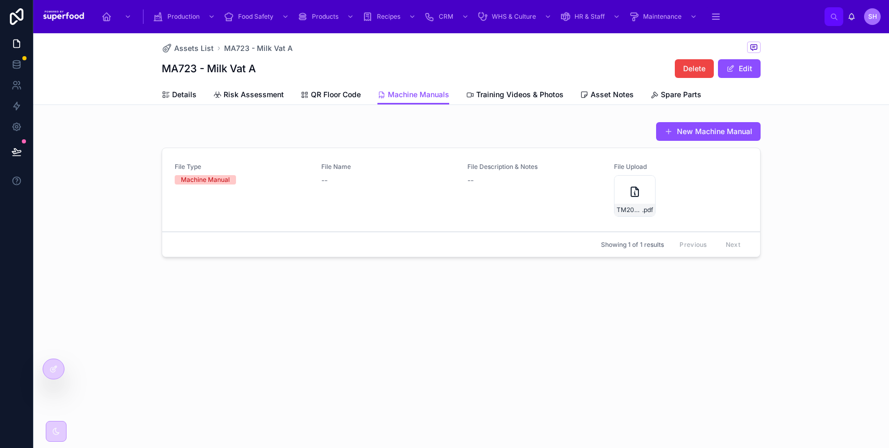
click at [55, 370] on icon at bounding box center [53, 369] width 8 height 8
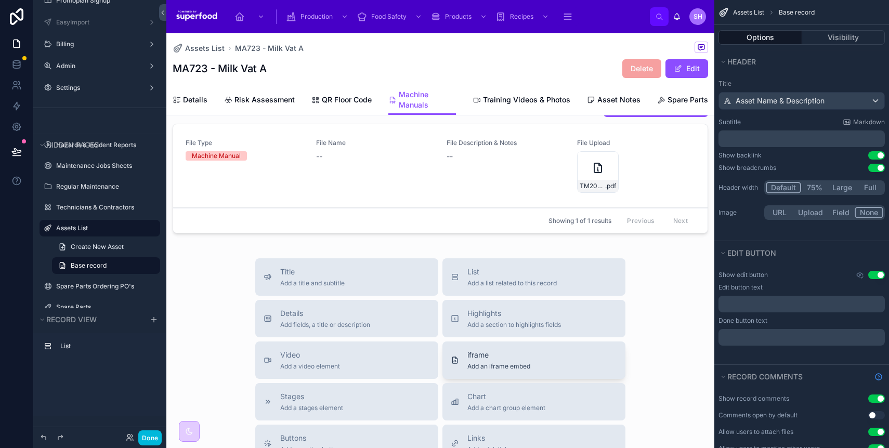
scroll to position [137, 0]
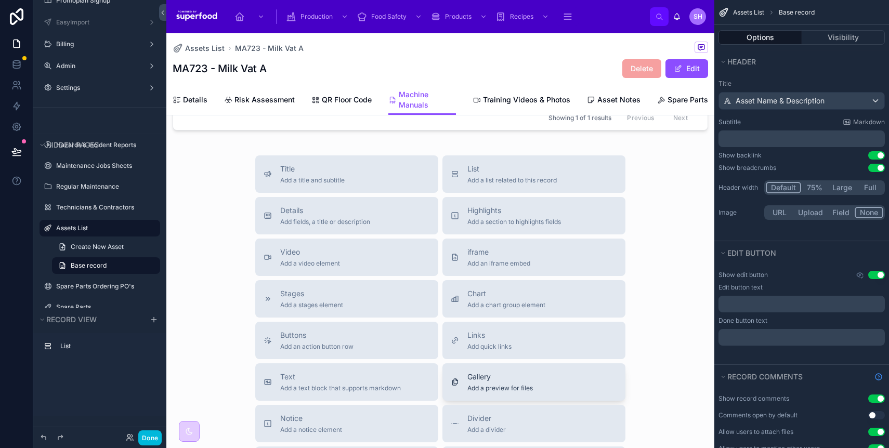
click at [527, 388] on span "Add a preview for files" at bounding box center [499, 388] width 65 height 8
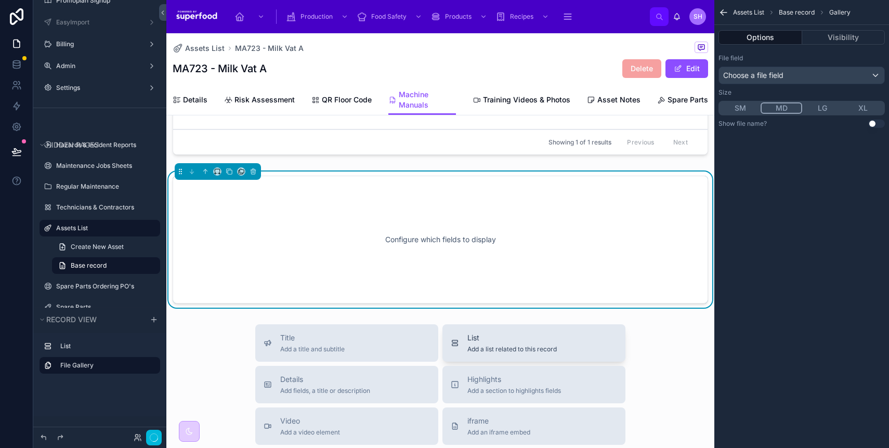
scroll to position [112, 0]
click at [813, 106] on button "LG" at bounding box center [822, 107] width 41 height 11
click at [779, 62] on div "File field Choose a file field" at bounding box center [801, 69] width 166 height 30
click at [776, 73] on span "Choose a file field" at bounding box center [753, 75] width 60 height 9
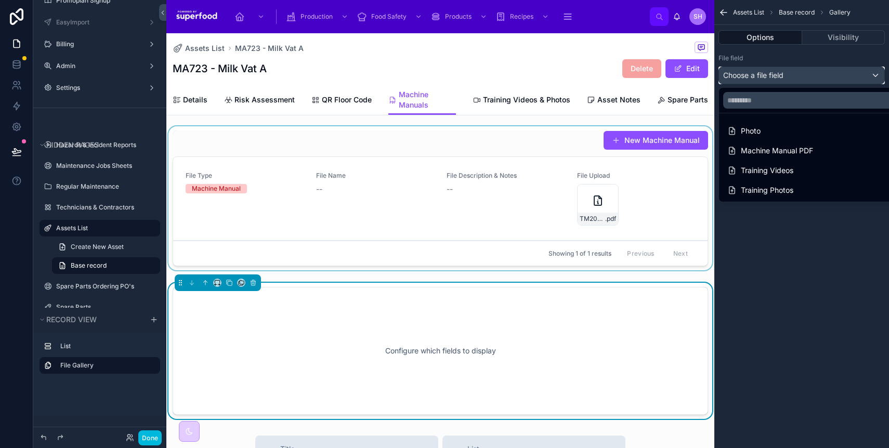
scroll to position [0, 0]
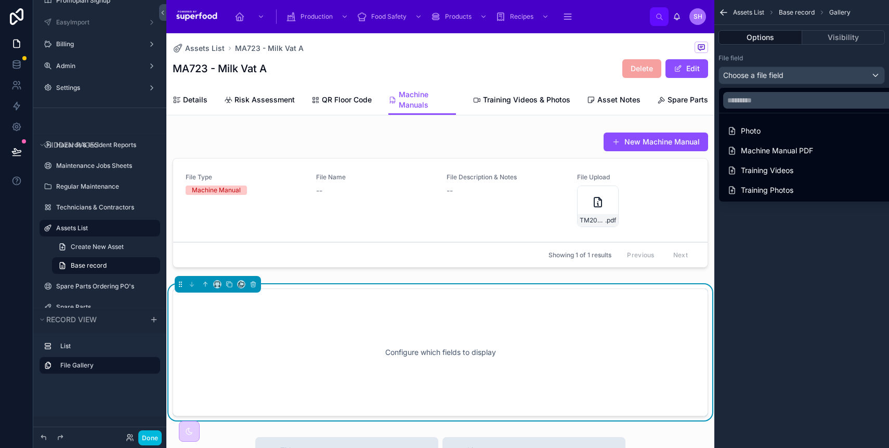
click at [793, 76] on div "scrollable content" at bounding box center [444, 224] width 889 height 448
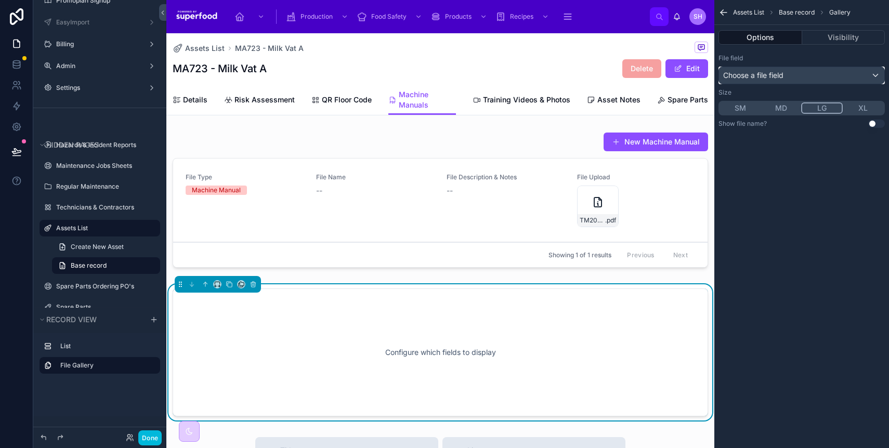
click at [793, 76] on div "Choose a file field" at bounding box center [801, 75] width 165 height 17
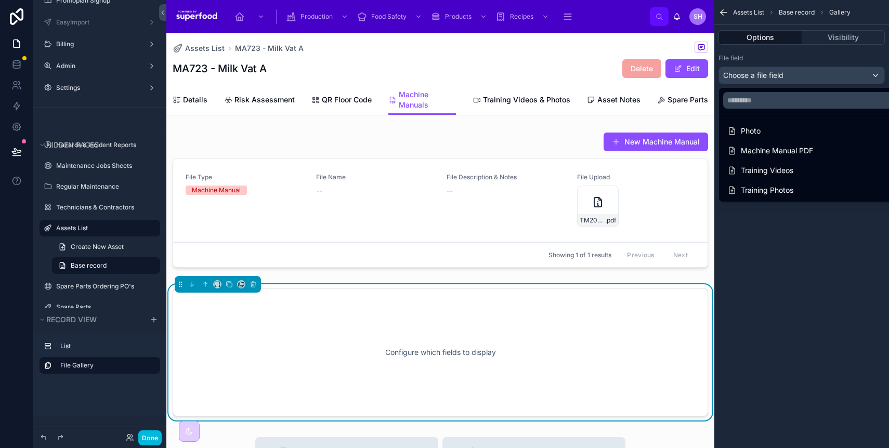
click at [809, 62] on div "scrollable content" at bounding box center [444, 224] width 889 height 448
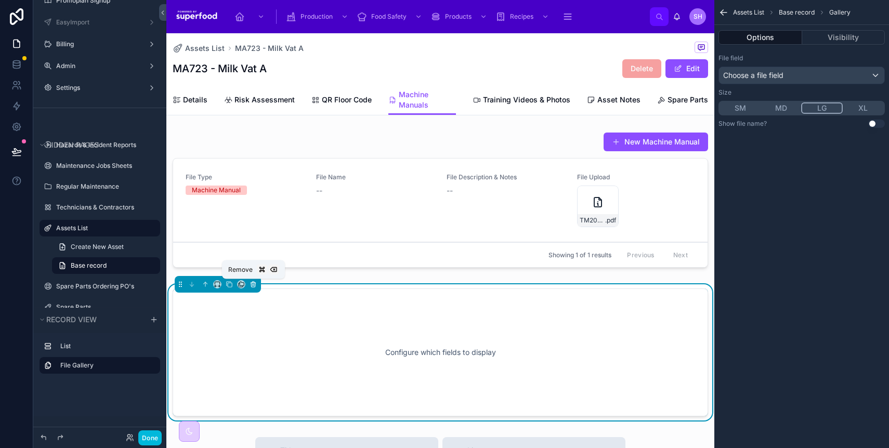
click at [255, 285] on icon at bounding box center [252, 284] width 7 height 7
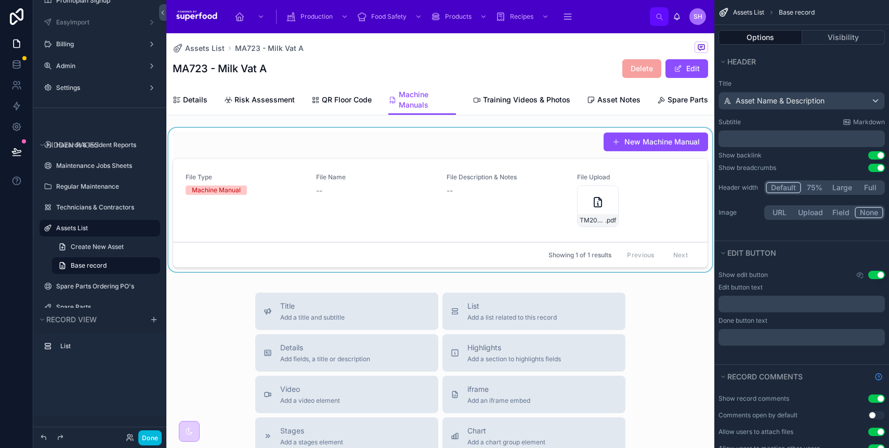
click at [324, 204] on div at bounding box center [440, 202] width 548 height 148
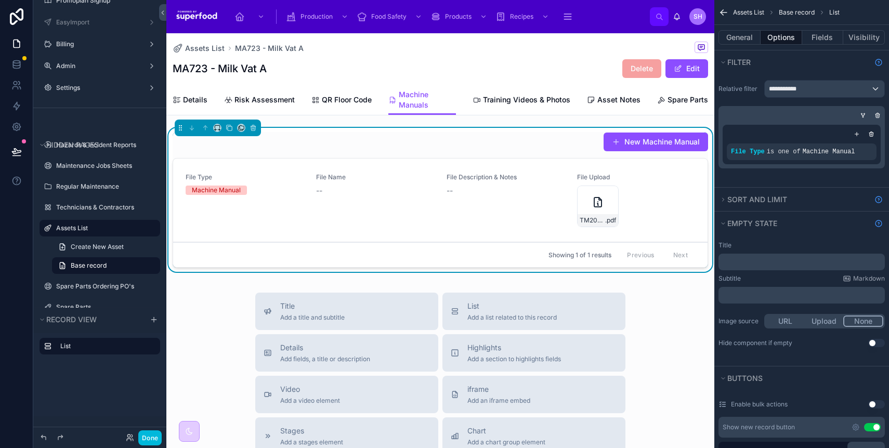
click at [356, 208] on div "File Name --" at bounding box center [375, 200] width 118 height 54
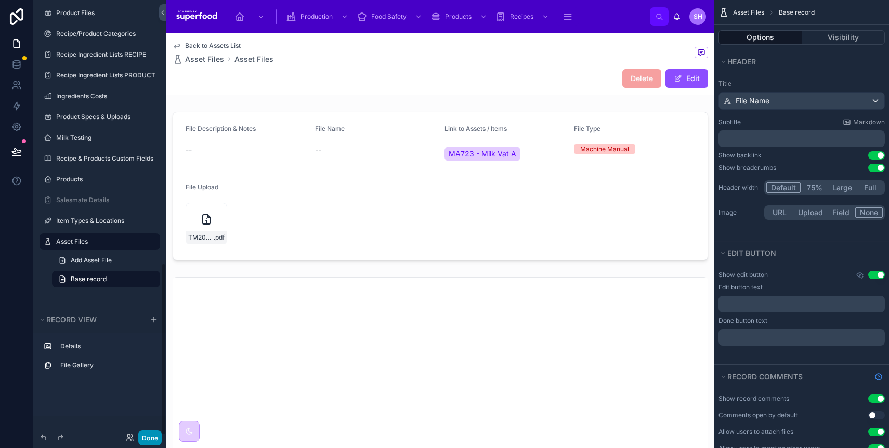
click at [156, 439] on button "Done" at bounding box center [149, 437] width 23 height 15
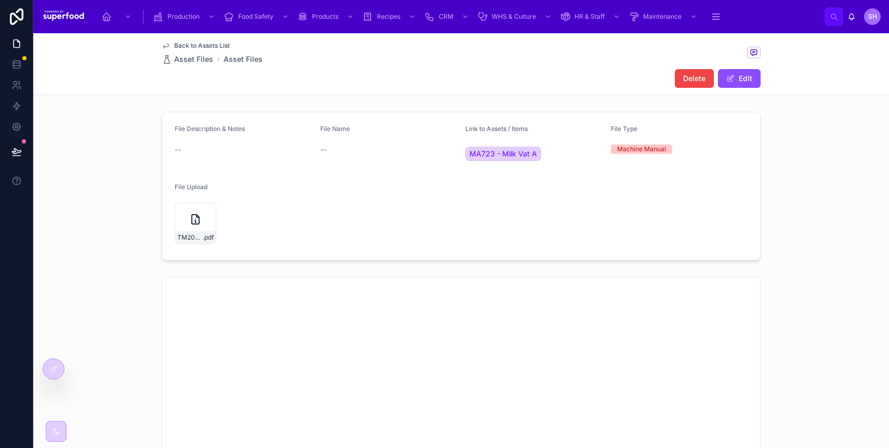
click at [82, 202] on div "File Description & Notes -- File Name -- Link to Assets / Items MA723 - Milk Va…" at bounding box center [461, 186] width 856 height 157
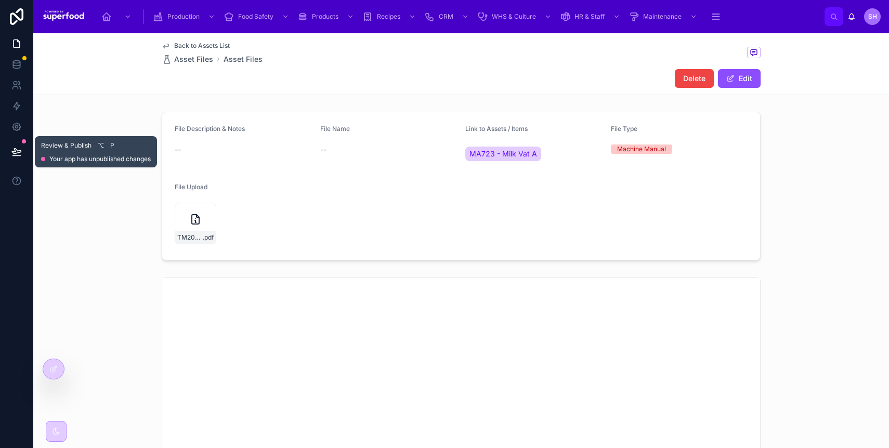
click at [19, 150] on icon at bounding box center [16, 151] width 9 height 5
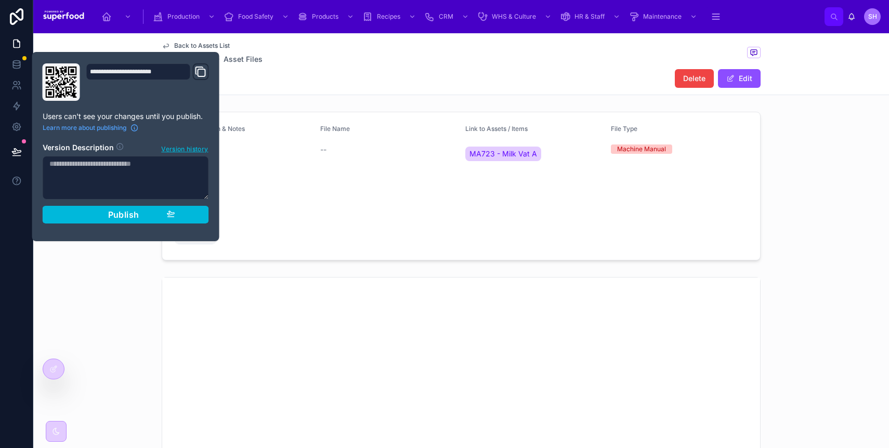
click at [109, 224] on div "**********" at bounding box center [125, 146] width 175 height 166
click at [109, 210] on span "Publish" at bounding box center [123, 214] width 31 height 10
